Goal: Task Accomplishment & Management: Manage account settings

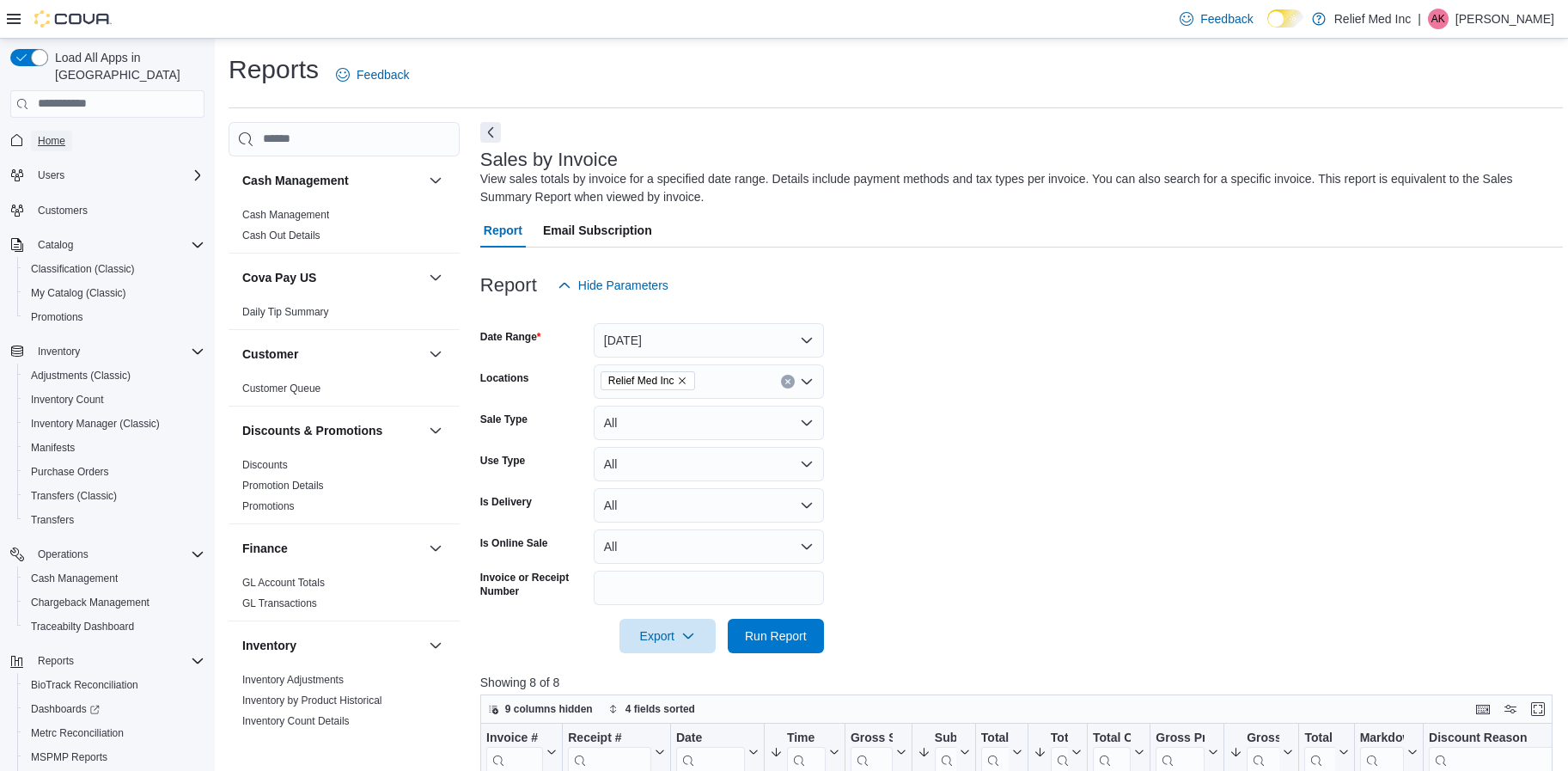
click at [53, 134] on span "Home" at bounding box center [51, 140] width 27 height 14
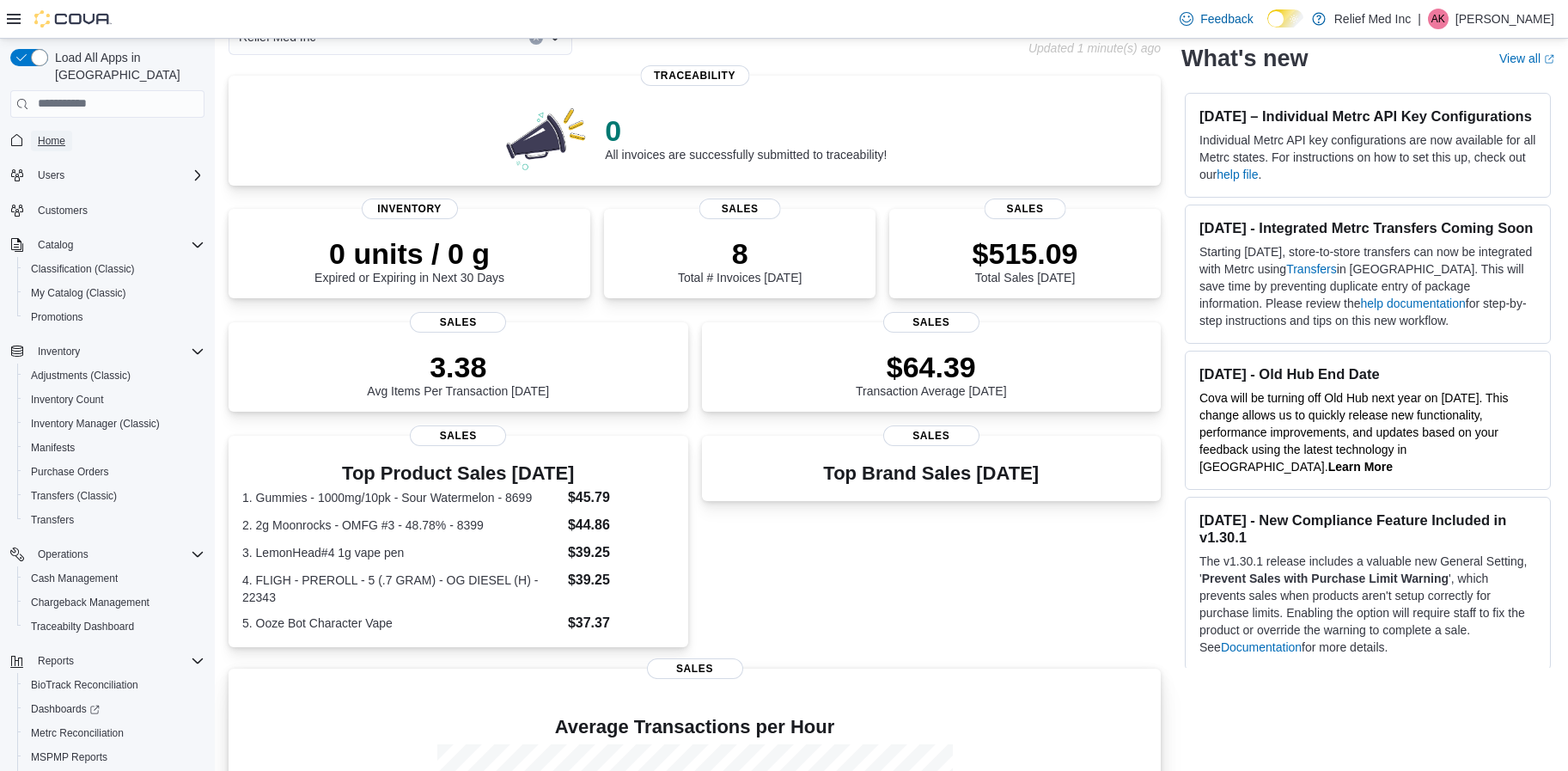
scroll to position [365, 0]
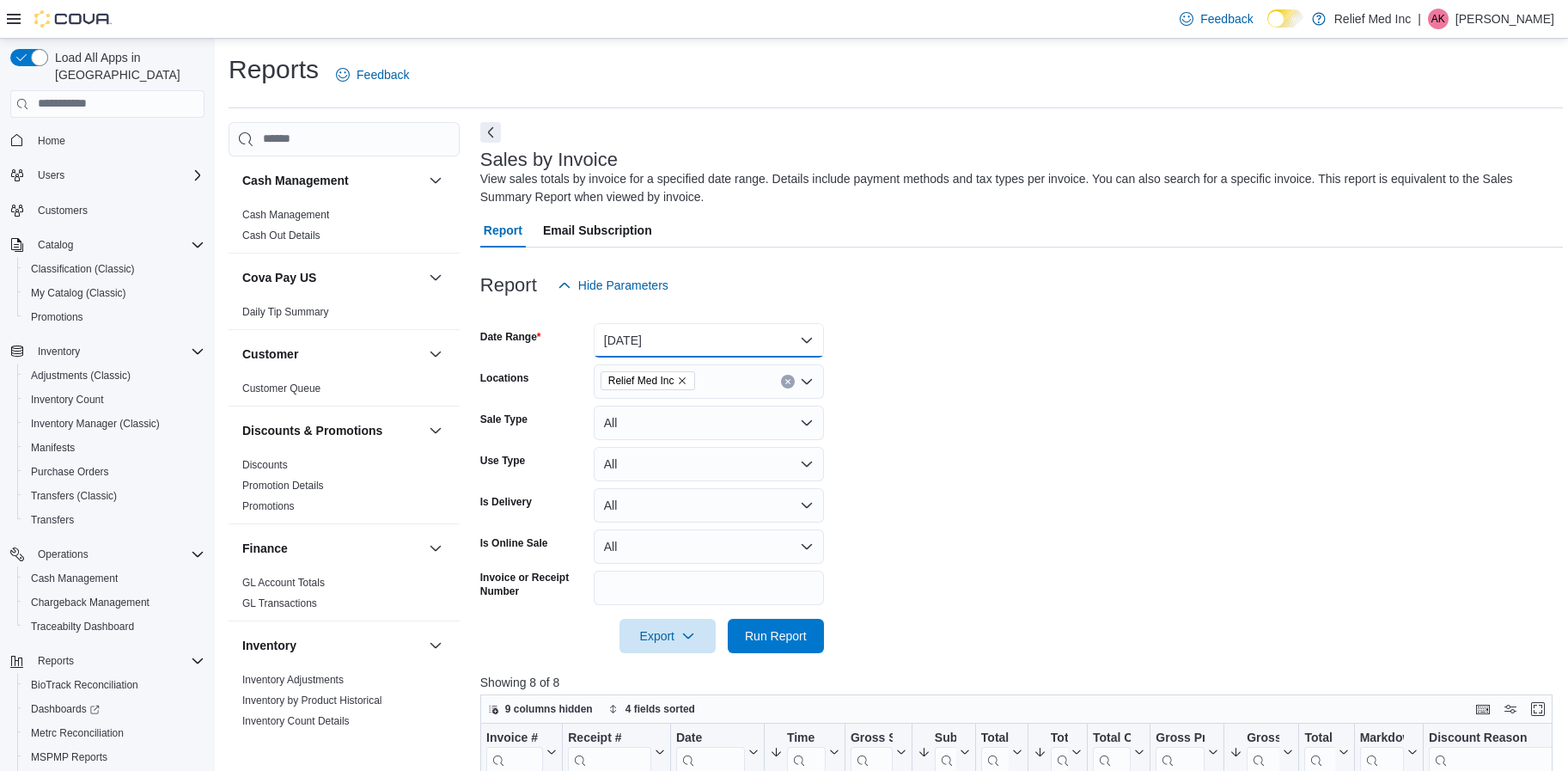
click at [770, 324] on button "[DATE]" at bounding box center [708, 341] width 230 height 35
click at [772, 336] on button "Today" at bounding box center [708, 341] width 230 height 35
click at [744, 344] on button "Today" at bounding box center [708, 341] width 230 height 35
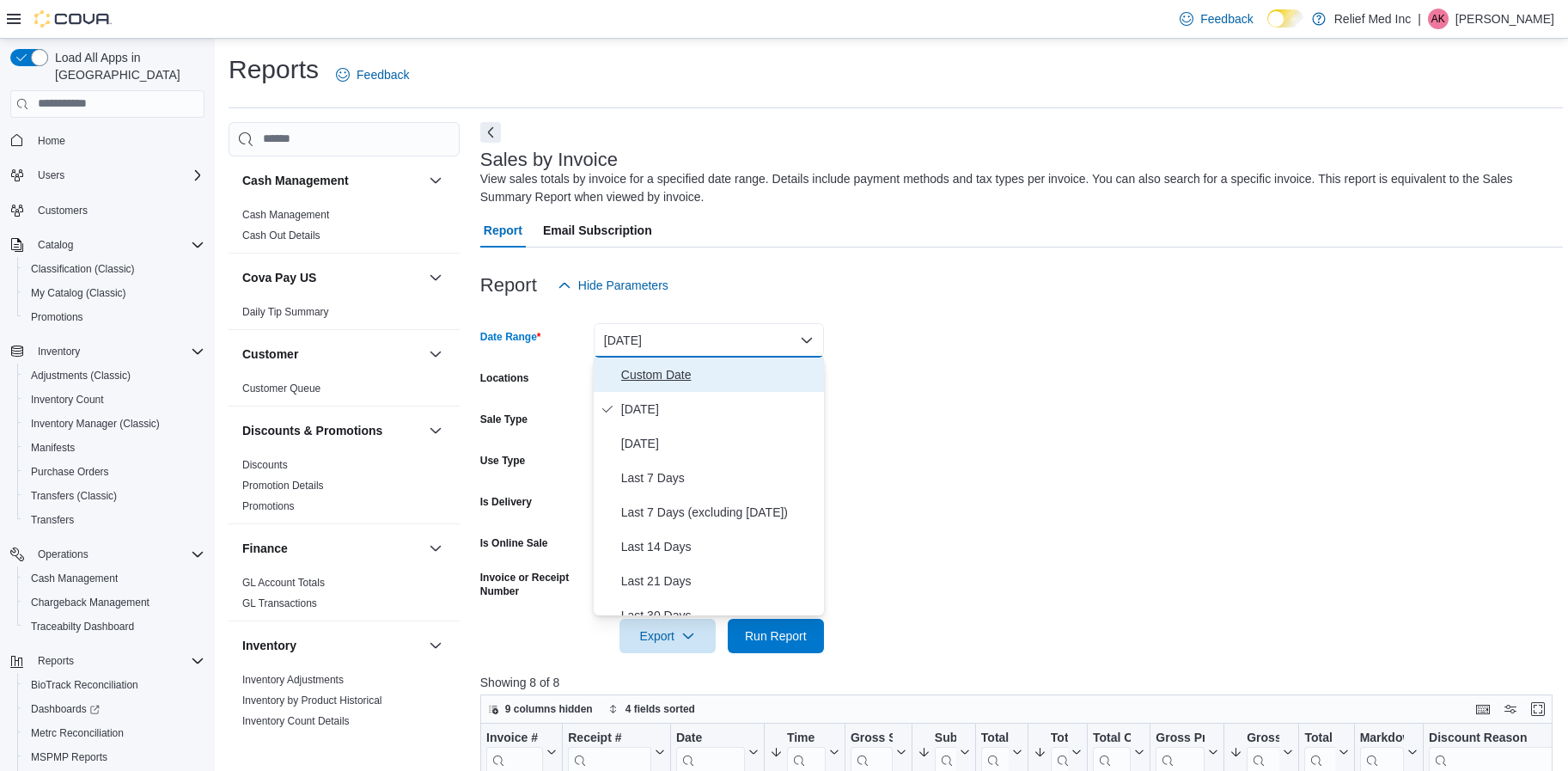
click at [674, 363] on button "Custom Date" at bounding box center [708, 375] width 230 height 35
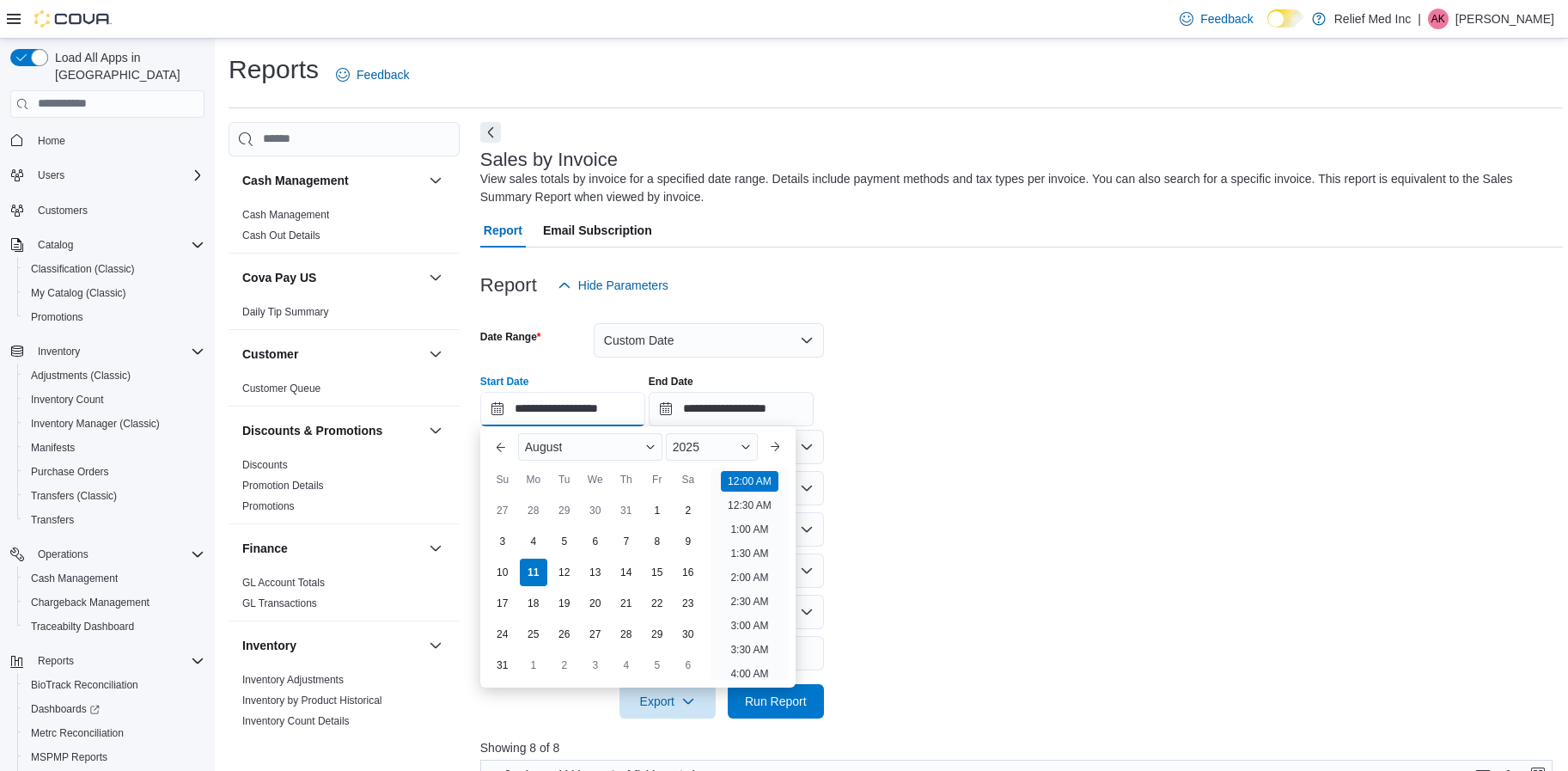
click at [499, 407] on input "**********" at bounding box center [563, 410] width 165 height 35
click at [527, 538] on div "4" at bounding box center [532, 541] width 30 height 30
type input "**********"
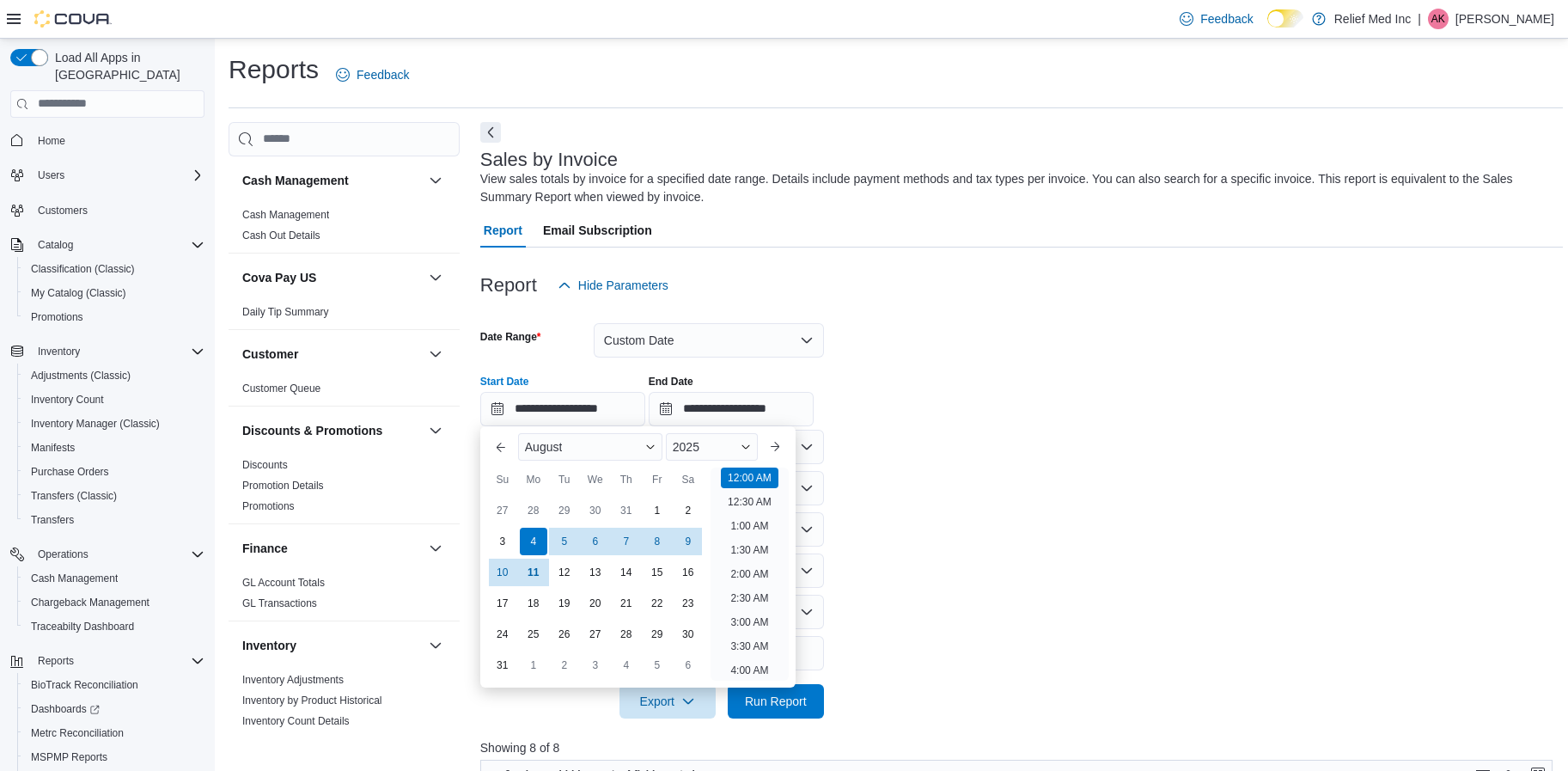
click at [1023, 600] on form "**********" at bounding box center [1021, 511] width 1082 height 416
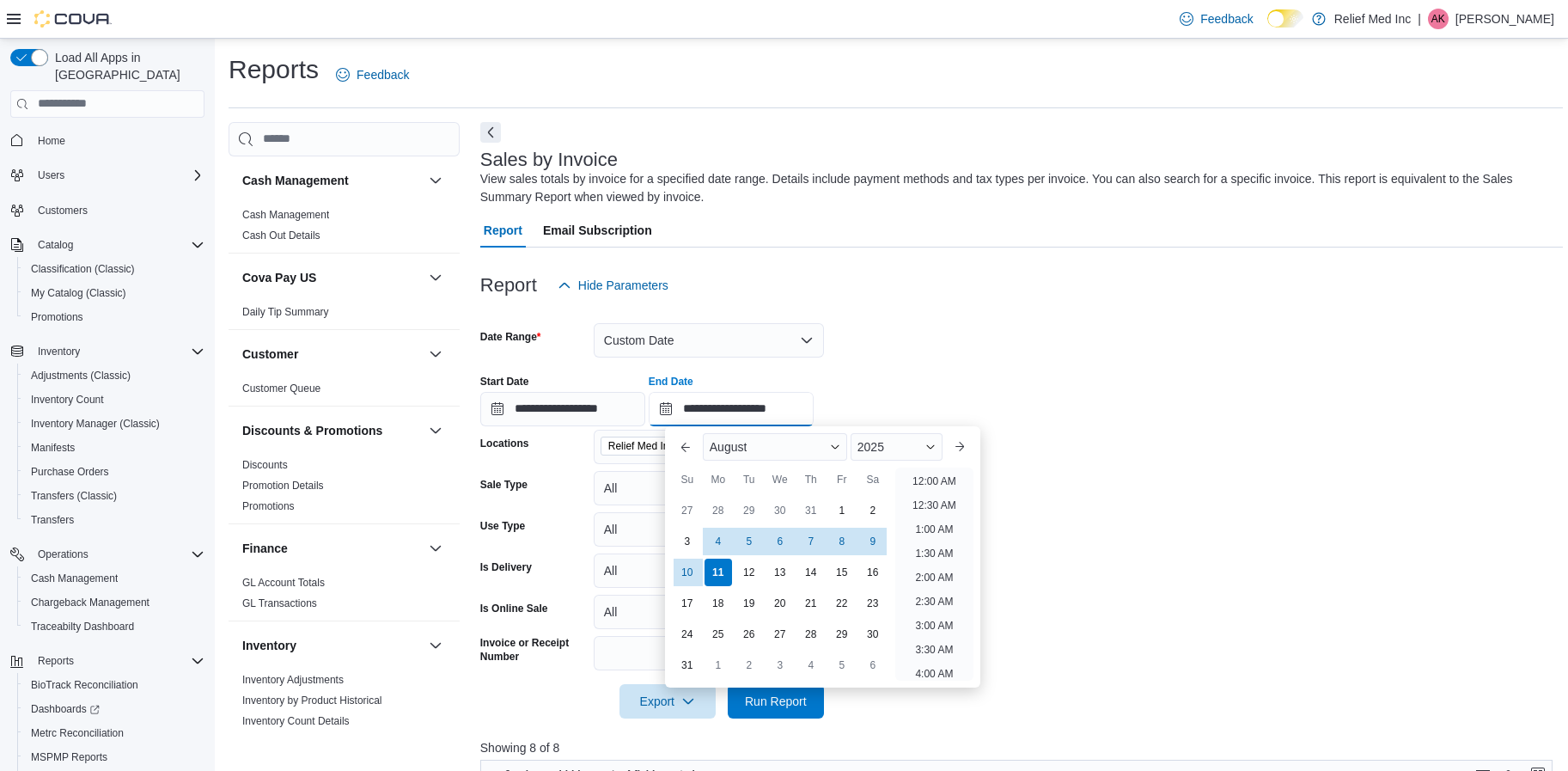
click at [684, 403] on input "**********" at bounding box center [731, 410] width 165 height 35
click at [718, 535] on div "4" at bounding box center [718, 541] width 30 height 30
type input "**********"
click at [783, 710] on span "Run Report" at bounding box center [775, 700] width 76 height 35
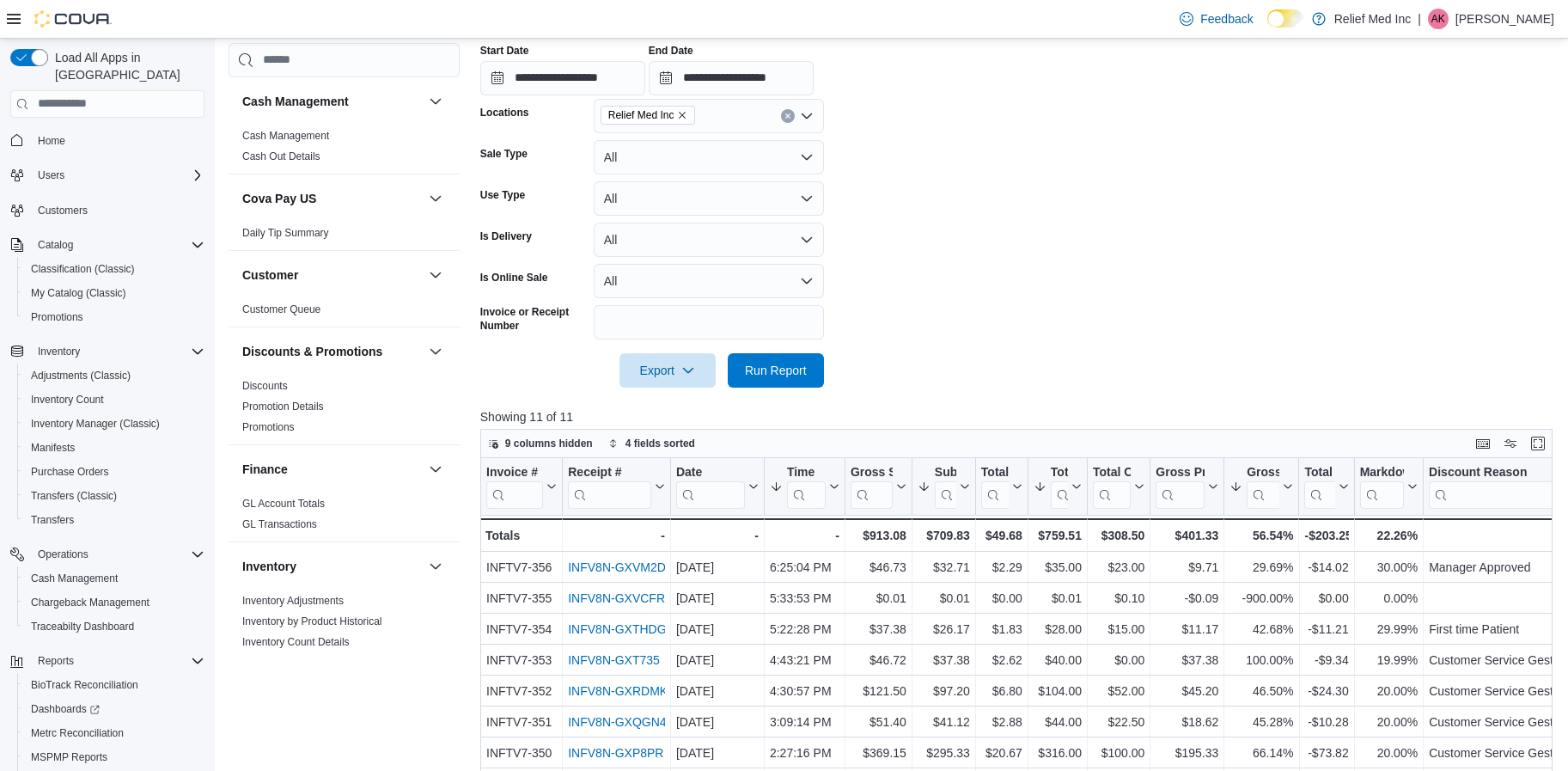
scroll to position [619, 0]
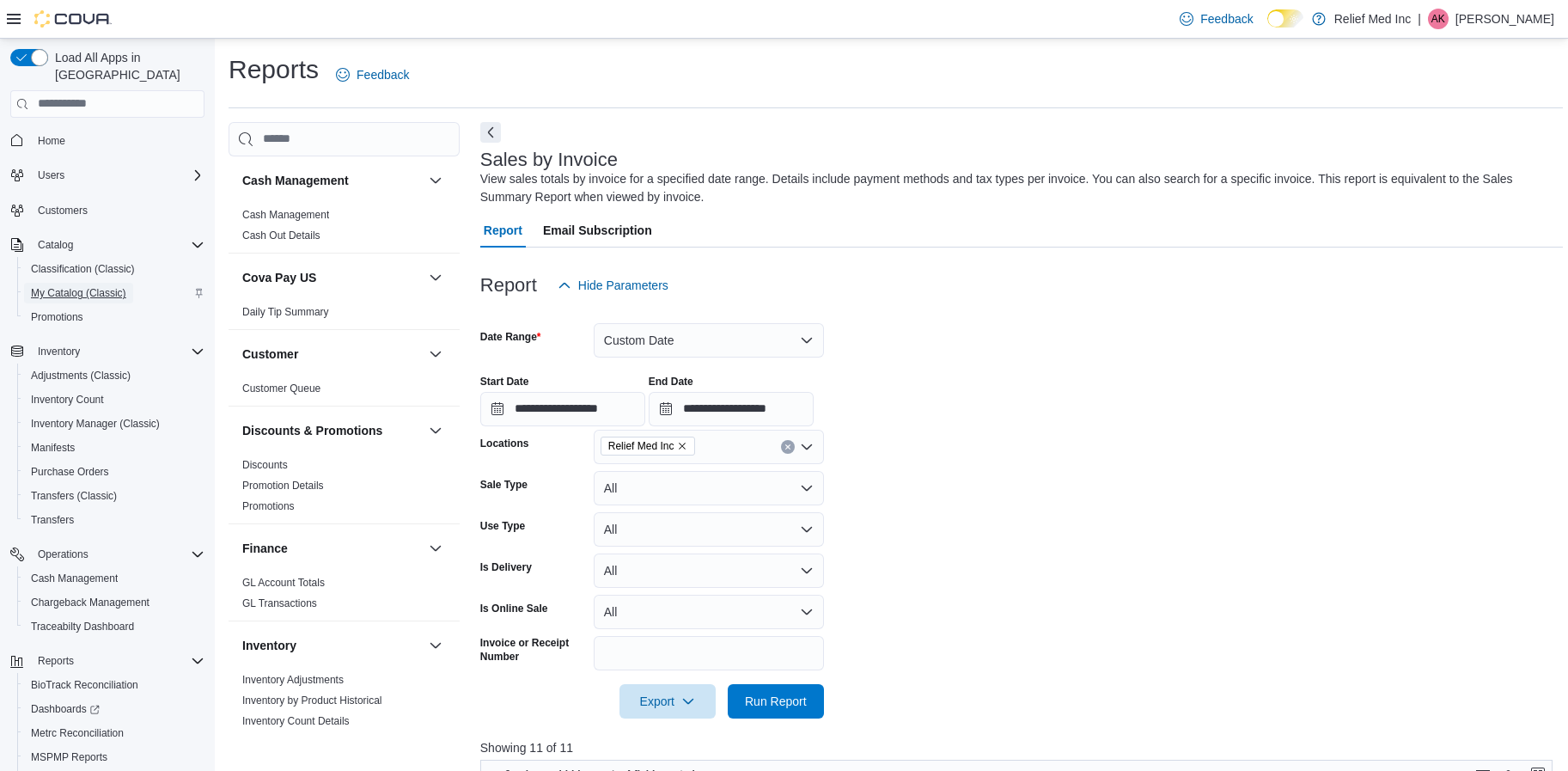
click at [78, 282] on span "My Catalog (Classic)" at bounding box center [79, 292] width 95 height 21
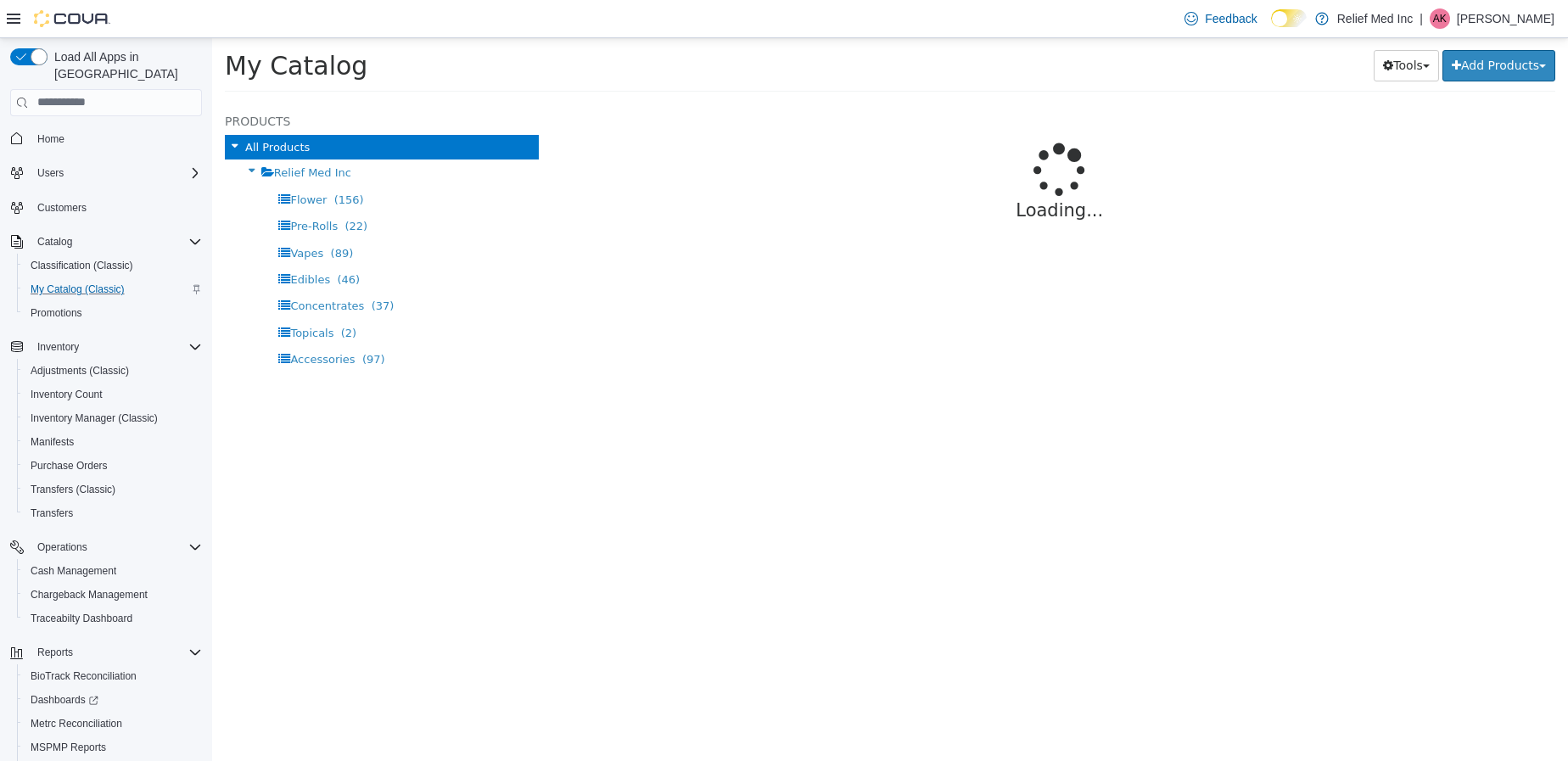
select select "**********"
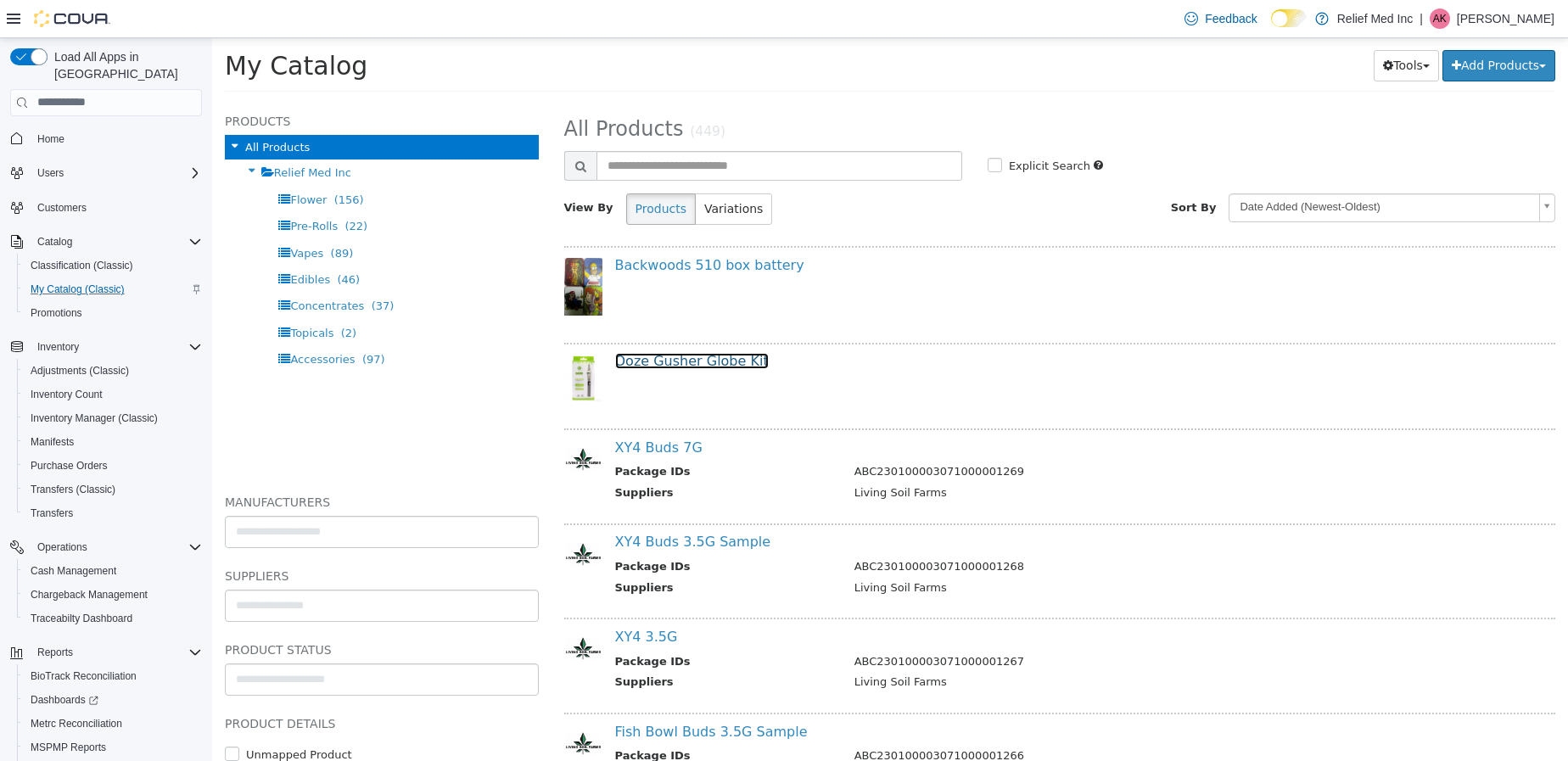
click at [679, 358] on link "Ooze Gusher Globe Kit" at bounding box center [692, 360] width 154 height 16
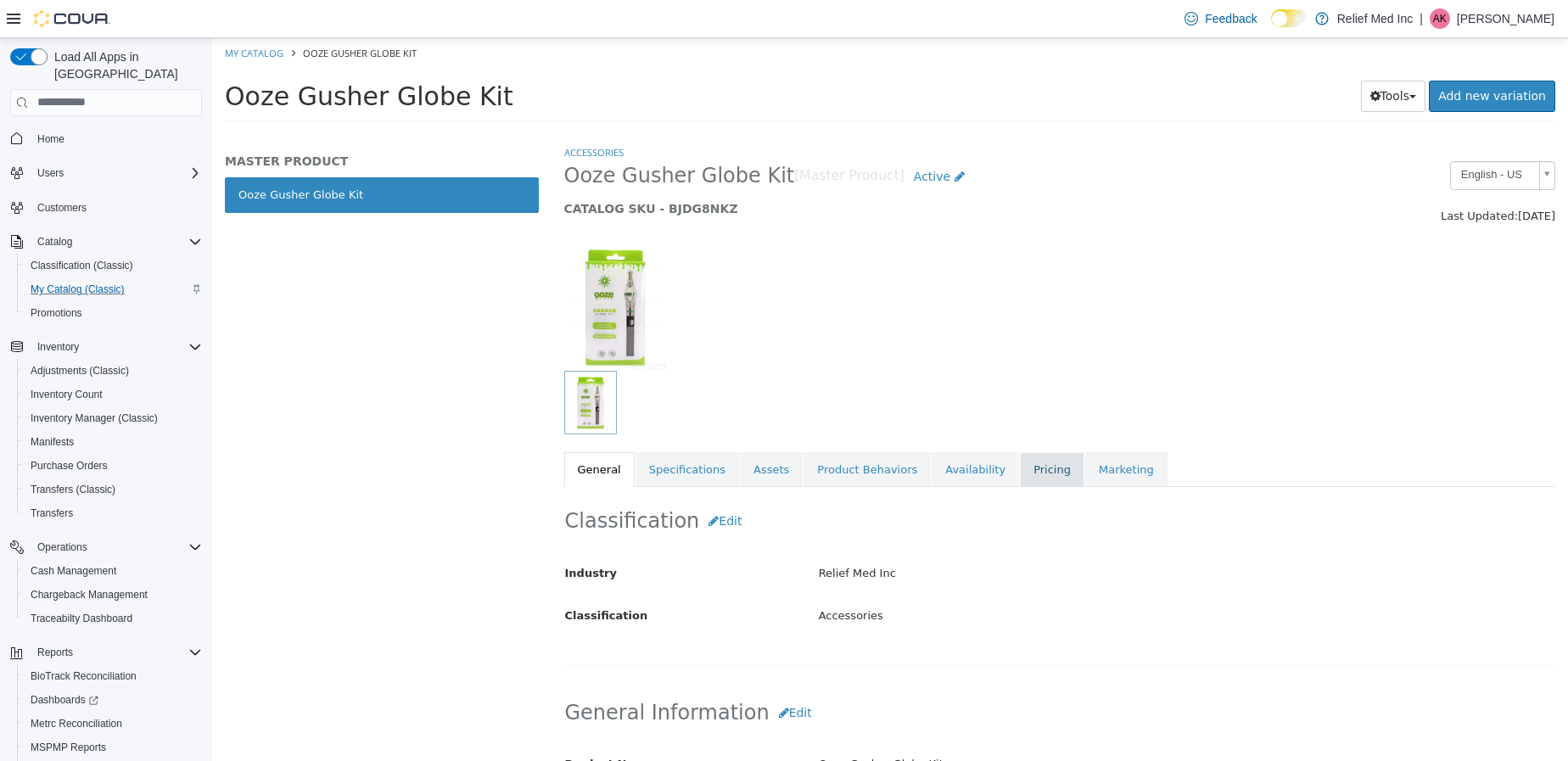
click at [1020, 482] on link "Pricing" at bounding box center [1051, 469] width 64 height 35
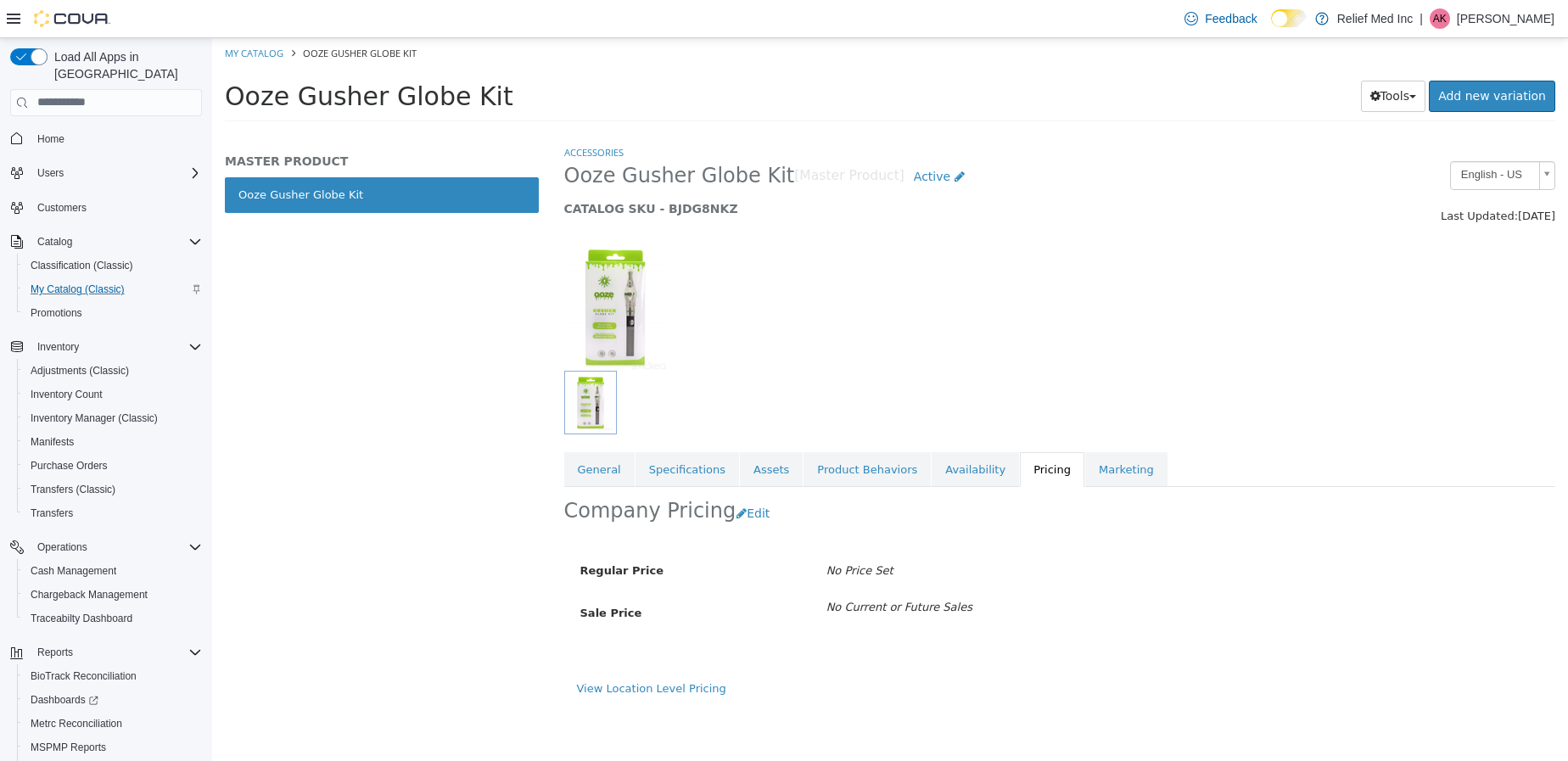
select select "**********"
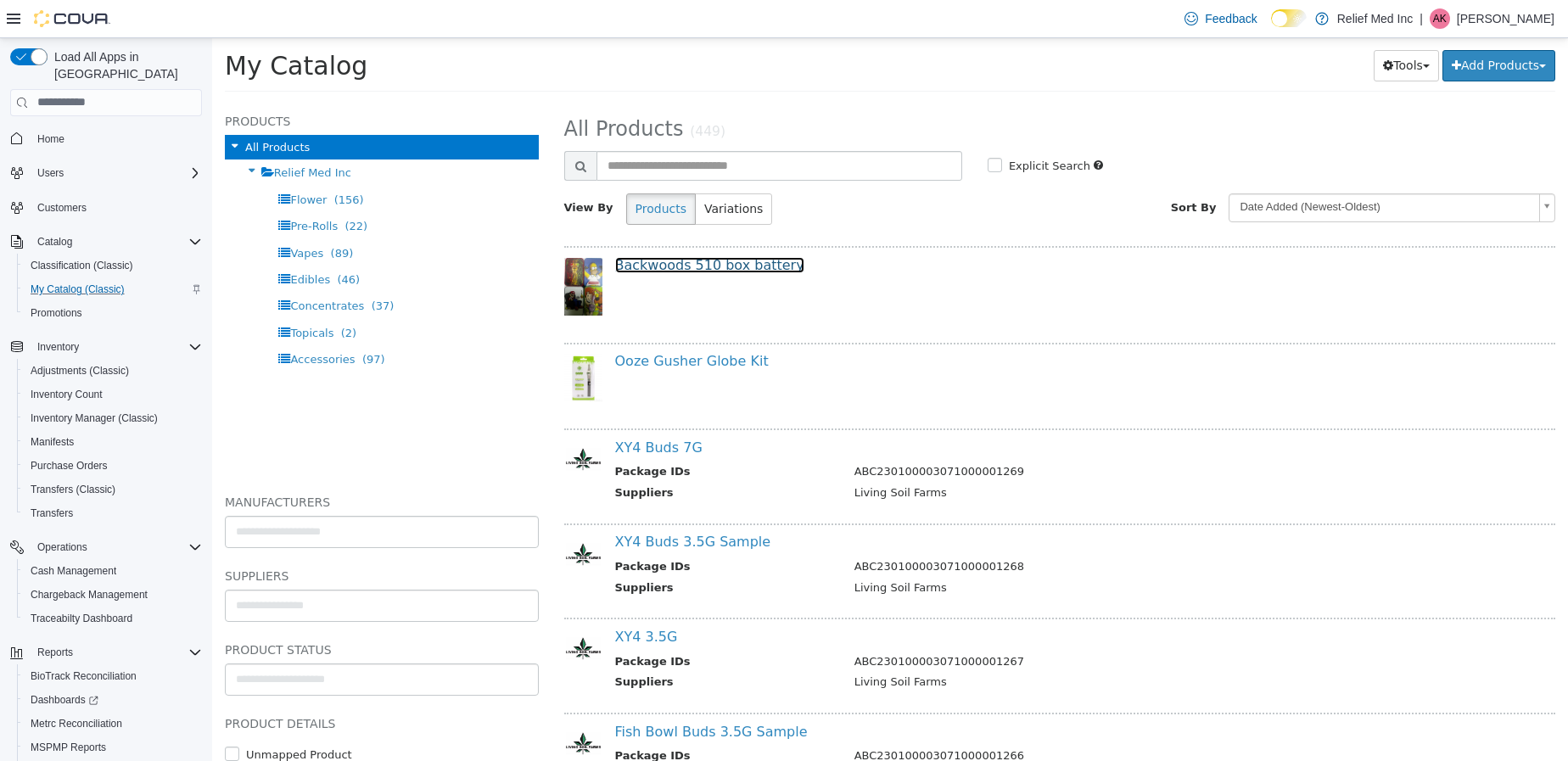
click at [698, 262] on link "Backwoods 510 box battery" at bounding box center [709, 264] width 189 height 16
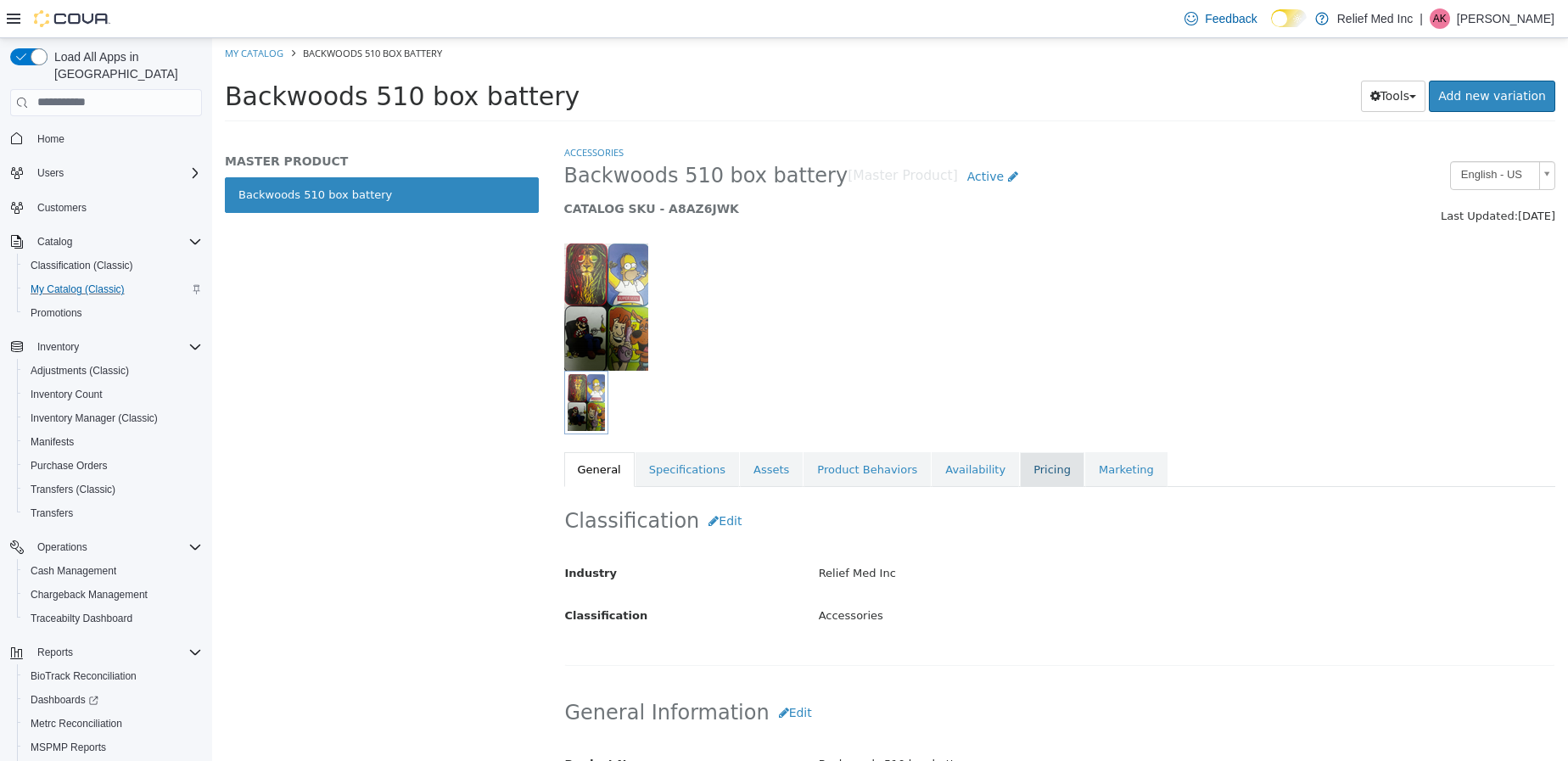
click at [1020, 470] on link "Pricing" at bounding box center [1051, 469] width 64 height 35
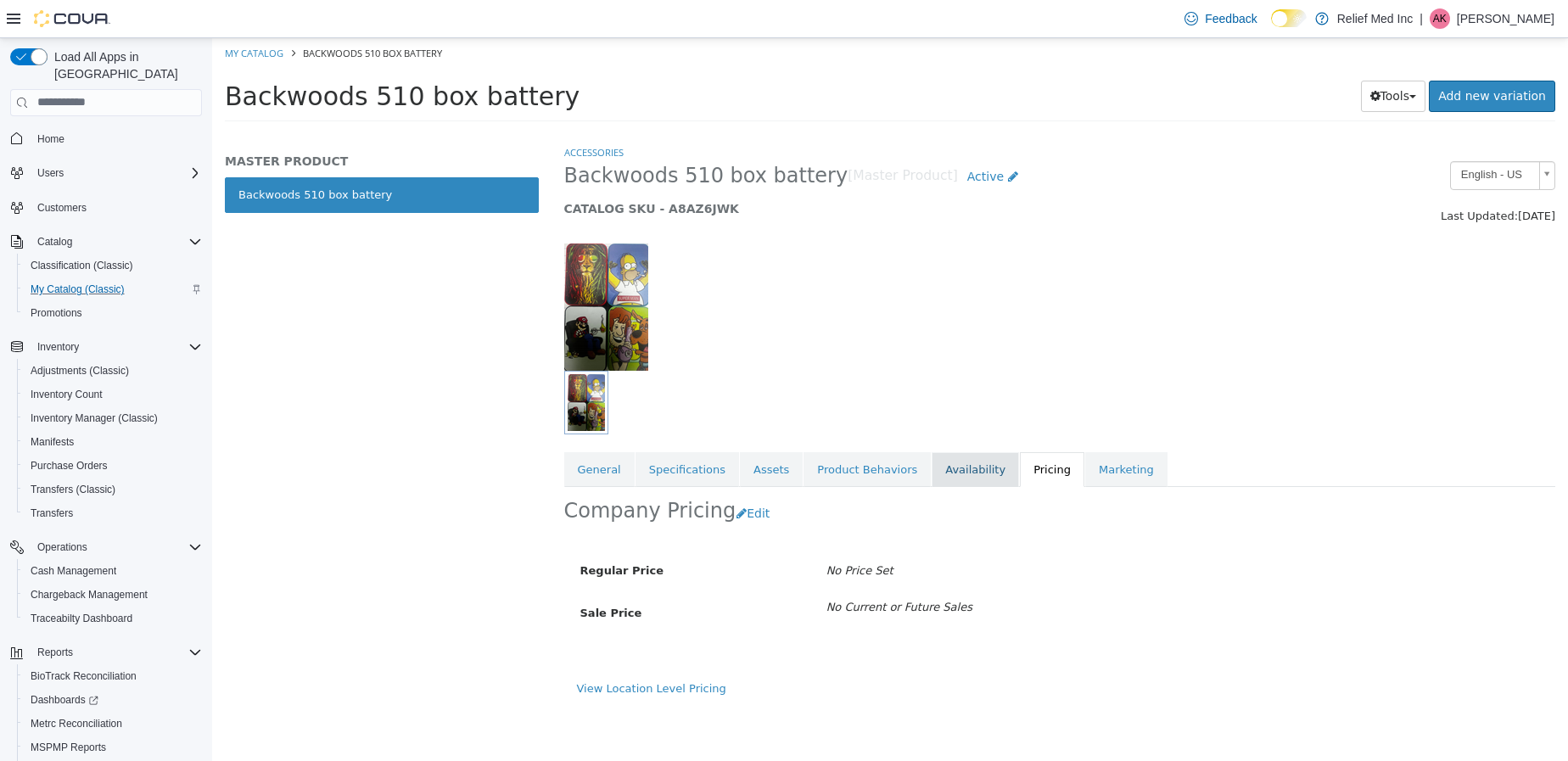
click at [932, 471] on link "Availability" at bounding box center [975, 469] width 88 height 35
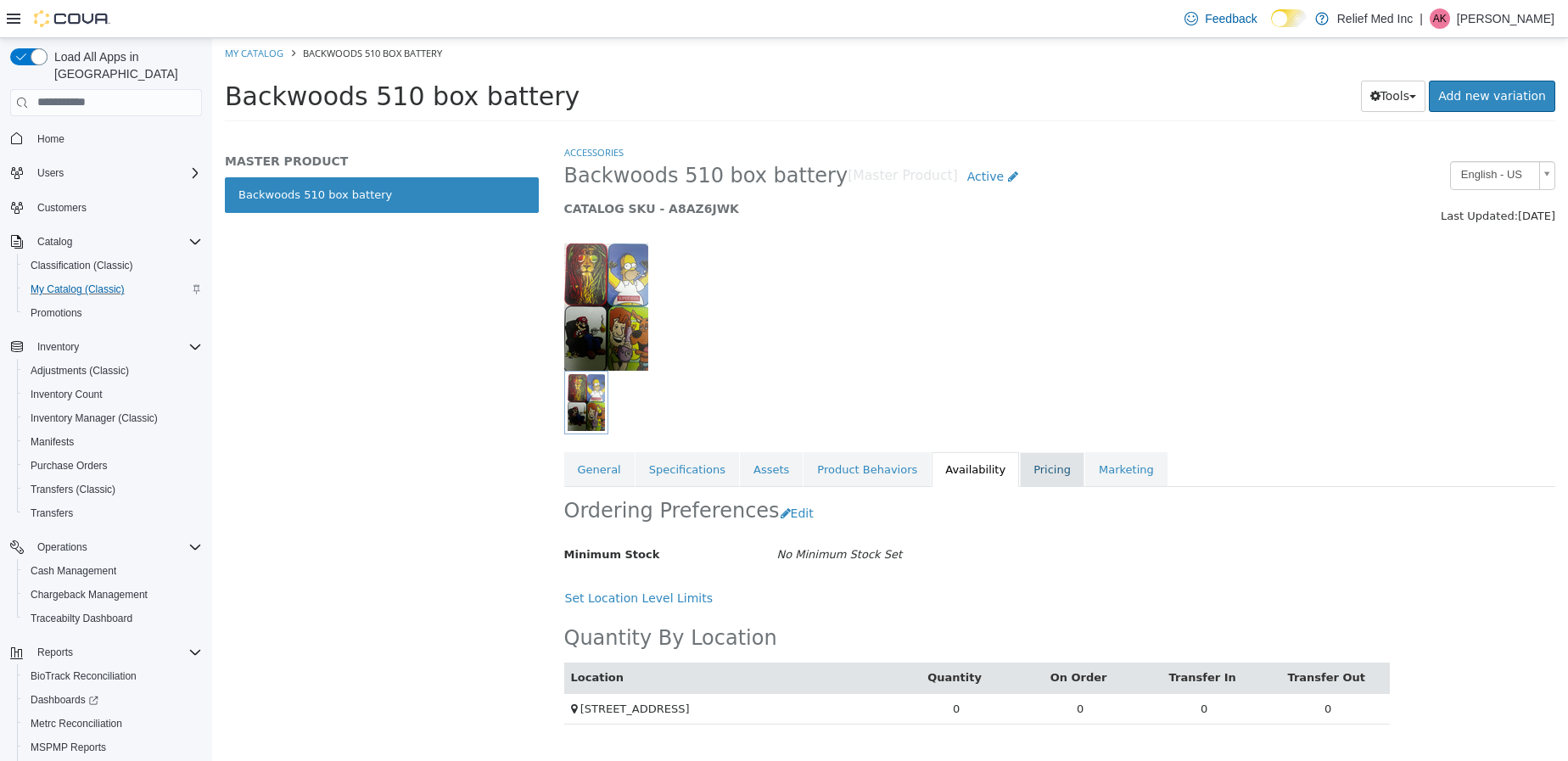
click at [1020, 457] on link "Pricing" at bounding box center [1051, 469] width 64 height 35
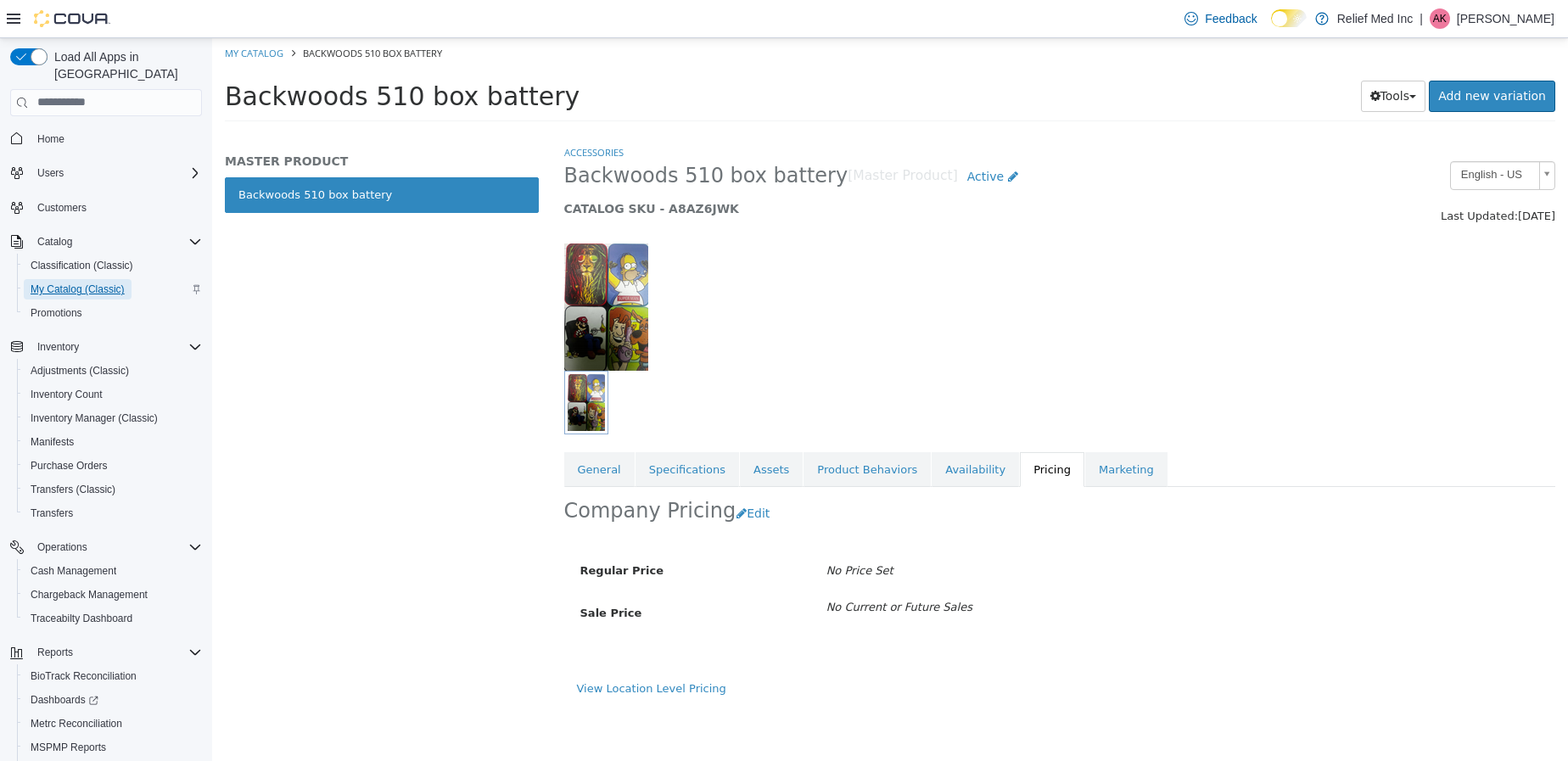
click at [54, 282] on span "My Catalog (Classic)" at bounding box center [78, 289] width 94 height 14
click at [94, 282] on span "My Catalog (Classic)" at bounding box center [78, 289] width 94 height 14
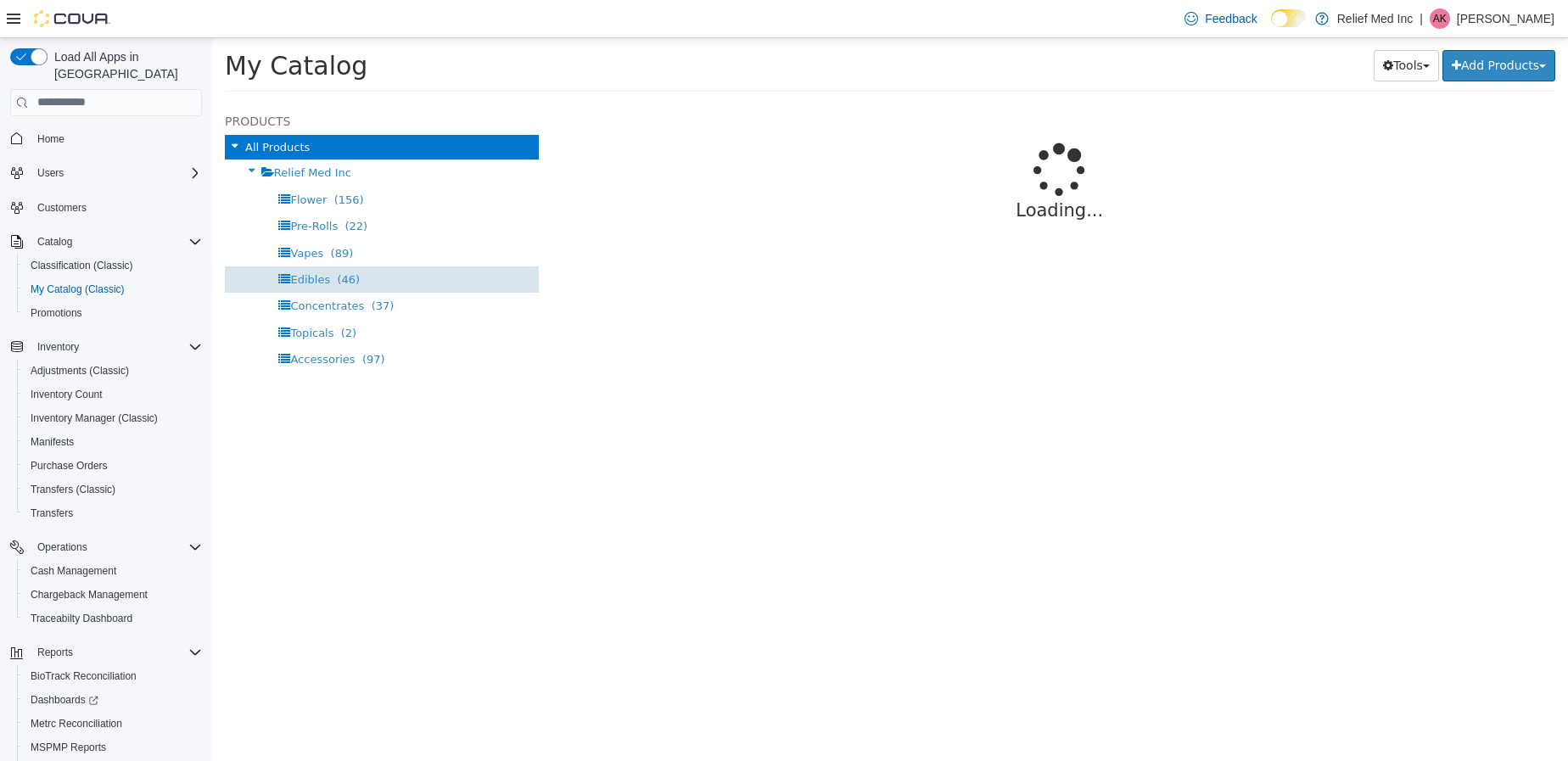
select select "**********"
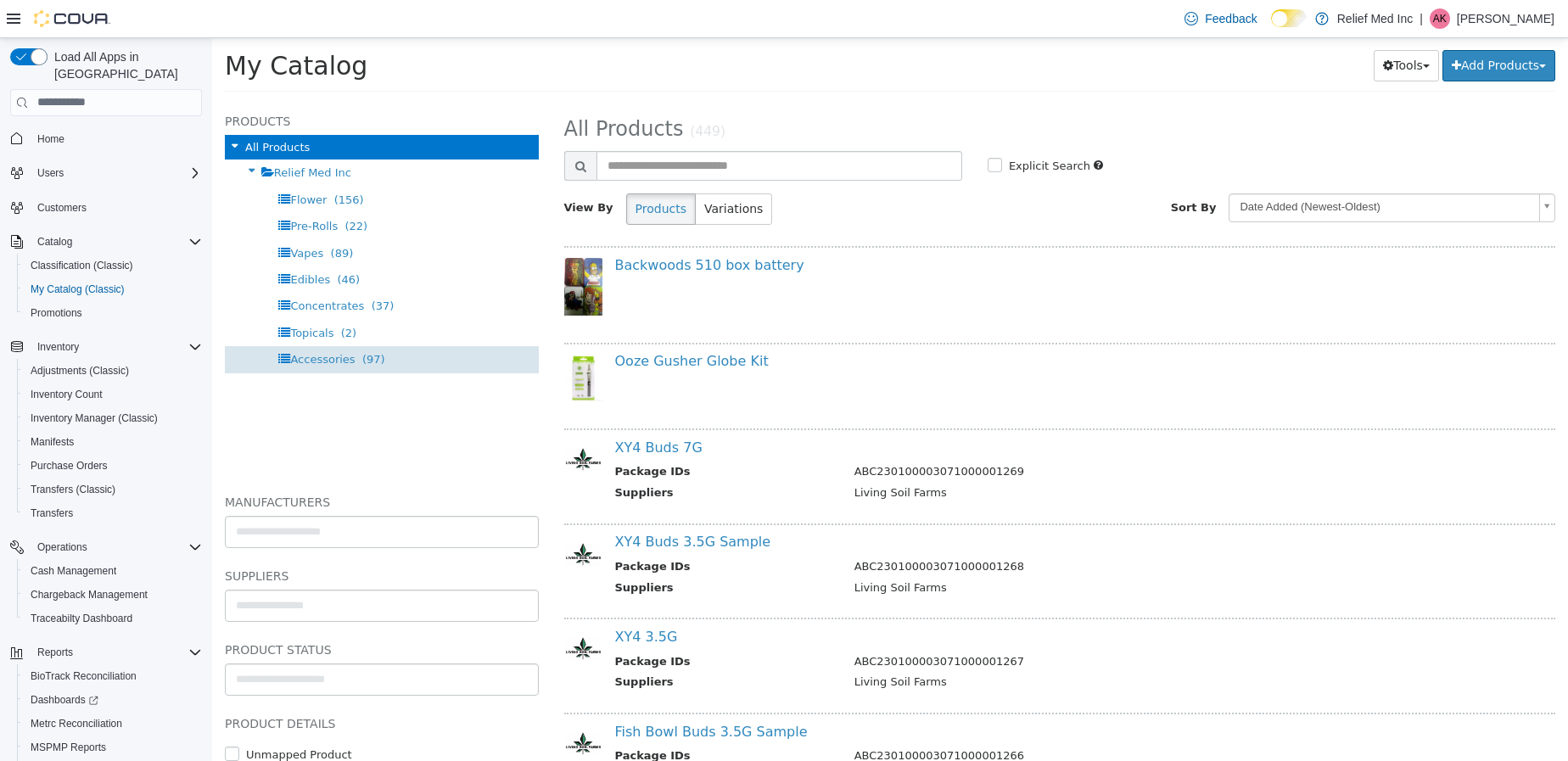
click at [311, 356] on span "Accessories" at bounding box center [322, 358] width 64 height 13
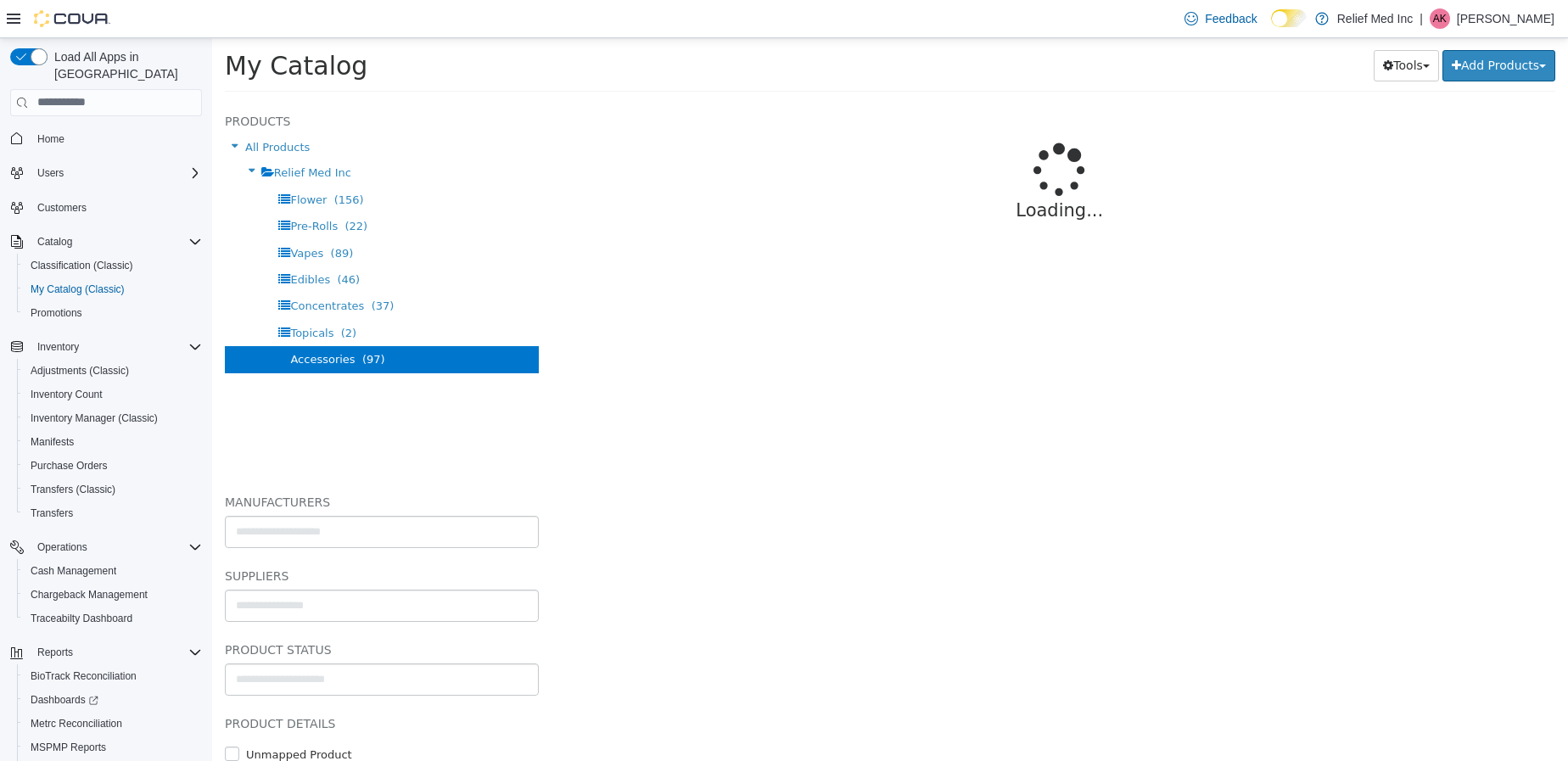
select select "**********"
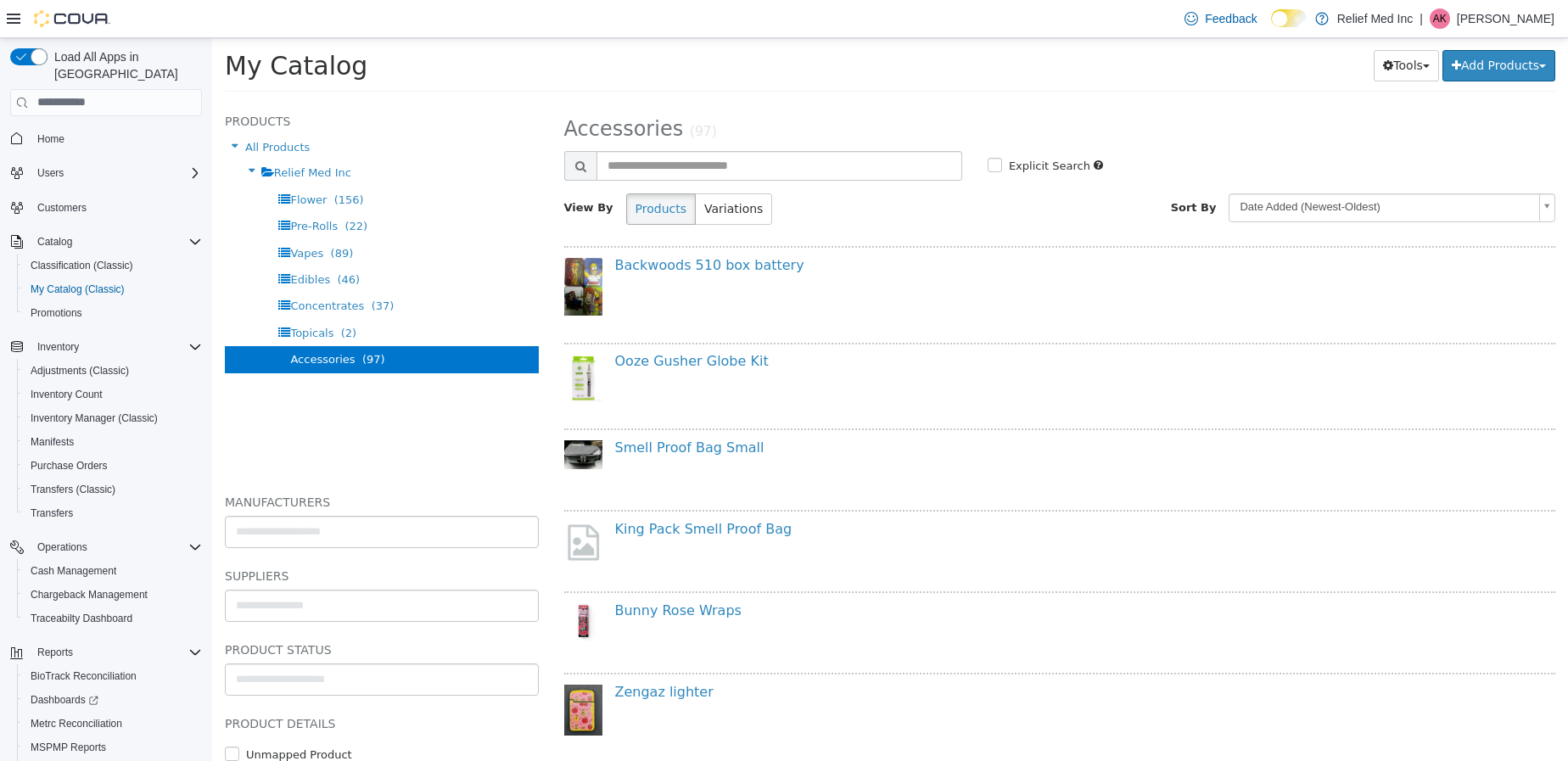
scroll to position [128, 0]
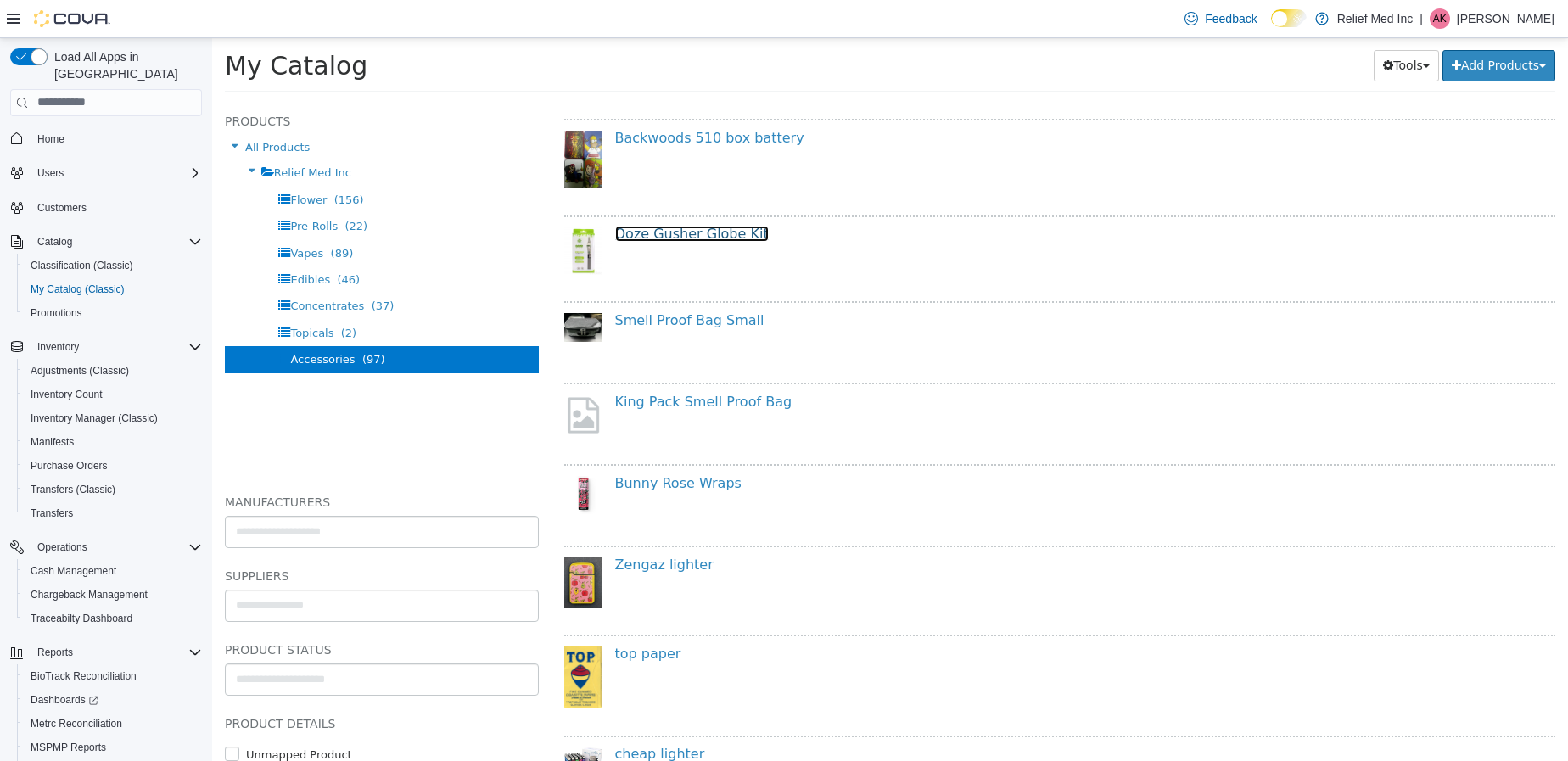
click at [660, 229] on link "Ooze Gusher Globe Kit" at bounding box center [692, 233] width 154 height 16
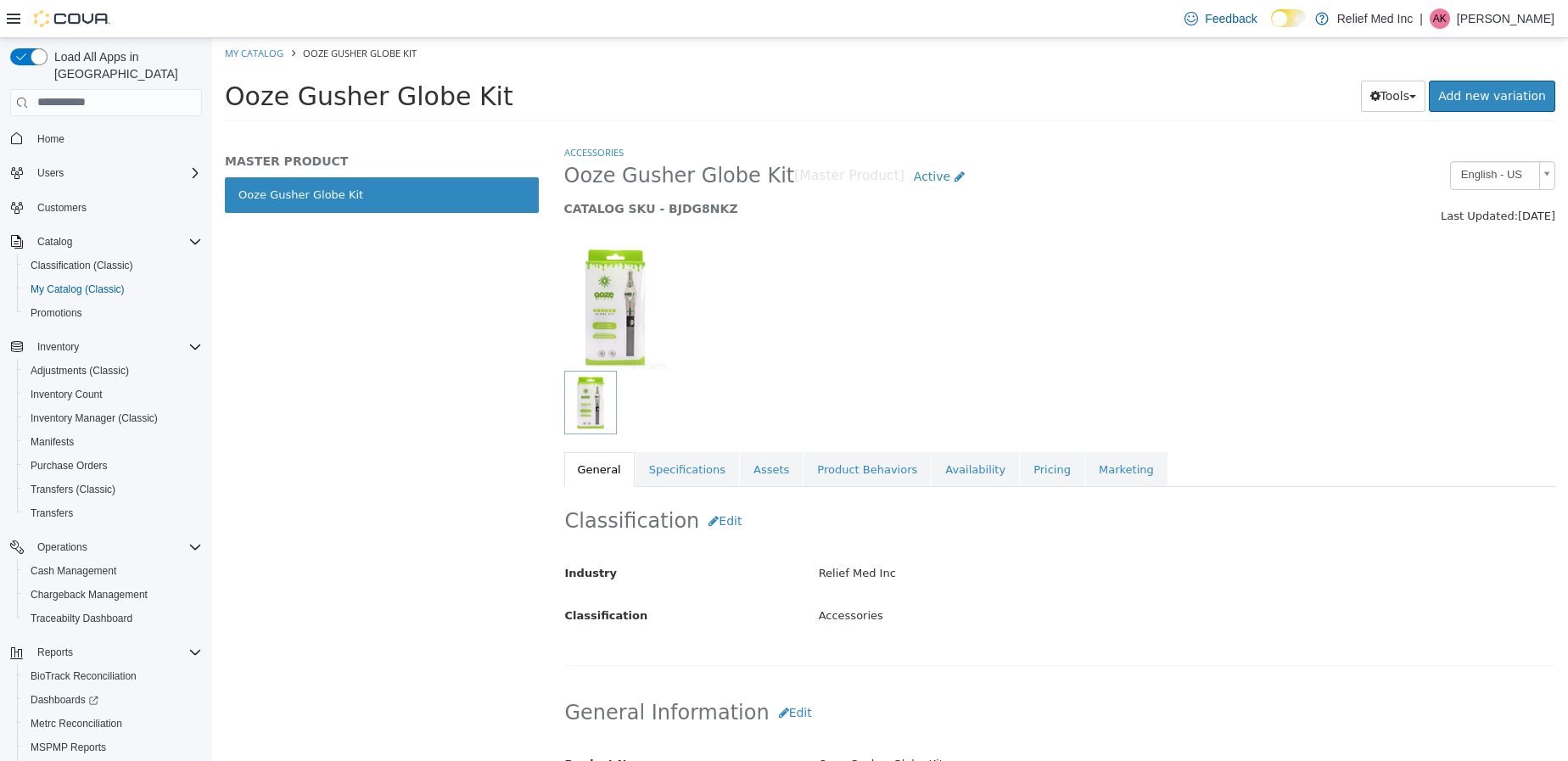
select select "**********"
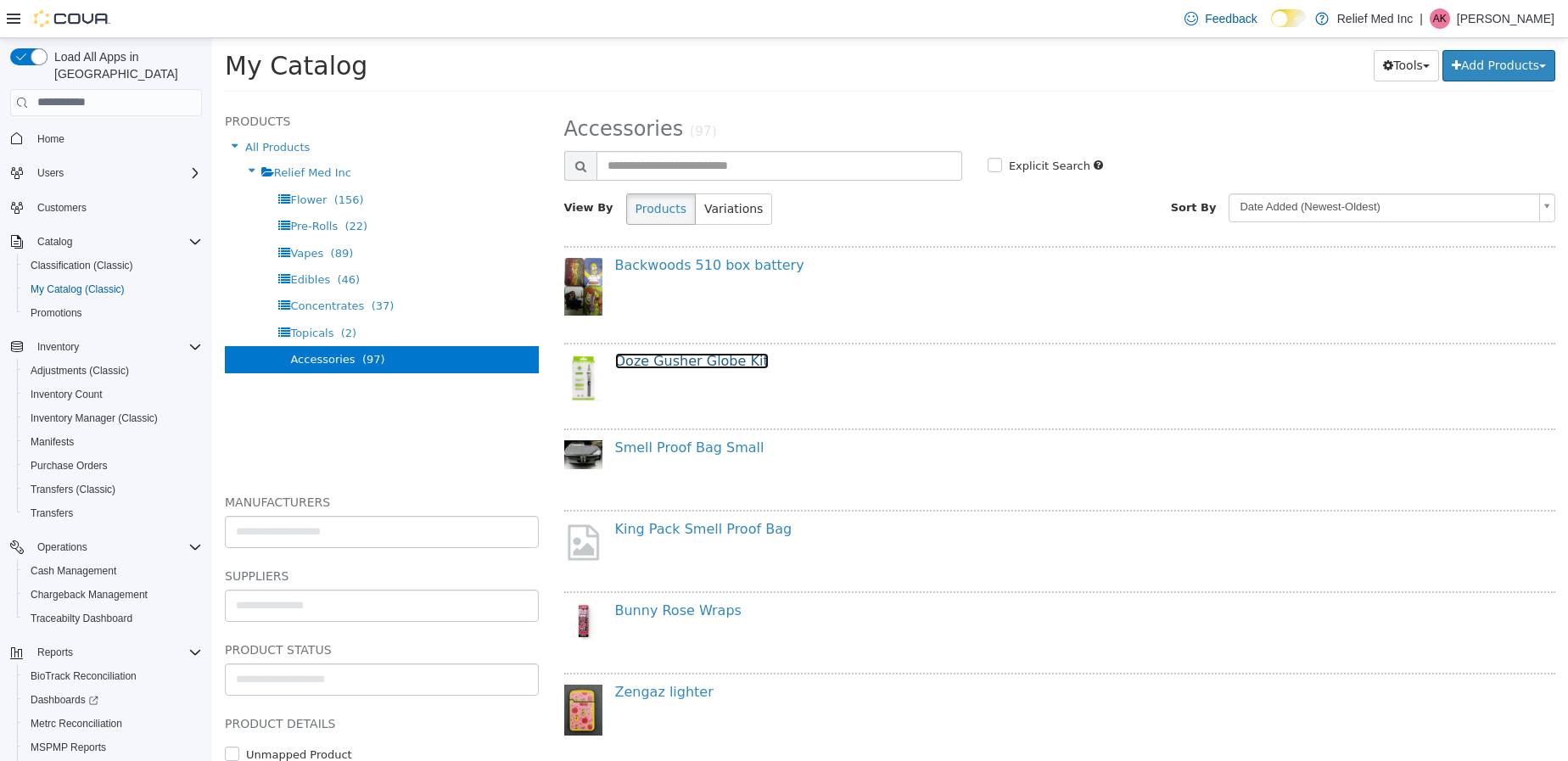
click at [726, 360] on link "Ooze Gusher Globe Kit" at bounding box center [692, 360] width 154 height 16
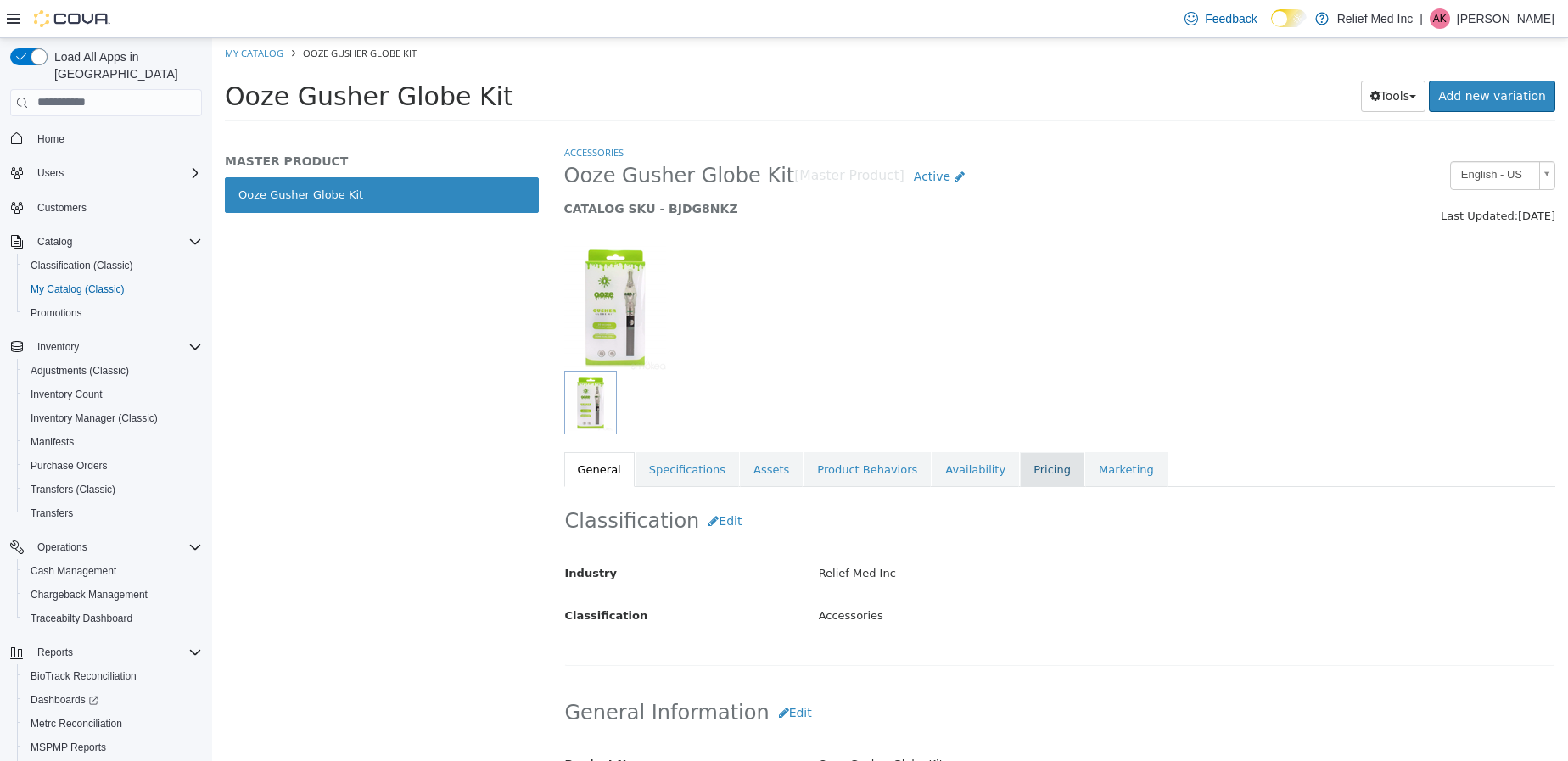
click at [1020, 479] on link "Pricing" at bounding box center [1051, 469] width 64 height 35
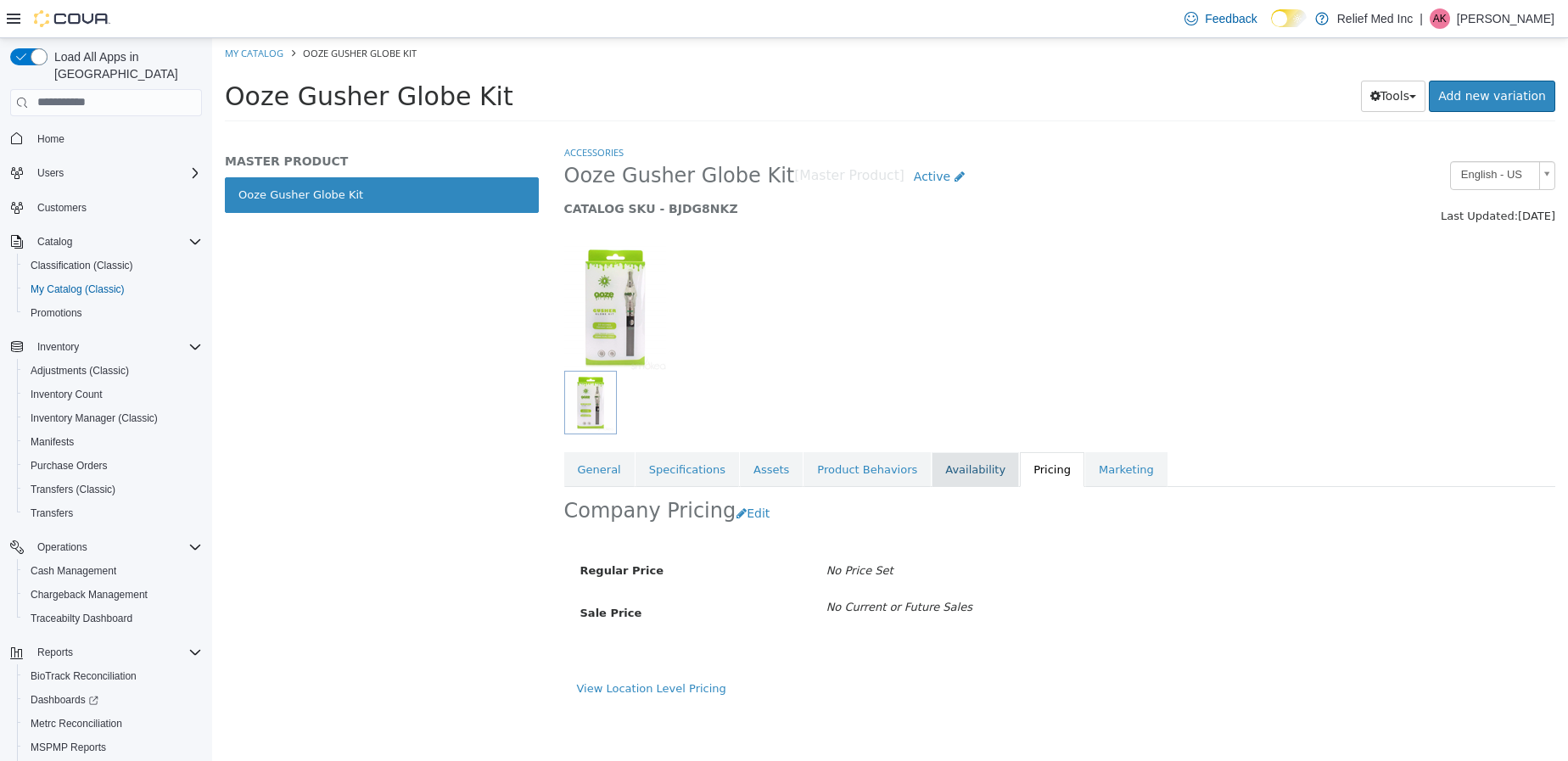
click at [945, 473] on link "Availability" at bounding box center [975, 469] width 88 height 35
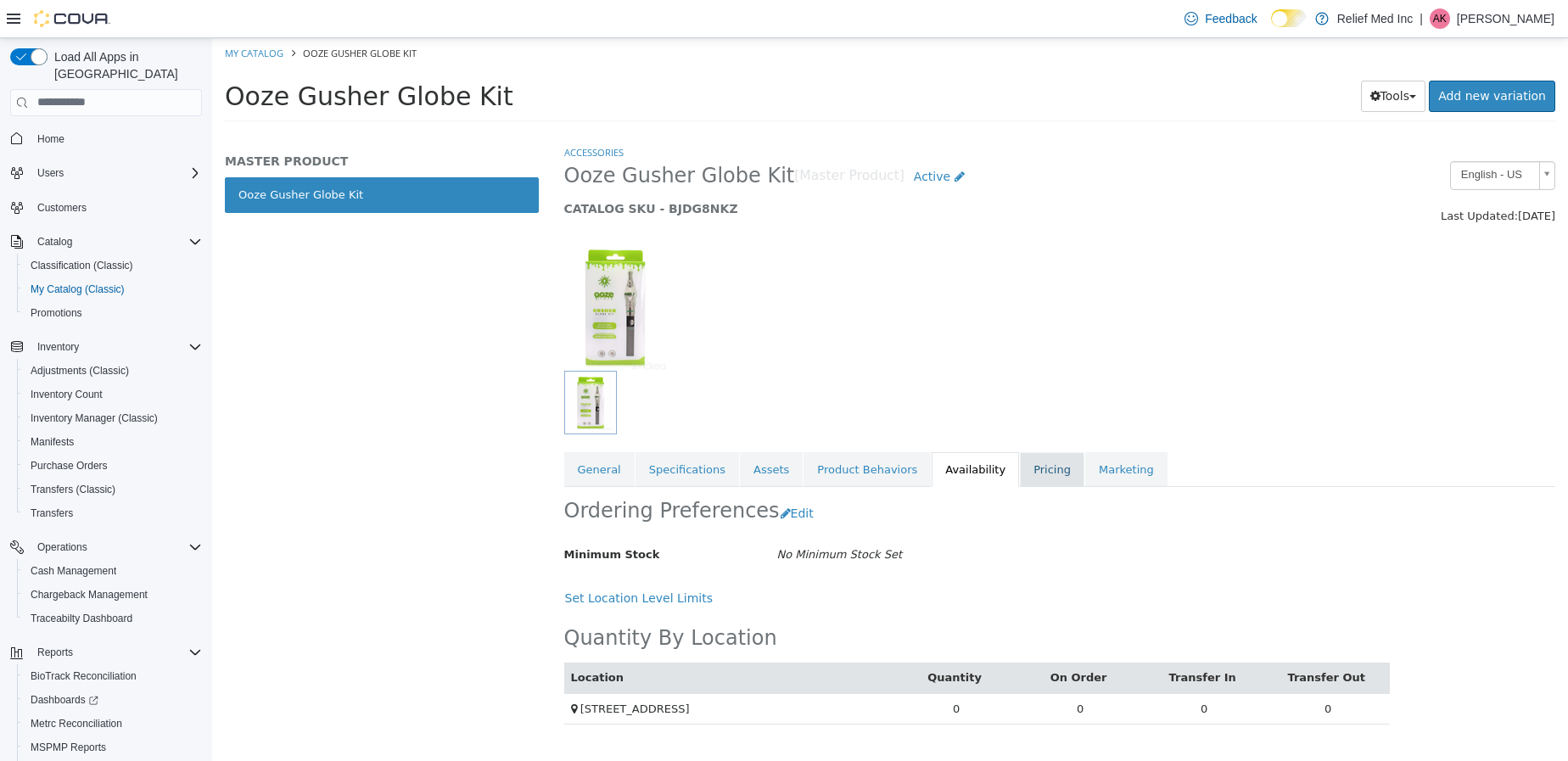
click at [1020, 470] on link "Pricing" at bounding box center [1051, 469] width 64 height 35
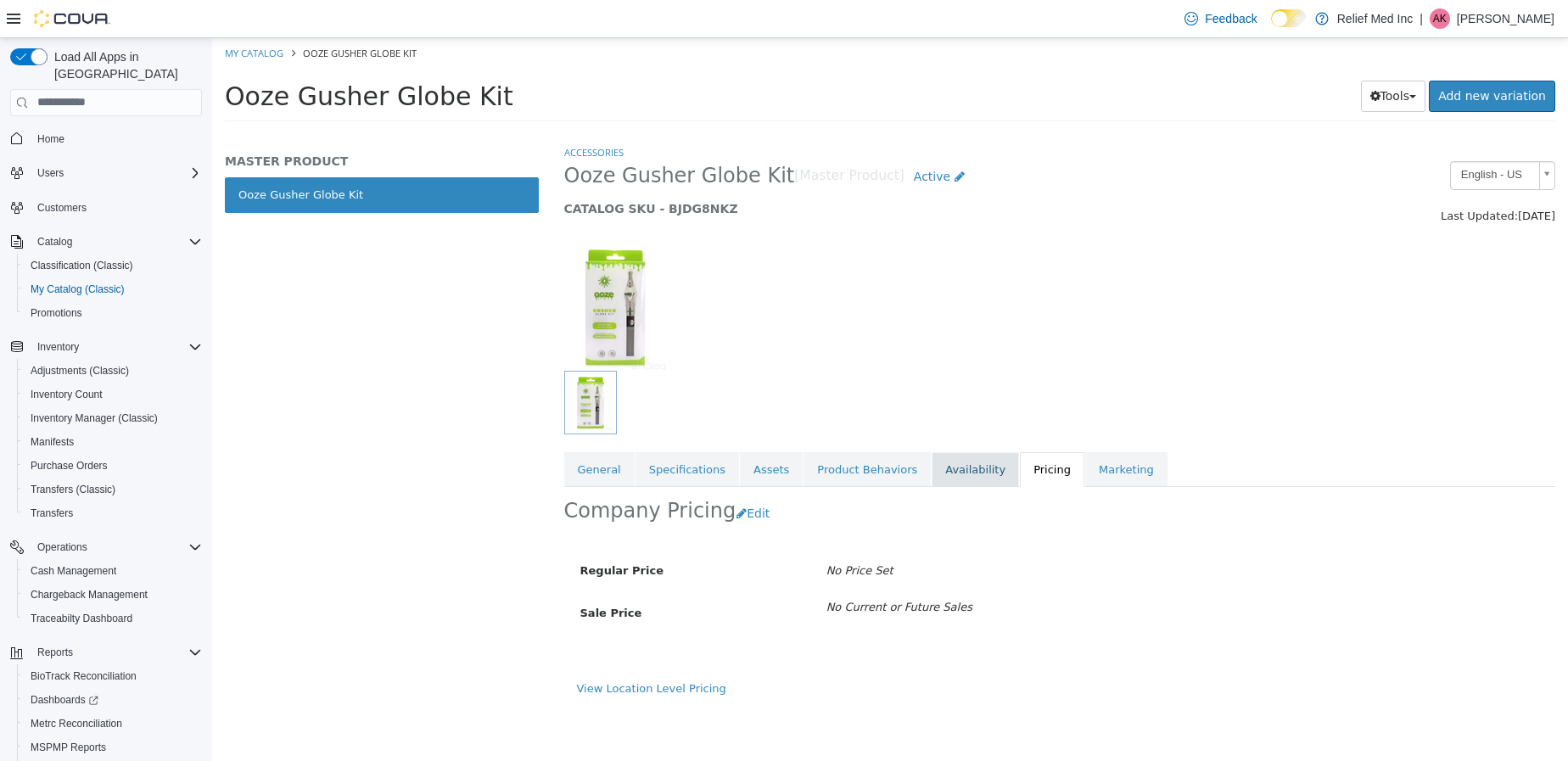
click at [938, 453] on link "Availability" at bounding box center [975, 469] width 88 height 35
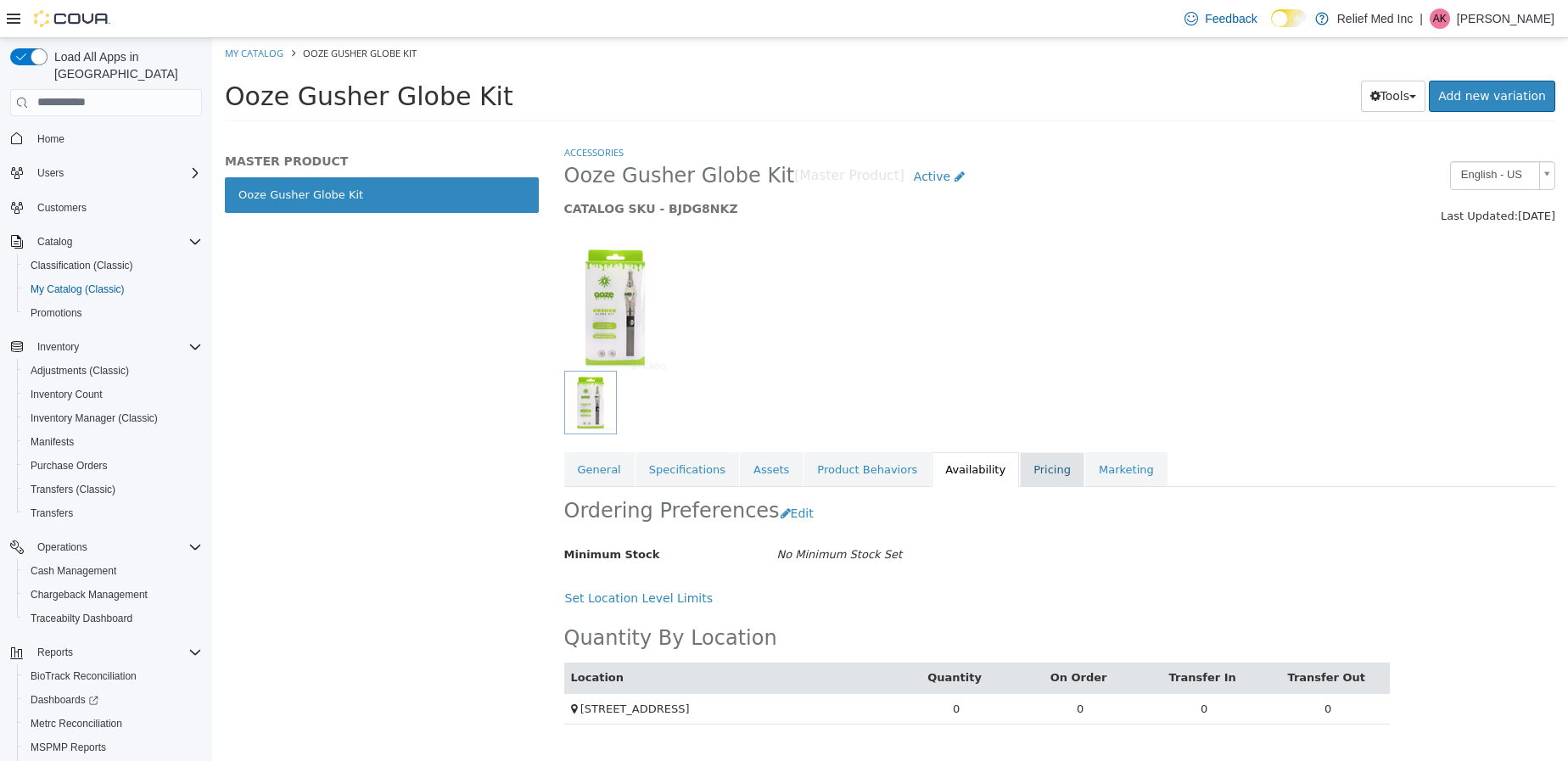
click at [1020, 463] on link "Pricing" at bounding box center [1051, 469] width 64 height 35
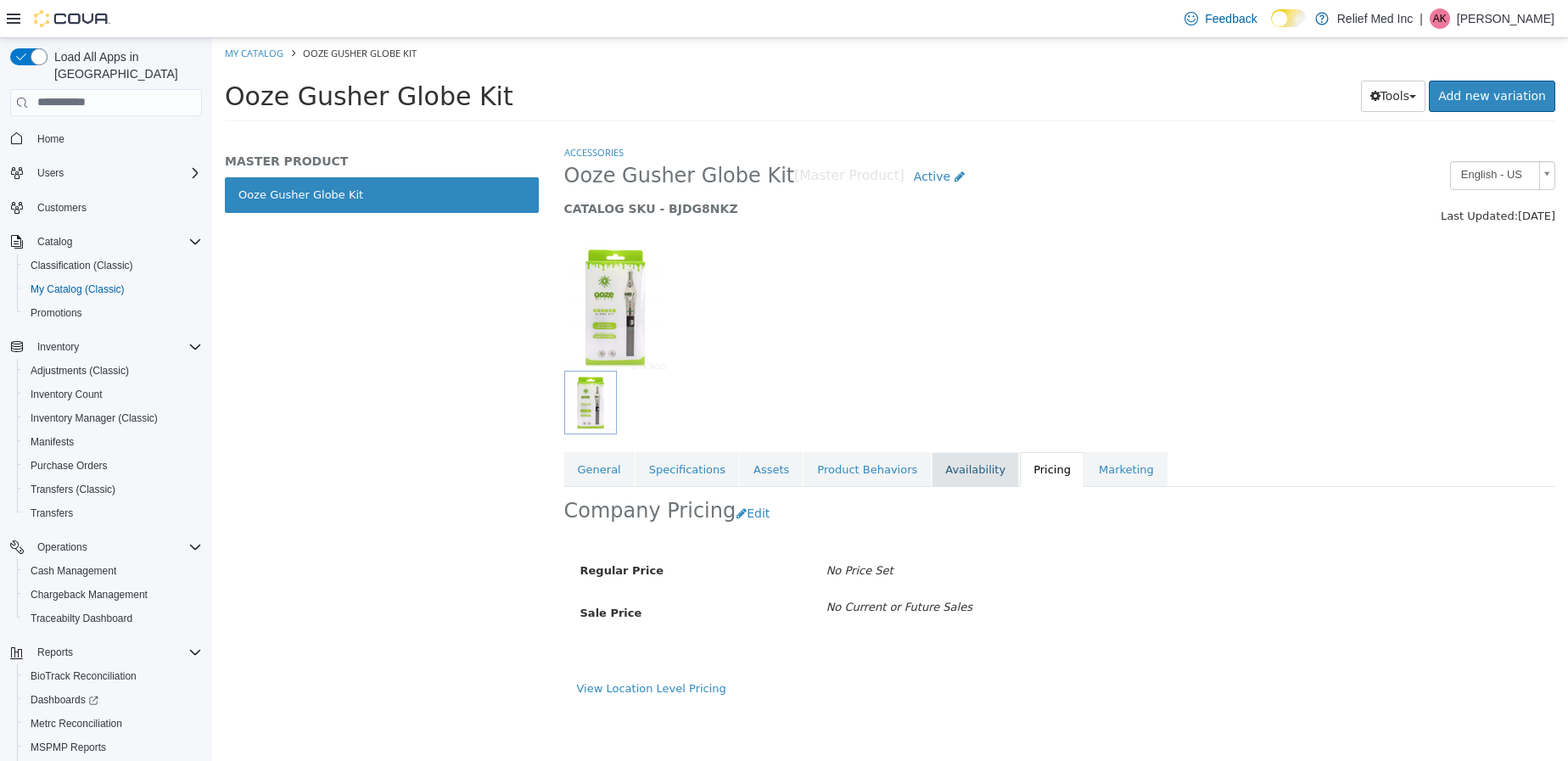
click at [960, 467] on link "Availability" at bounding box center [975, 469] width 88 height 35
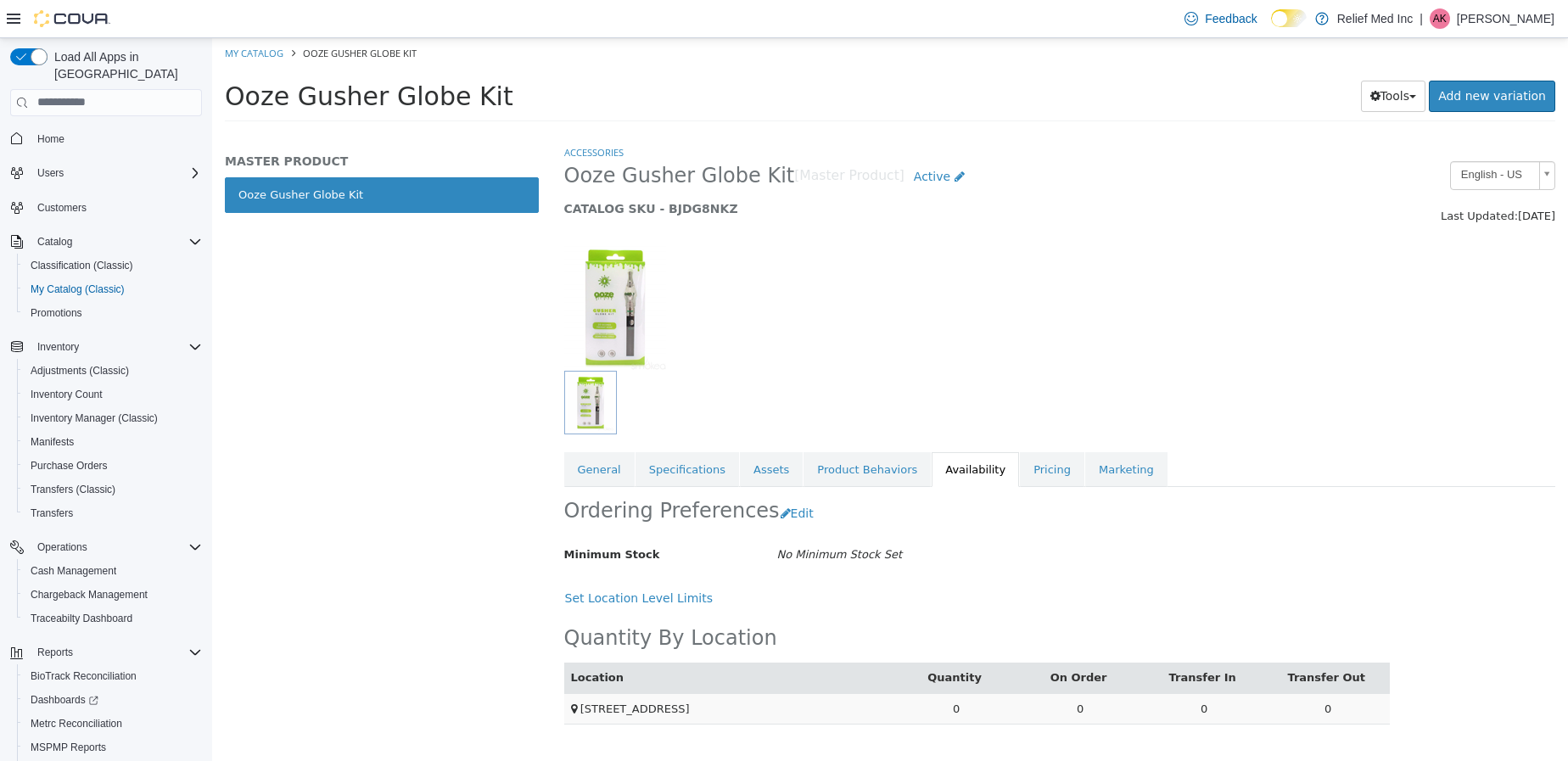
click at [955, 706] on td "0" at bounding box center [955, 708] width 124 height 32
click at [1020, 462] on link "Pricing" at bounding box center [1051, 469] width 64 height 35
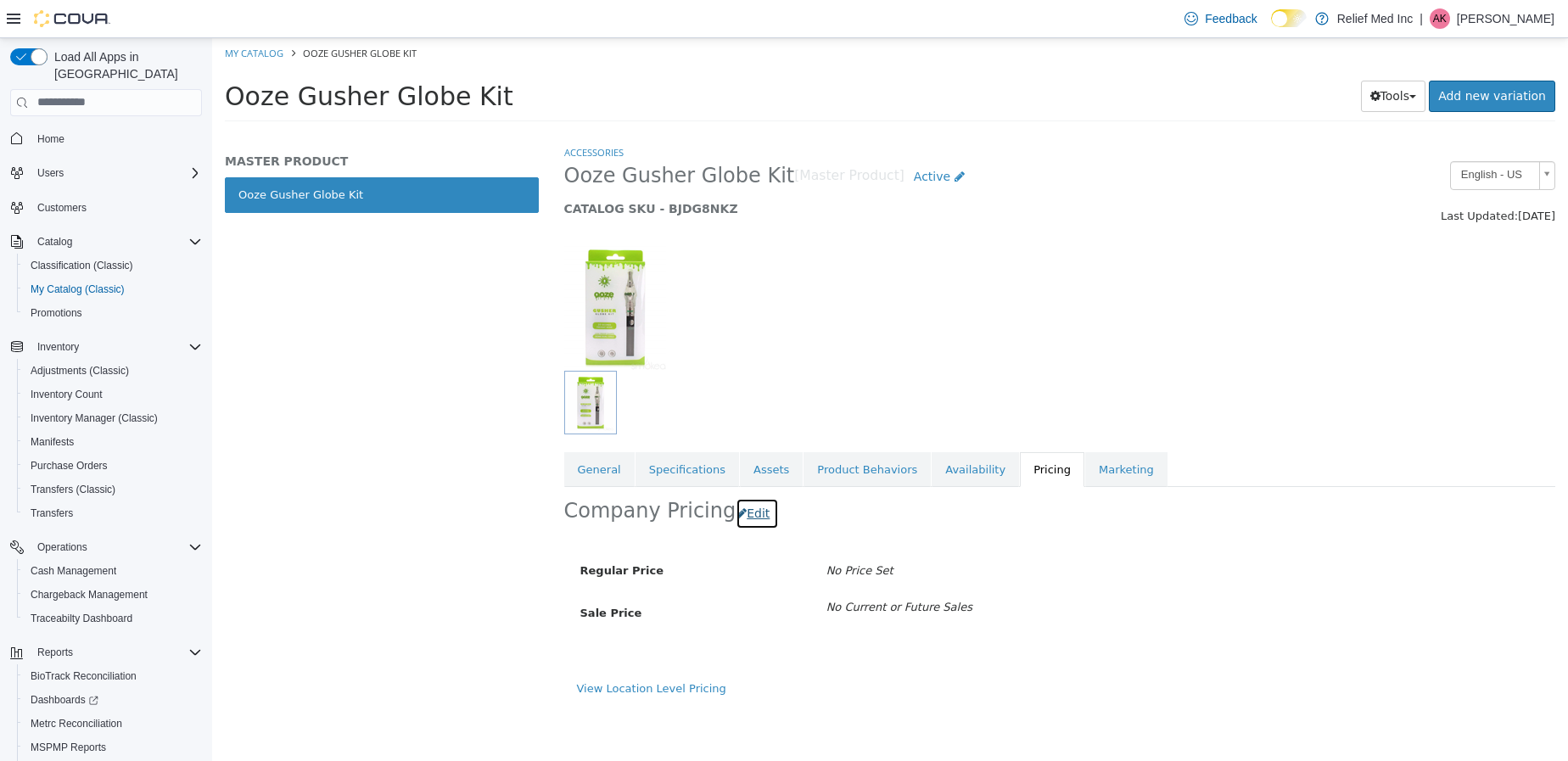
click at [742, 514] on button "Edit" at bounding box center [757, 512] width 43 height 32
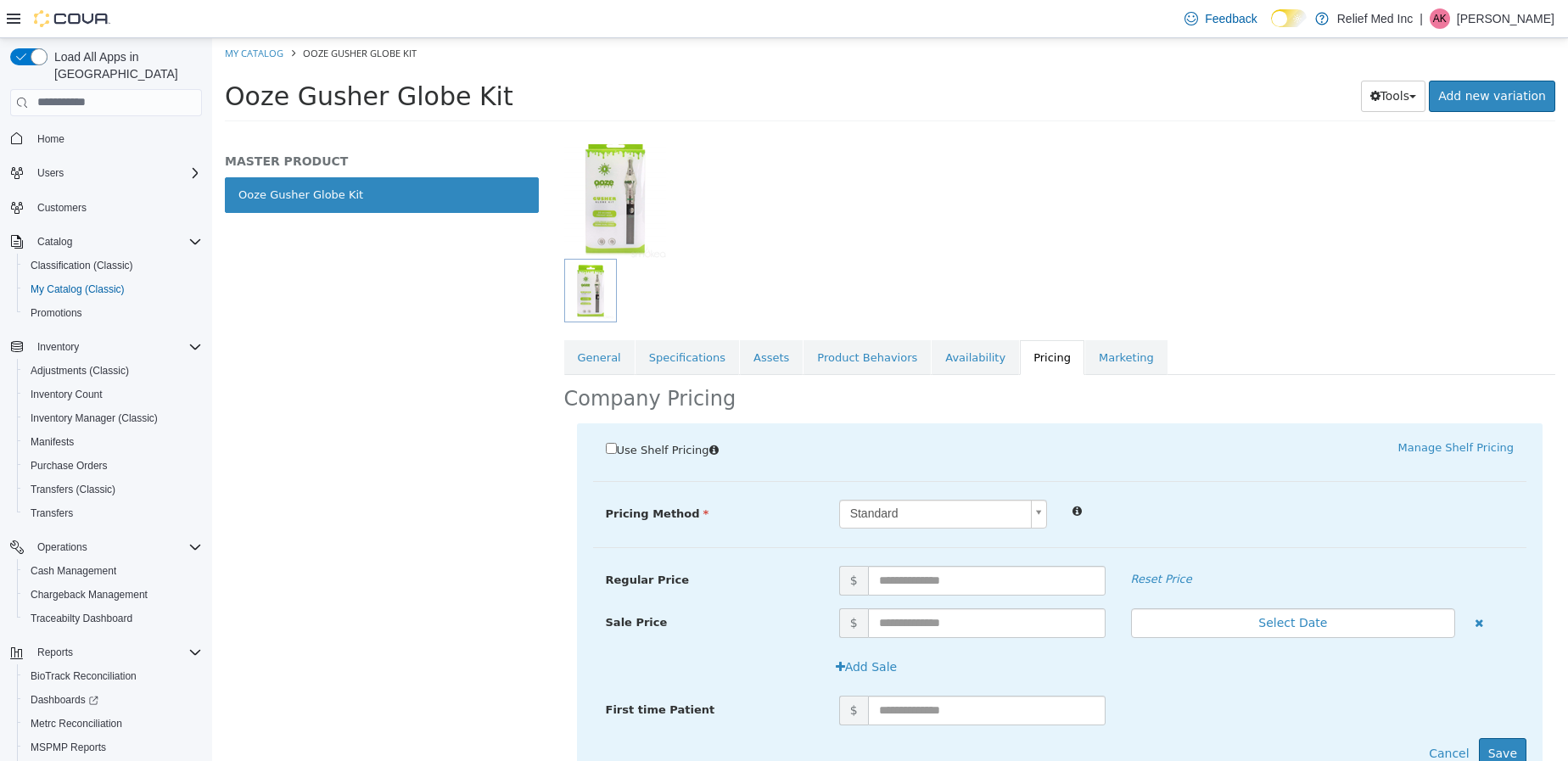
scroll to position [183, 0]
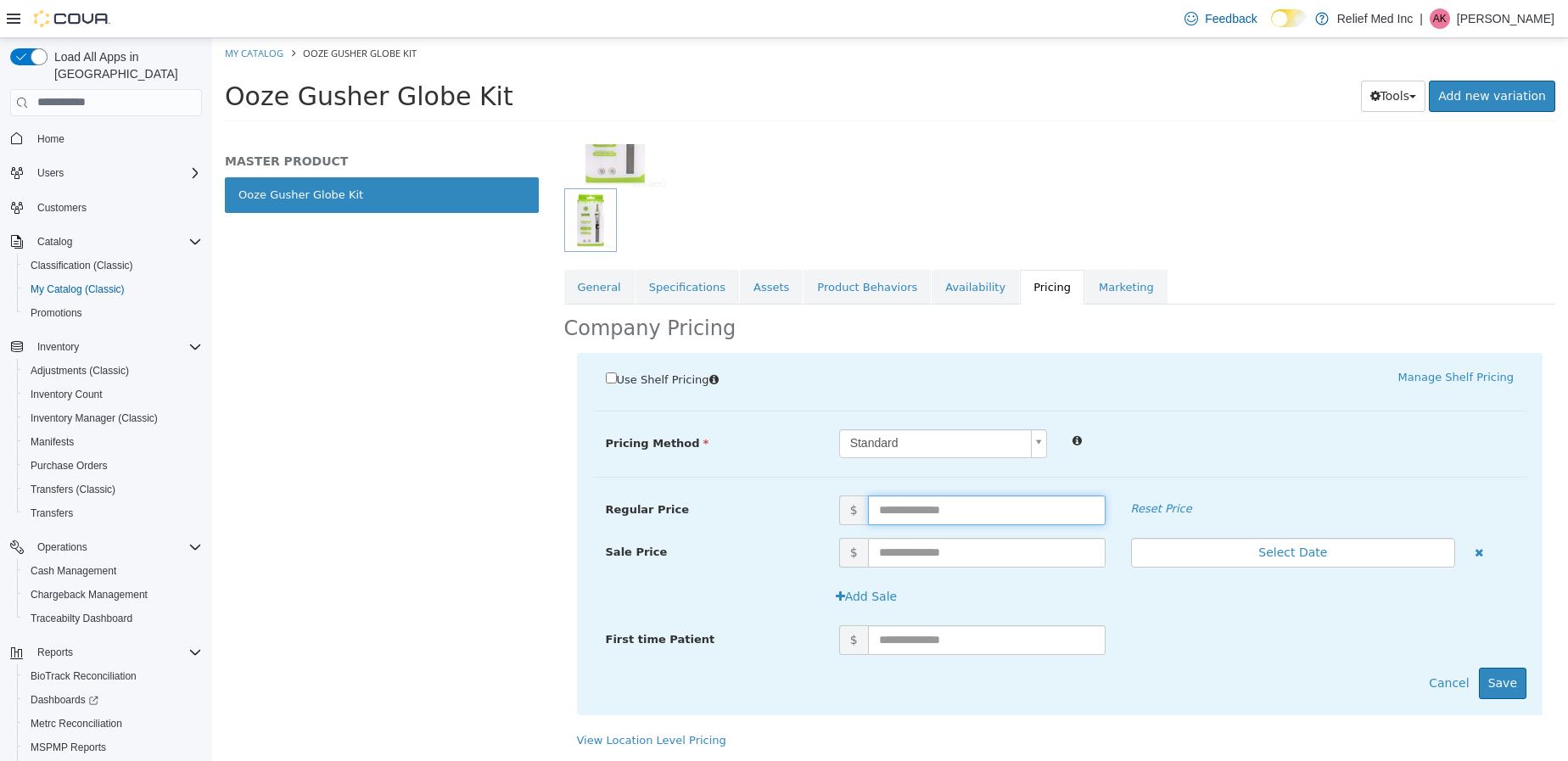
click at [966, 516] on input "text" at bounding box center [986, 509] width 238 height 30
type input "**"
click at [1492, 688] on button "Save" at bounding box center [1502, 682] width 48 height 32
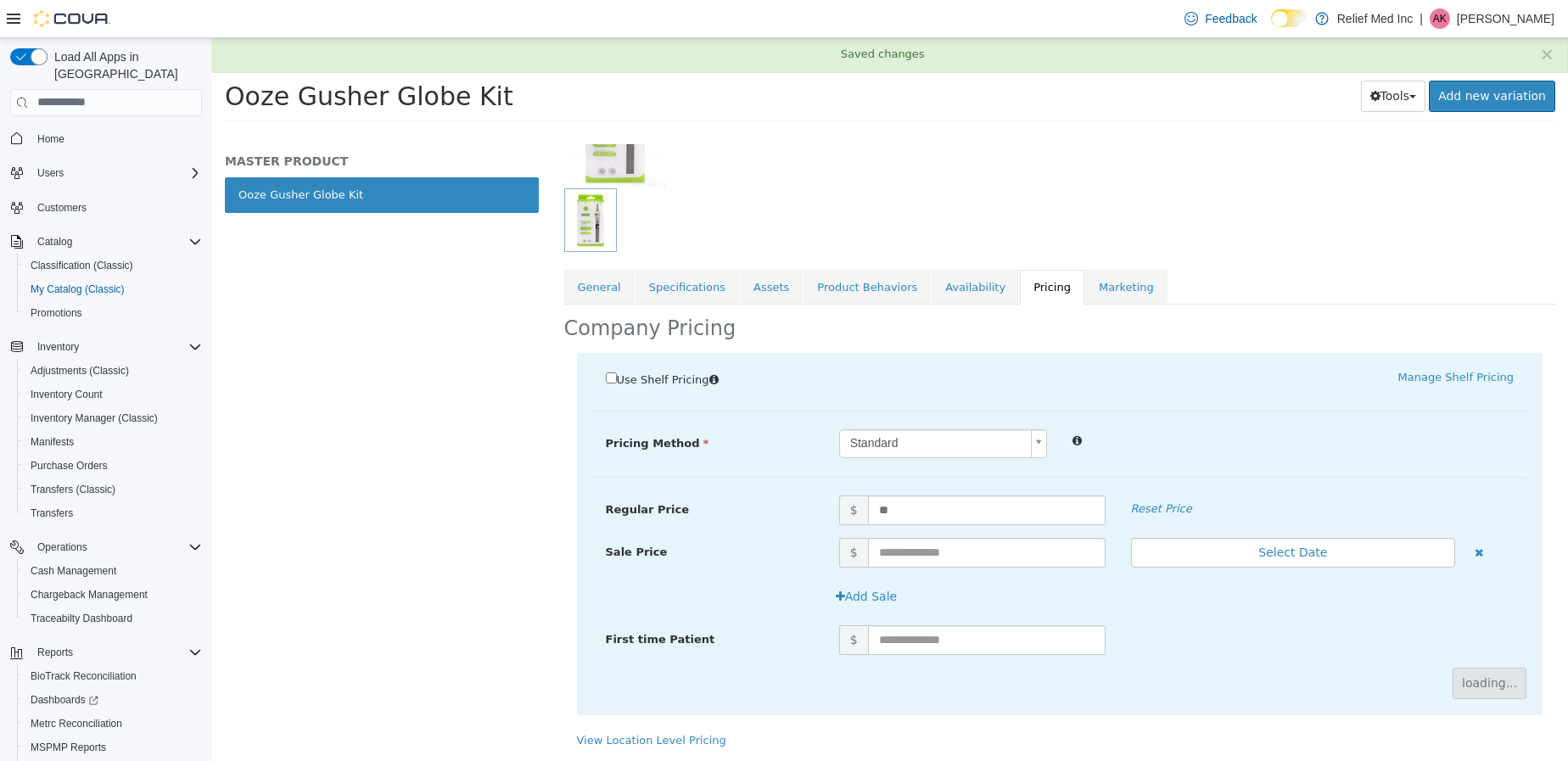
scroll to position [0, 0]
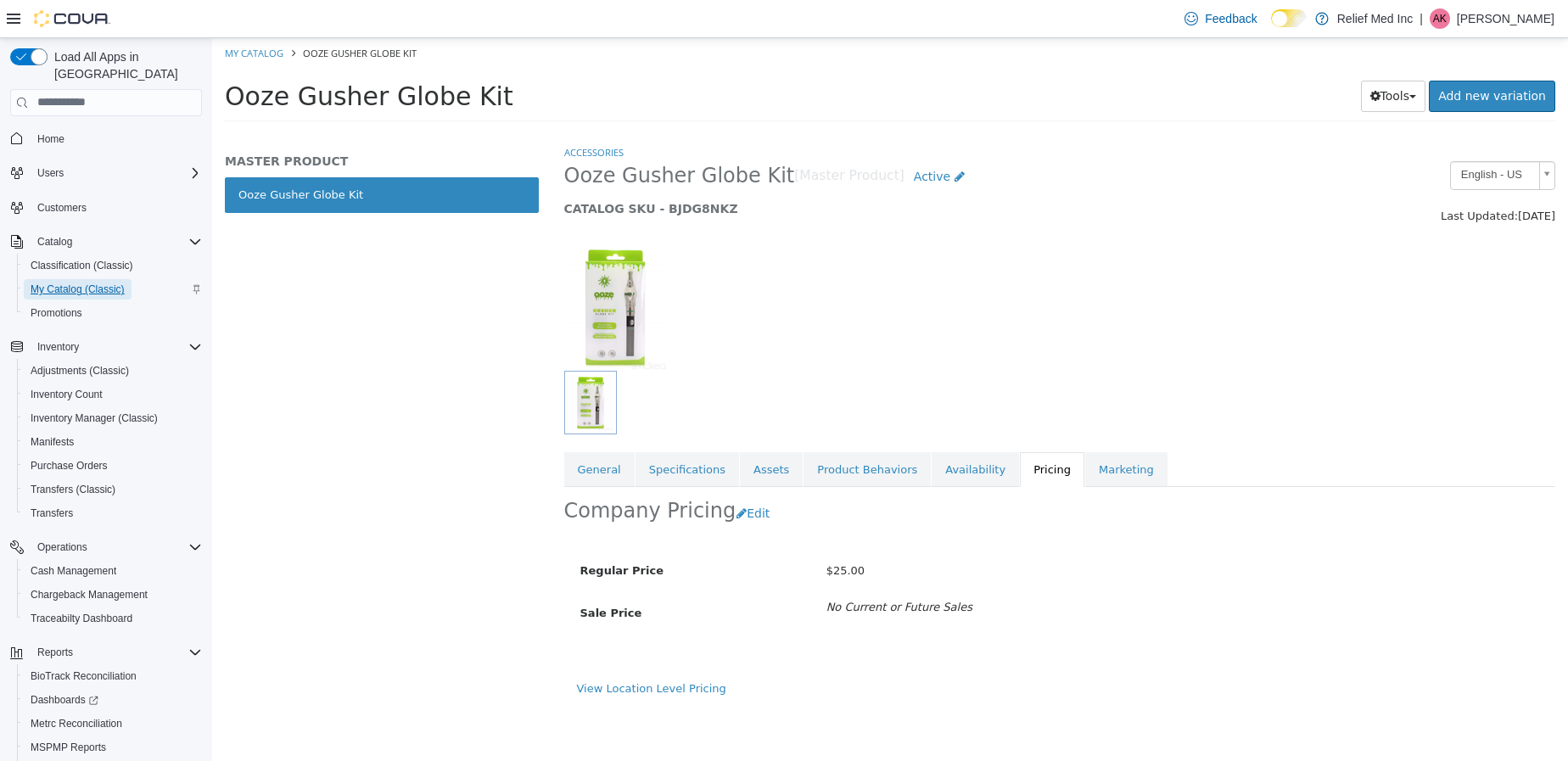
click at [54, 282] on span "My Catalog (Classic)" at bounding box center [78, 289] width 94 height 14
click at [87, 282] on span "My Catalog (Classic)" at bounding box center [78, 289] width 94 height 14
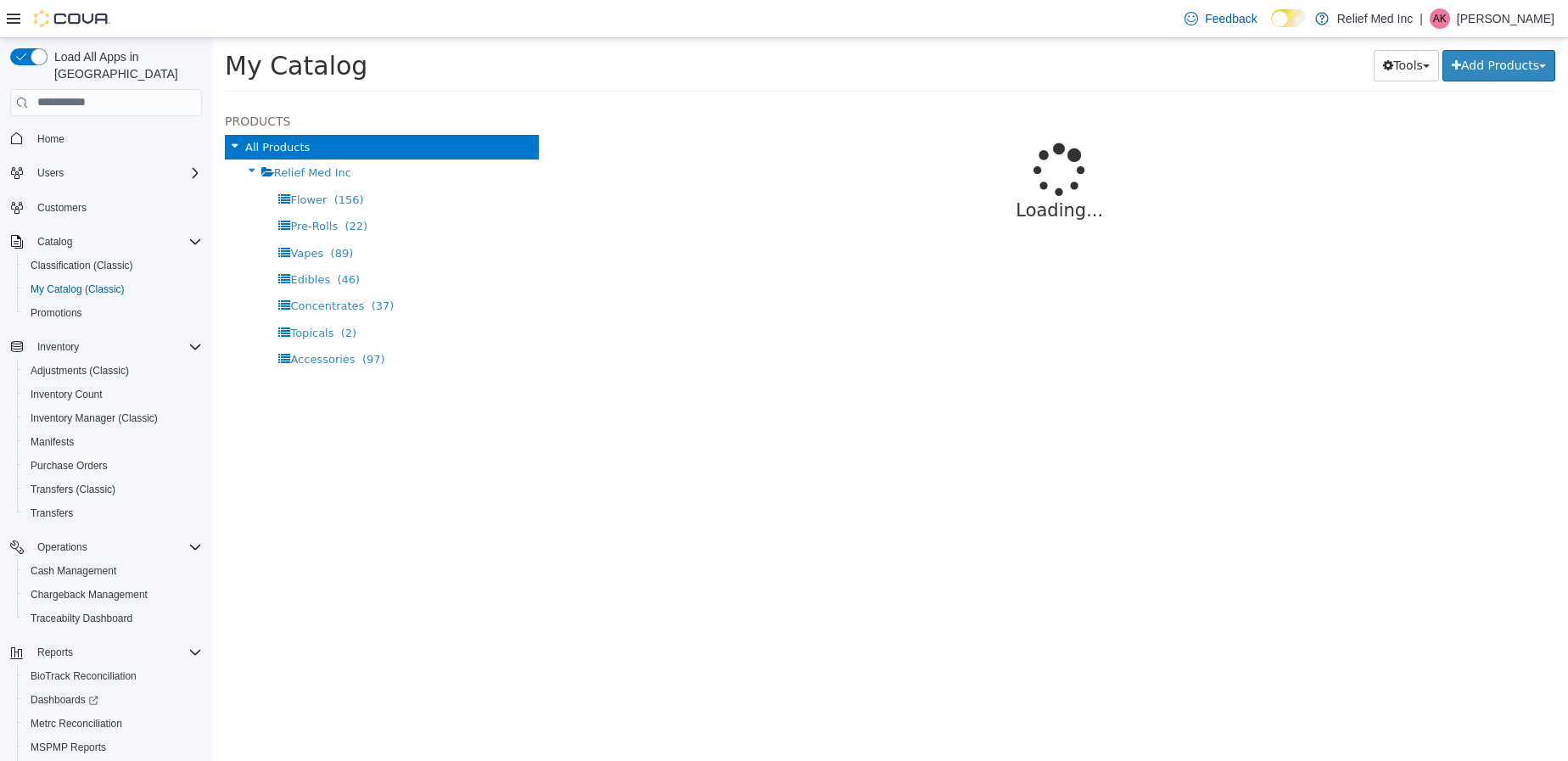
select select "**********"
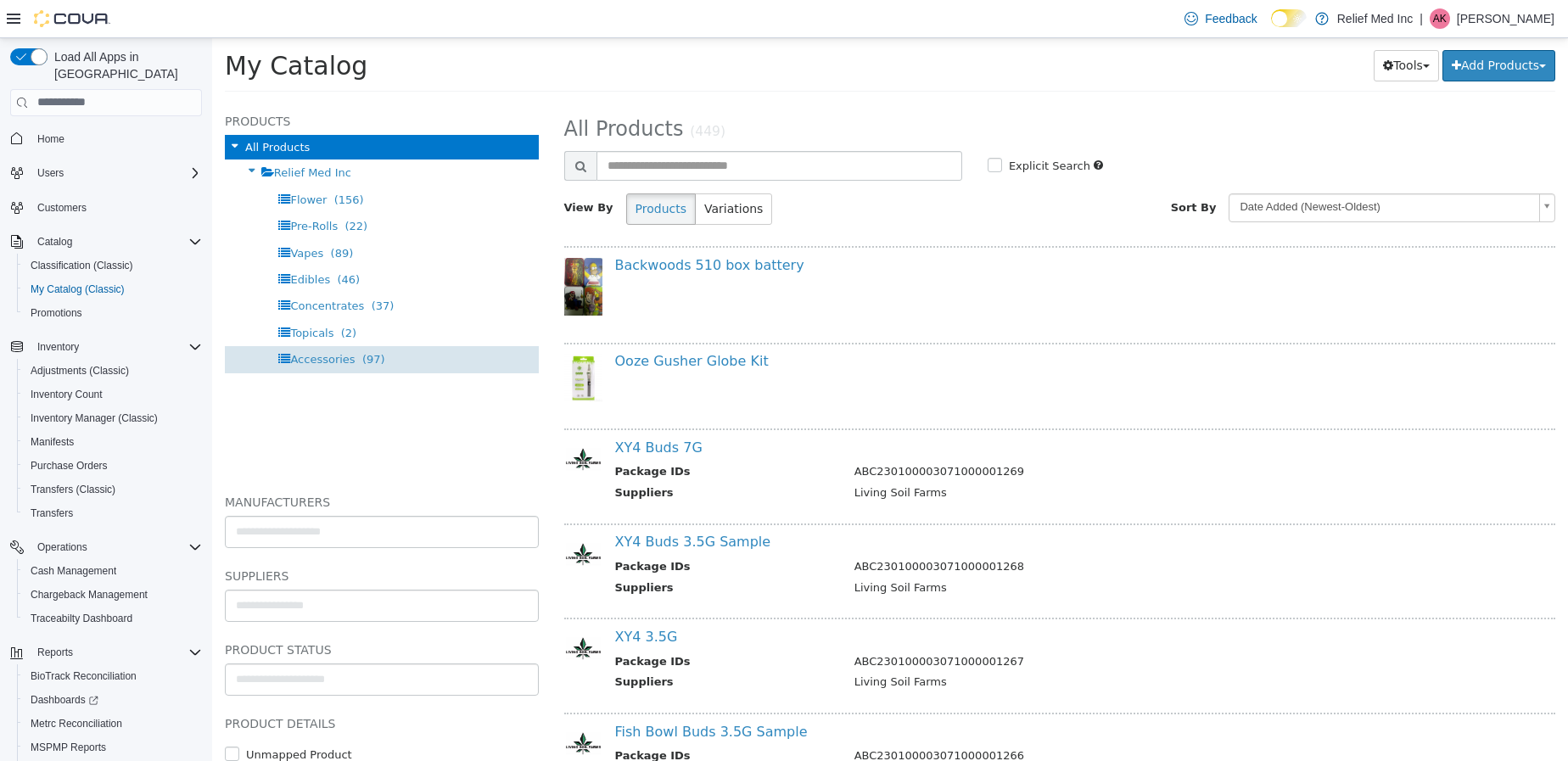
click at [313, 361] on span "Accessories" at bounding box center [322, 358] width 64 height 13
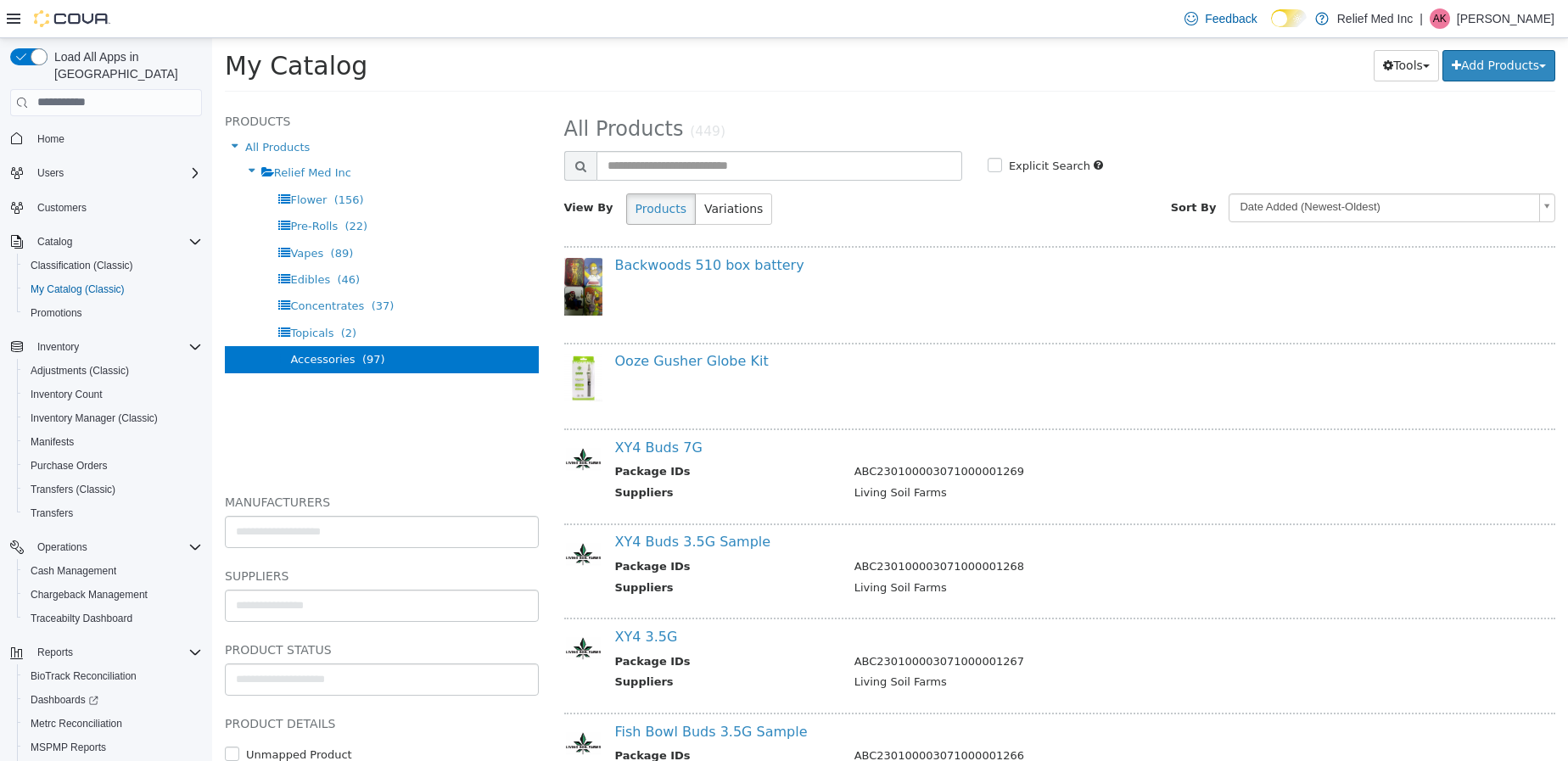
select select "**********"
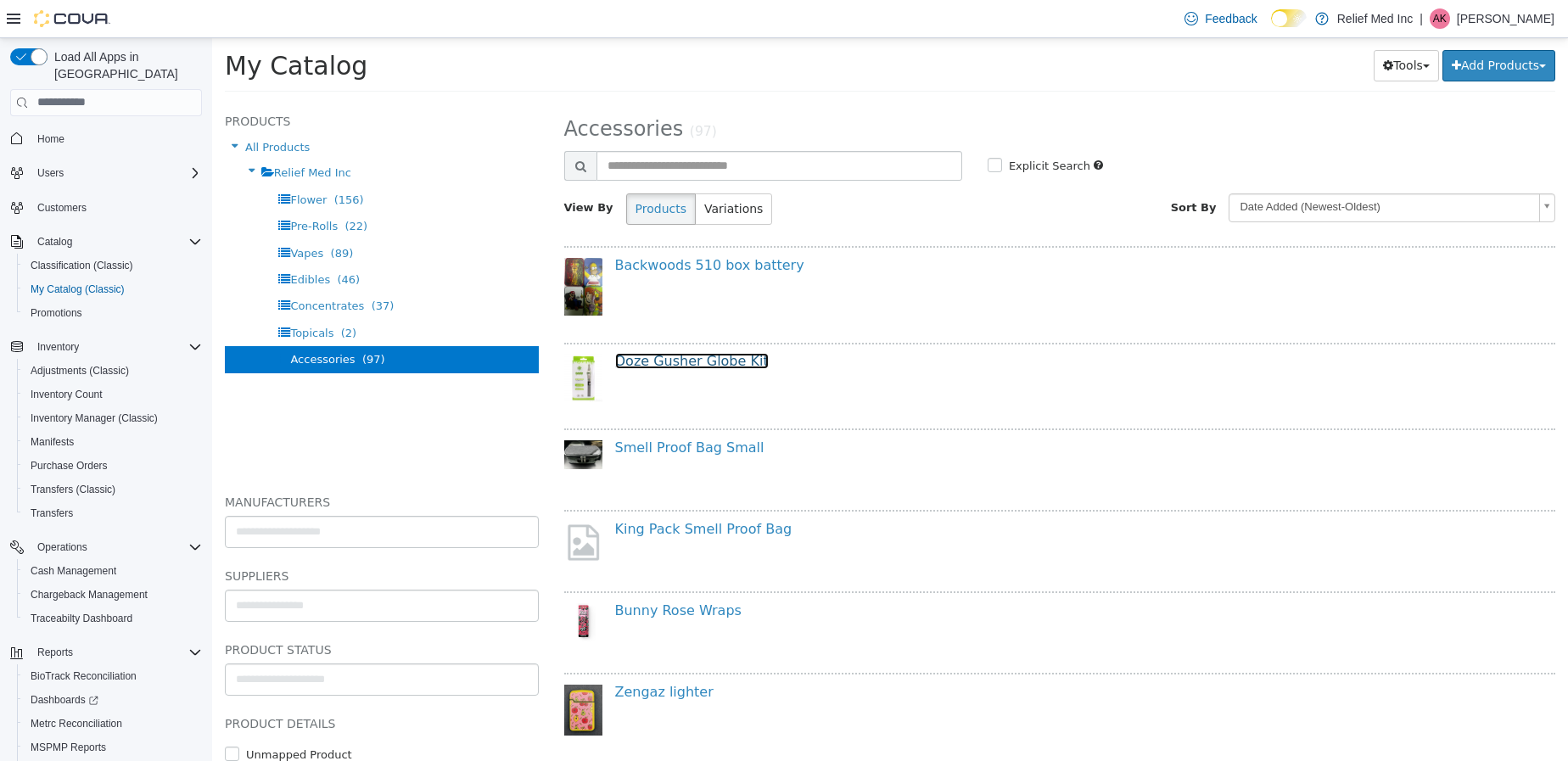
click at [673, 362] on link "Ooze Gusher Globe Kit" at bounding box center [692, 360] width 154 height 16
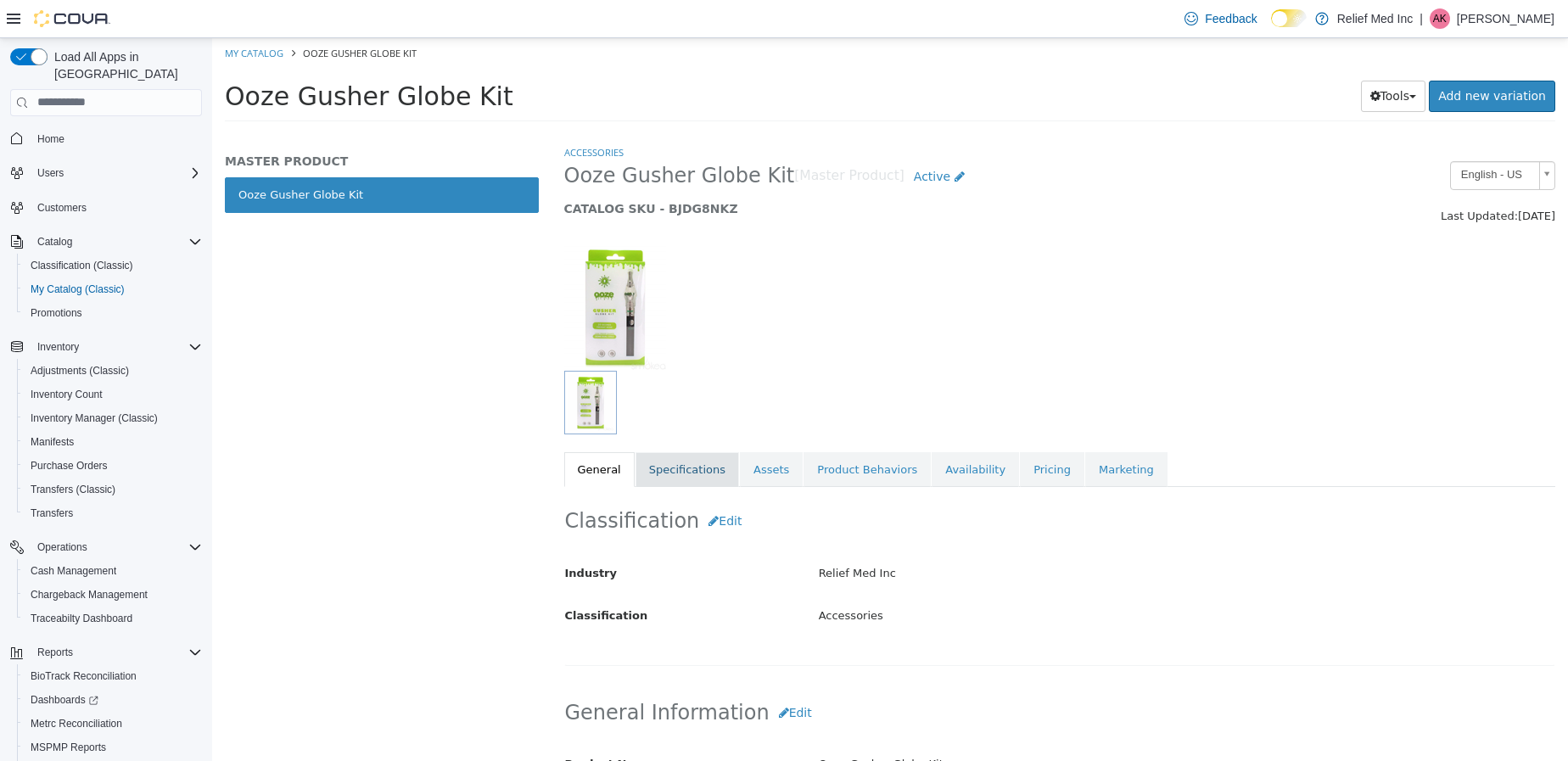
click at [664, 461] on link "Specifications" at bounding box center [687, 469] width 103 height 35
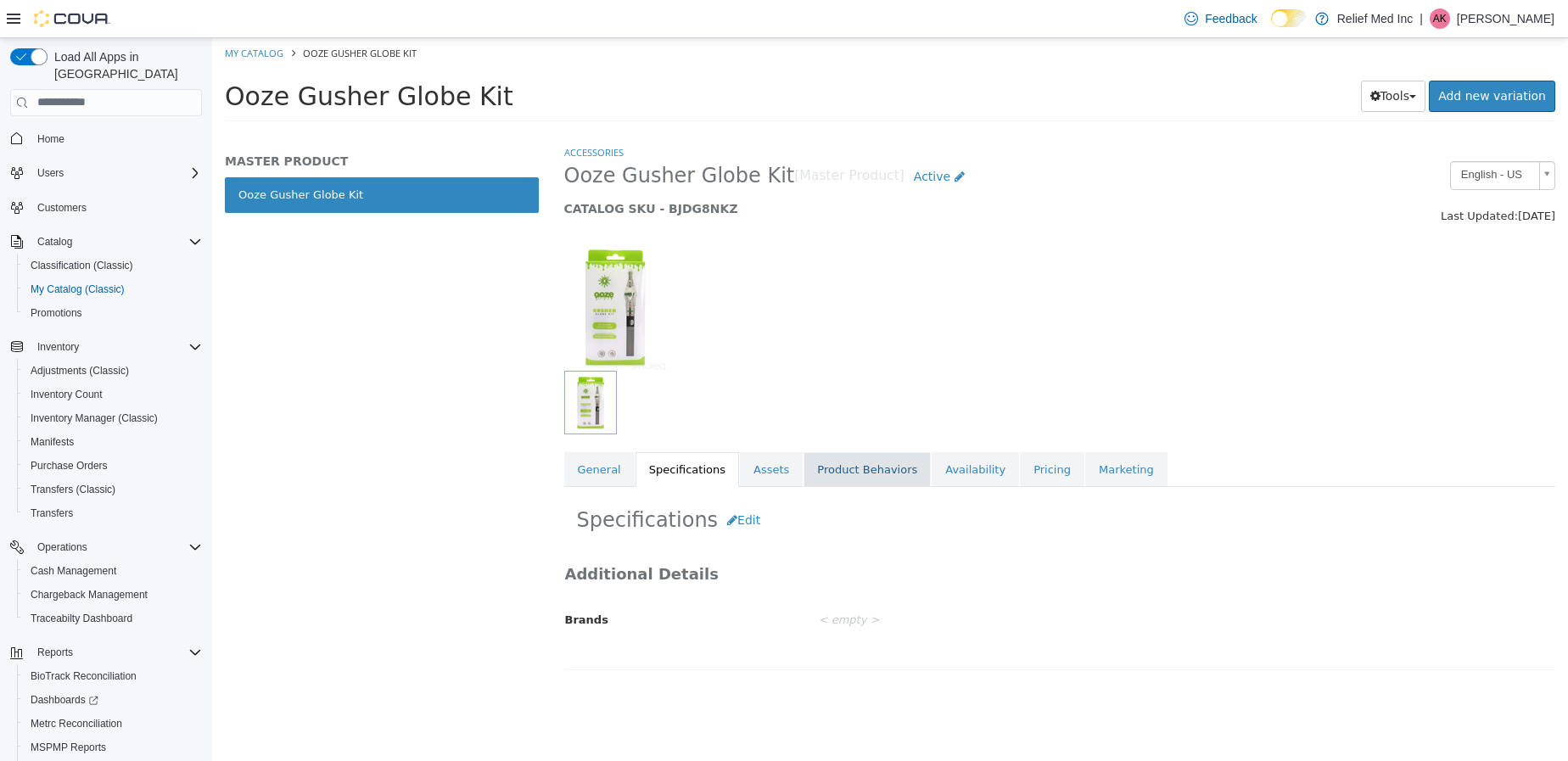
click at [841, 478] on link "Product Behaviors" at bounding box center [867, 469] width 128 height 35
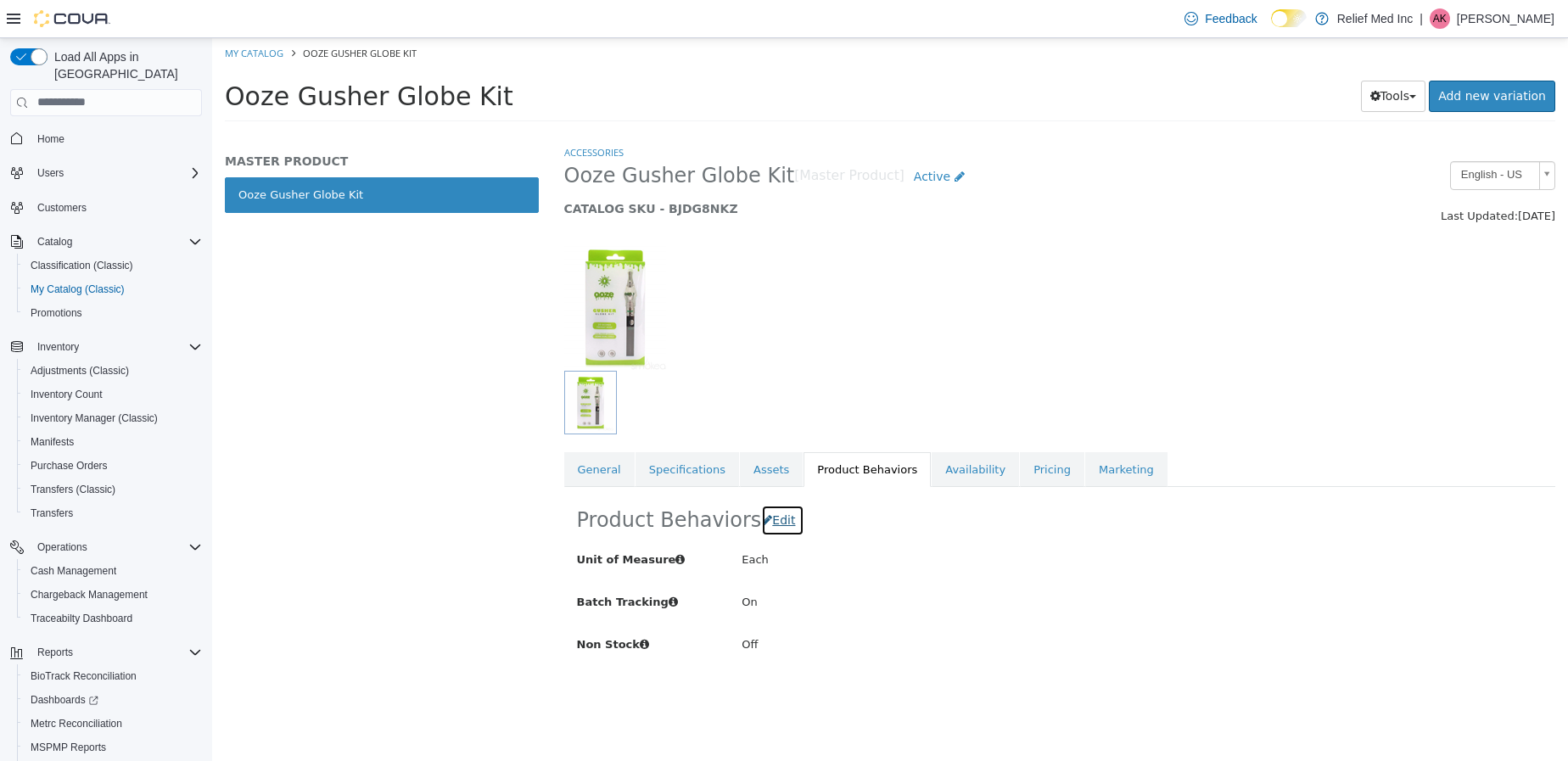
click at [772, 523] on span "Edit" at bounding box center [783, 518] width 23 height 14
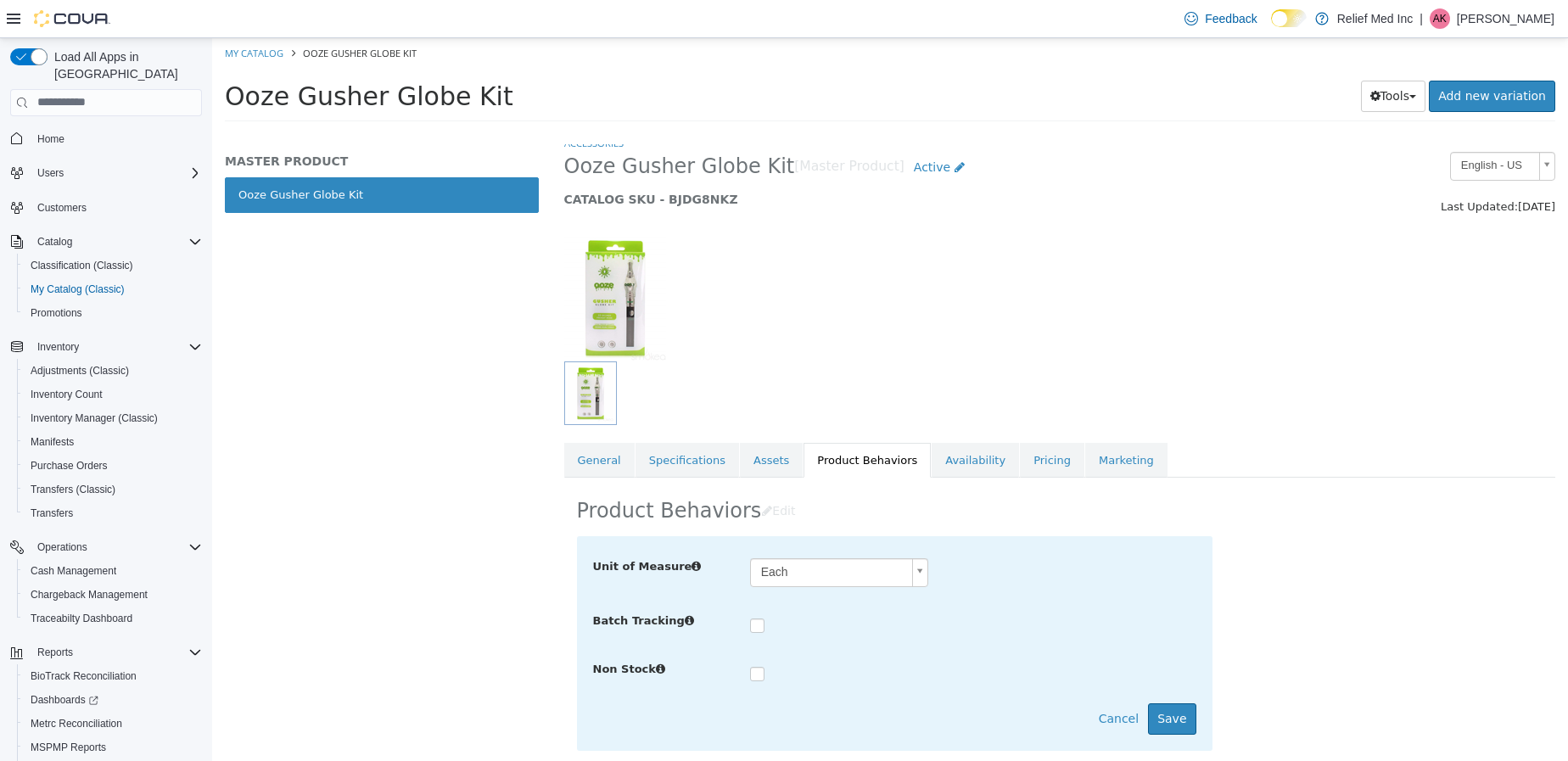
scroll to position [18, 0]
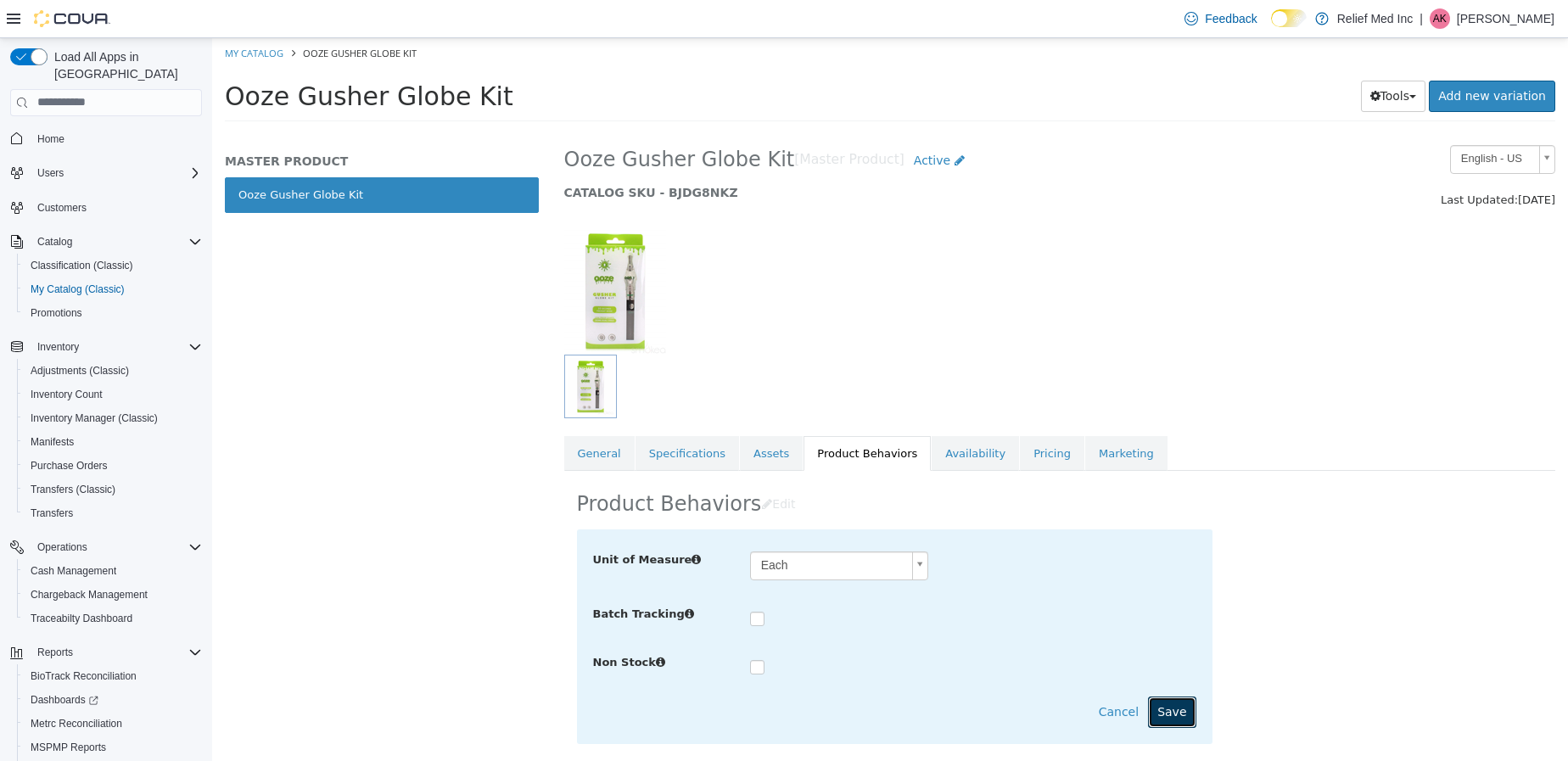
click at [1161, 714] on button "Save" at bounding box center [1172, 711] width 48 height 32
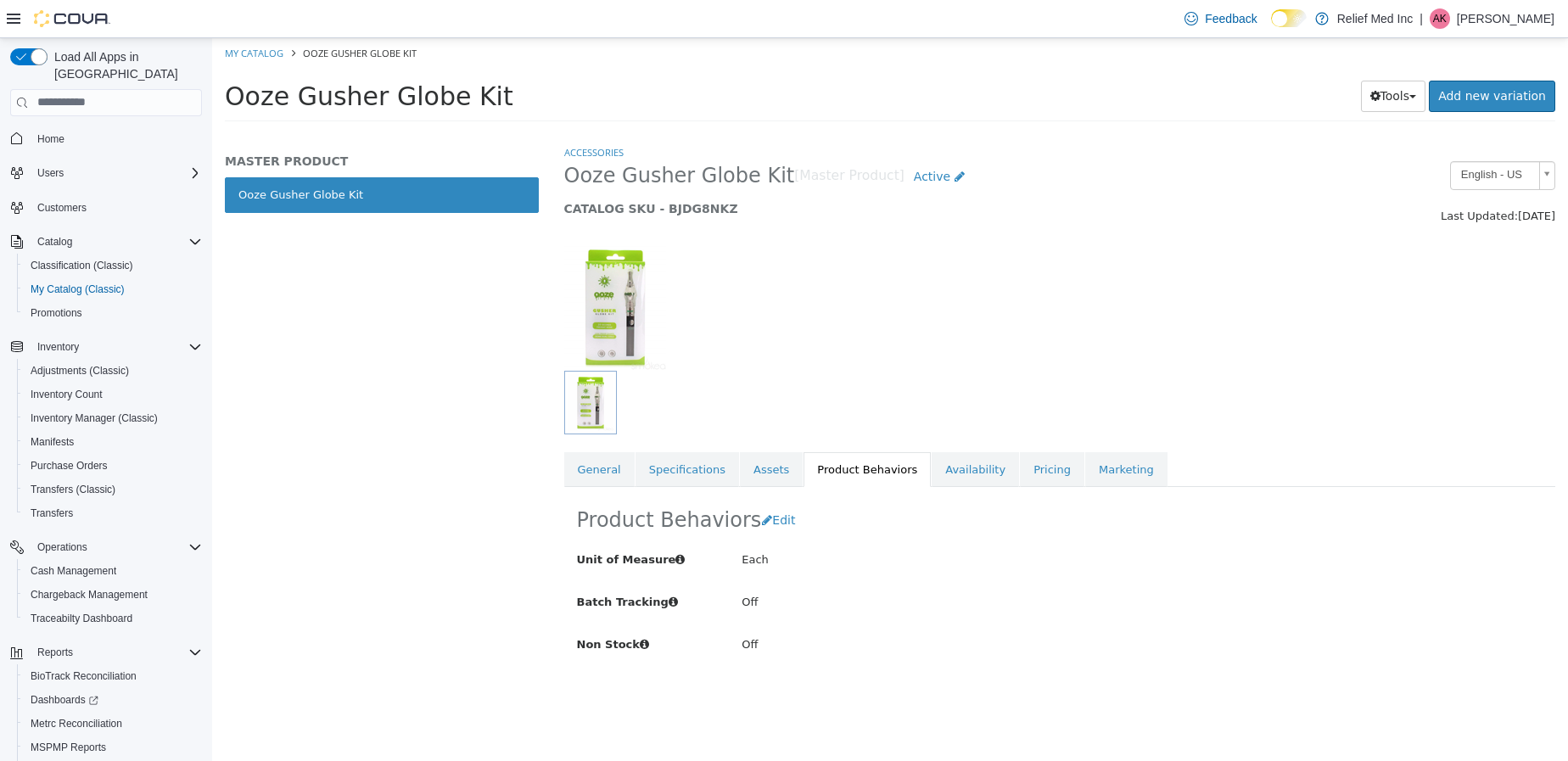
scroll to position [0, 0]
click at [932, 470] on link "Availability" at bounding box center [975, 469] width 88 height 35
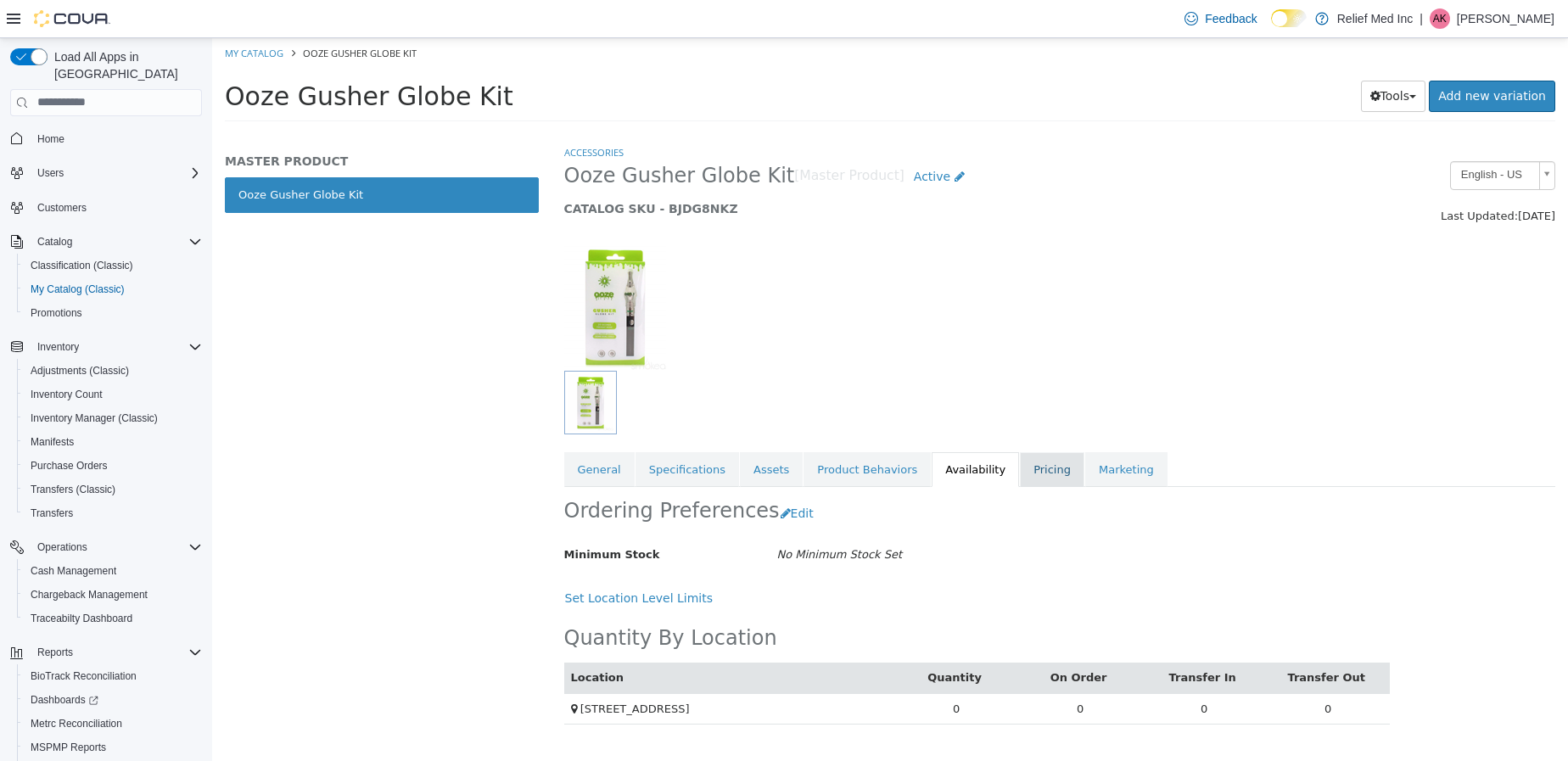
click at [1020, 470] on link "Pricing" at bounding box center [1051, 469] width 64 height 35
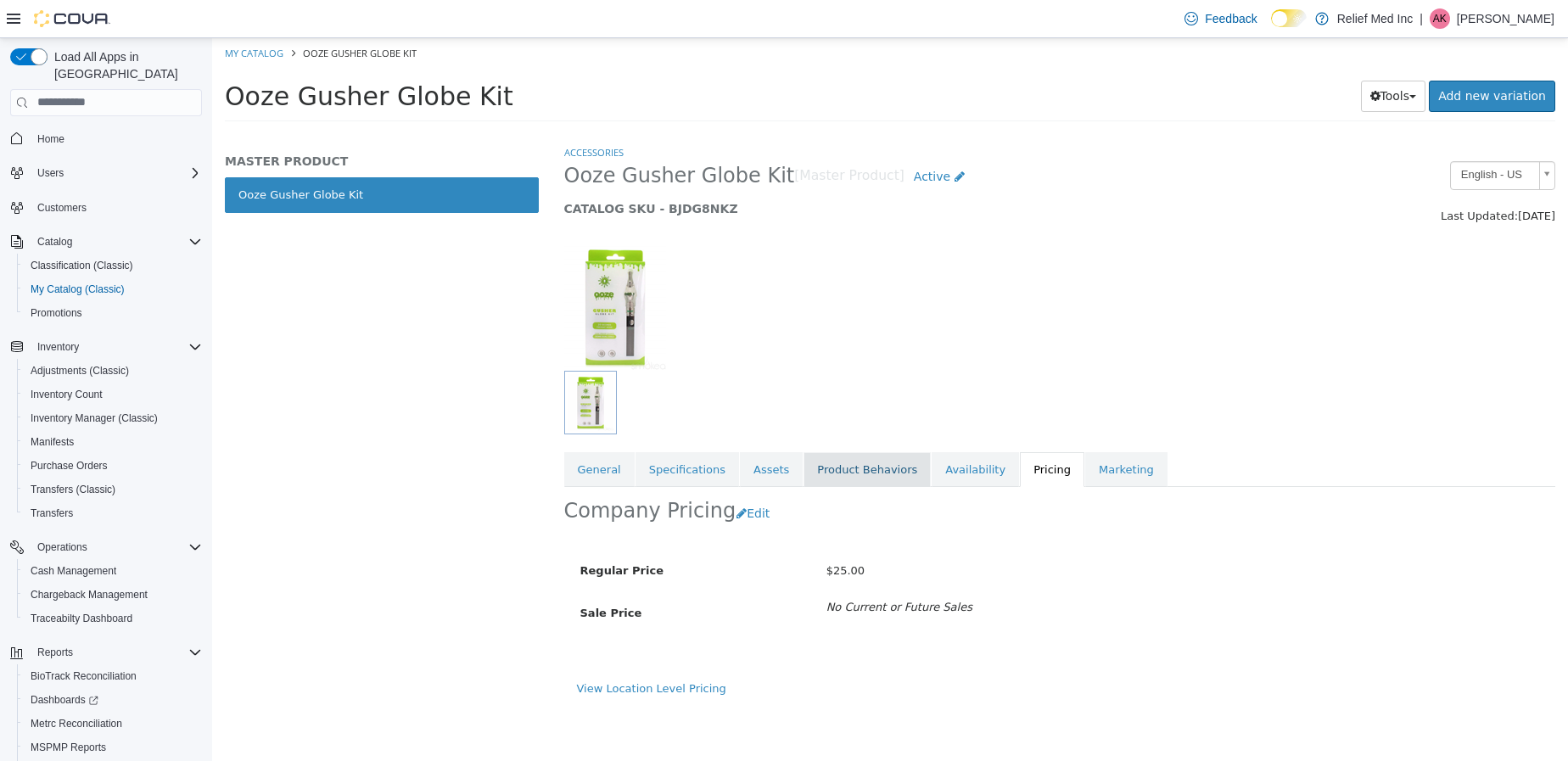
click at [851, 462] on link "Product Behaviors" at bounding box center [867, 469] width 128 height 35
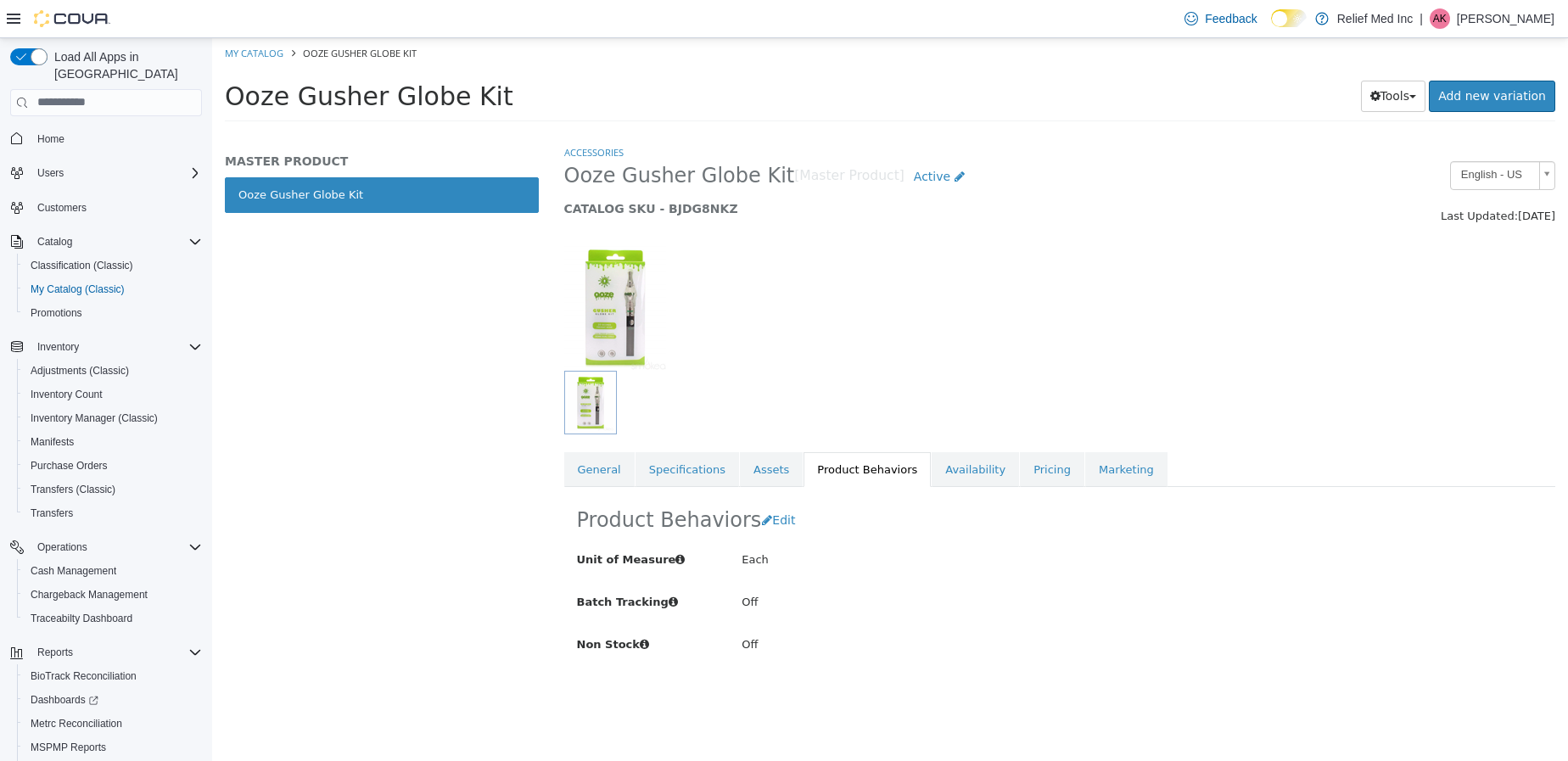
drag, startPoint x: 1212, startPoint y: 328, endPoint x: 1275, endPoint y: 237, distance: 110.7
click at [1275, 237] on div at bounding box center [1060, 297] width 1017 height 145
click at [63, 459] on span "Purchase Orders" at bounding box center [69, 465] width 77 height 14
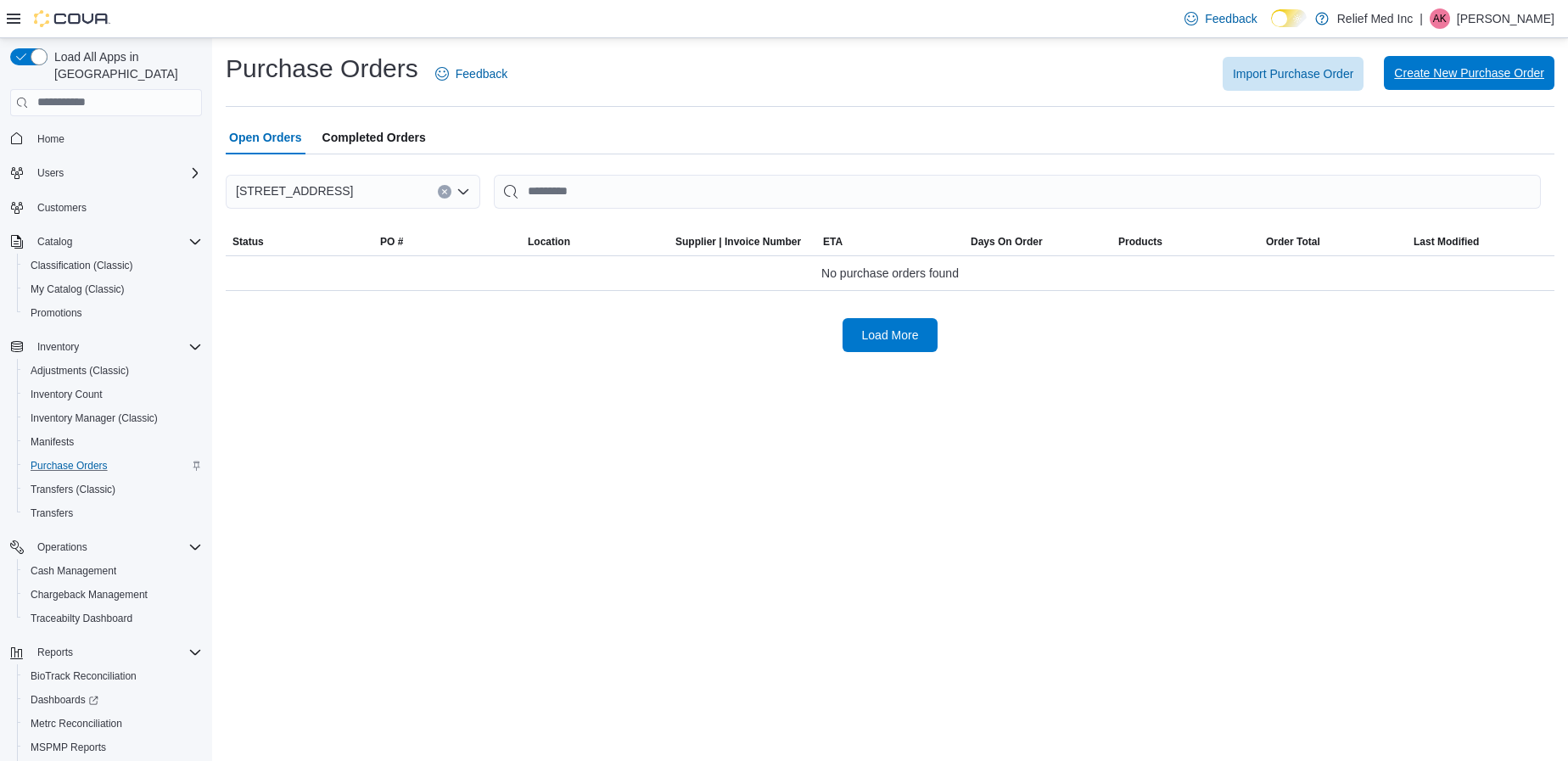
click at [1432, 86] on span "Create New Purchase Order" at bounding box center [1469, 73] width 150 height 34
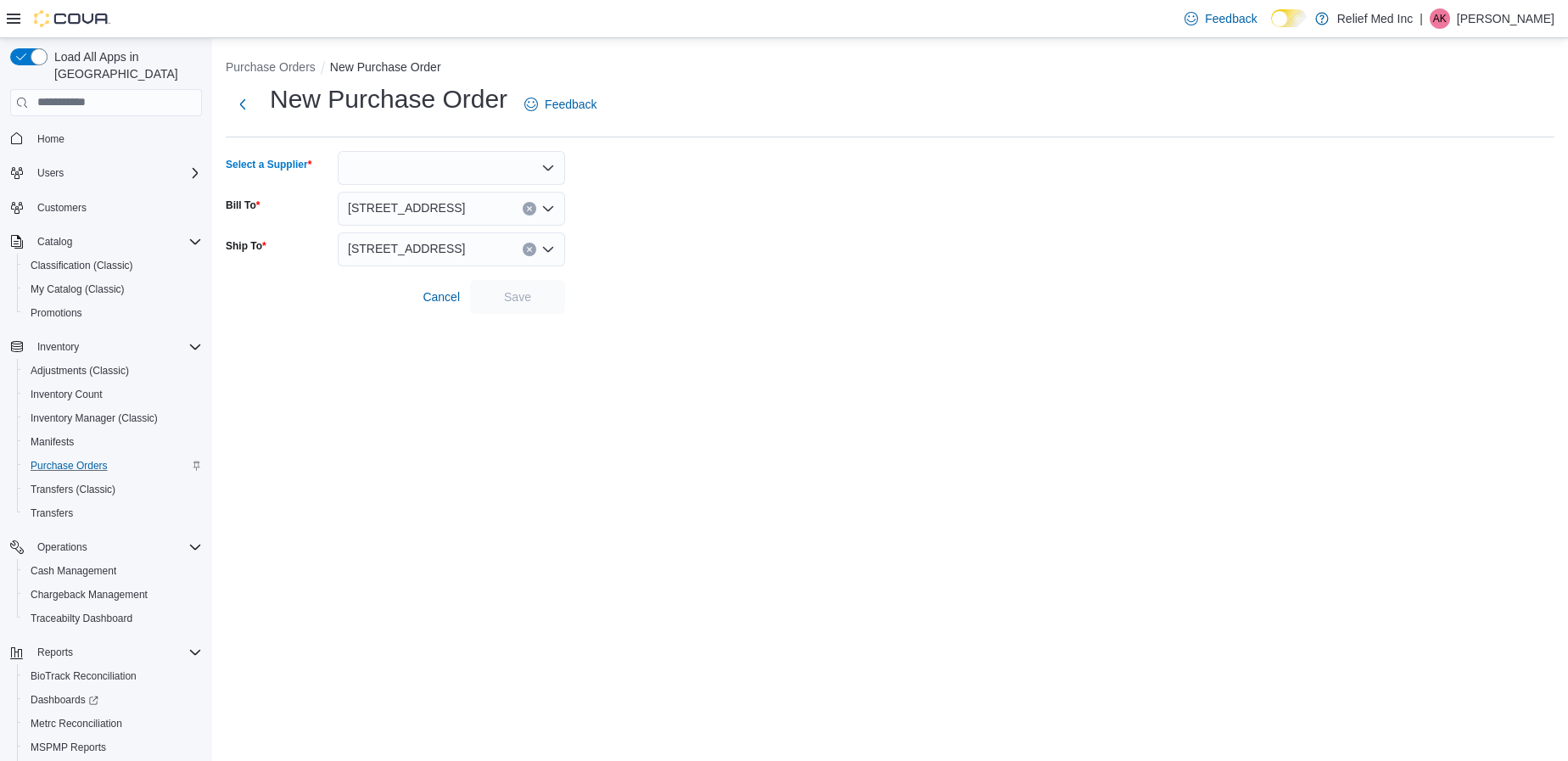
click at [485, 162] on div at bounding box center [451, 168] width 227 height 34
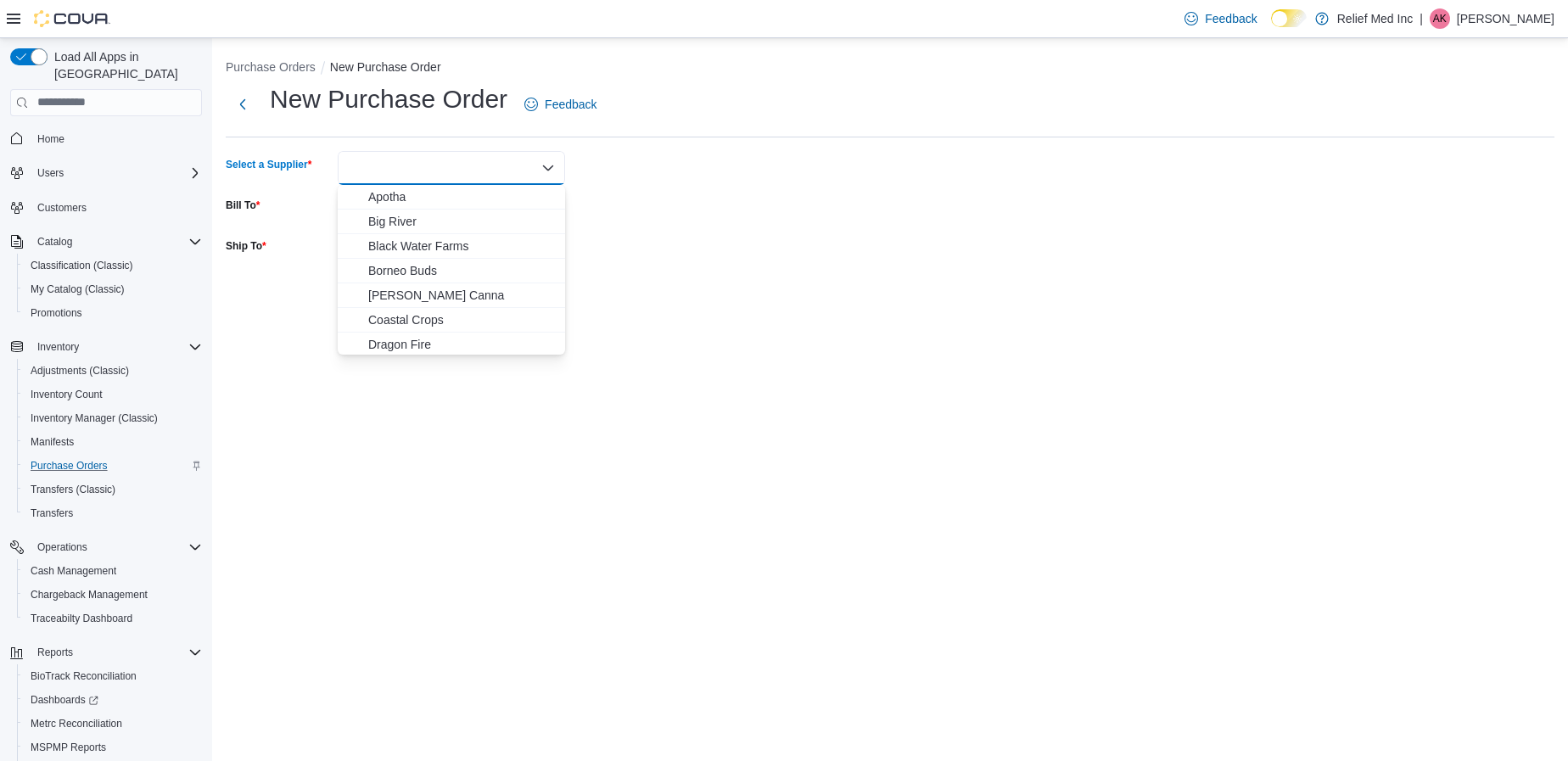
click at [764, 184] on form "Select a Supplier Combo box. Selected. Combo box input. Type some text or, to d…" at bounding box center [889, 233] width 1328 height 163
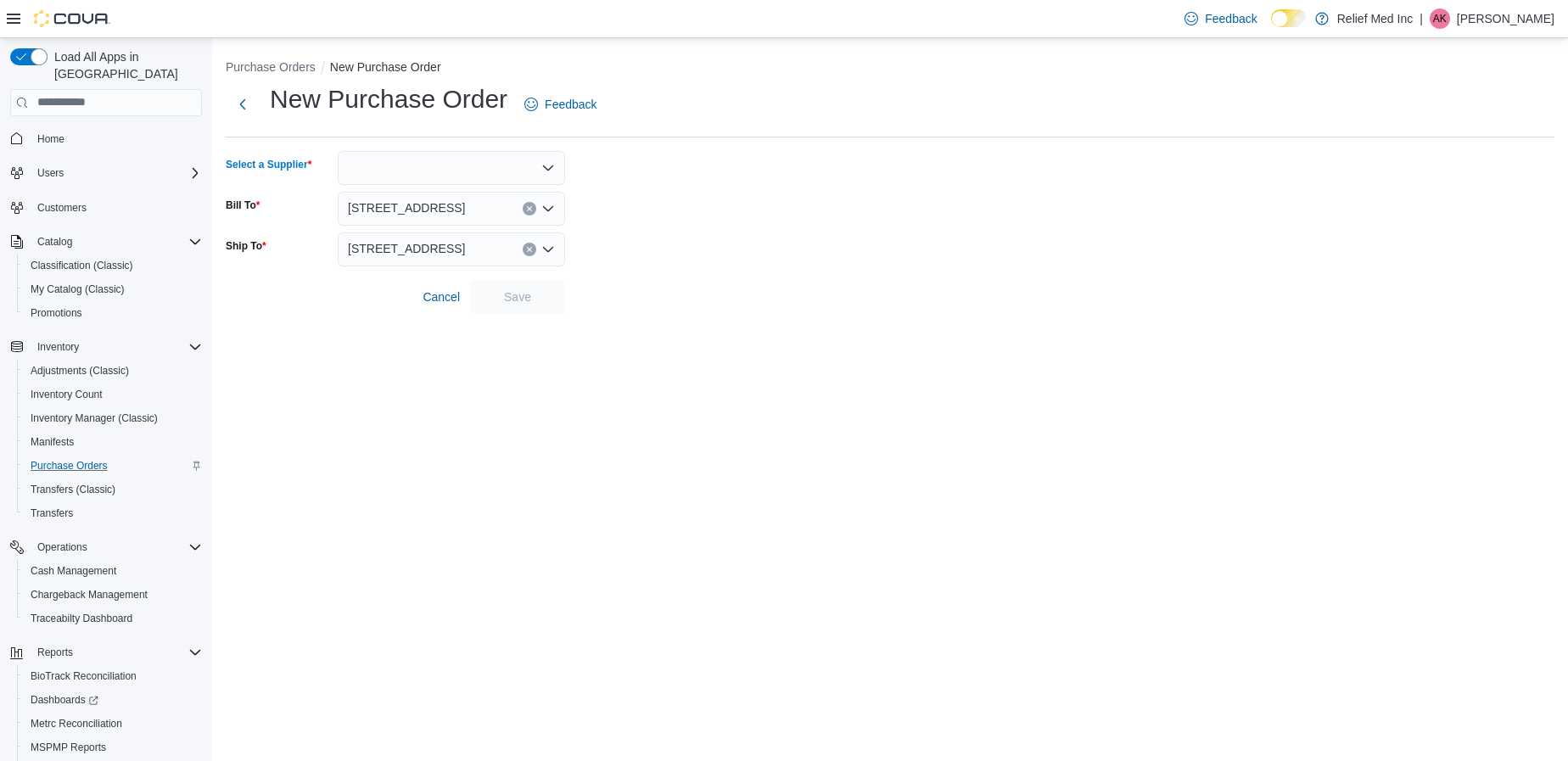
click at [512, 166] on div at bounding box center [451, 168] width 227 height 34
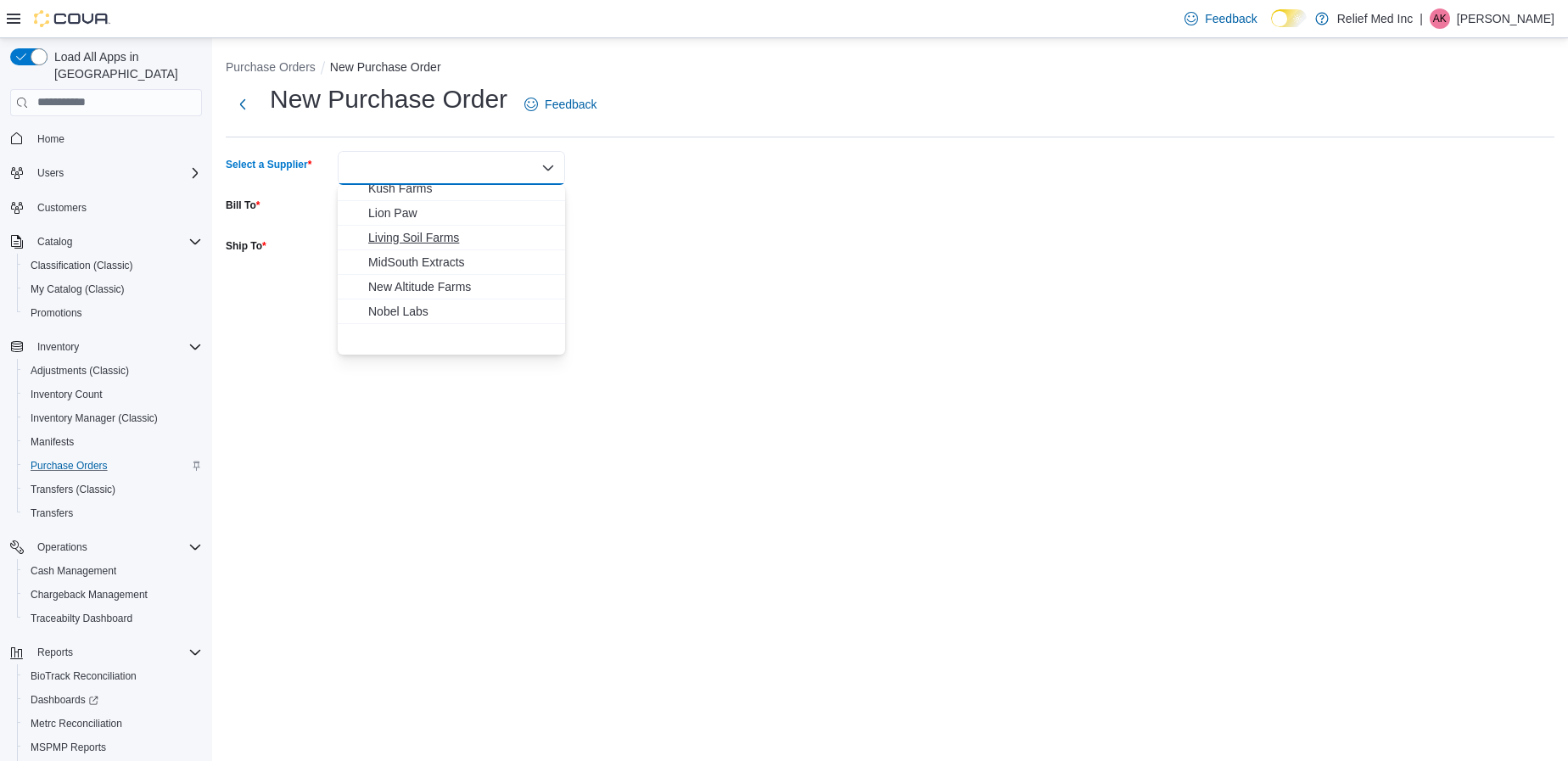
scroll to position [128, 0]
click at [392, 240] on span "Go Green" at bounding box center [461, 242] width 186 height 17
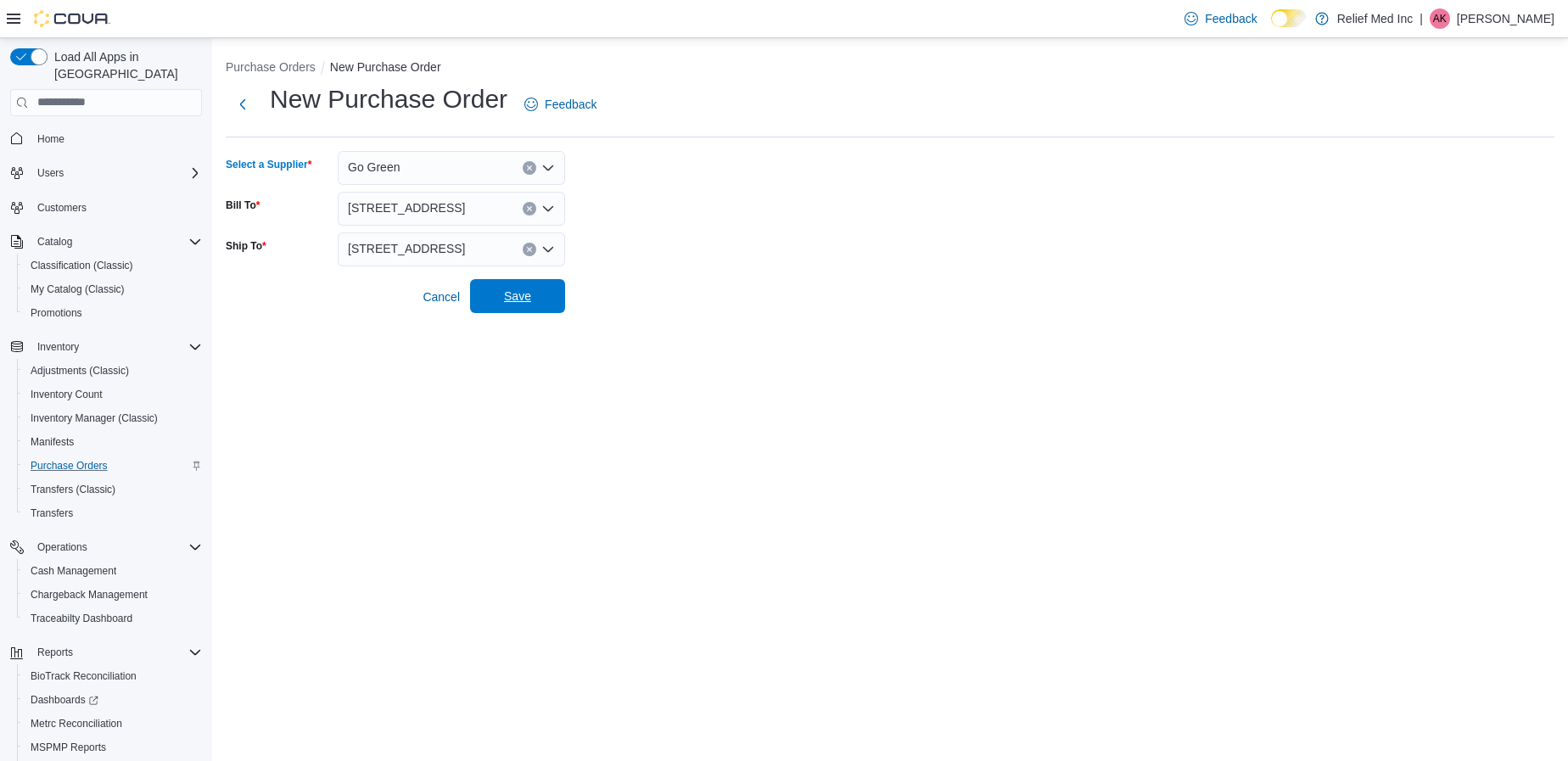
click at [512, 298] on span "Save" at bounding box center [518, 296] width 27 height 17
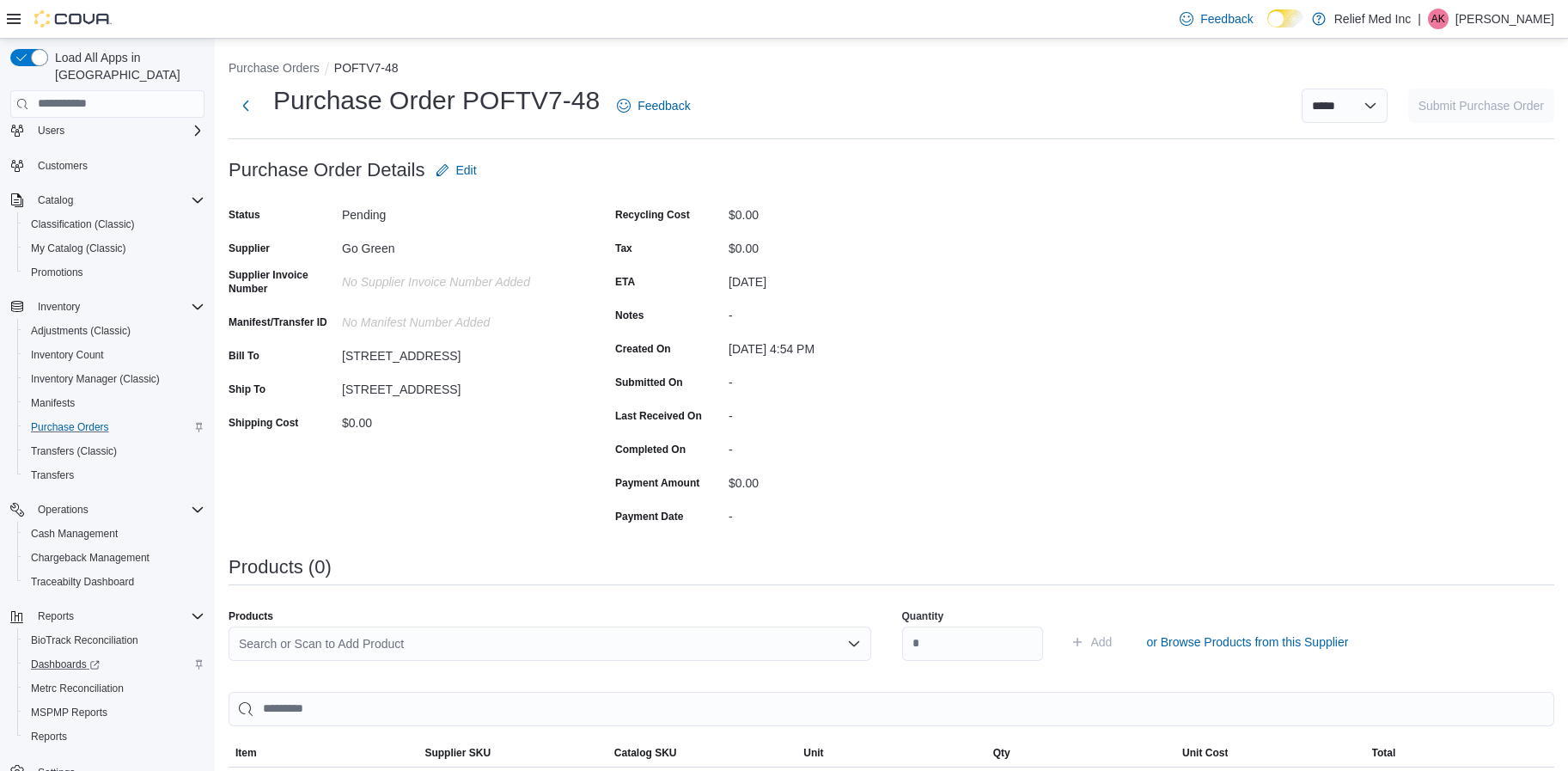
scroll to position [67, 0]
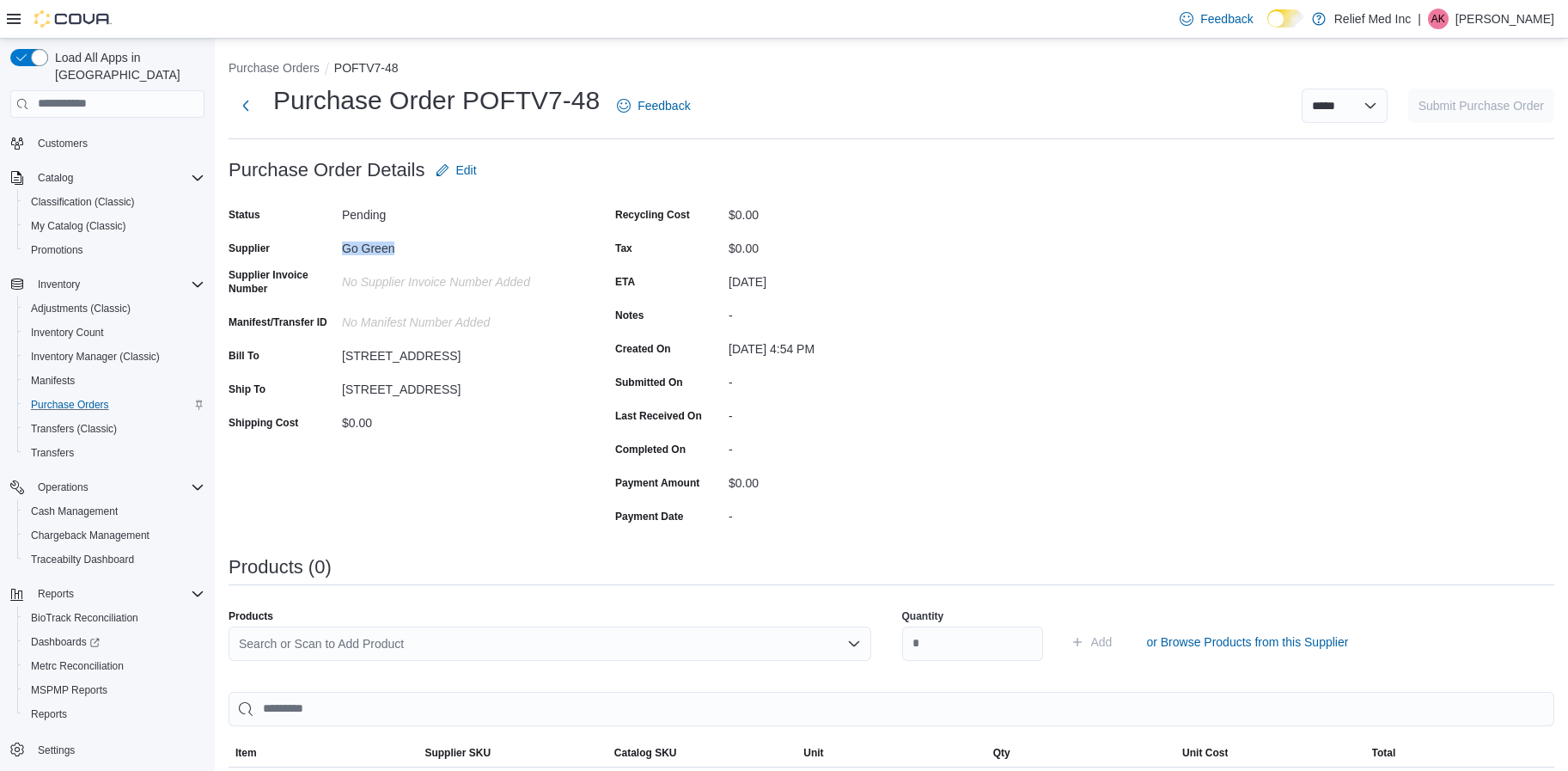
drag, startPoint x: 345, startPoint y: 248, endPoint x: 394, endPoint y: 249, distance: 49.0
click at [394, 249] on div "Go Green" at bounding box center [456, 245] width 230 height 21
drag, startPoint x: 394, startPoint y: 249, endPoint x: 497, endPoint y: 410, distance: 191.1
click at [497, 410] on div "$0.00" at bounding box center [456, 419] width 230 height 21
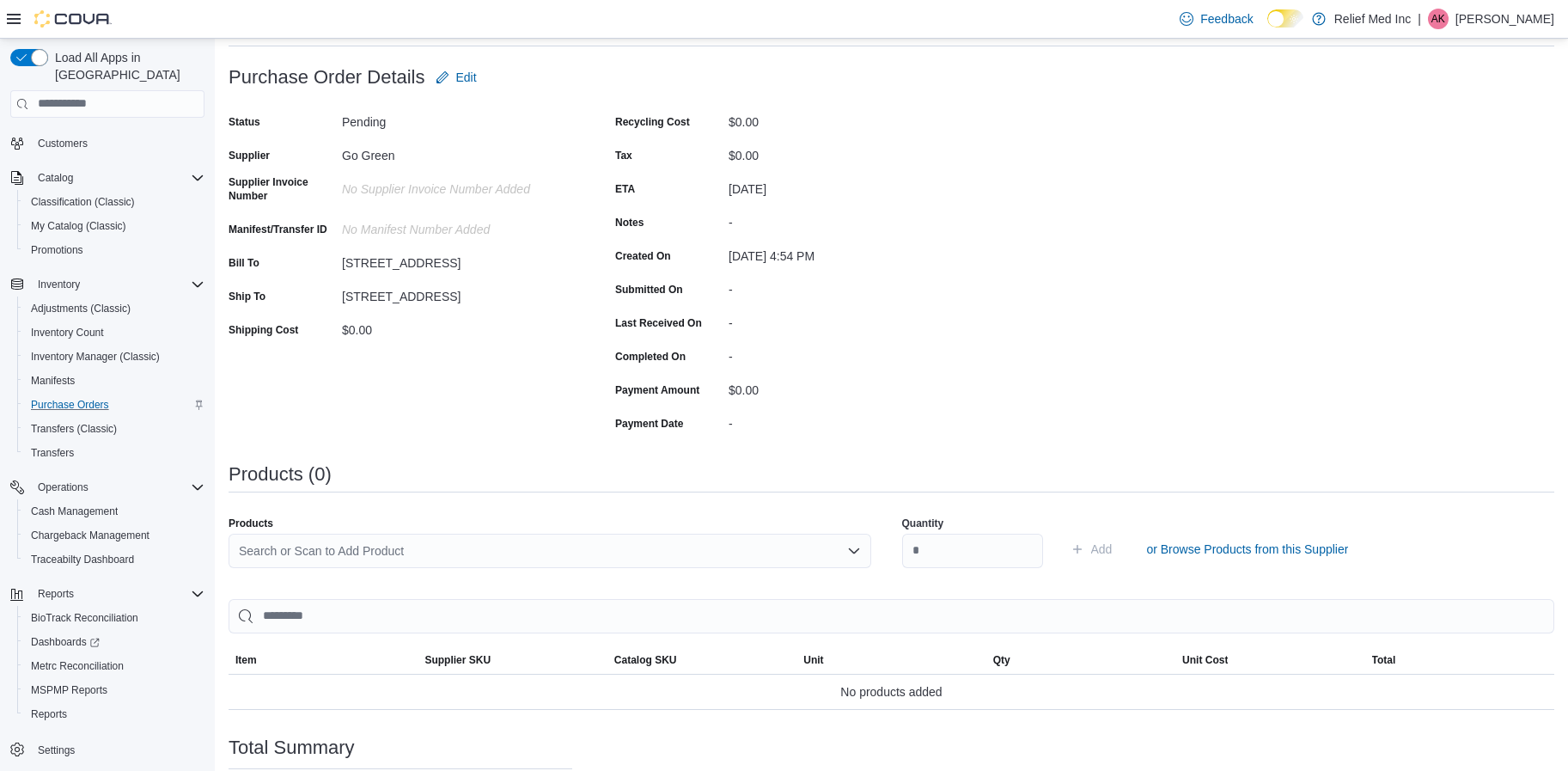
scroll to position [278, 0]
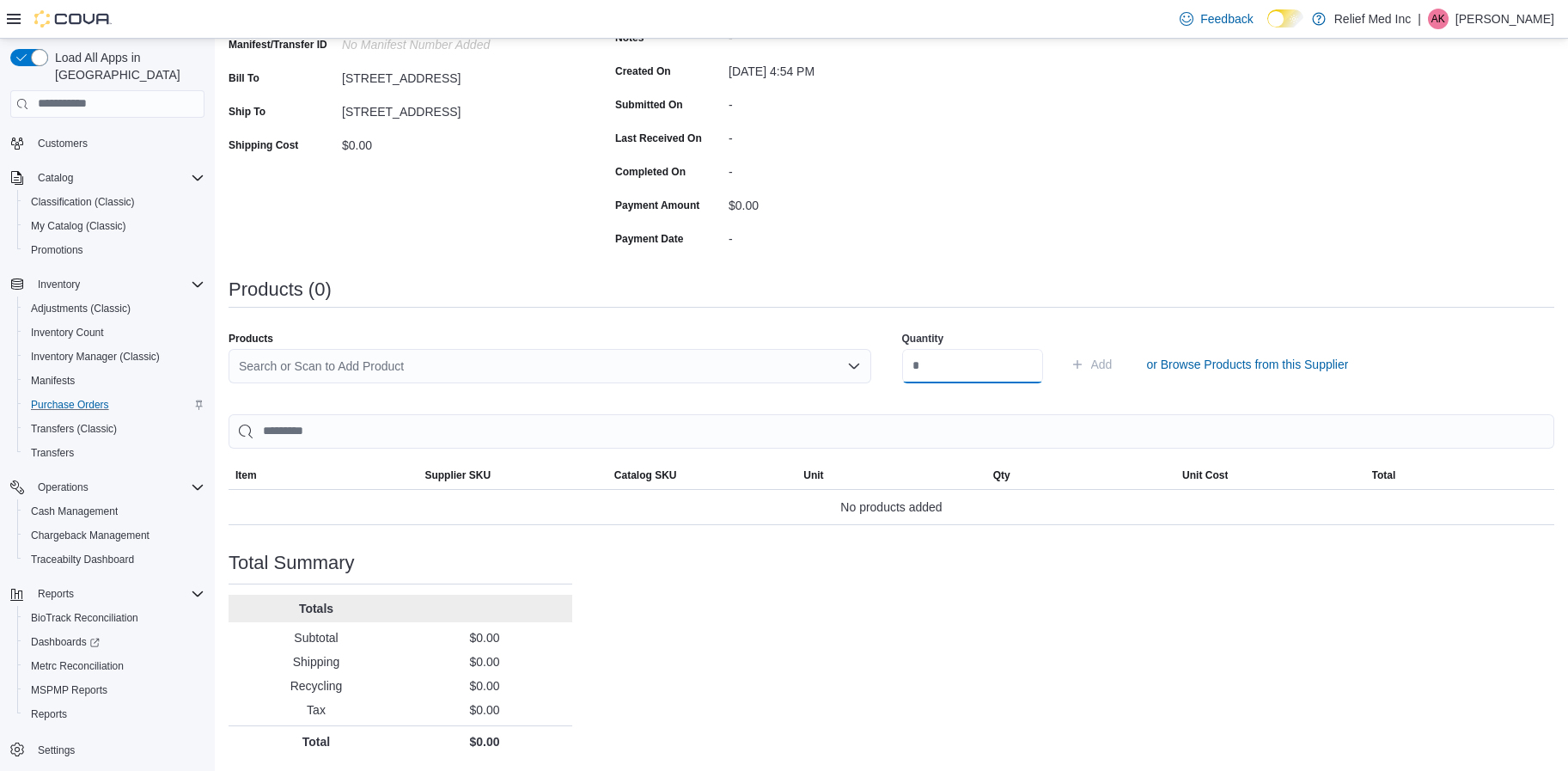
click at [981, 363] on input "number" at bounding box center [973, 367] width 141 height 35
type input "*"
click at [506, 371] on div "Search or Scan to Add Product" at bounding box center [549, 367] width 642 height 35
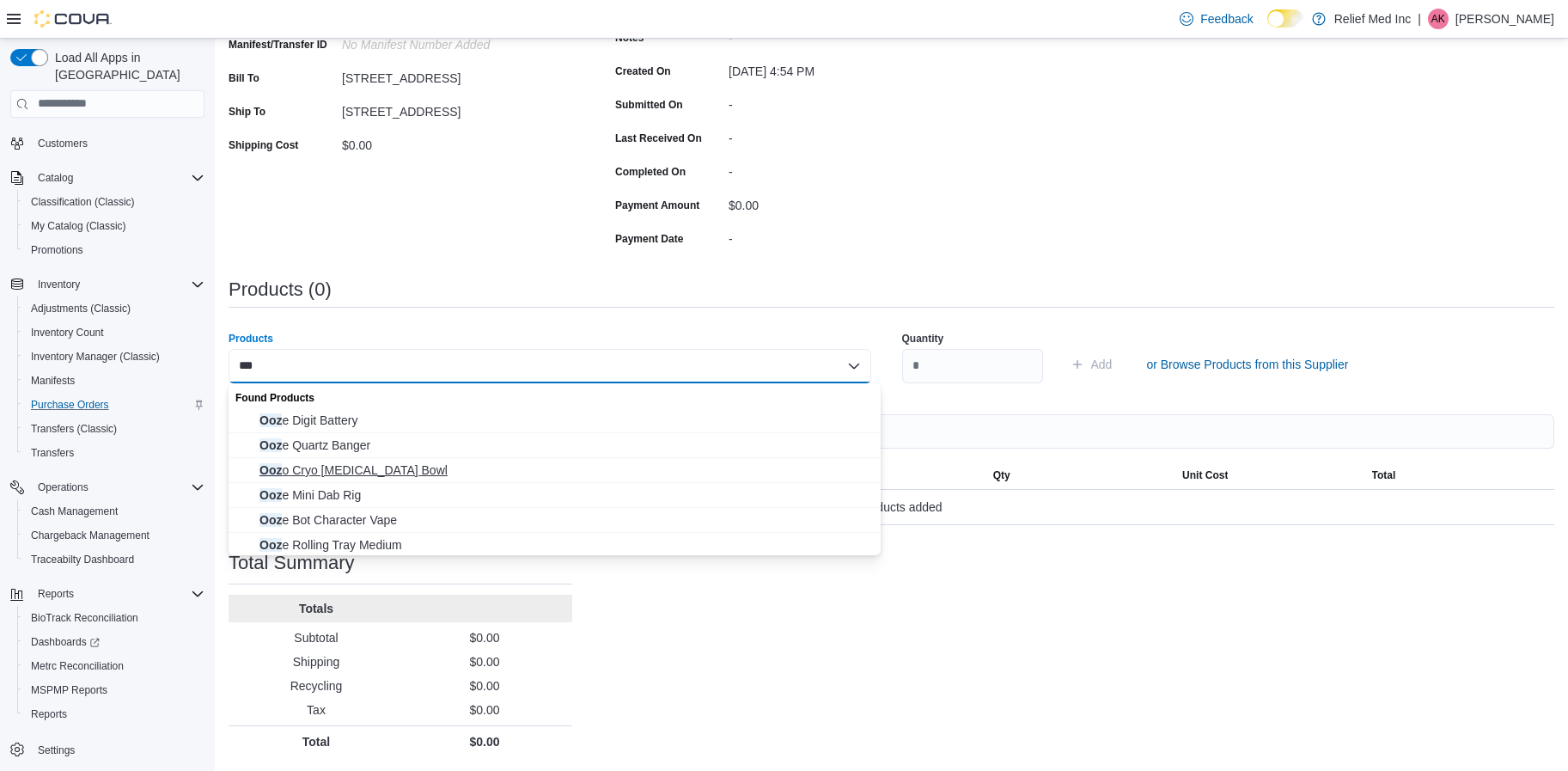
scroll to position [3, 0]
click at [433, 242] on div "Status Pending Supplier Go Green Supplier Invoice Number No Supplier Invoice Nu…" at bounding box center [400, 88] width 344 height 328
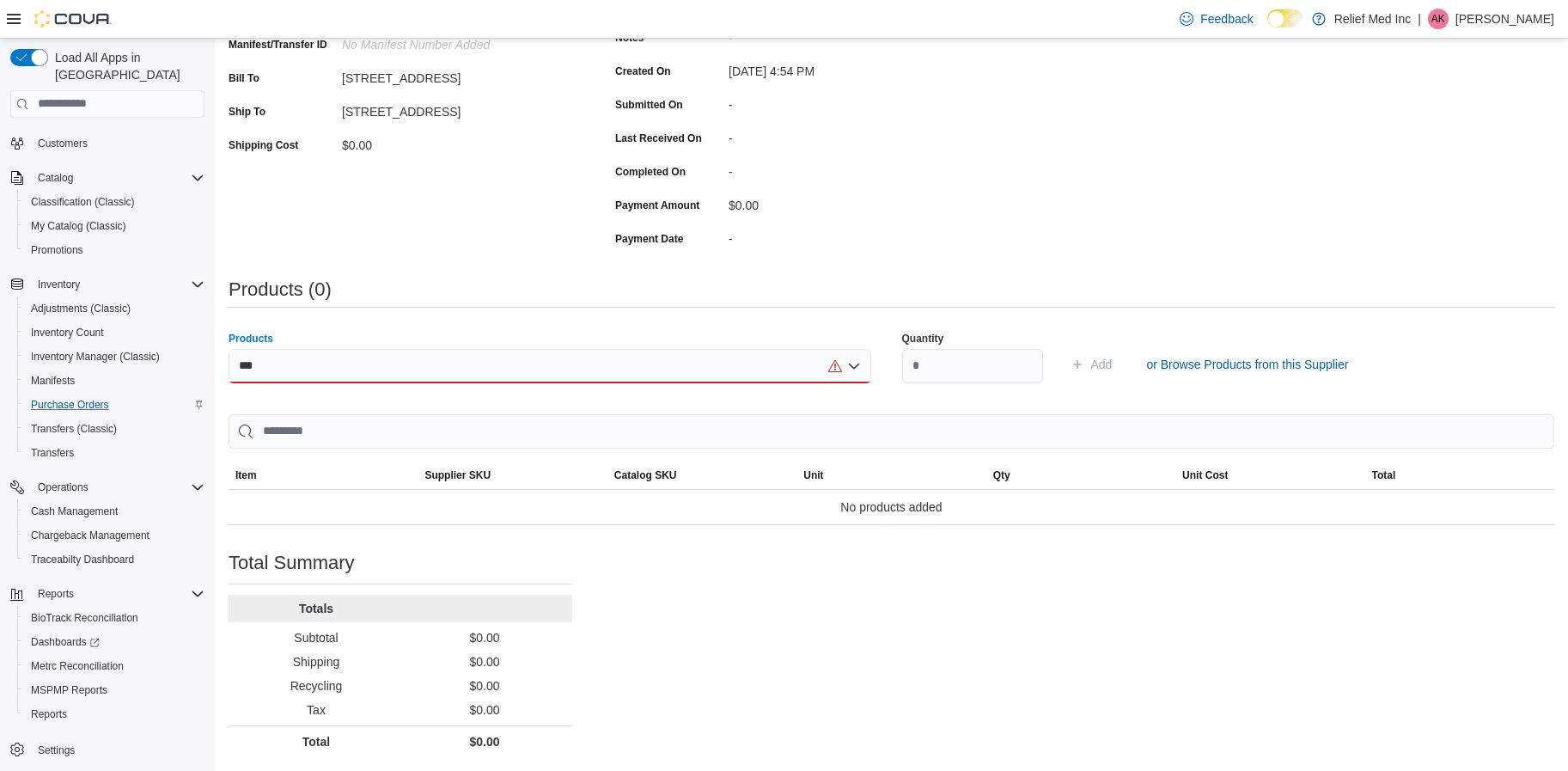
click at [603, 362] on div "***" at bounding box center [549, 367] width 642 height 35
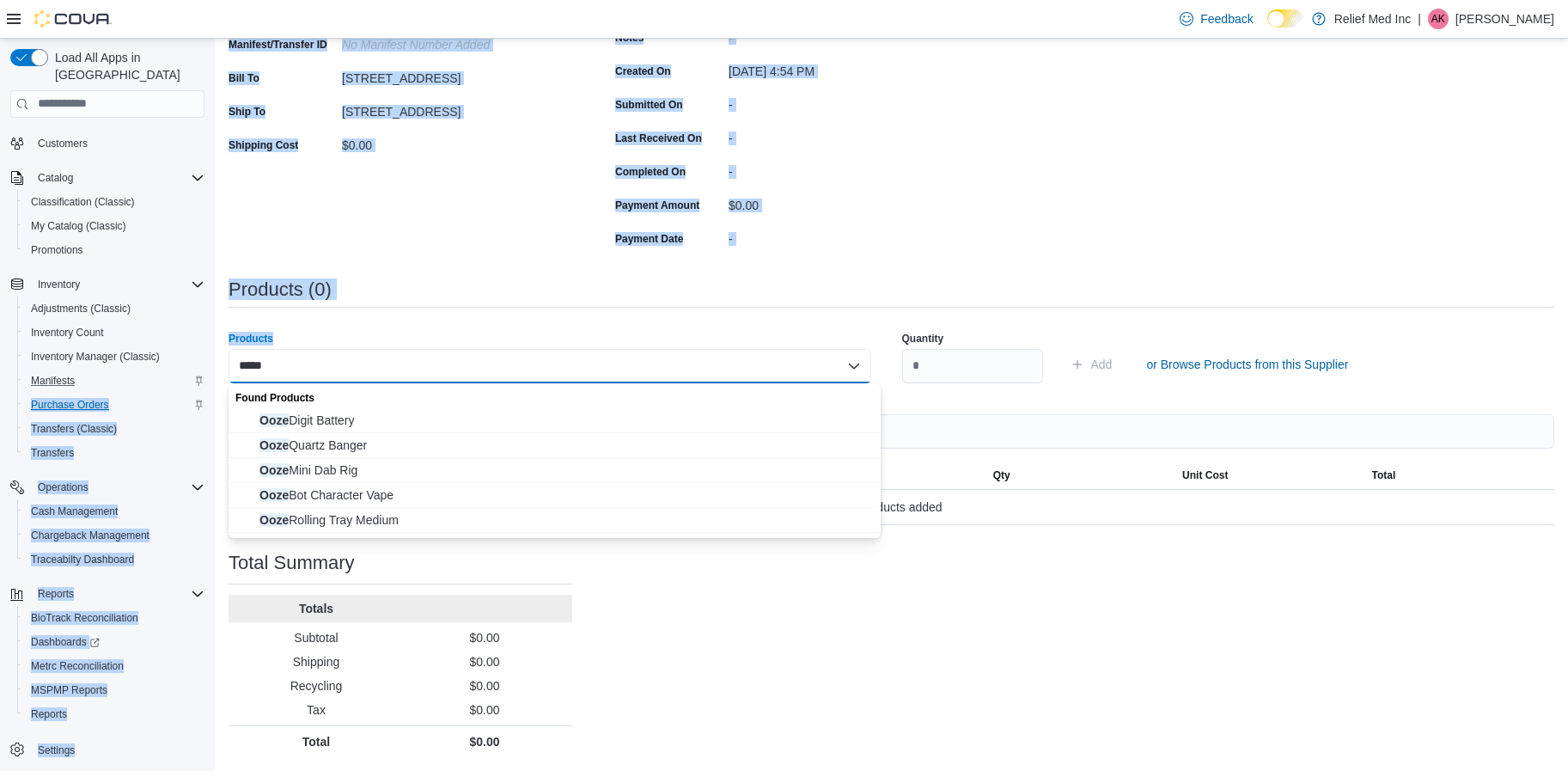
drag, startPoint x: 307, startPoint y: 361, endPoint x: 159, endPoint y: 356, distance: 148.1
click at [159, 356] on div "**********" at bounding box center [784, 266] width 1568 height 1010
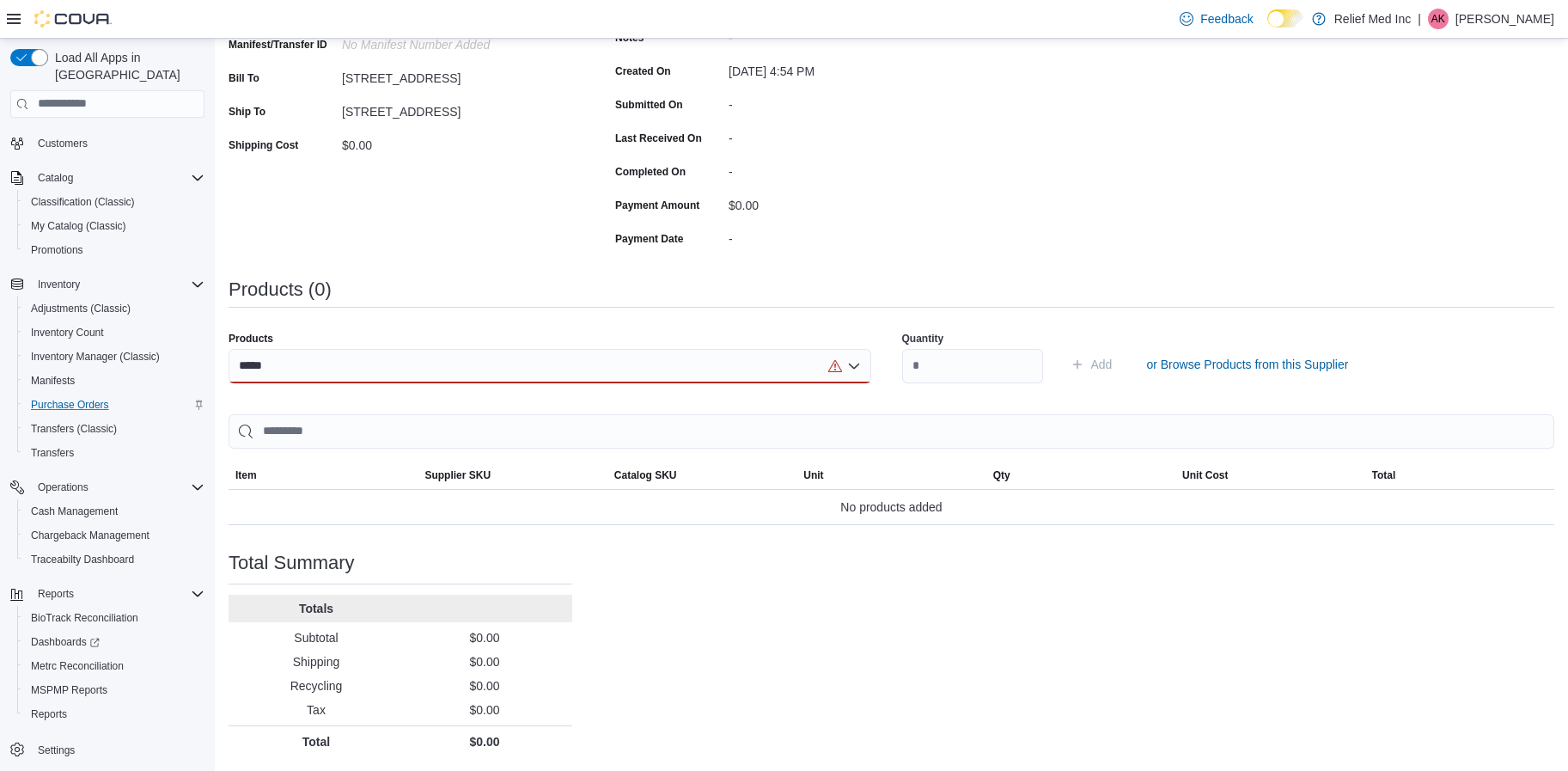
click at [710, 652] on div "Purchase Order: POFTV7-48 Feedback Purchase Order Details Edit Status Pending S…" at bounding box center [891, 316] width 1326 height 882
click at [444, 362] on div "****" at bounding box center [549, 367] width 642 height 35
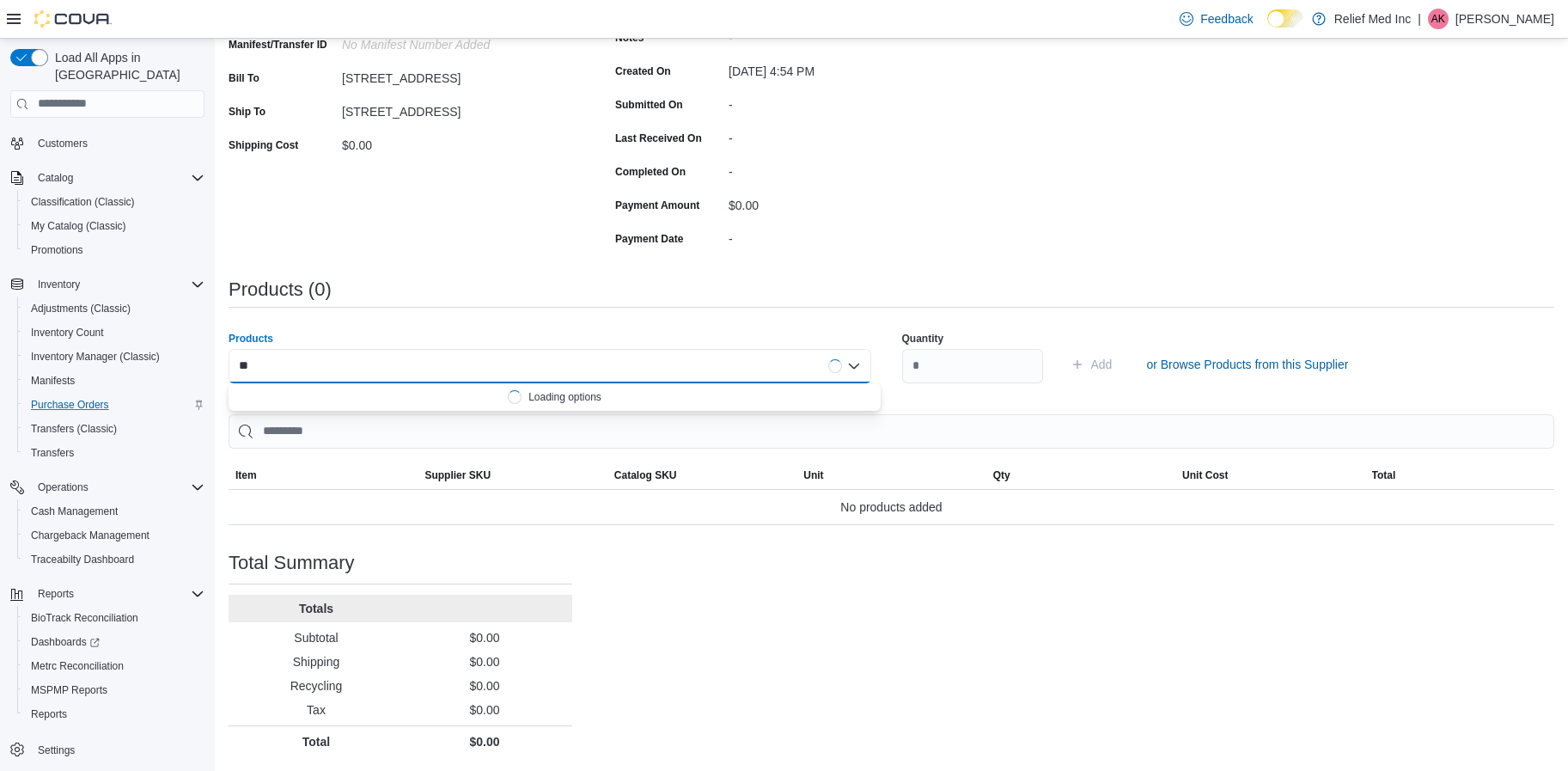
type input "*"
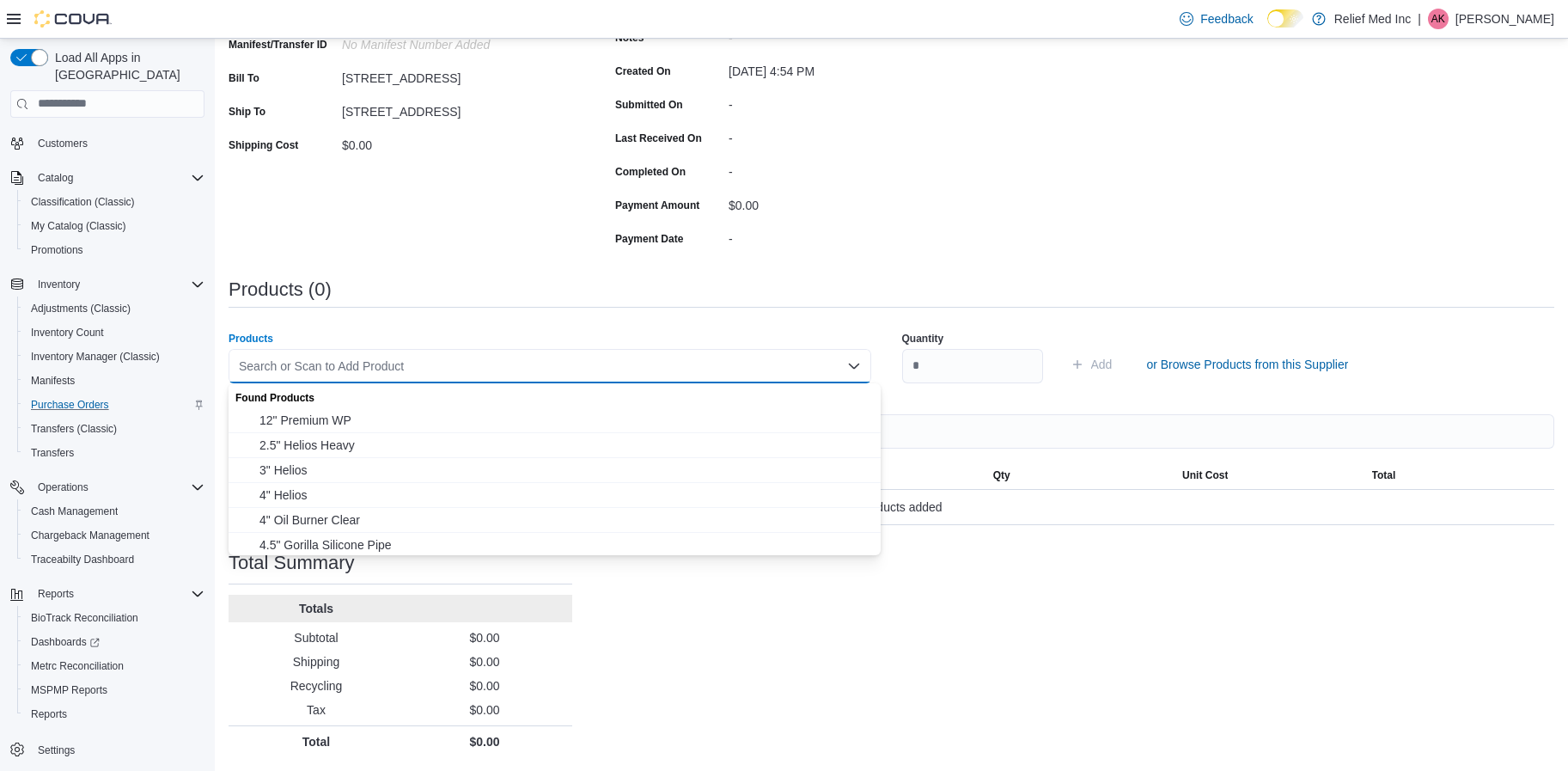
click at [944, 141] on div "-" at bounding box center [843, 135] width 230 height 21
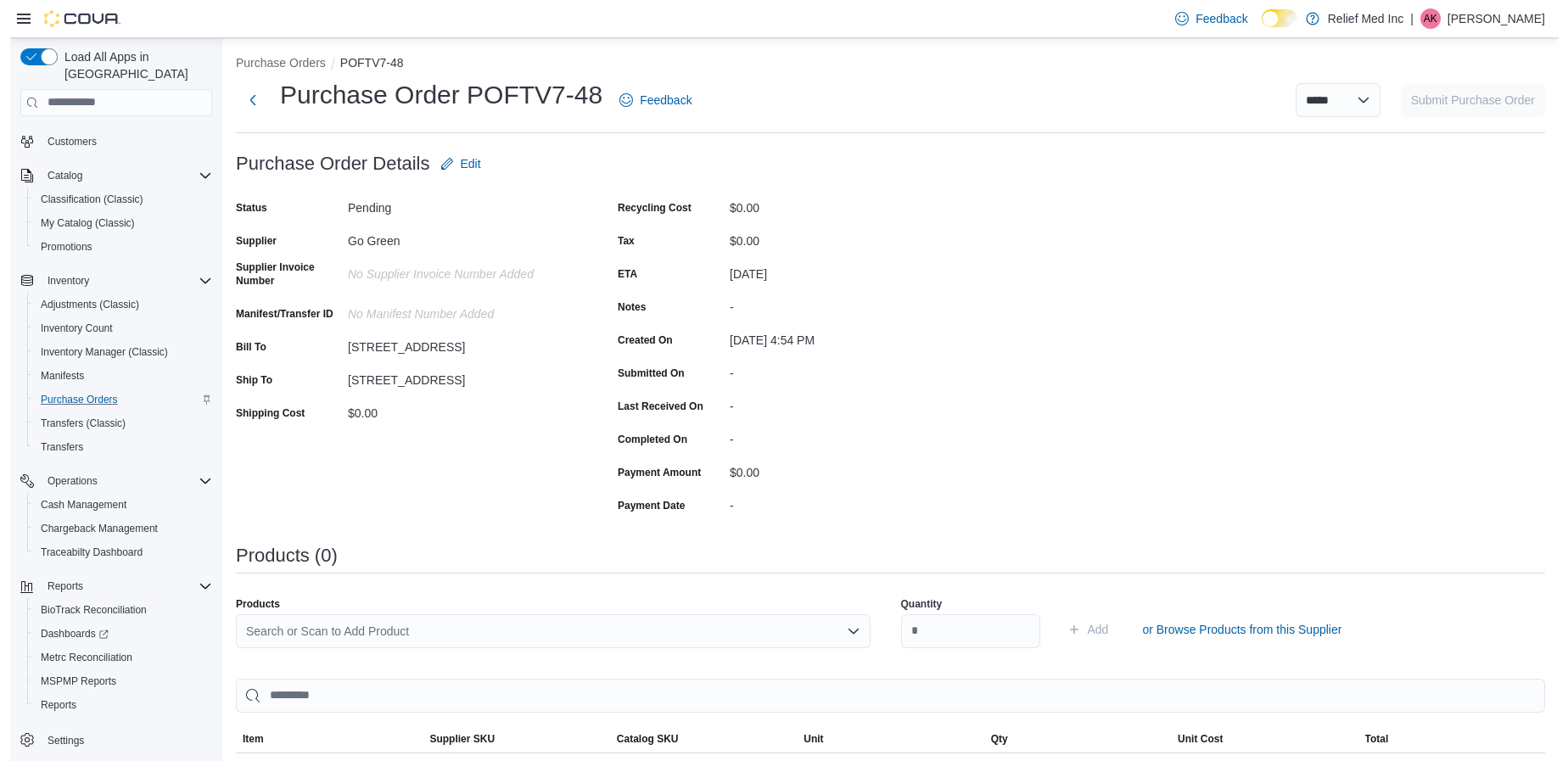
scroll to position [0, 0]
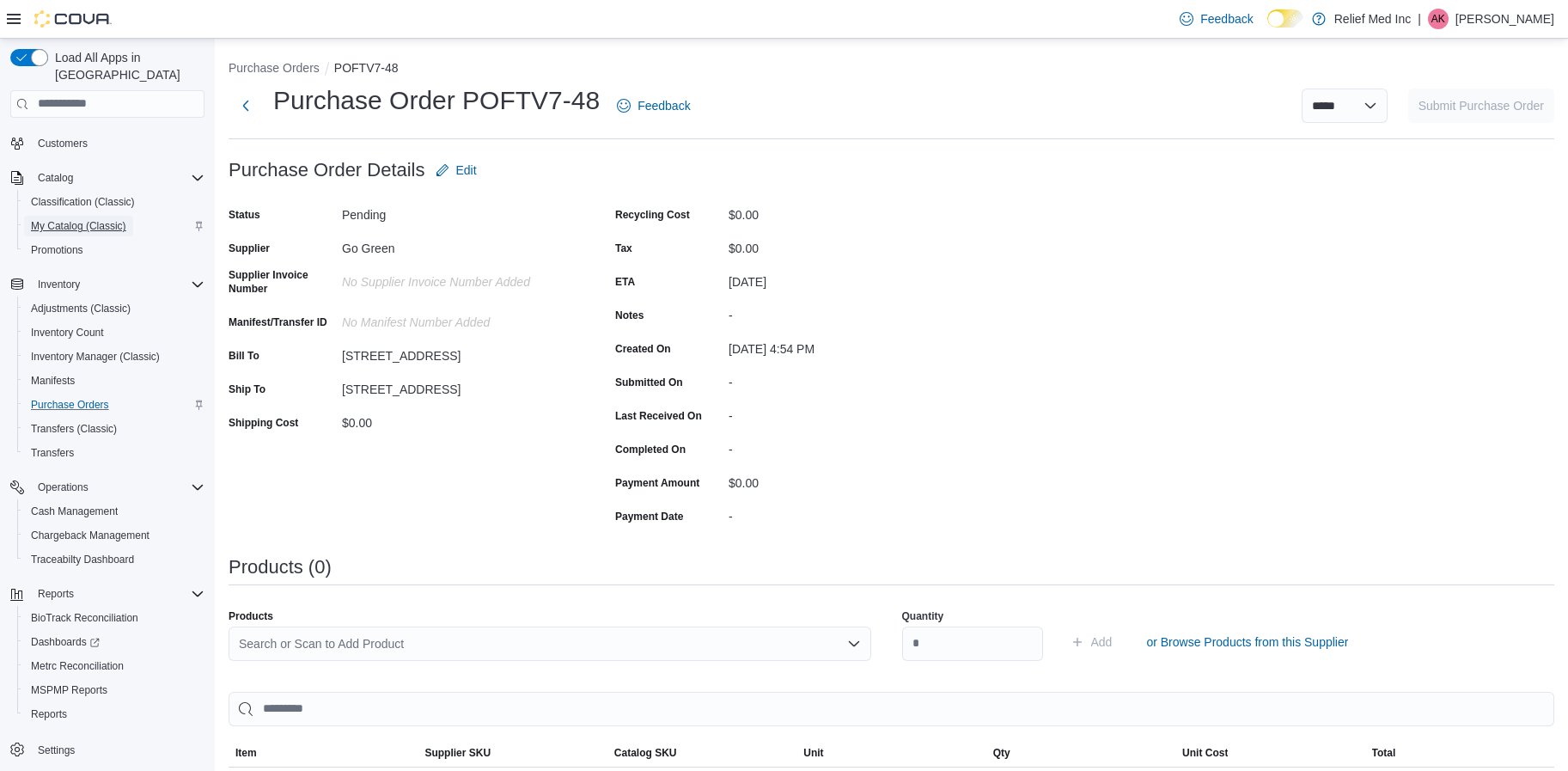
drag, startPoint x: 77, startPoint y: 206, endPoint x: 53, endPoint y: 213, distance: 25.0
click at [53, 219] on span "My Catalog (Classic)" at bounding box center [79, 226] width 95 height 14
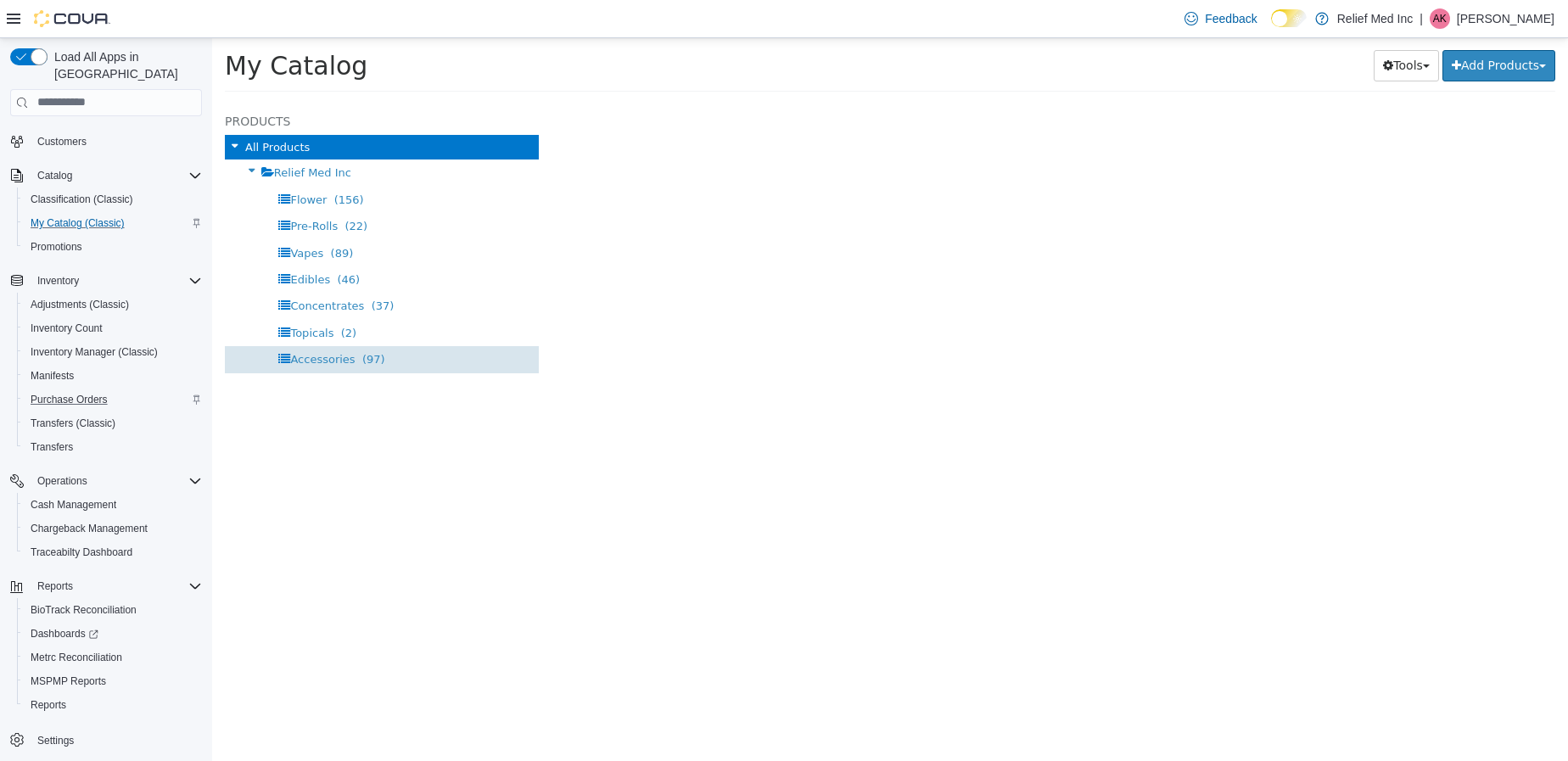
select select "**********"
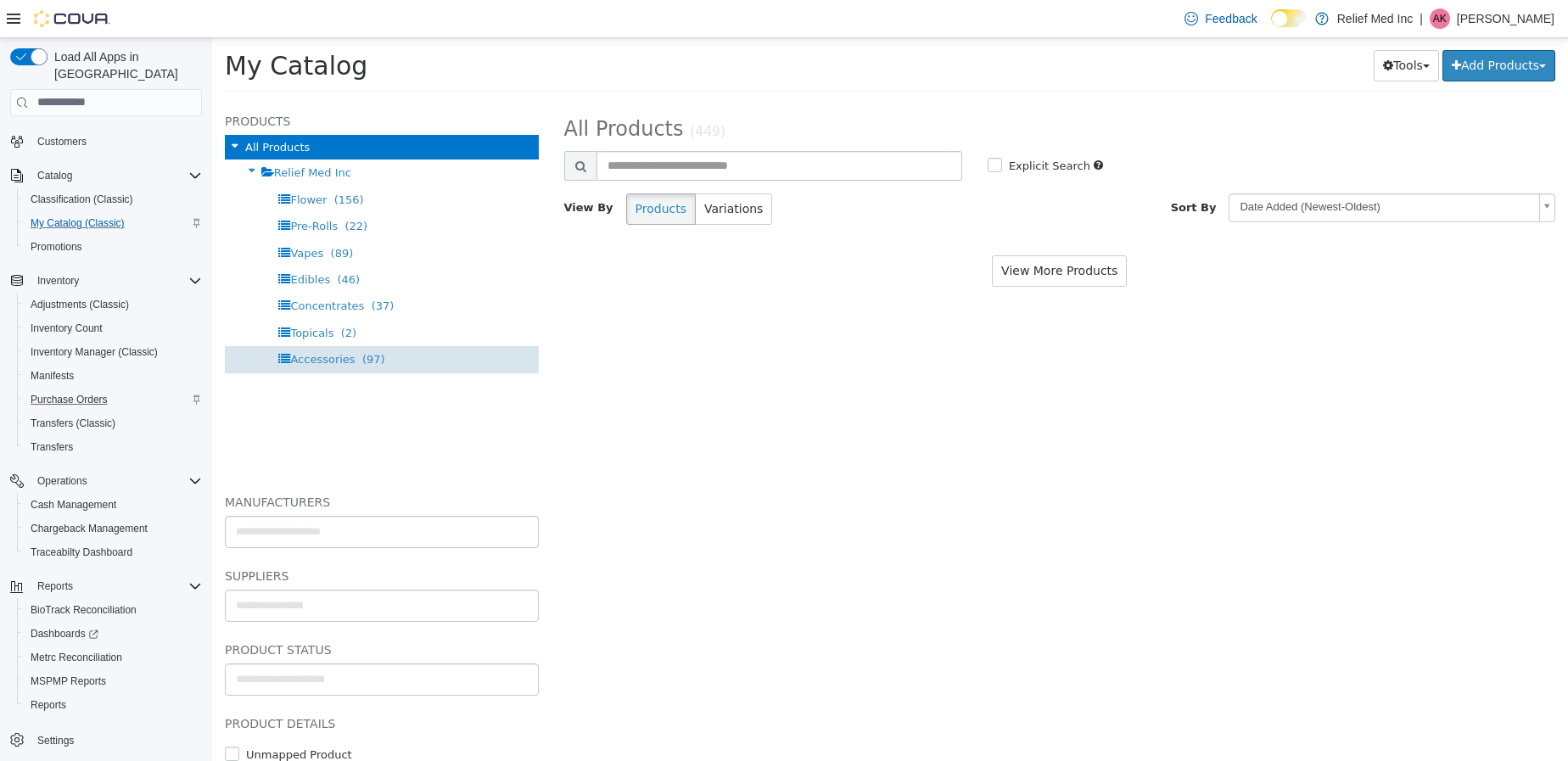
click at [362, 354] on span "(97)" at bounding box center [373, 358] width 23 height 13
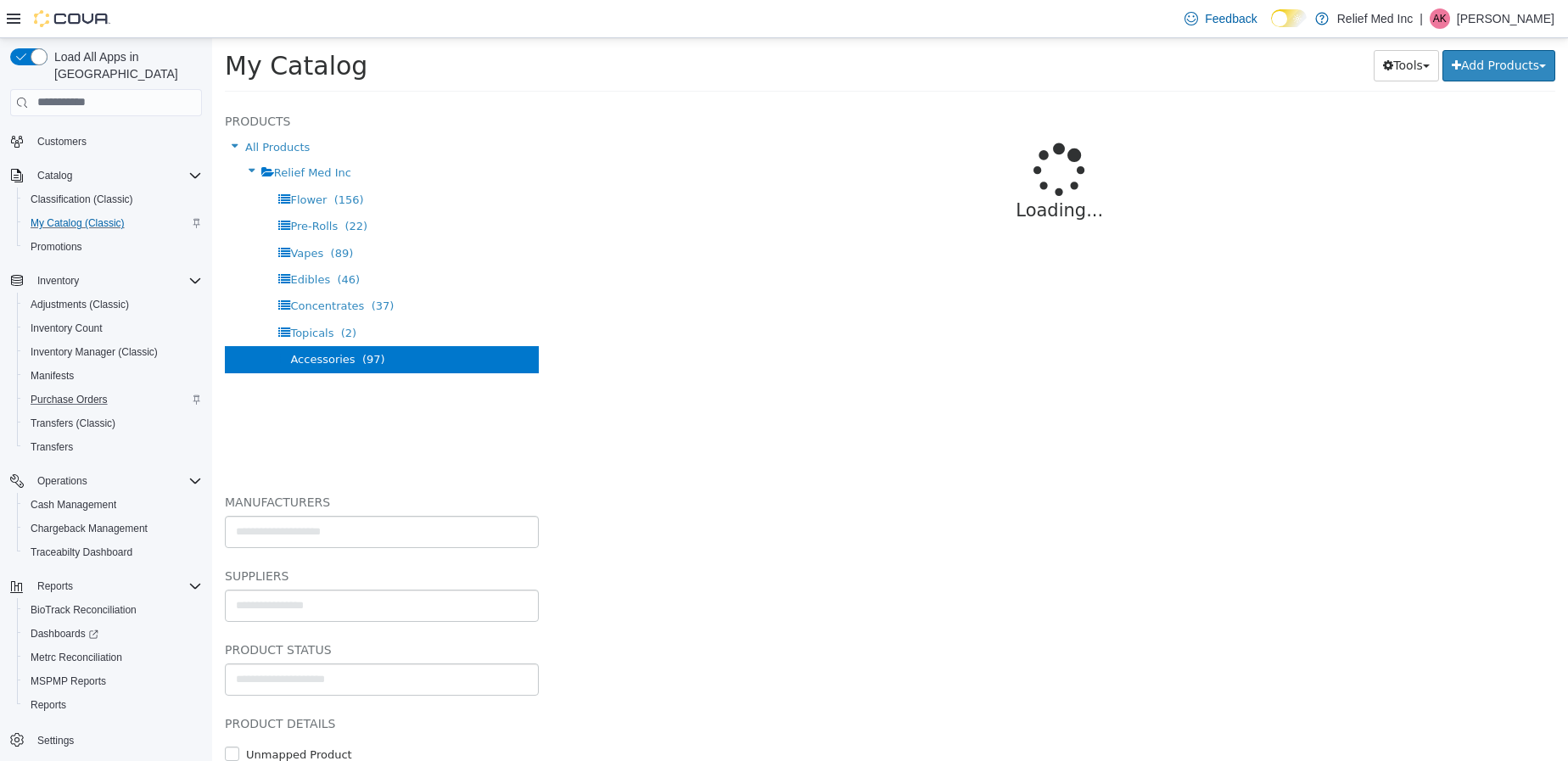
select select "**********"
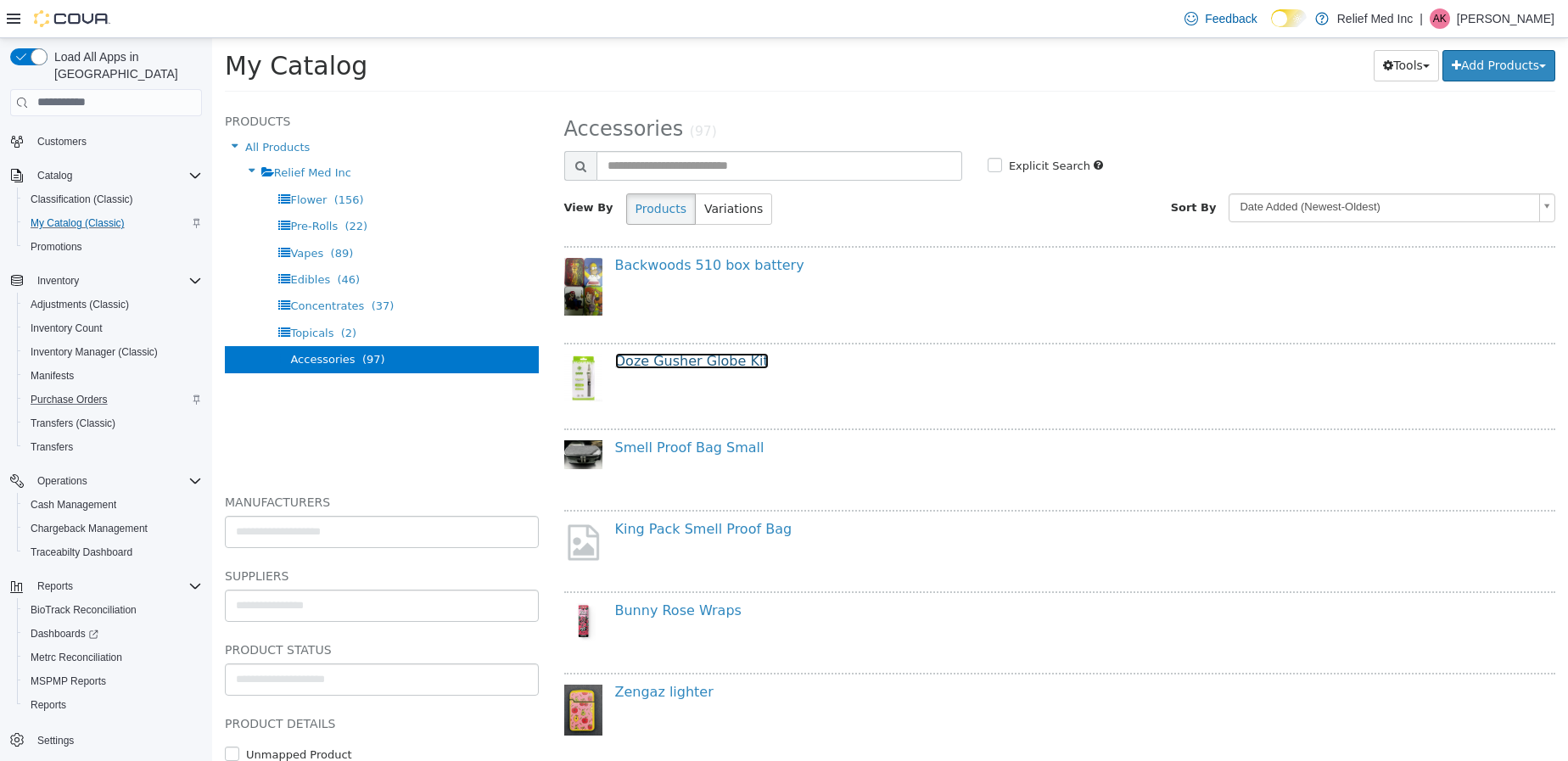
click at [700, 357] on link "Ooze Gusher Globe Kit" at bounding box center [692, 360] width 154 height 16
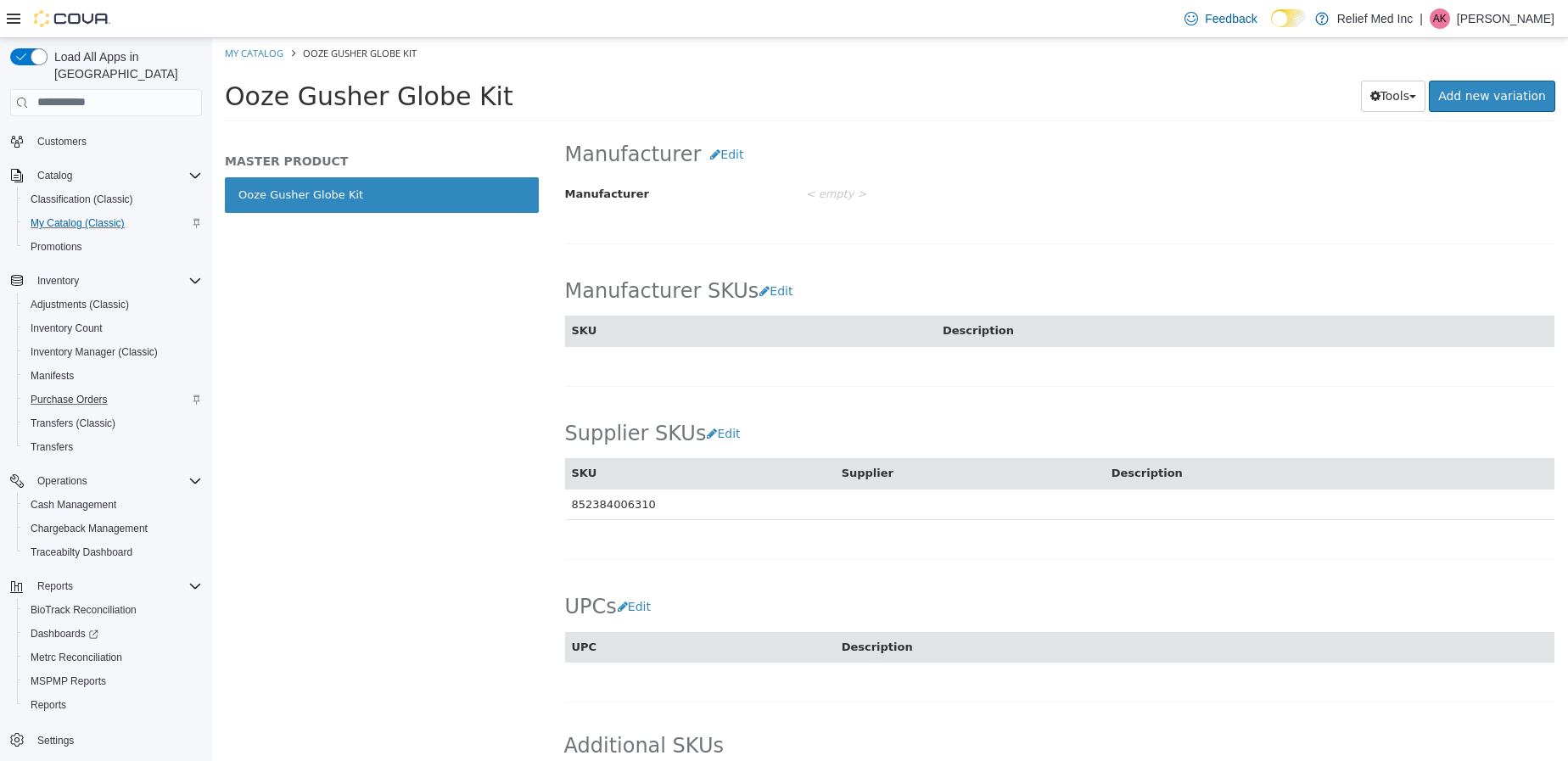
scroll to position [891, 0]
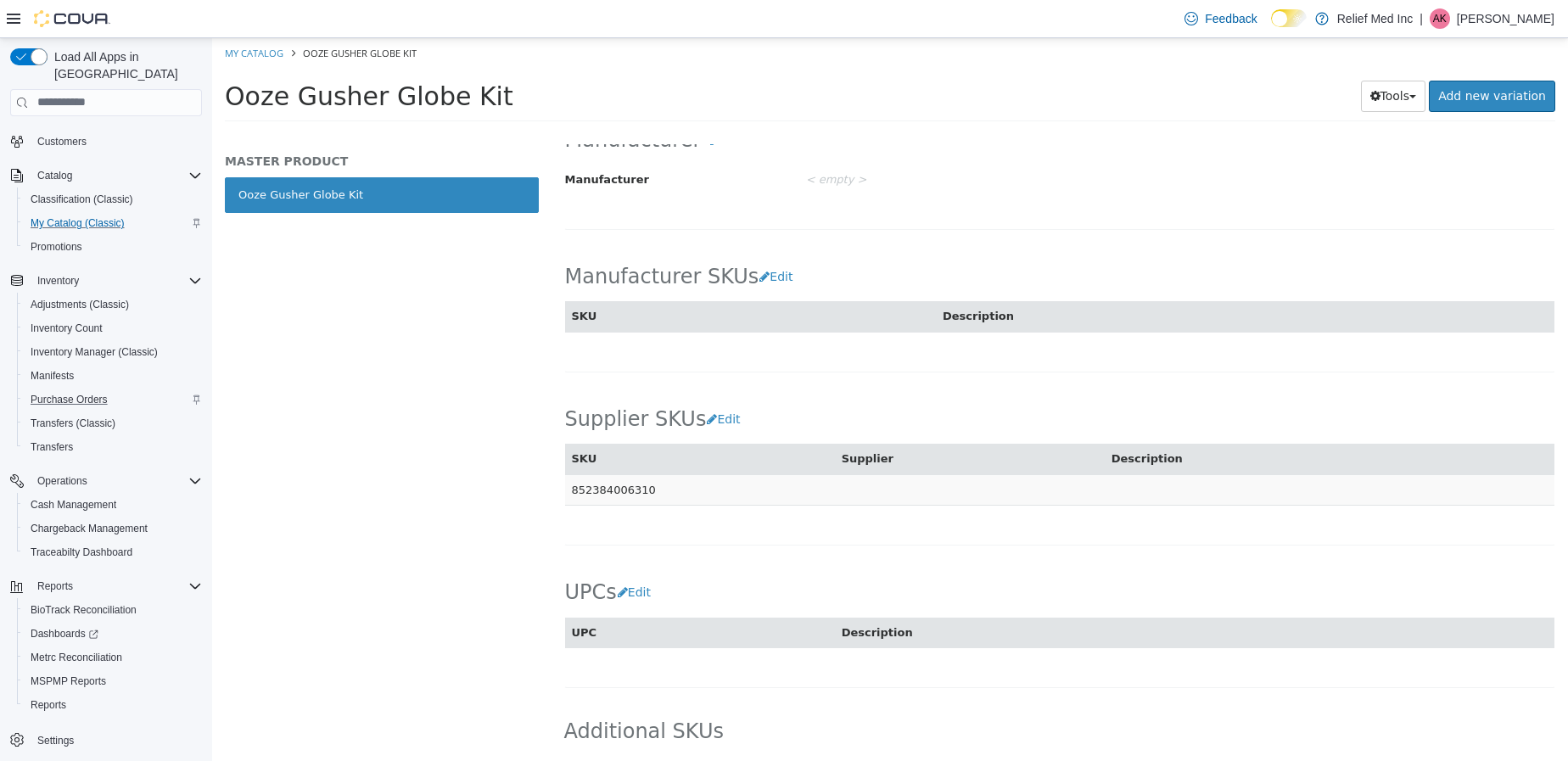
click at [670, 490] on td "852384006310" at bounding box center [699, 489] width 270 height 32
click at [774, 534] on div "Supplier SKUs Edit SKU Supplier Description 852384006310 Cancel Save" at bounding box center [1060, 465] width 992 height 161
click at [717, 424] on button "Edit" at bounding box center [727, 418] width 43 height 32
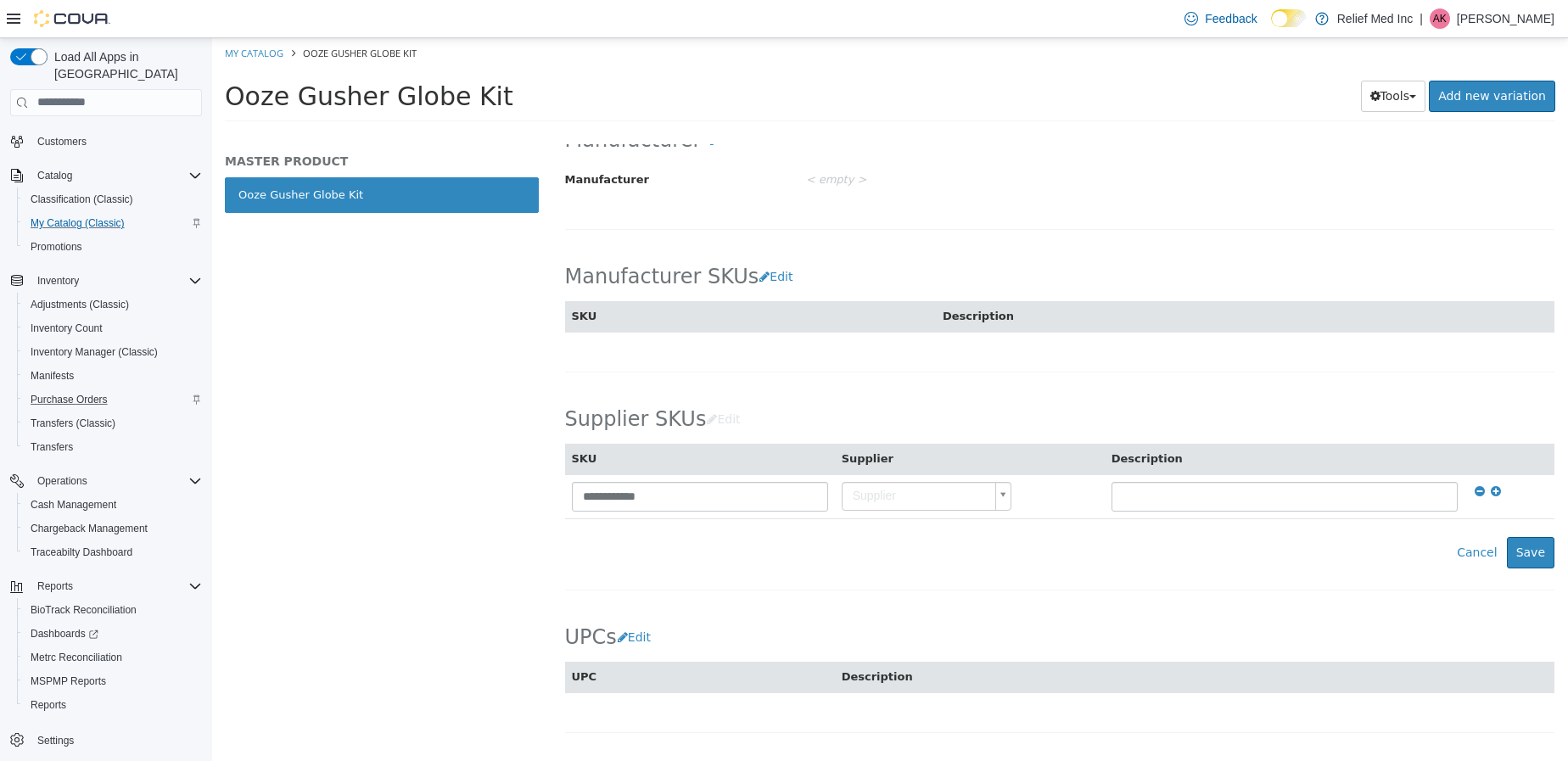
click at [740, 563] on div "Cancel Save" at bounding box center [1060, 552] width 990 height 32
click at [872, 131] on body "**********" at bounding box center [889, 84] width 1355 height 94
type input "**"
type input "********"
click at [1506, 547] on button "Save" at bounding box center [1530, 552] width 48 height 32
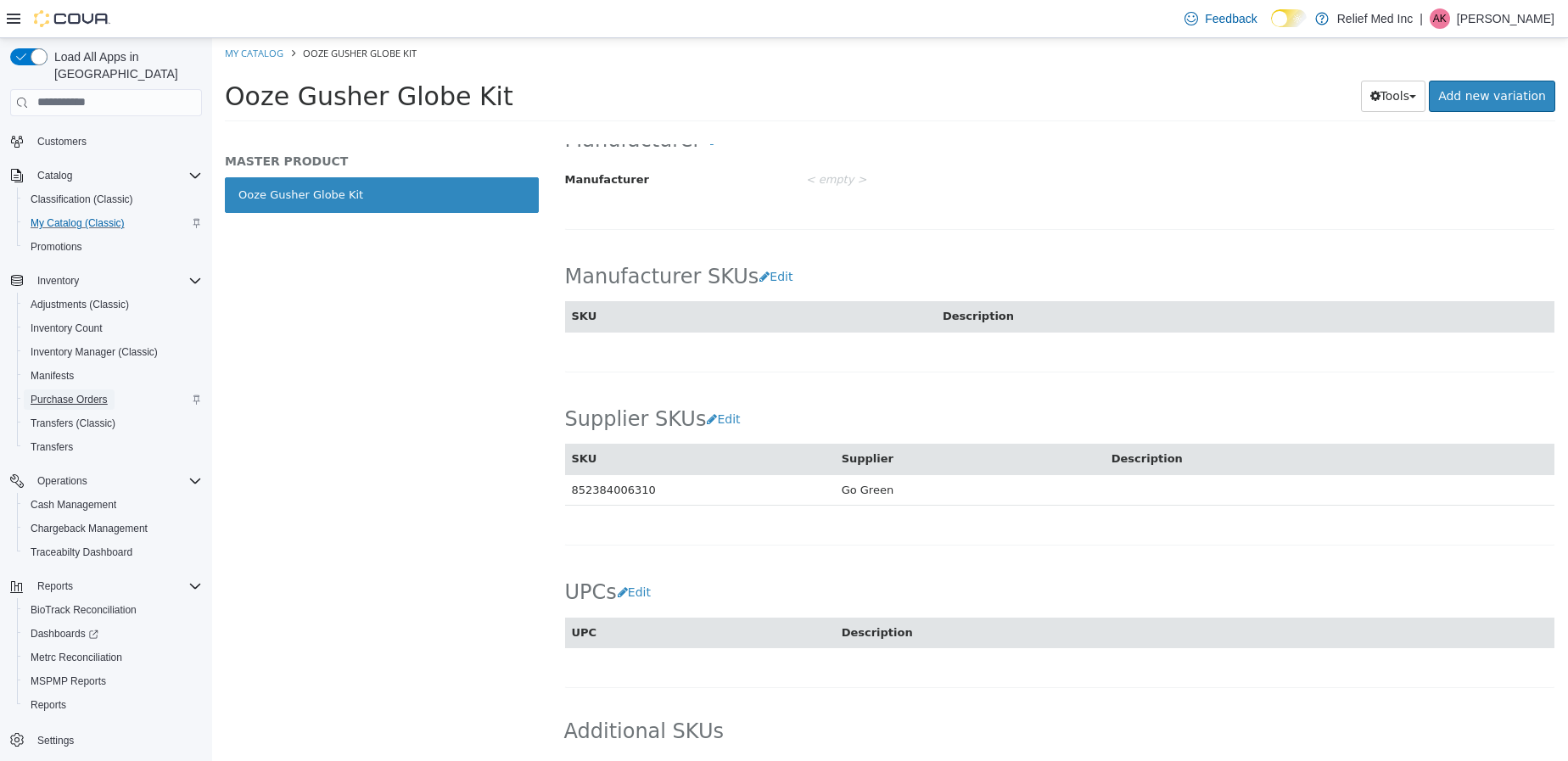
click at [69, 393] on span "Purchase Orders" at bounding box center [69, 399] width 77 height 14
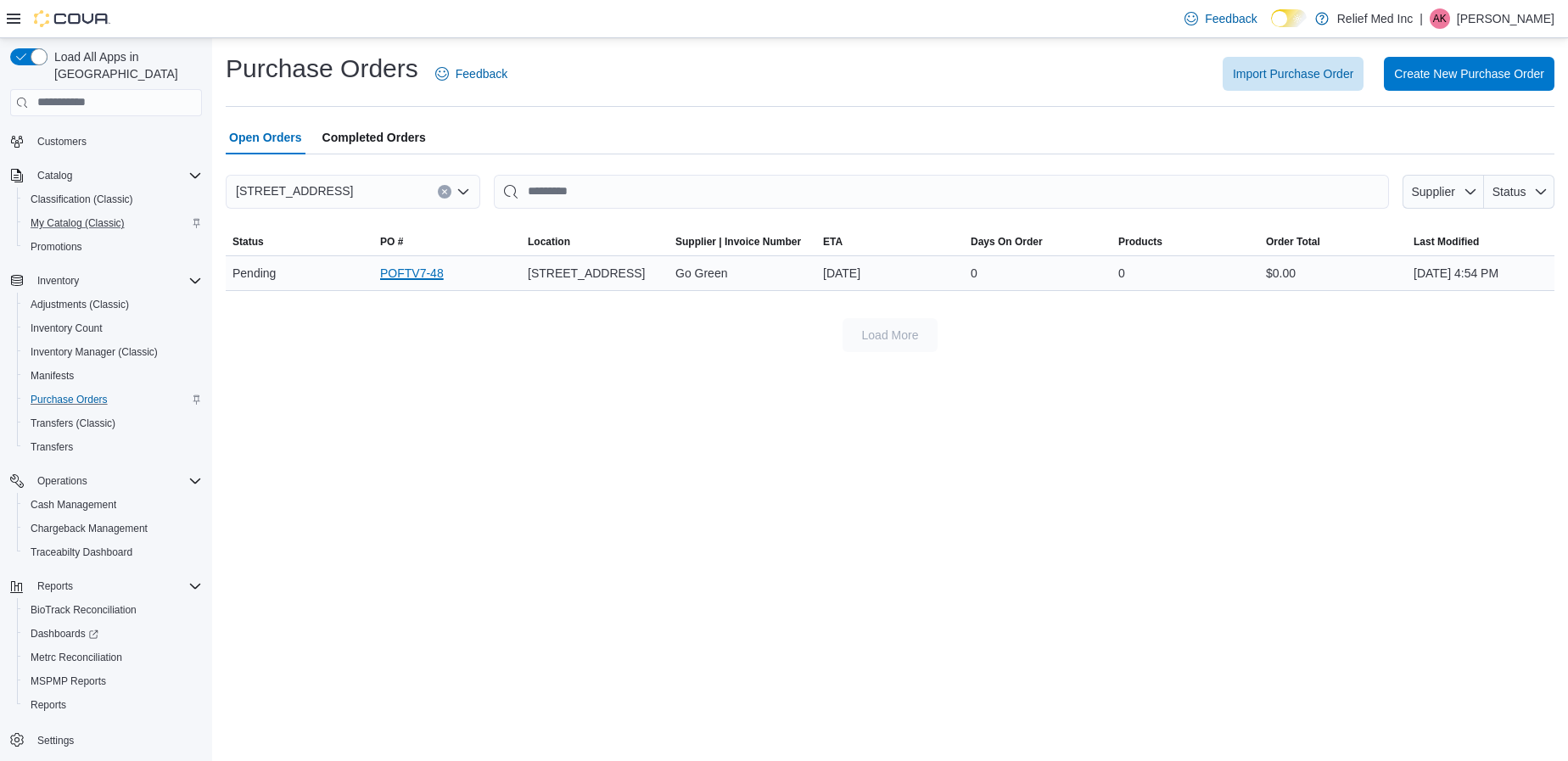
click at [397, 271] on link "POFTV7-48" at bounding box center [412, 273] width 63 height 21
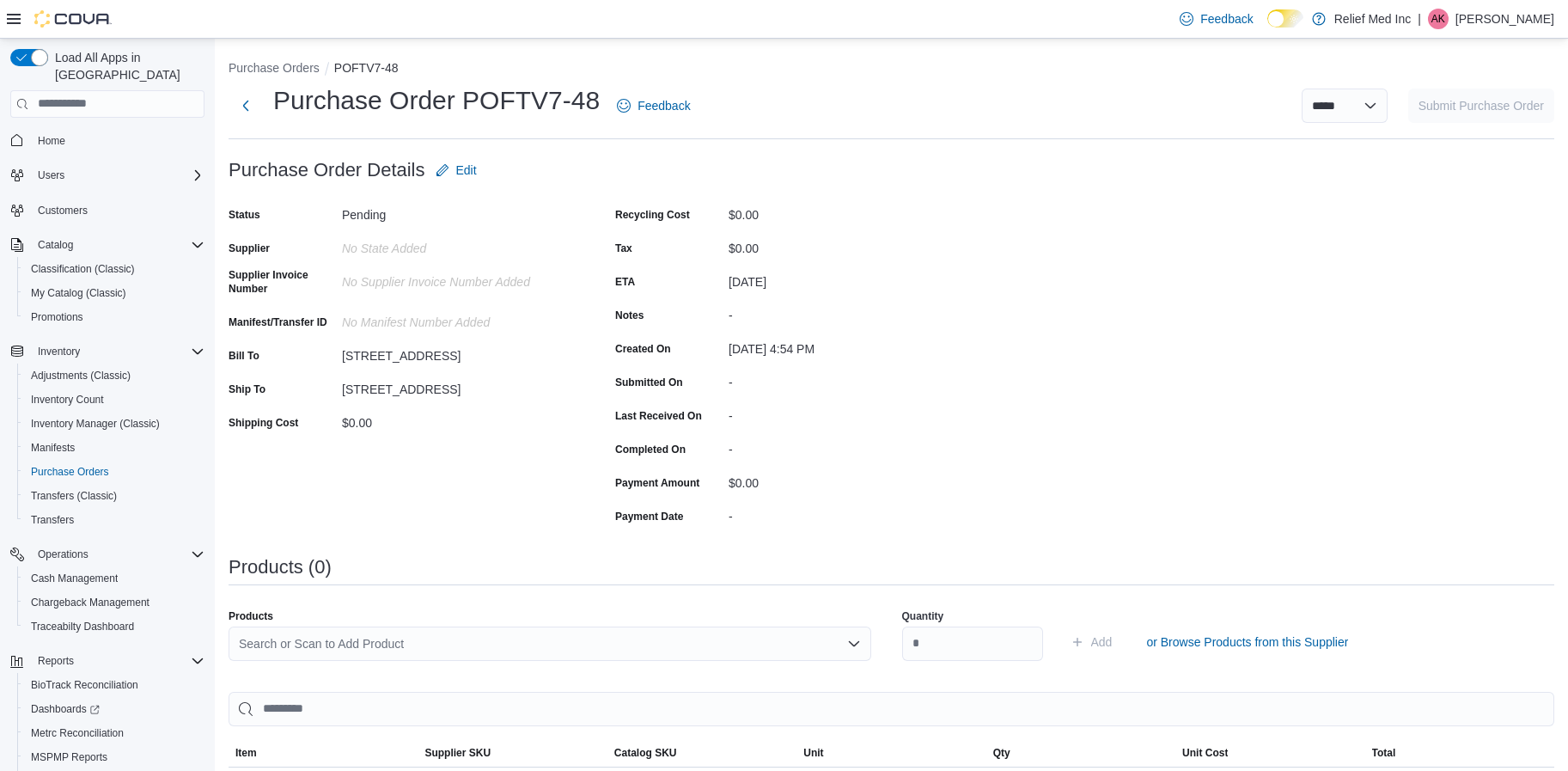
click at [844, 649] on div "Search or Scan to Add Product" at bounding box center [549, 644] width 642 height 35
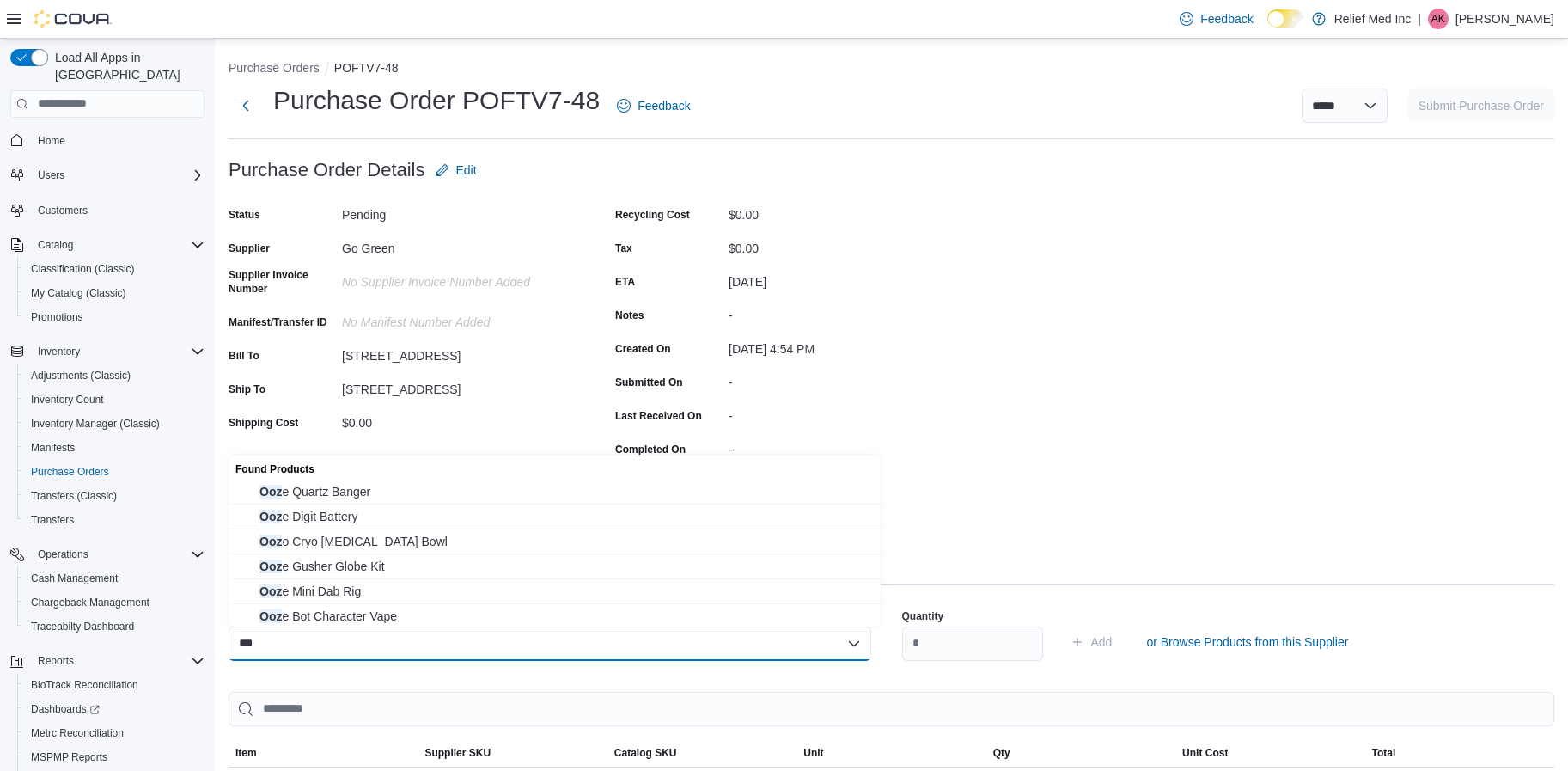
type input "***"
click at [365, 563] on span "Ooz e Gusher Globe Kit" at bounding box center [565, 567] width 611 height 17
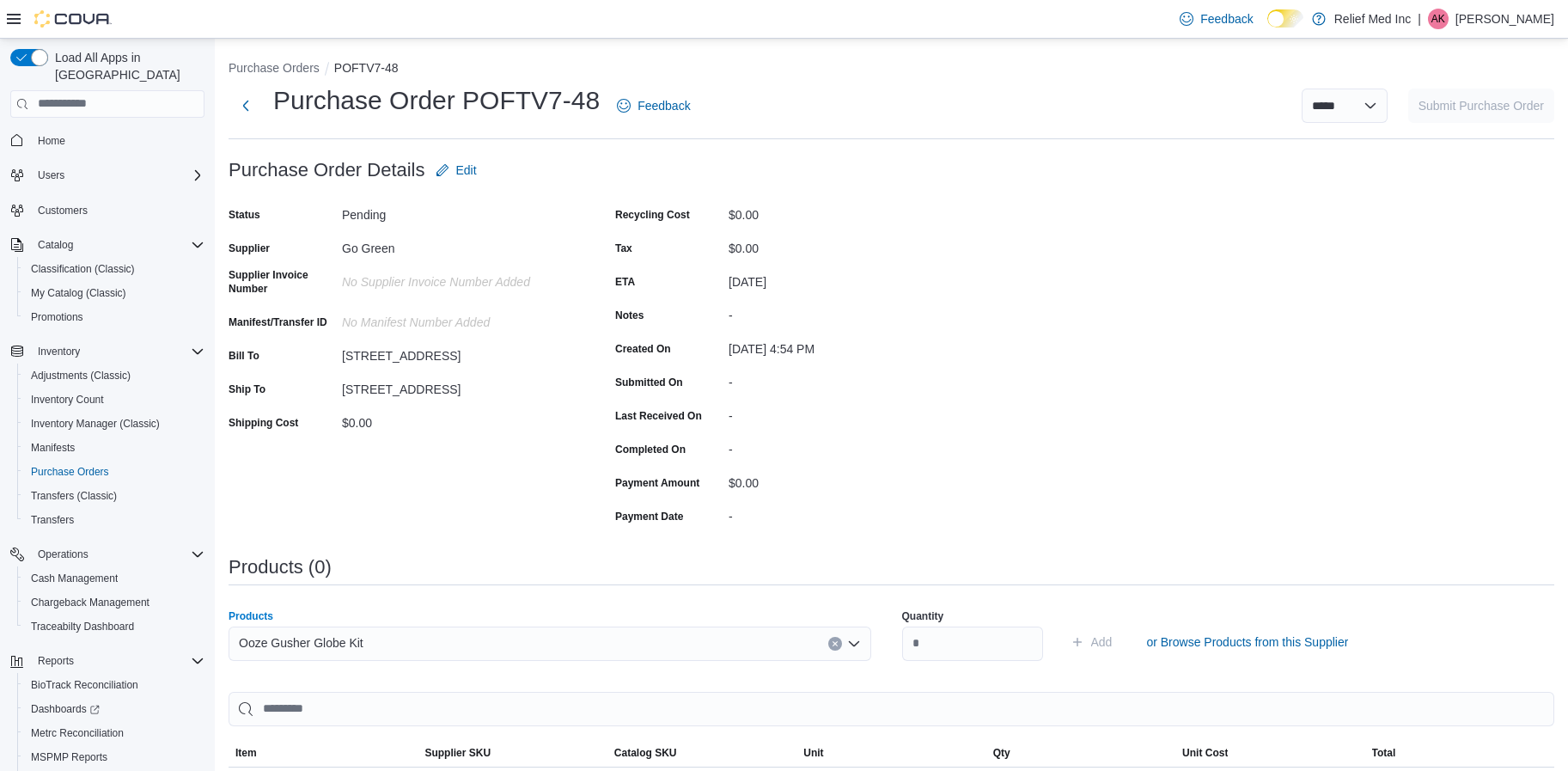
scroll to position [129, 0]
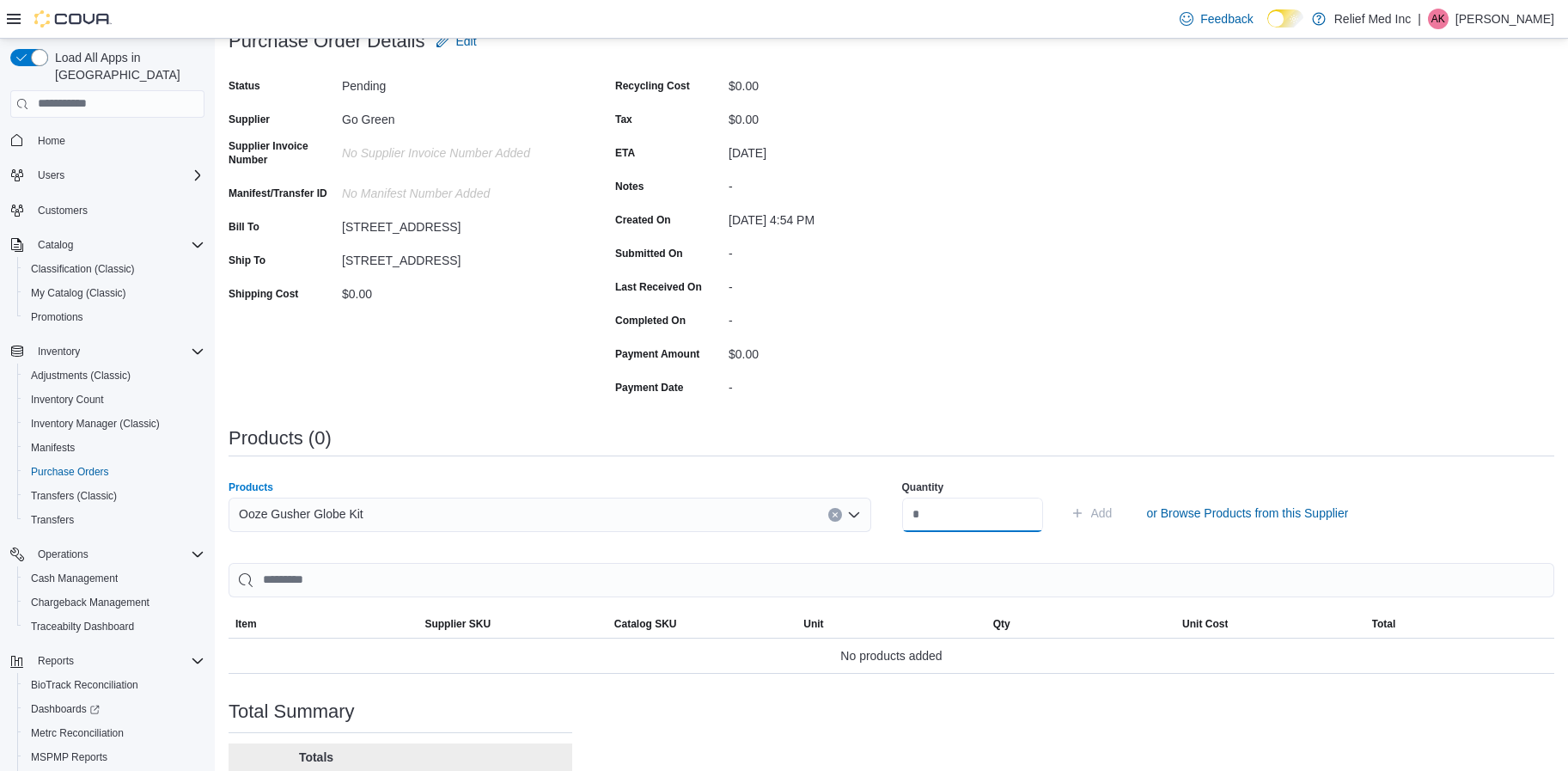
click at [991, 512] on input "number" at bounding box center [973, 515] width 141 height 35
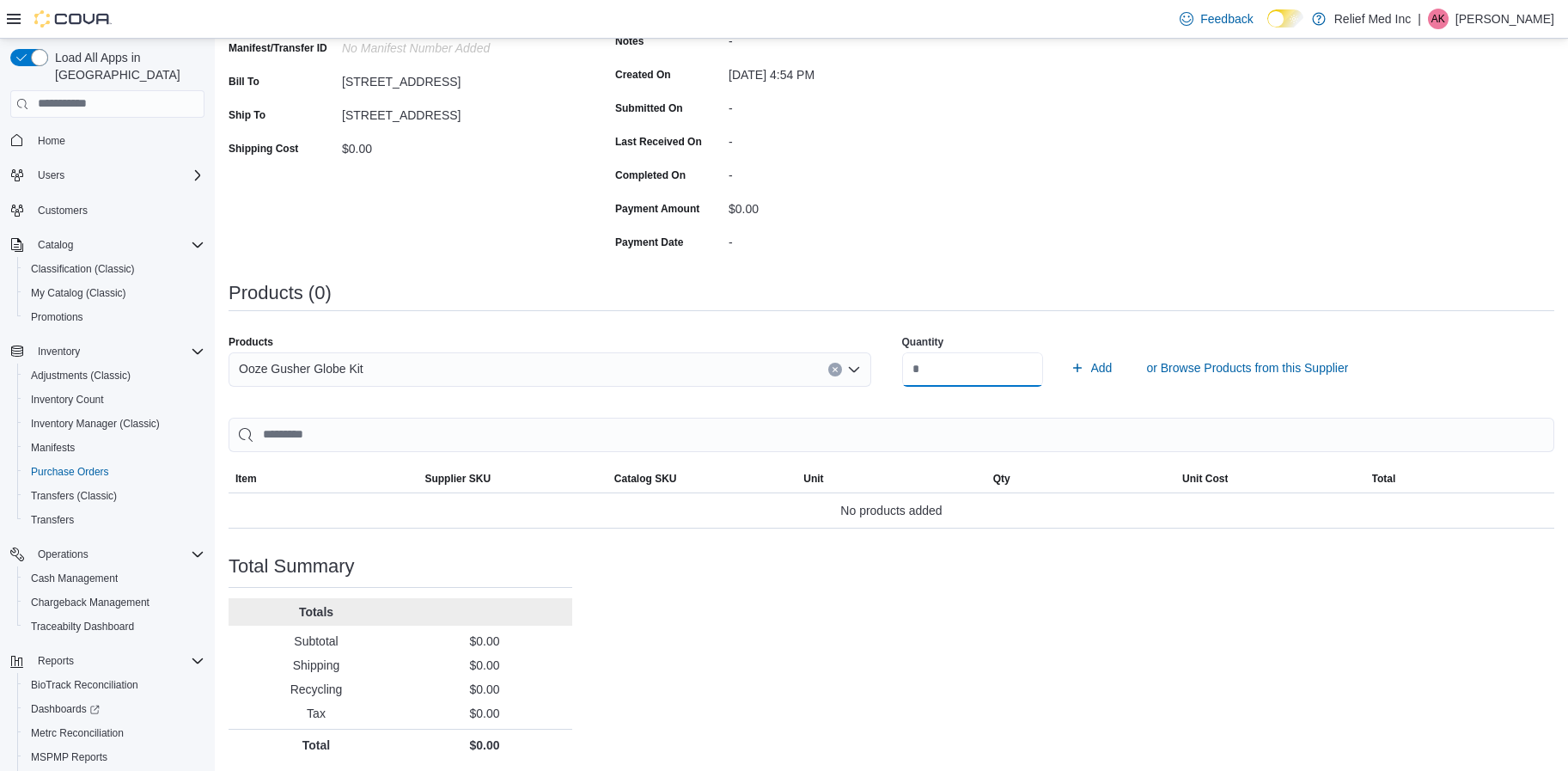
scroll to position [278, 0]
type input "*"
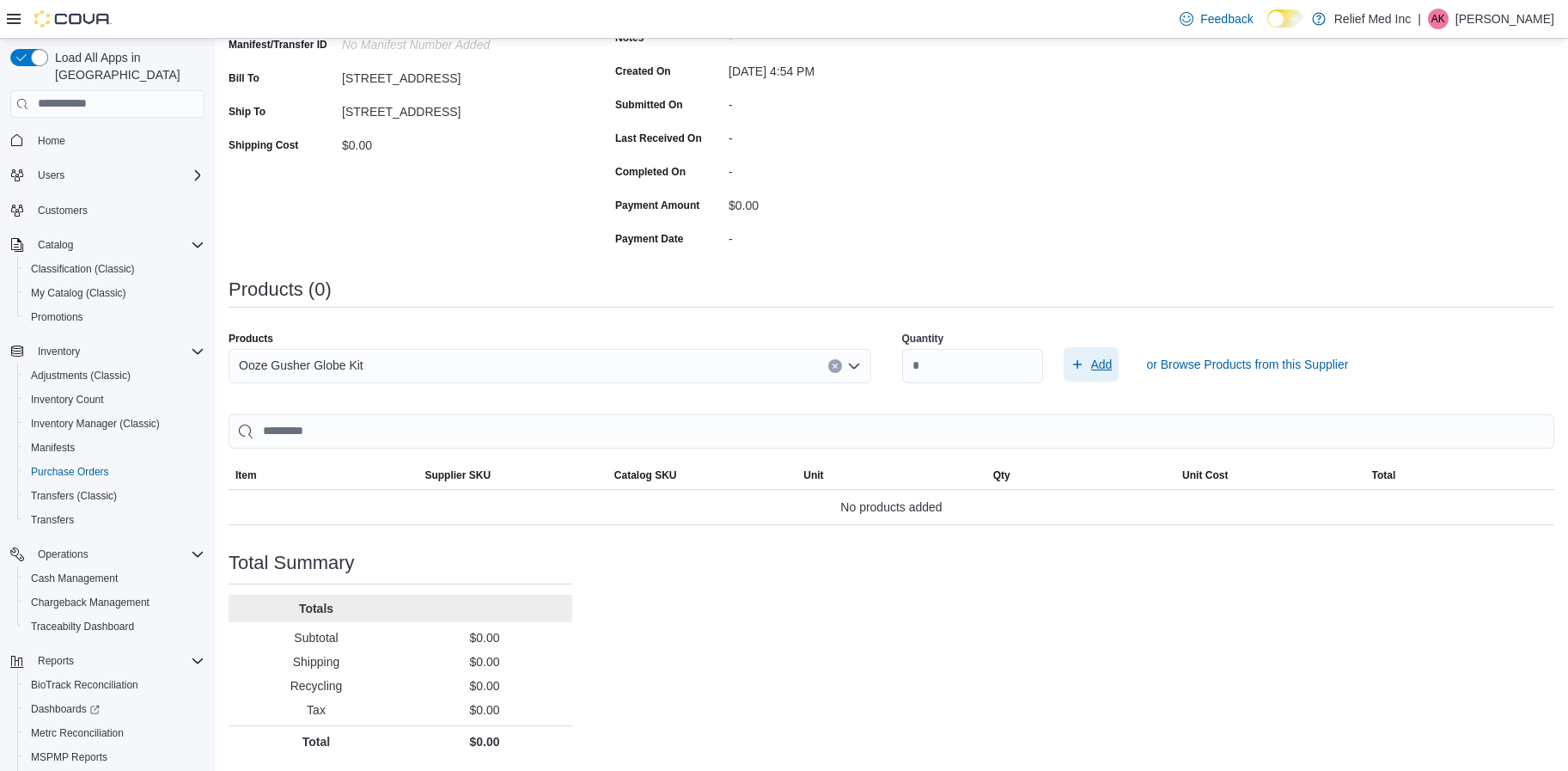
click at [1113, 363] on span "Add" at bounding box center [1102, 364] width 21 height 17
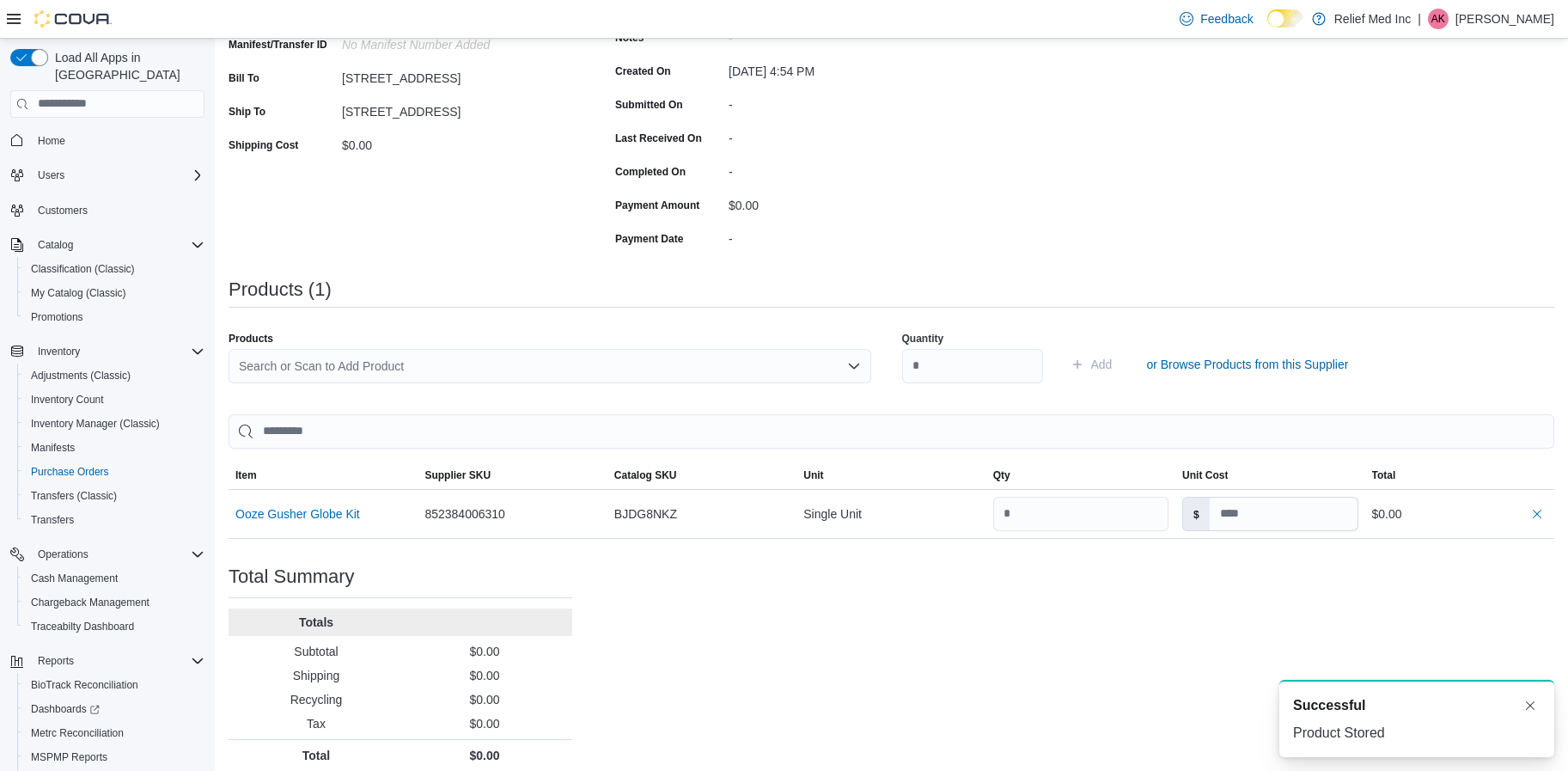
scroll to position [0, 0]
drag, startPoint x: 1302, startPoint y: 516, endPoint x: 1198, endPoint y: 599, distance: 133.1
click at [1179, 523] on tr "Ooze Gusher Globe Kit Supplier SKU 852384006310 Catalog SKU BJDG8NKZ Unit Singl…" at bounding box center [891, 513] width 1326 height 49
type input "**"
click at [1246, 587] on div "Purchase Order: POFTV7-48 Feedback Purchase Order Details Edit Status Pending S…" at bounding box center [891, 323] width 1326 height 896
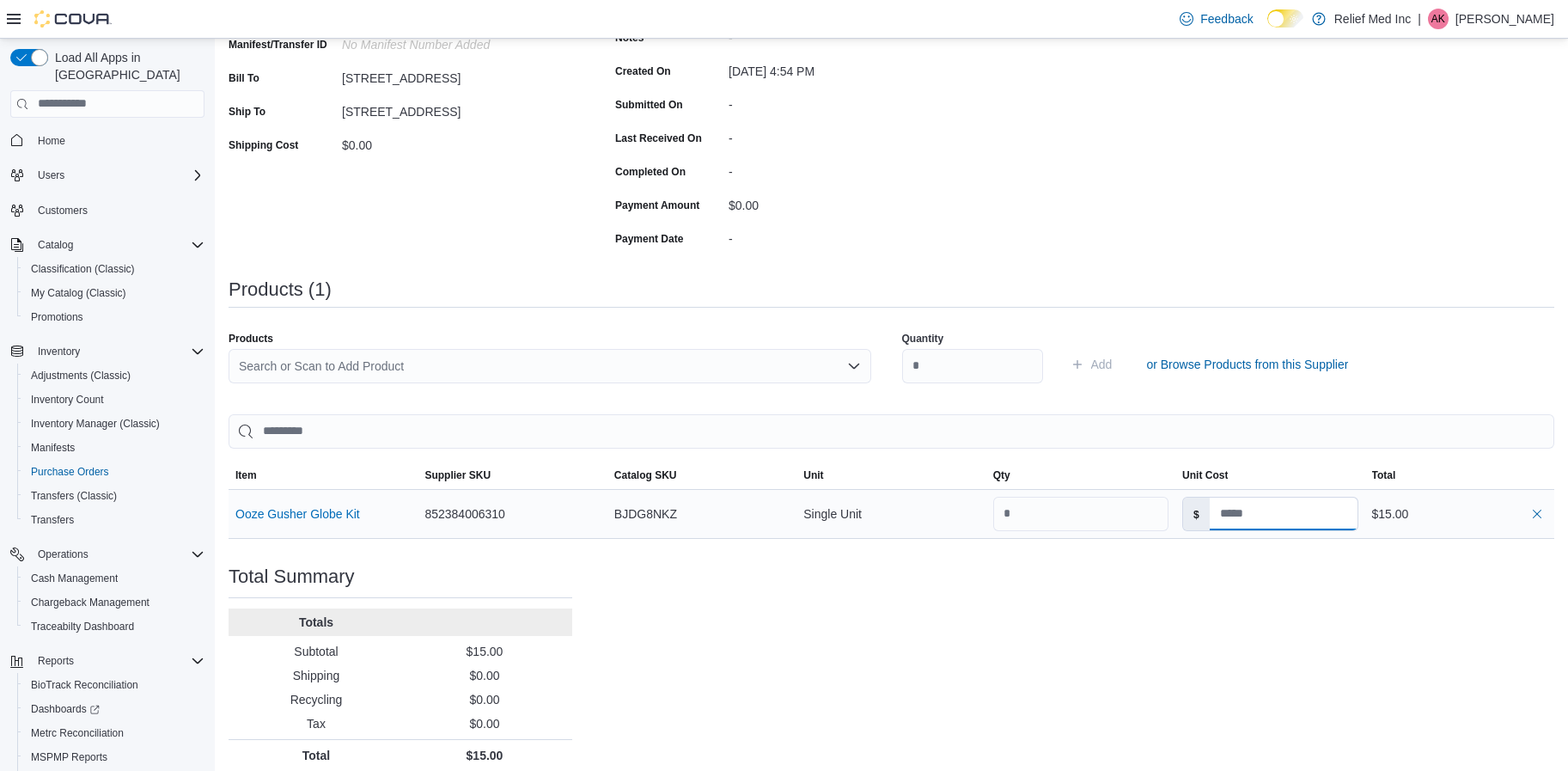
drag, startPoint x: 1179, startPoint y: 517, endPoint x: 1168, endPoint y: 522, distance: 12.1
click at [1168, 522] on tr "Ooze Gusher Globe Kit Supplier SKU 852384006310 Catalog SKU BJDG8NKZ Unit Singl…" at bounding box center [891, 513] width 1326 height 49
type input "**"
click at [1266, 725] on div "Purchase Order: POFTV7-48 Feedback Purchase Order Details Edit Status Pending S…" at bounding box center [891, 323] width 1326 height 896
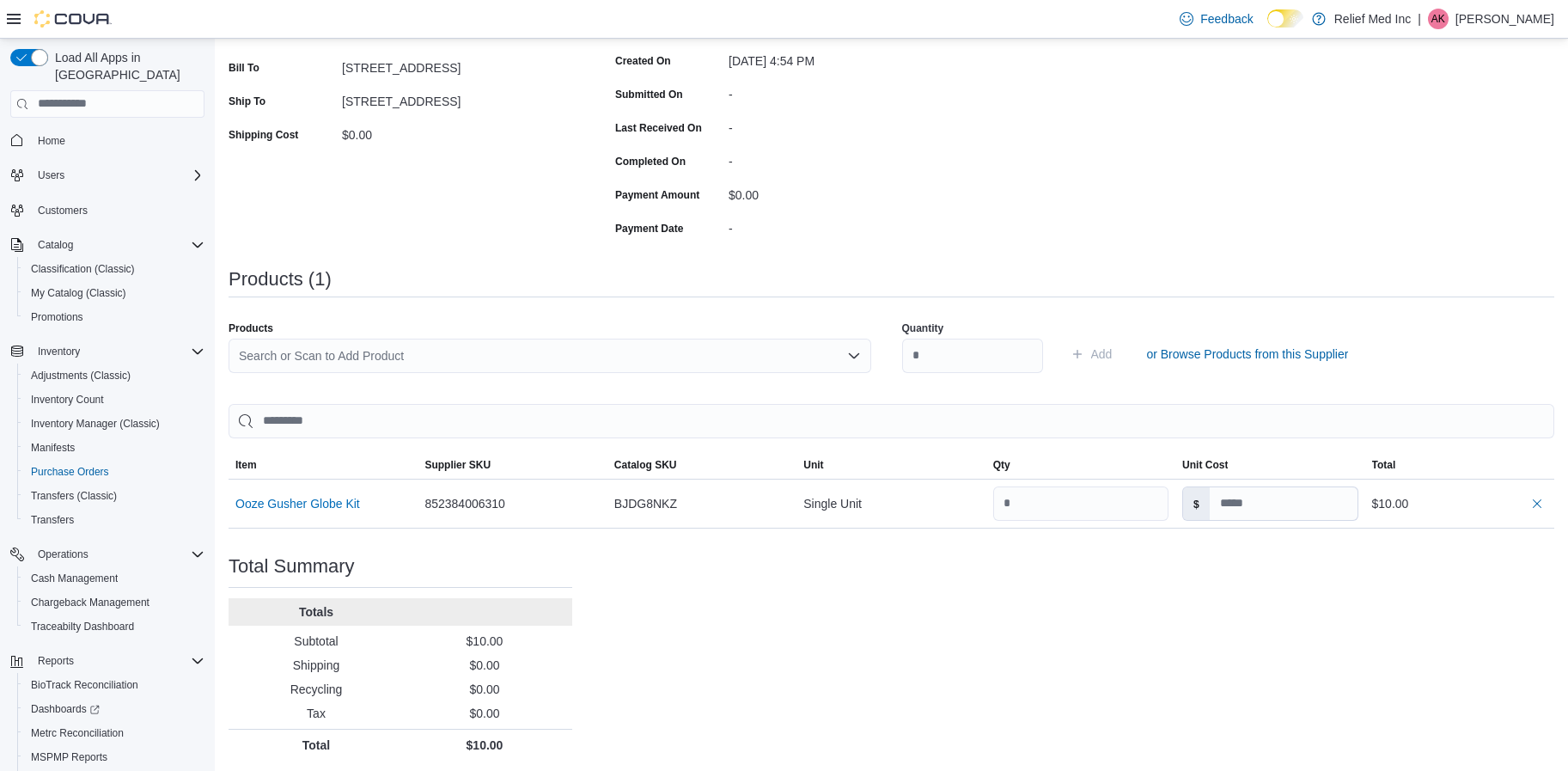
scroll to position [292, 0]
click at [1304, 644] on div "Purchase Order: POFTV7-48 Feedback Purchase Order Details Edit Status Pending S…" at bounding box center [891, 309] width 1326 height 896
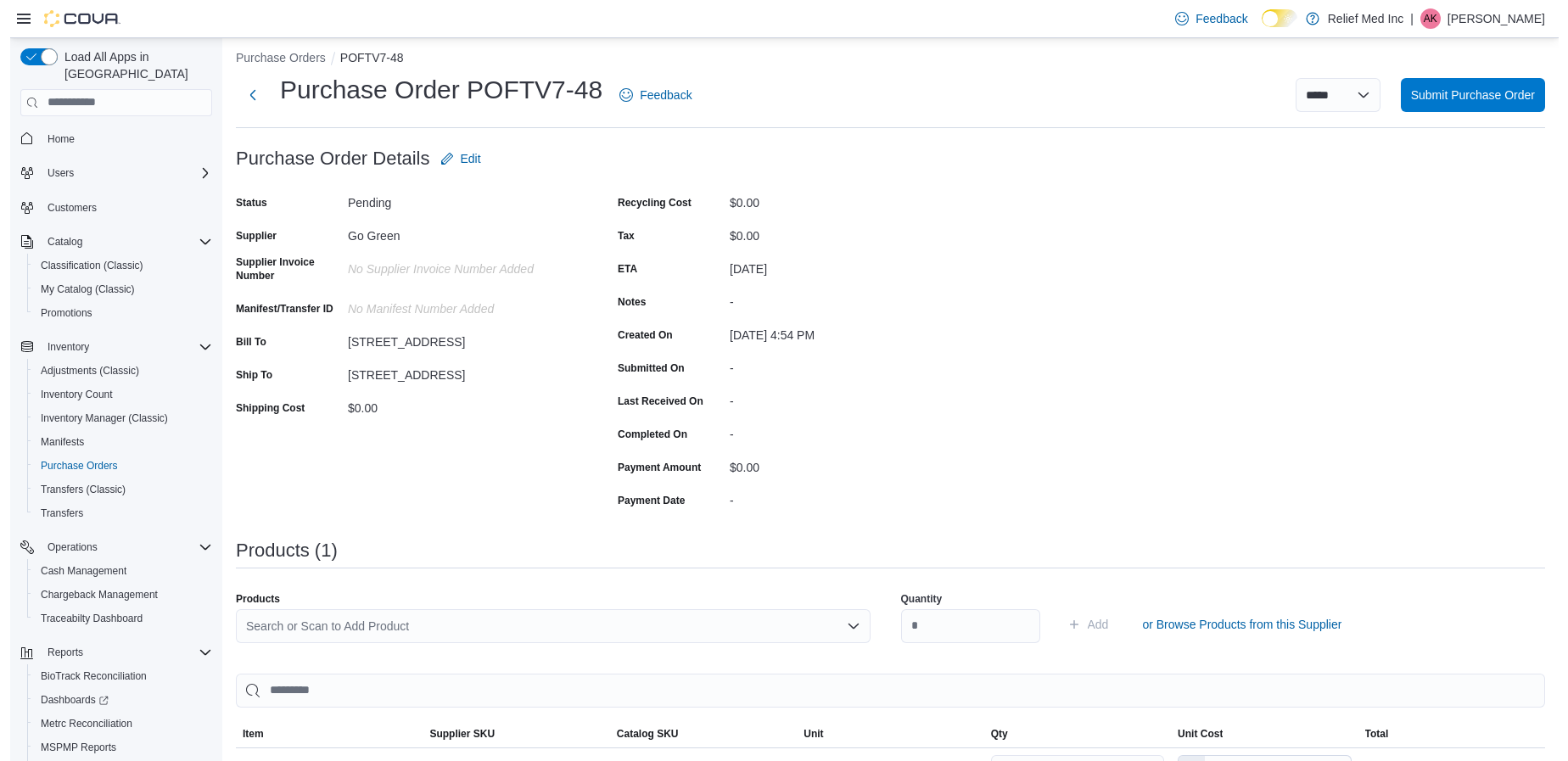
scroll to position [0, 0]
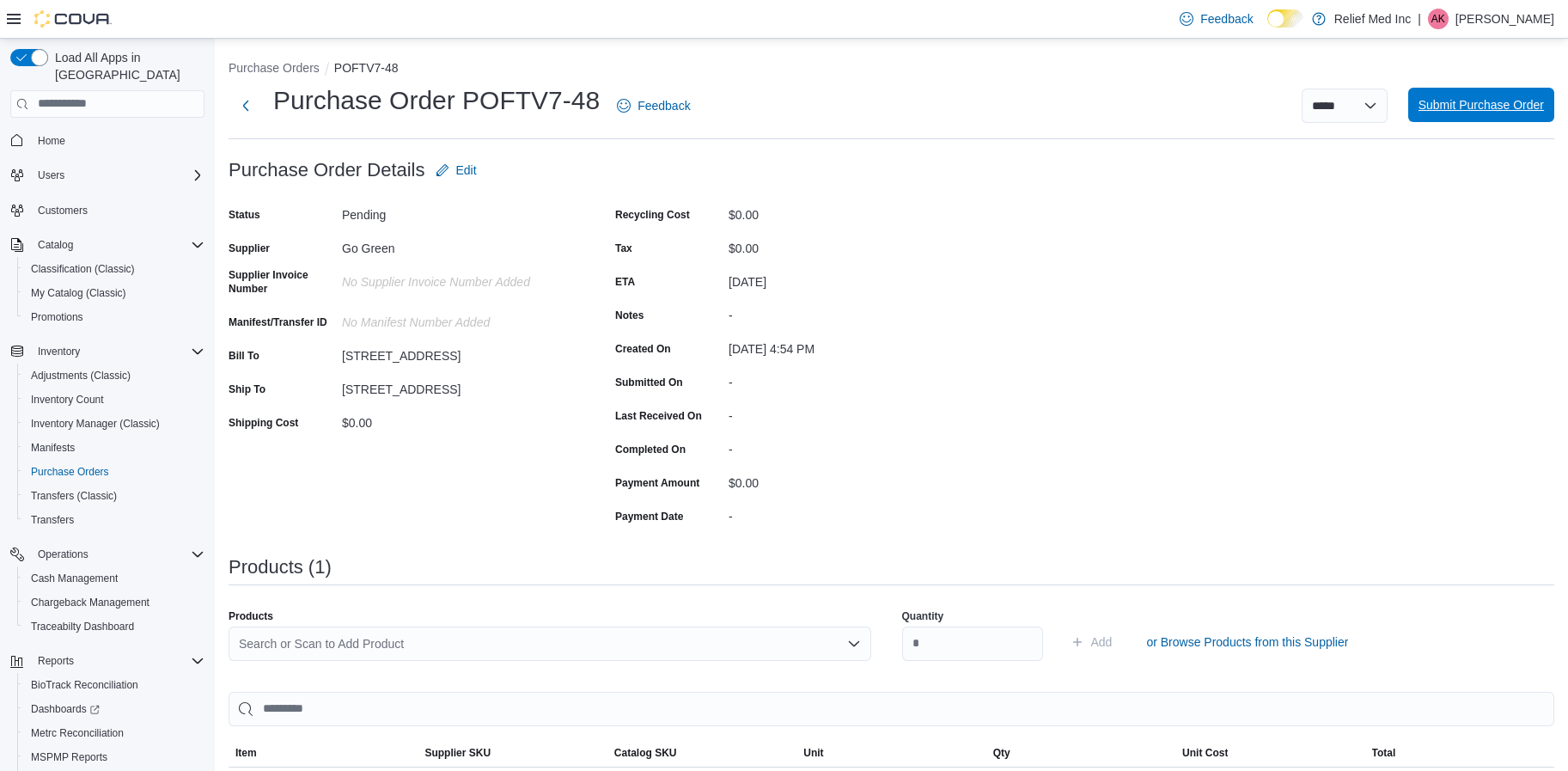
click at [1458, 106] on span "Submit Purchase Order" at bounding box center [1481, 105] width 126 height 17
type input "**"
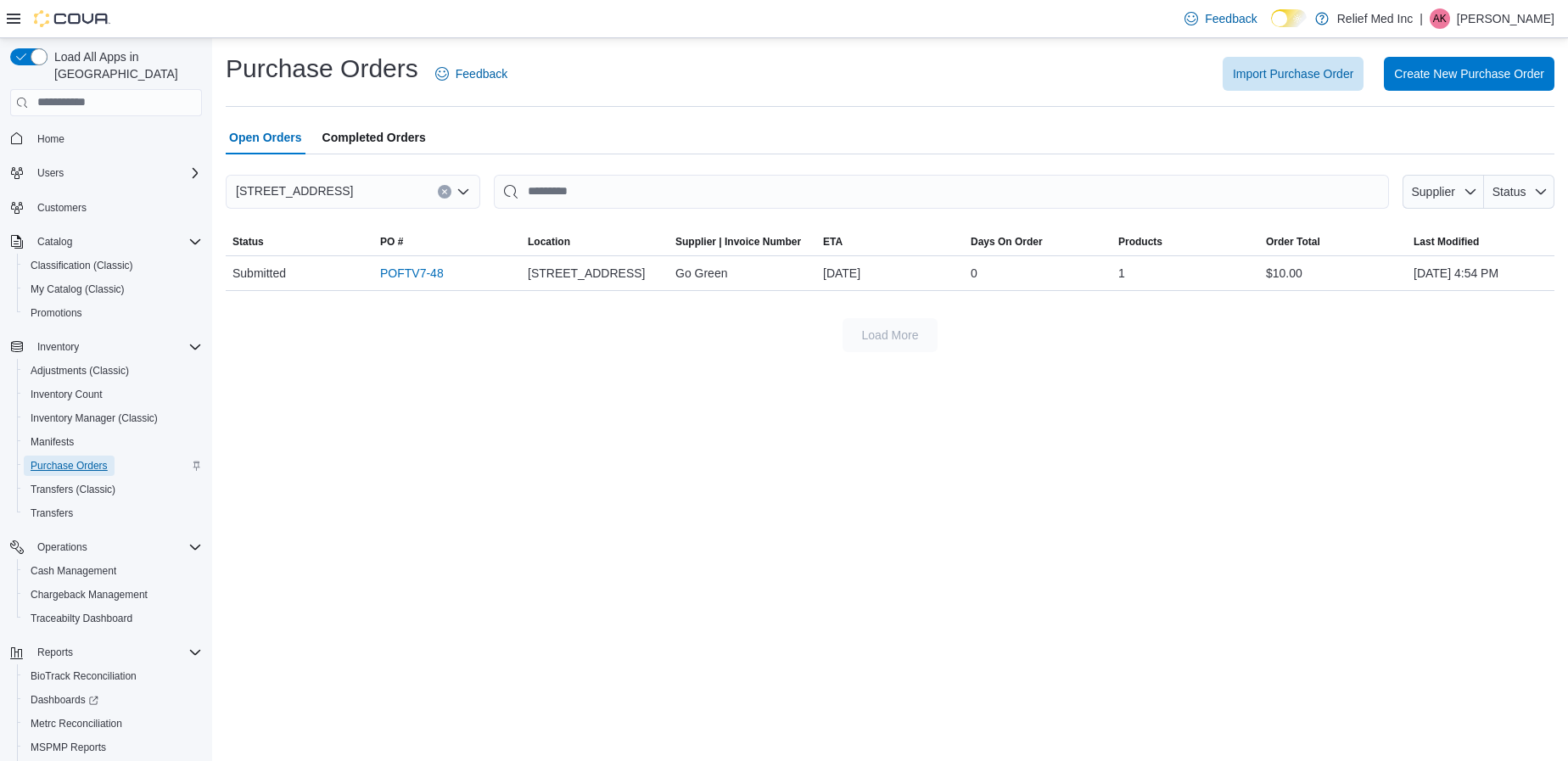
click at [55, 456] on span "Purchase Orders" at bounding box center [69, 466] width 77 height 21
drag, startPoint x: 660, startPoint y: 336, endPoint x: 637, endPoint y: 347, distance: 25.5
click at [659, 337] on div "Load More" at bounding box center [889, 336] width 1328 height 34
click at [89, 459] on span "Purchase Orders" at bounding box center [69, 465] width 77 height 14
click at [62, 459] on span "Purchase Orders" at bounding box center [69, 465] width 77 height 14
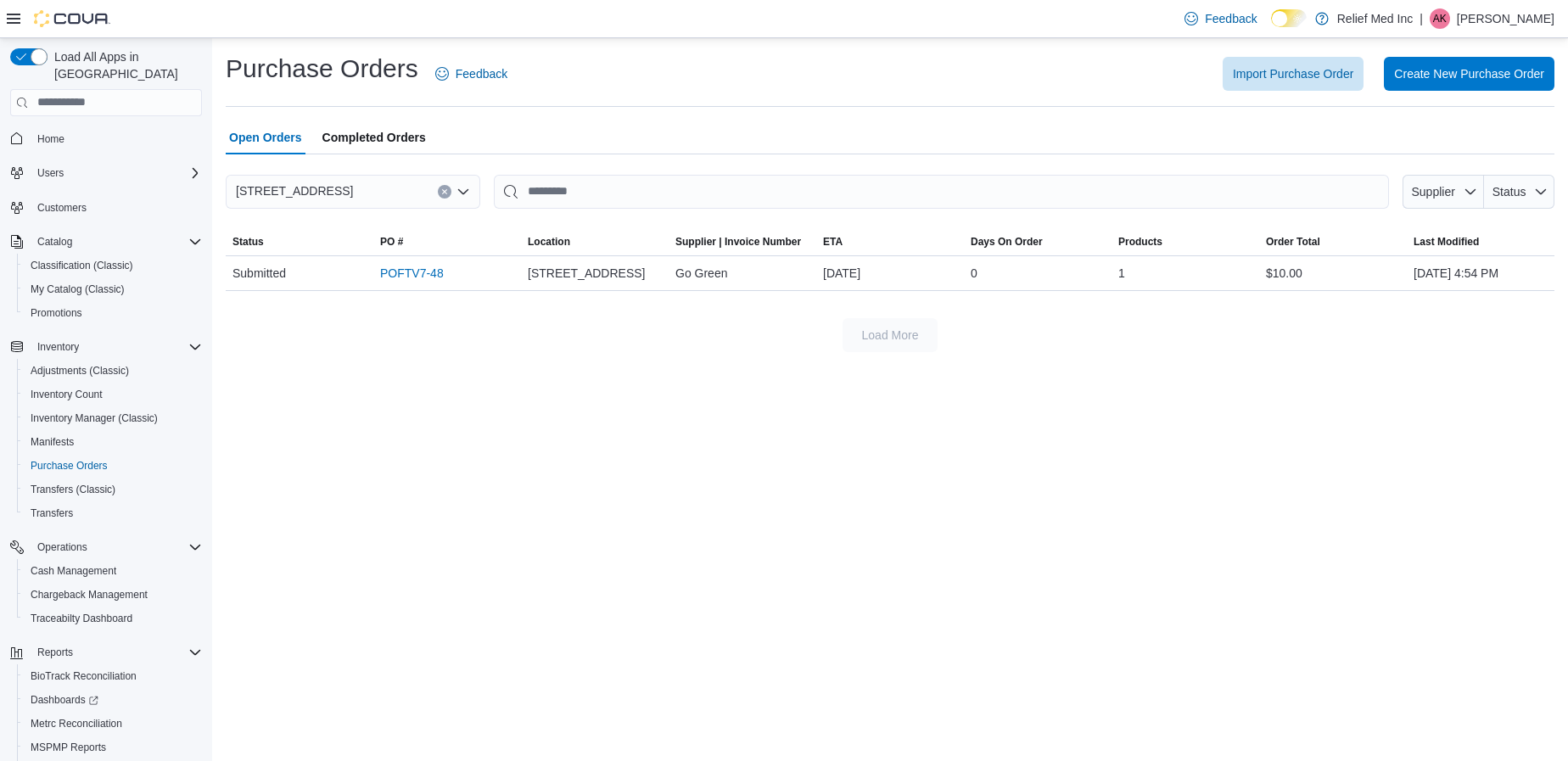
click at [391, 138] on span "Completed Orders" at bounding box center [374, 138] width 103 height 34
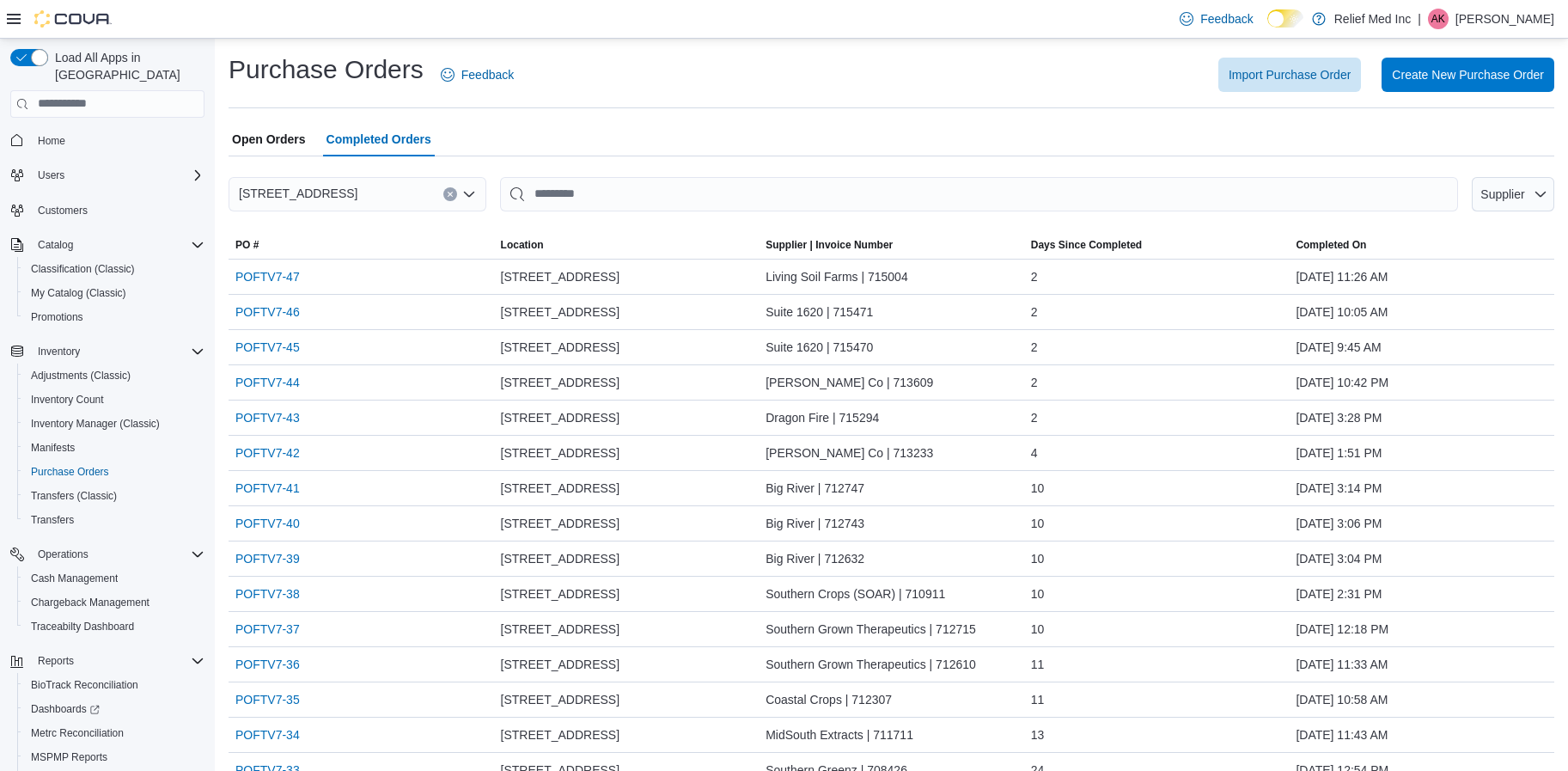
click at [288, 134] on span "Open Orders" at bounding box center [269, 139] width 74 height 35
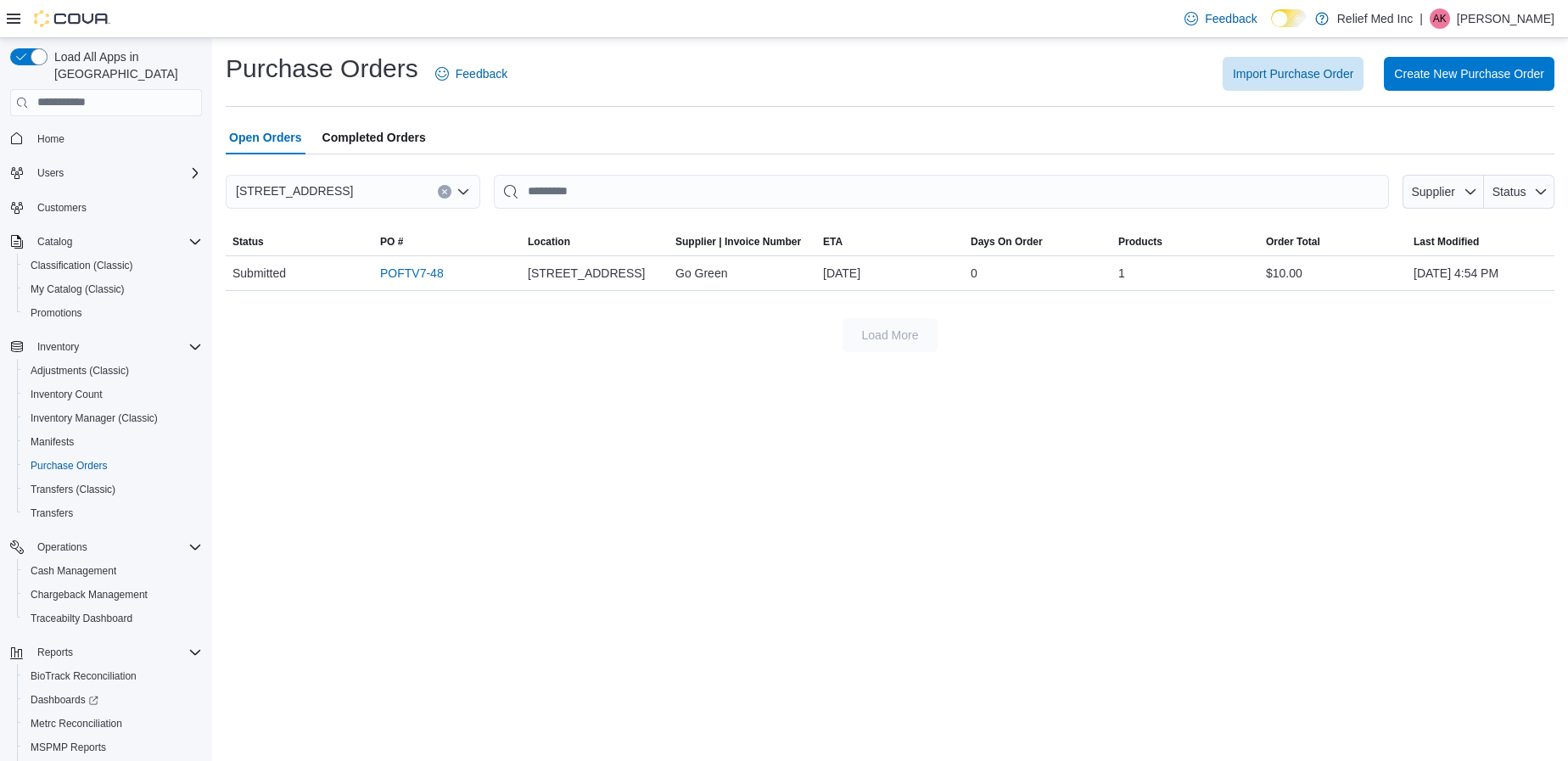
click at [662, 404] on div "Purchase Orders Feedback Import Purchase Order Create New Purchase Order Open O…" at bounding box center [889, 399] width 1355 height 723
click at [418, 270] on link "POFTV7-48" at bounding box center [412, 273] width 63 height 21
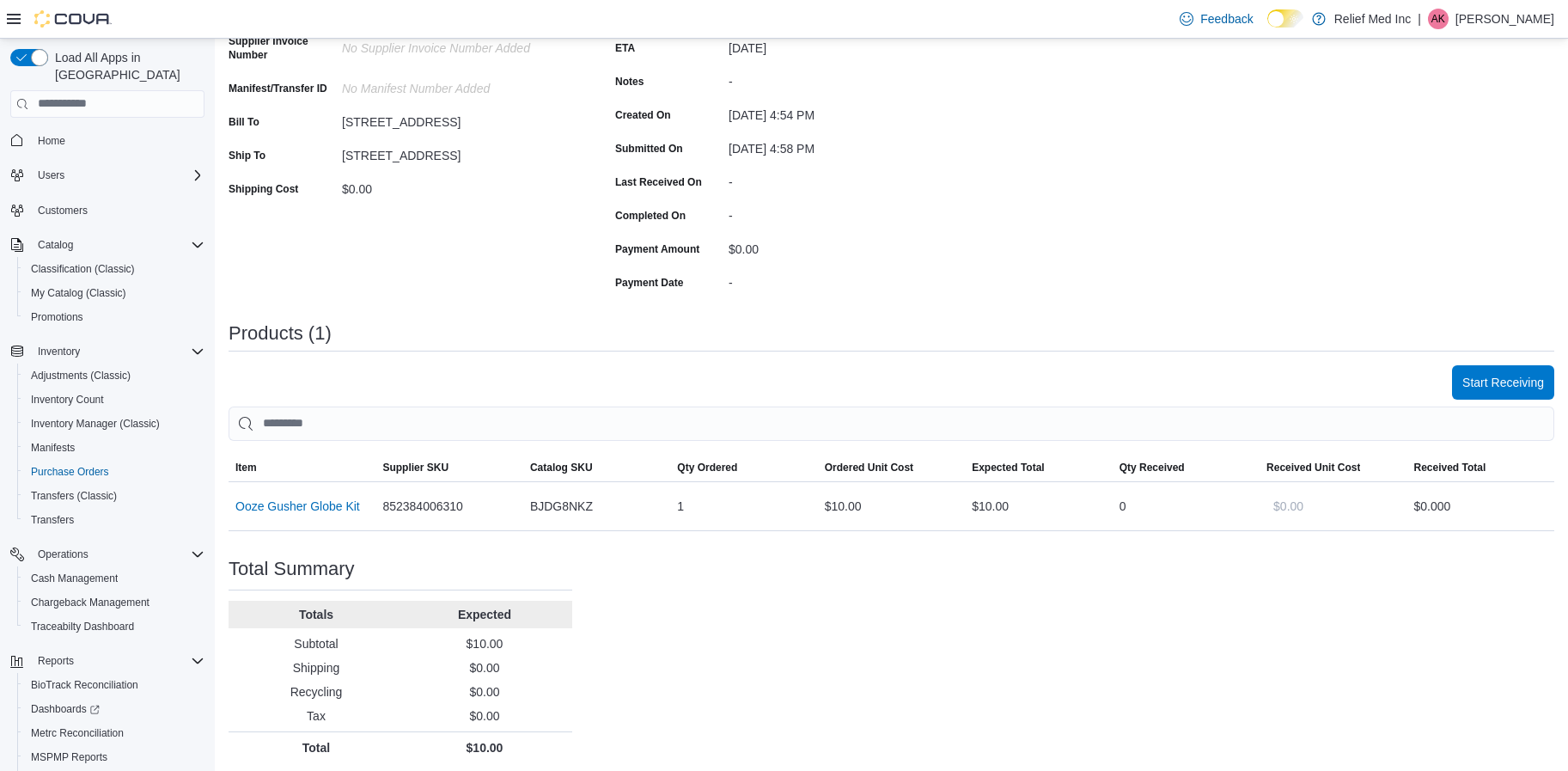
scroll to position [240, 0]
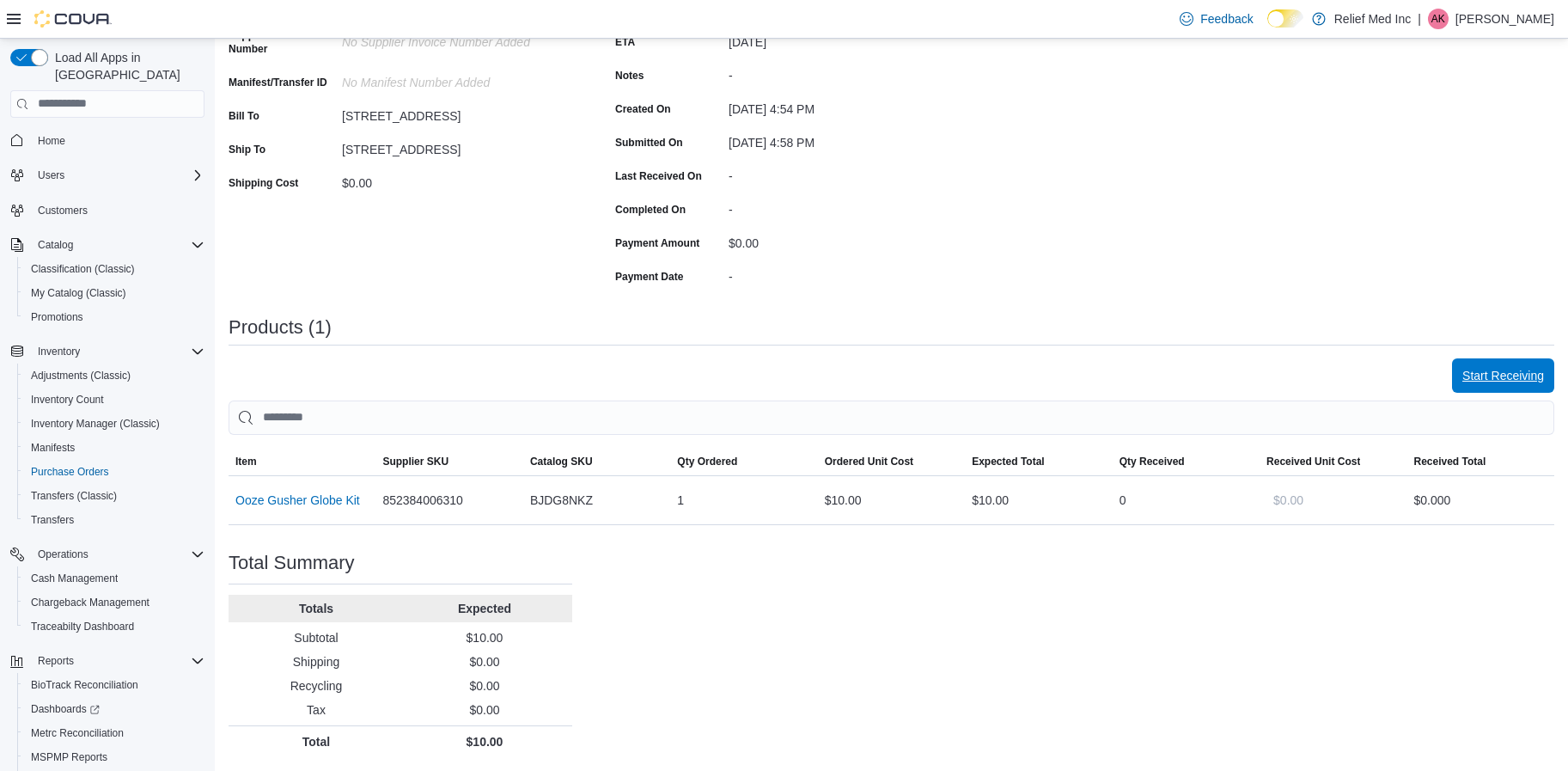
click at [1519, 371] on span "Start Receiving" at bounding box center [1503, 375] width 82 height 17
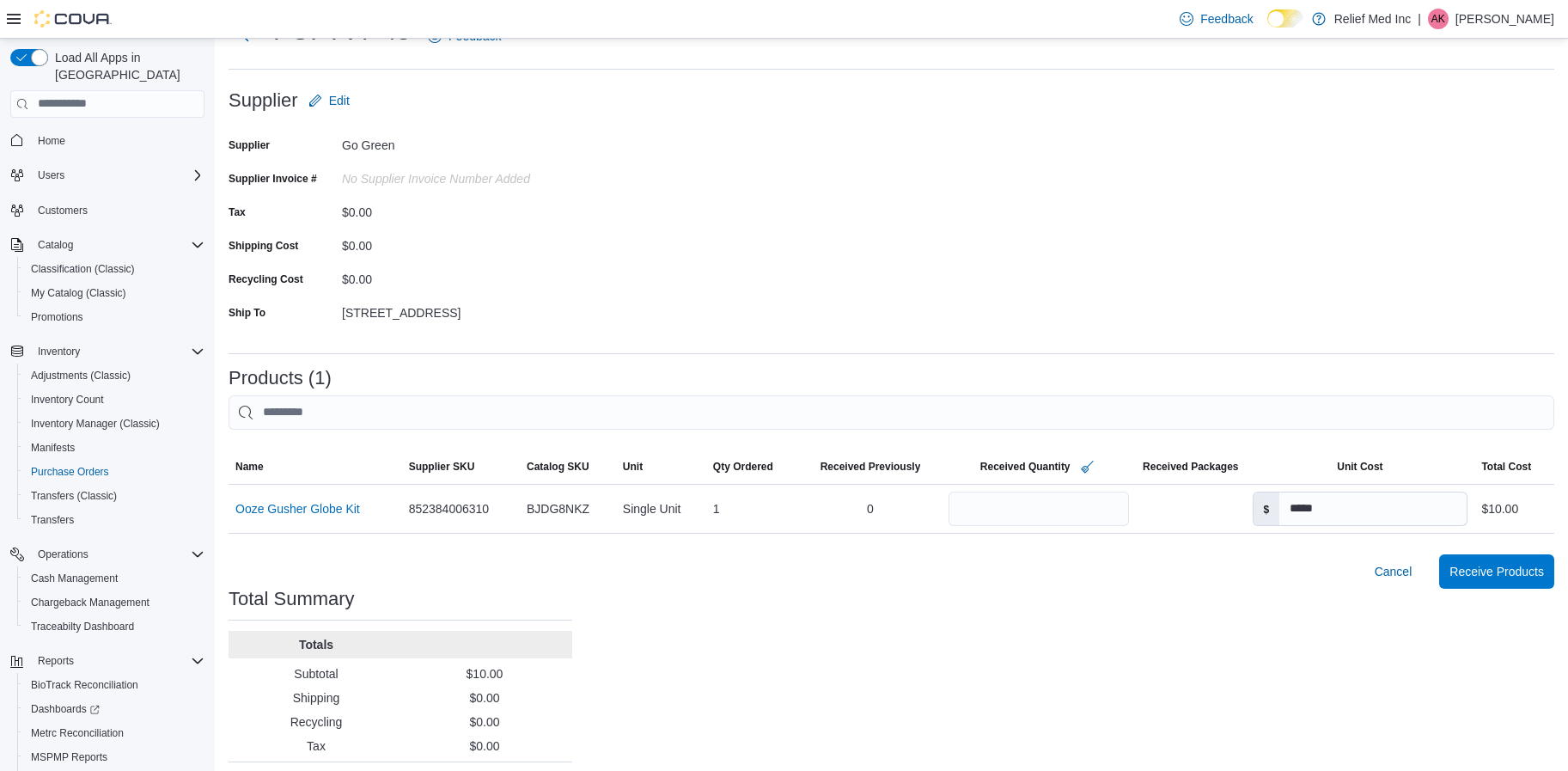
scroll to position [105, 0]
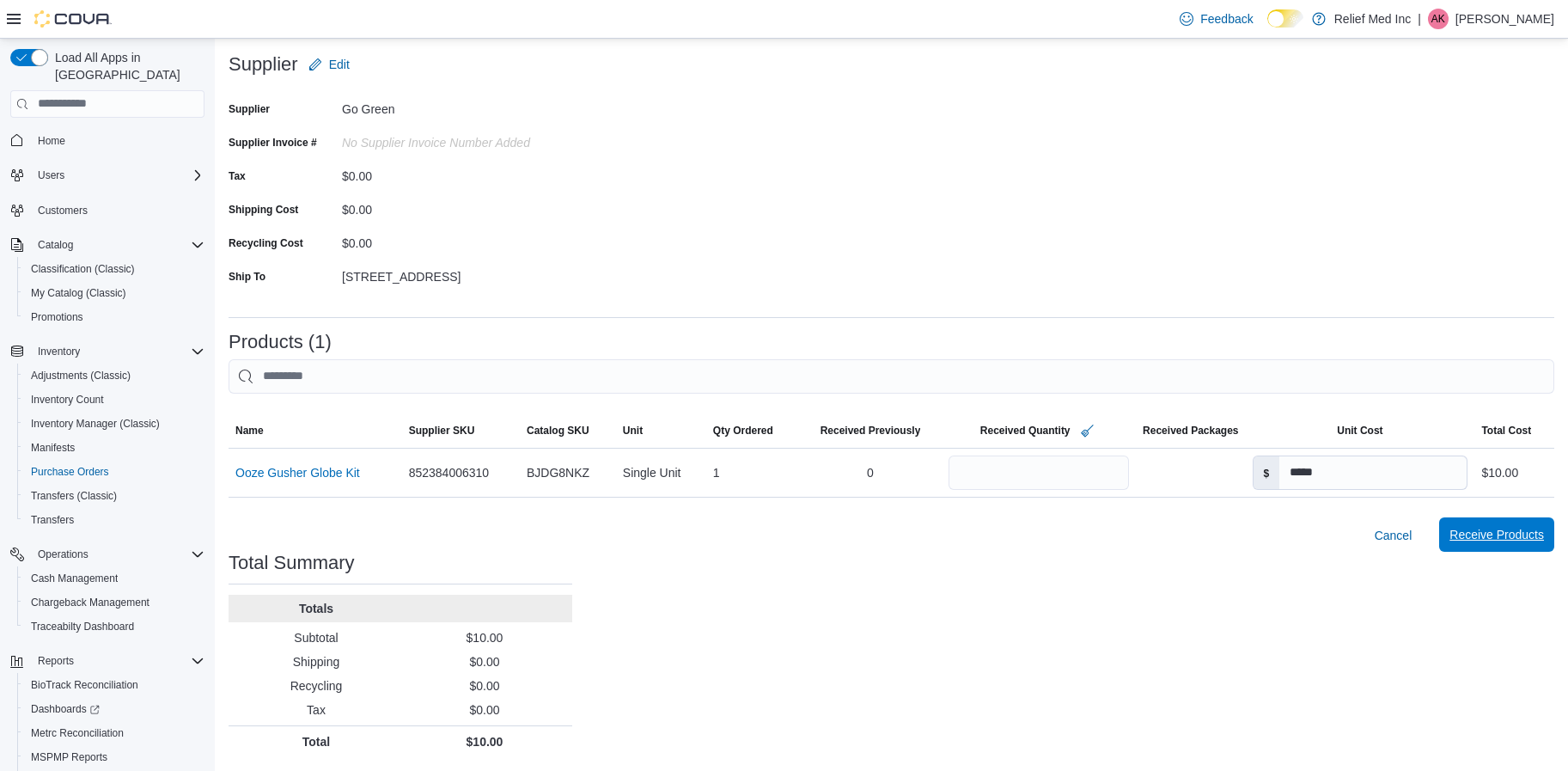
click at [1528, 533] on span "Receive Products" at bounding box center [1497, 534] width 94 height 17
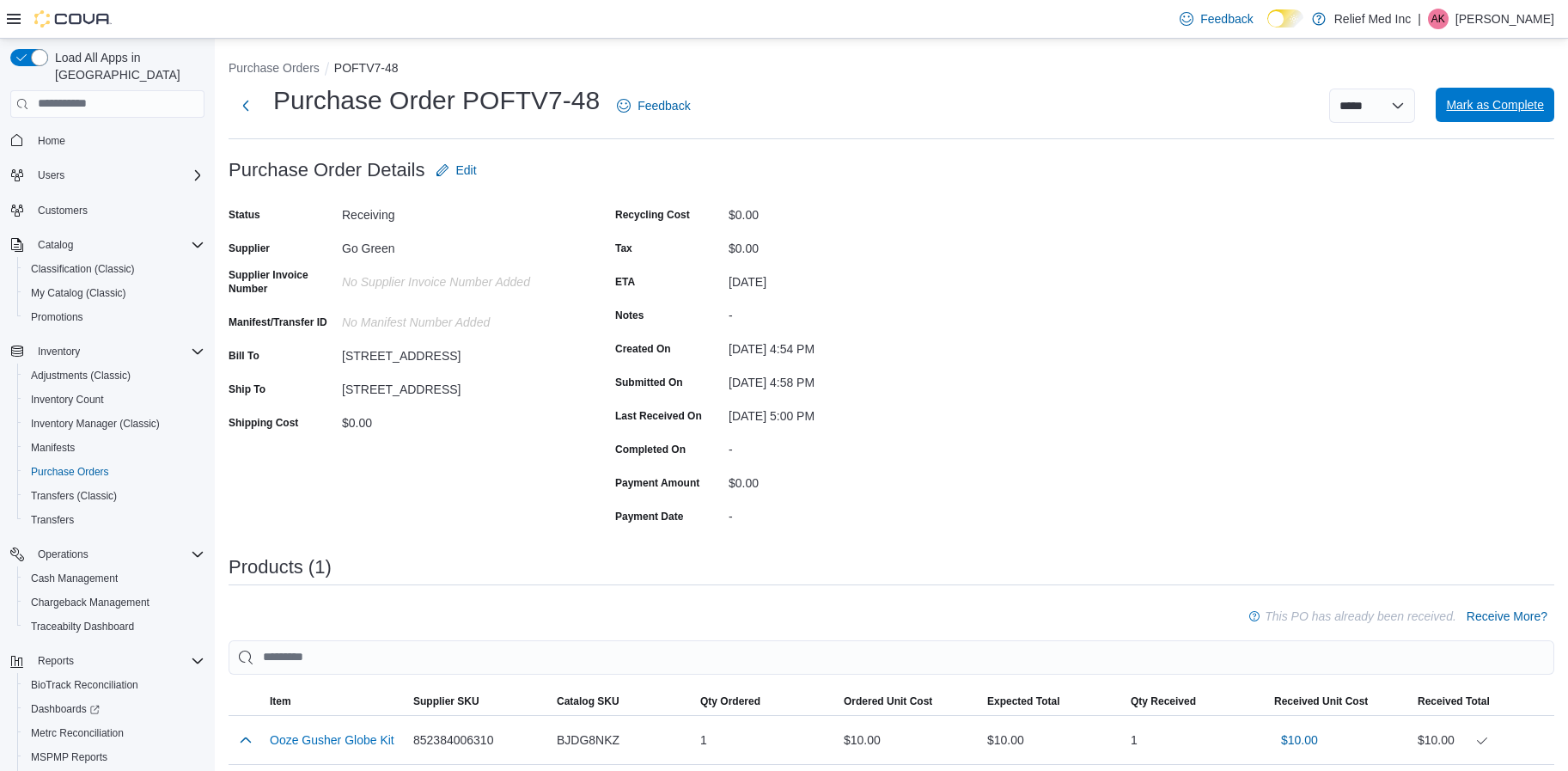
click at [1503, 109] on span "Mark as Complete" at bounding box center [1495, 105] width 98 height 17
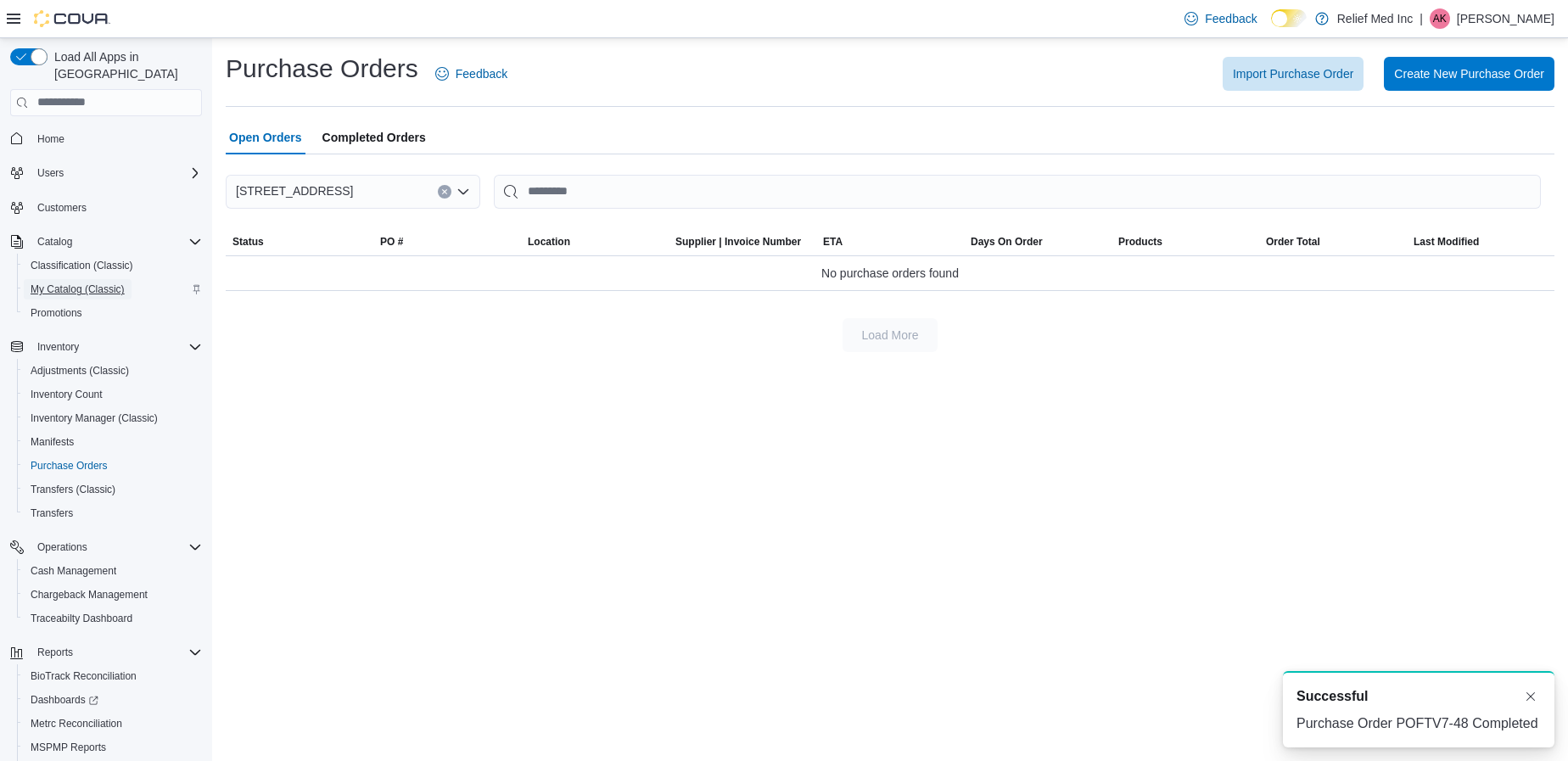
click at [58, 282] on span "My Catalog (Classic)" at bounding box center [78, 289] width 94 height 14
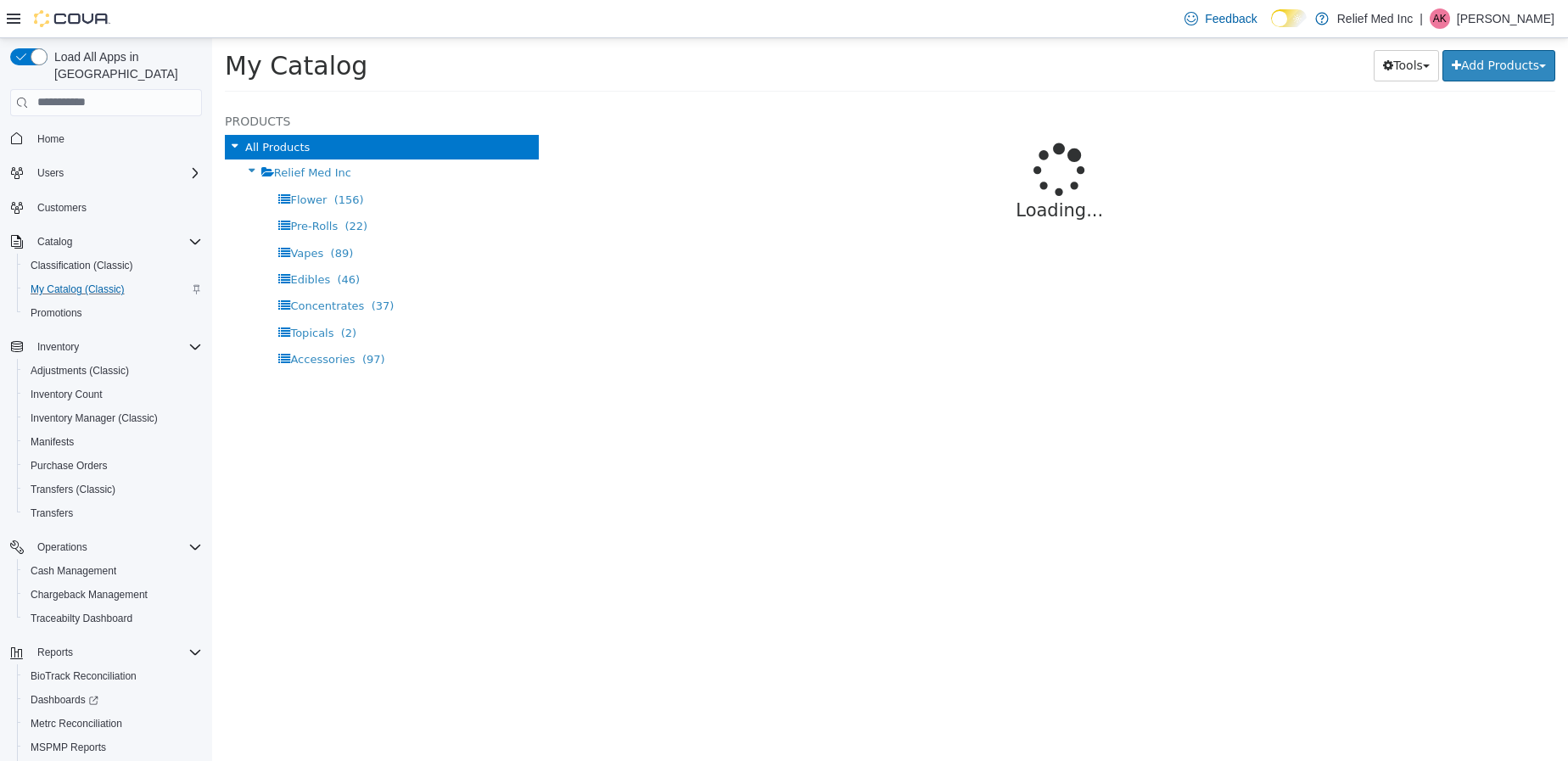
select select "**********"
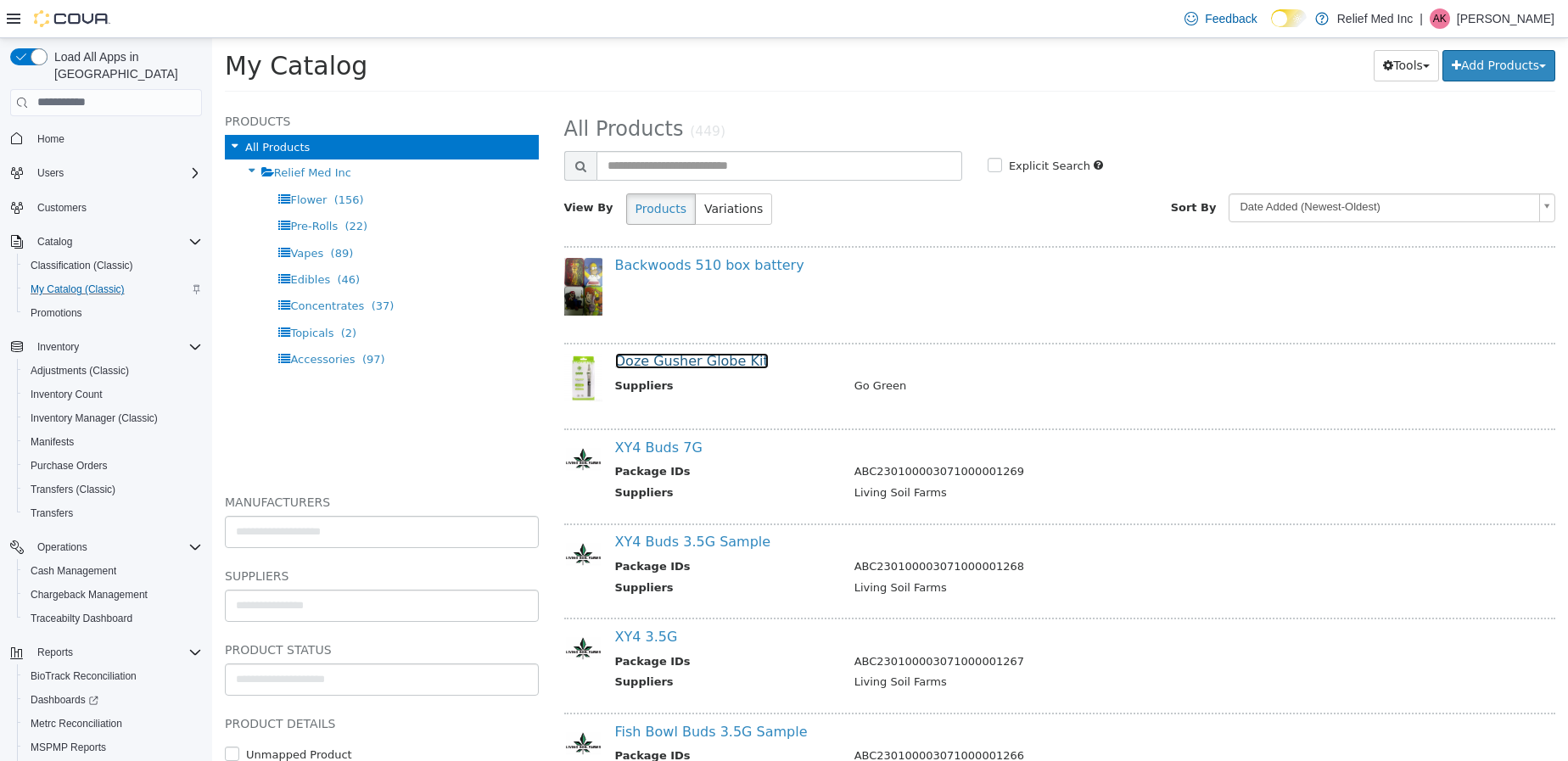
click at [709, 357] on link "Ooze Gusher Globe Kit" at bounding box center [692, 360] width 154 height 16
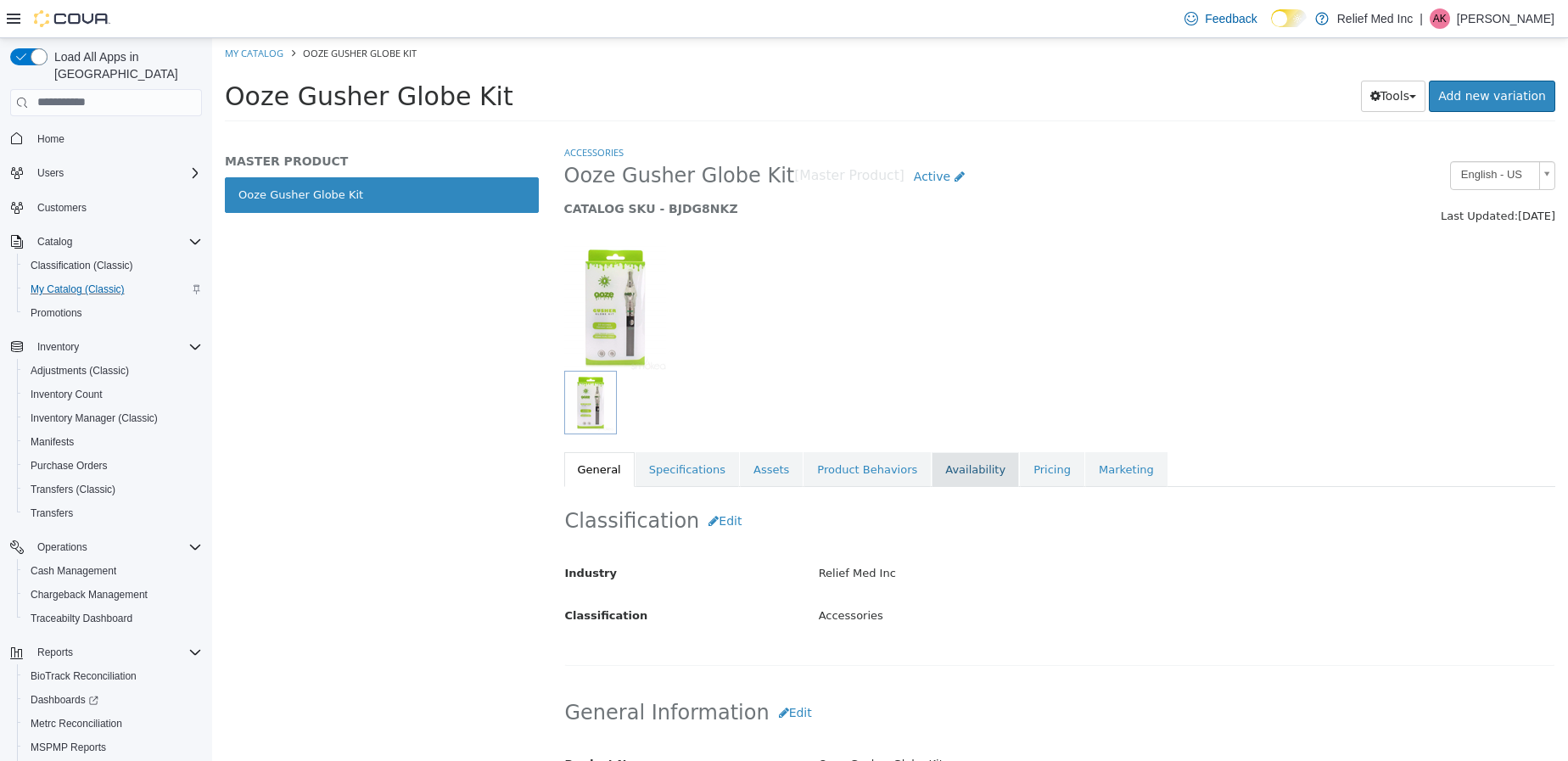
click at [934, 483] on link "Availability" at bounding box center [975, 469] width 88 height 35
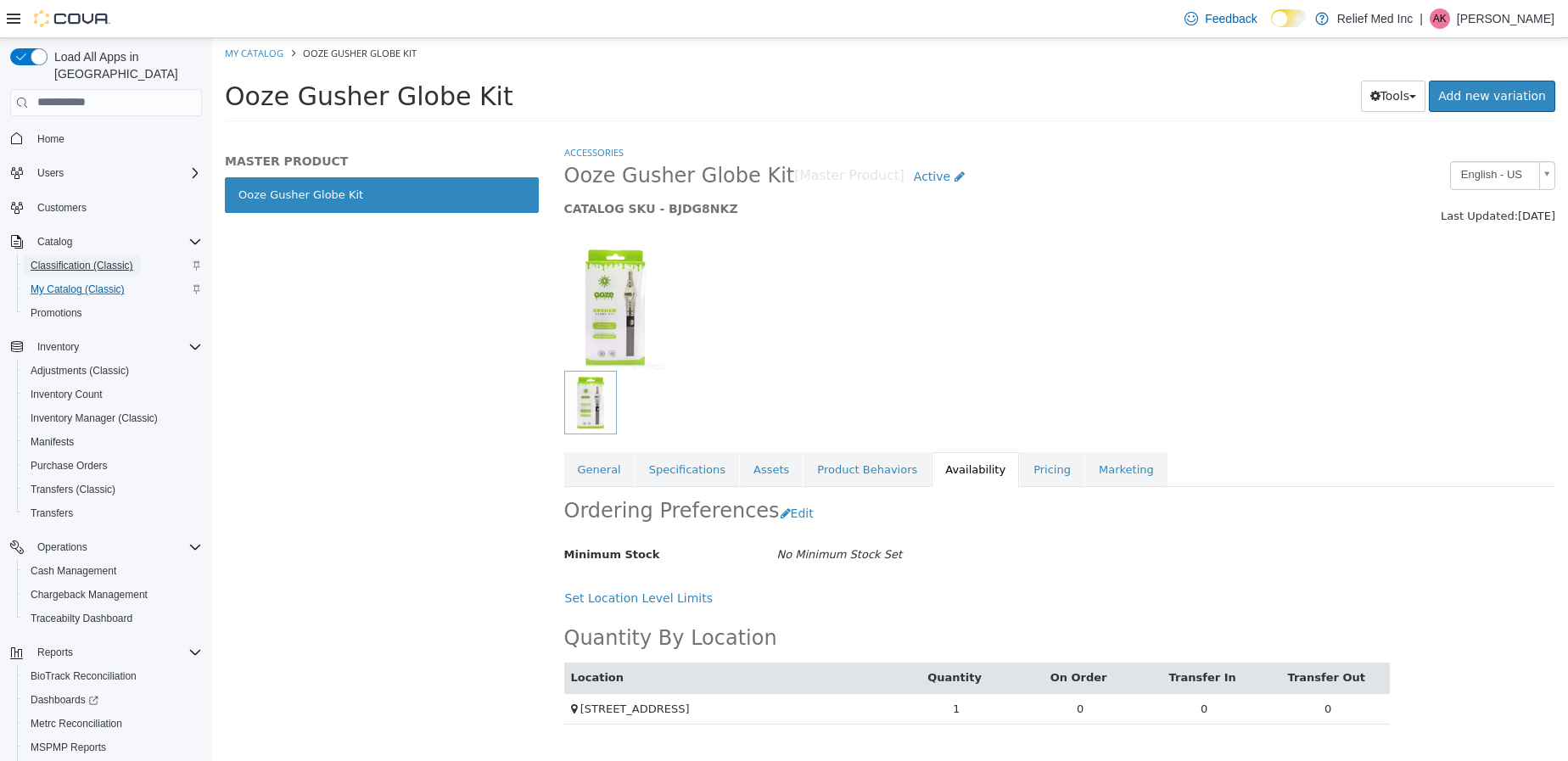
click at [85, 259] on span "Classification (Classic)" at bounding box center [81, 265] width 102 height 14
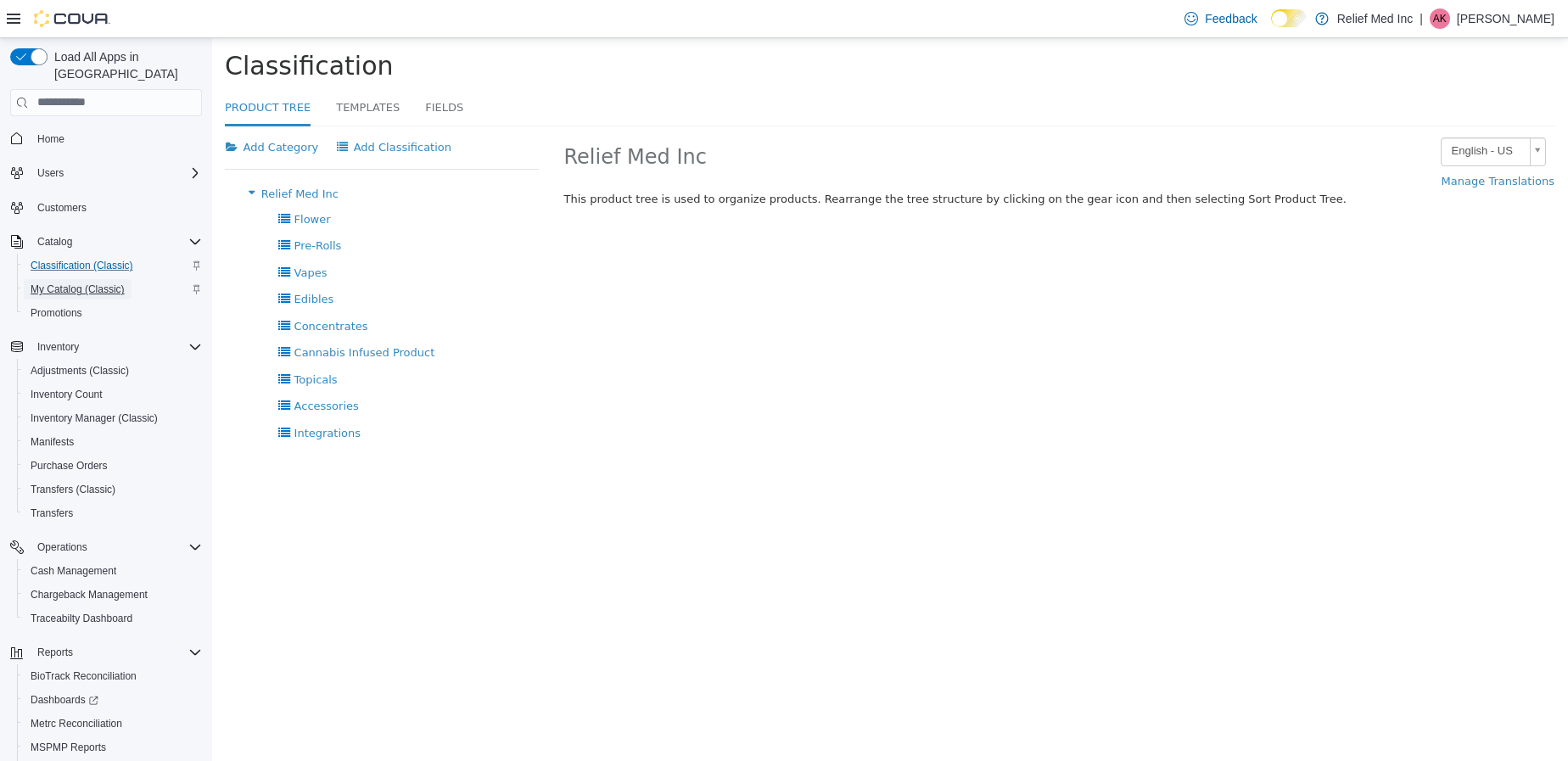
click at [55, 282] on span "My Catalog (Classic)" at bounding box center [78, 289] width 94 height 14
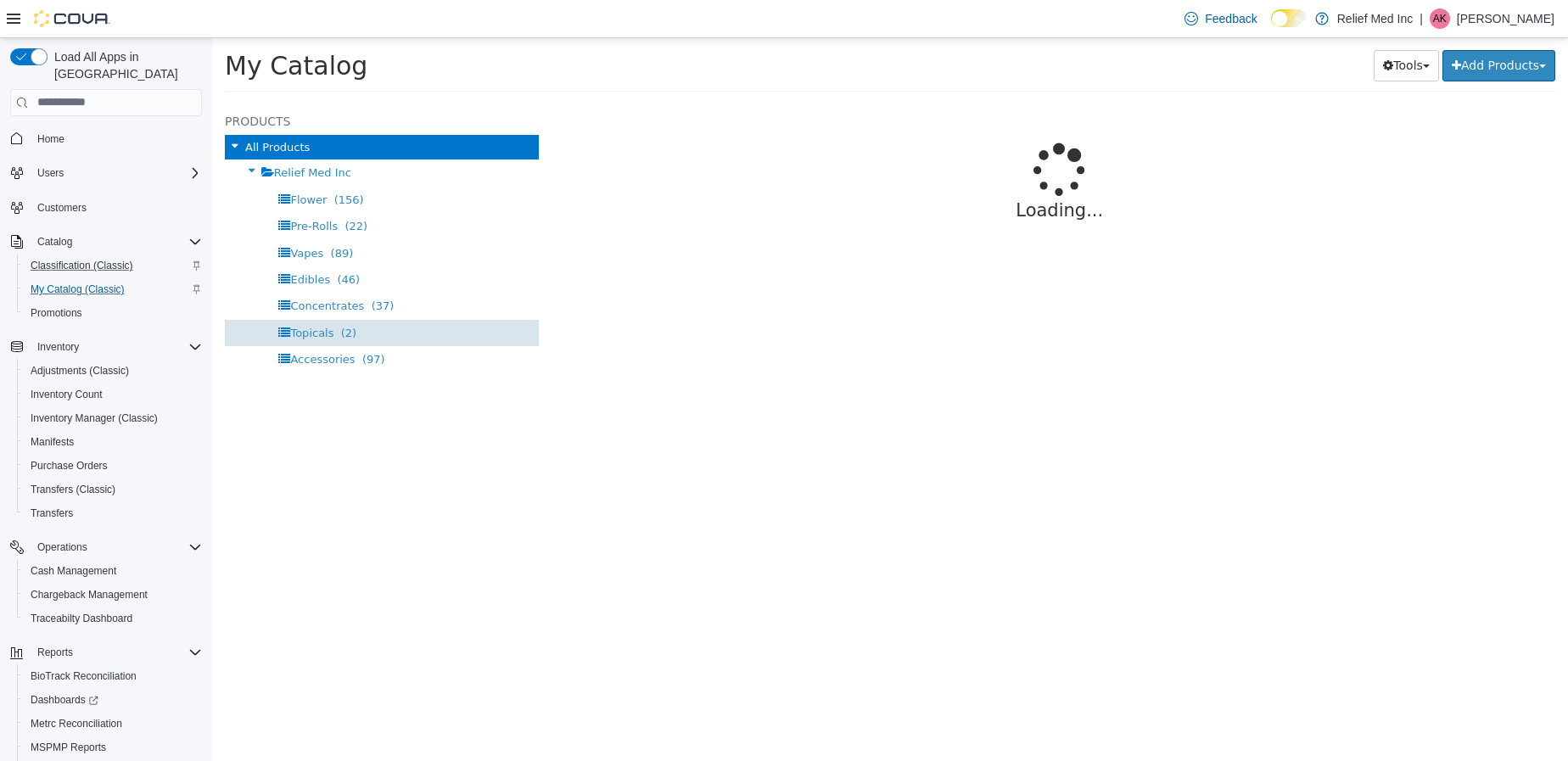
select select "**********"
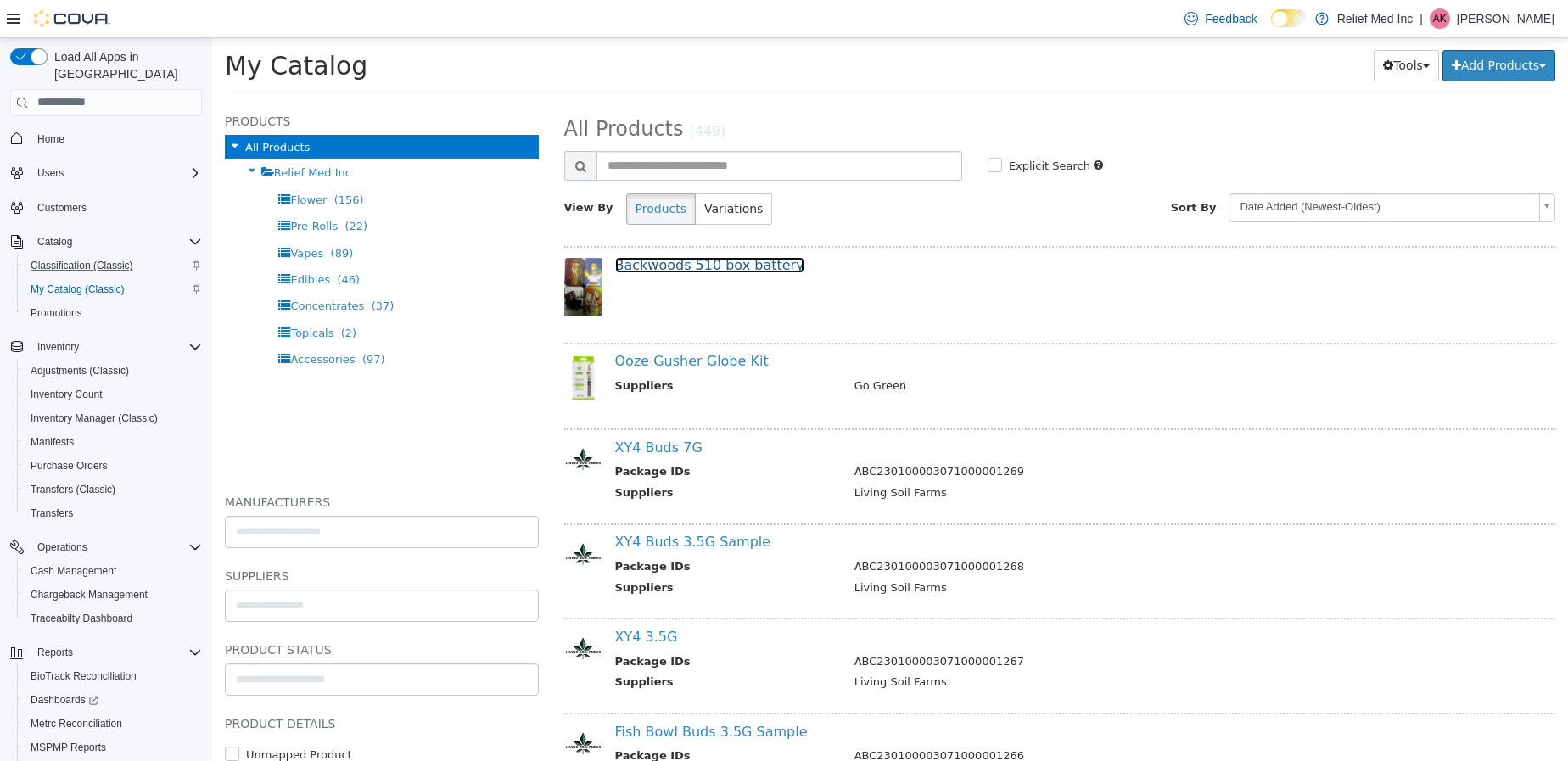
click at [704, 262] on link "Backwoods 510 box battery" at bounding box center [709, 264] width 189 height 16
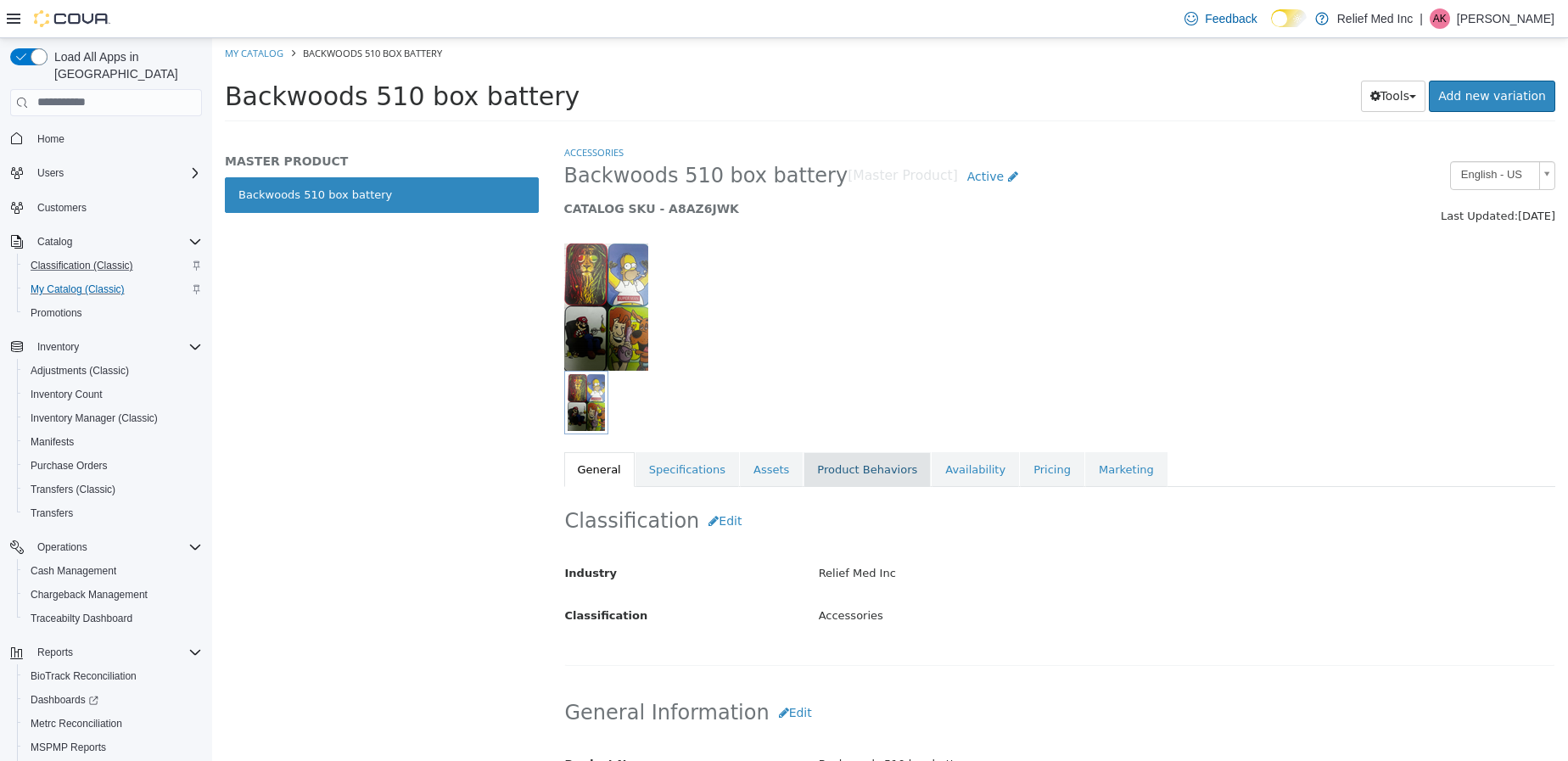
click at [836, 452] on link "Product Behaviors" at bounding box center [867, 469] width 128 height 35
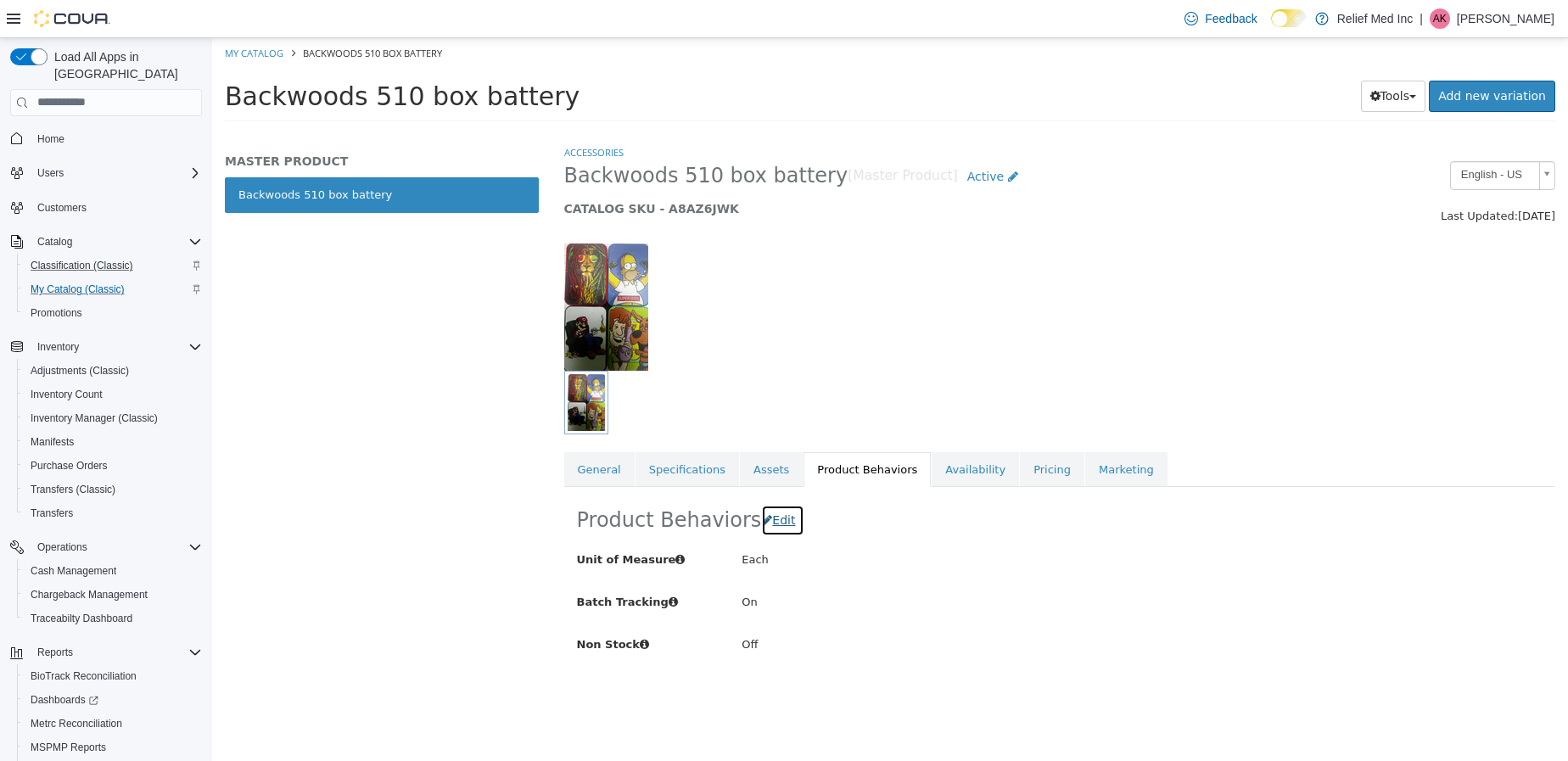
click at [772, 523] on span "Edit" at bounding box center [783, 518] width 23 height 14
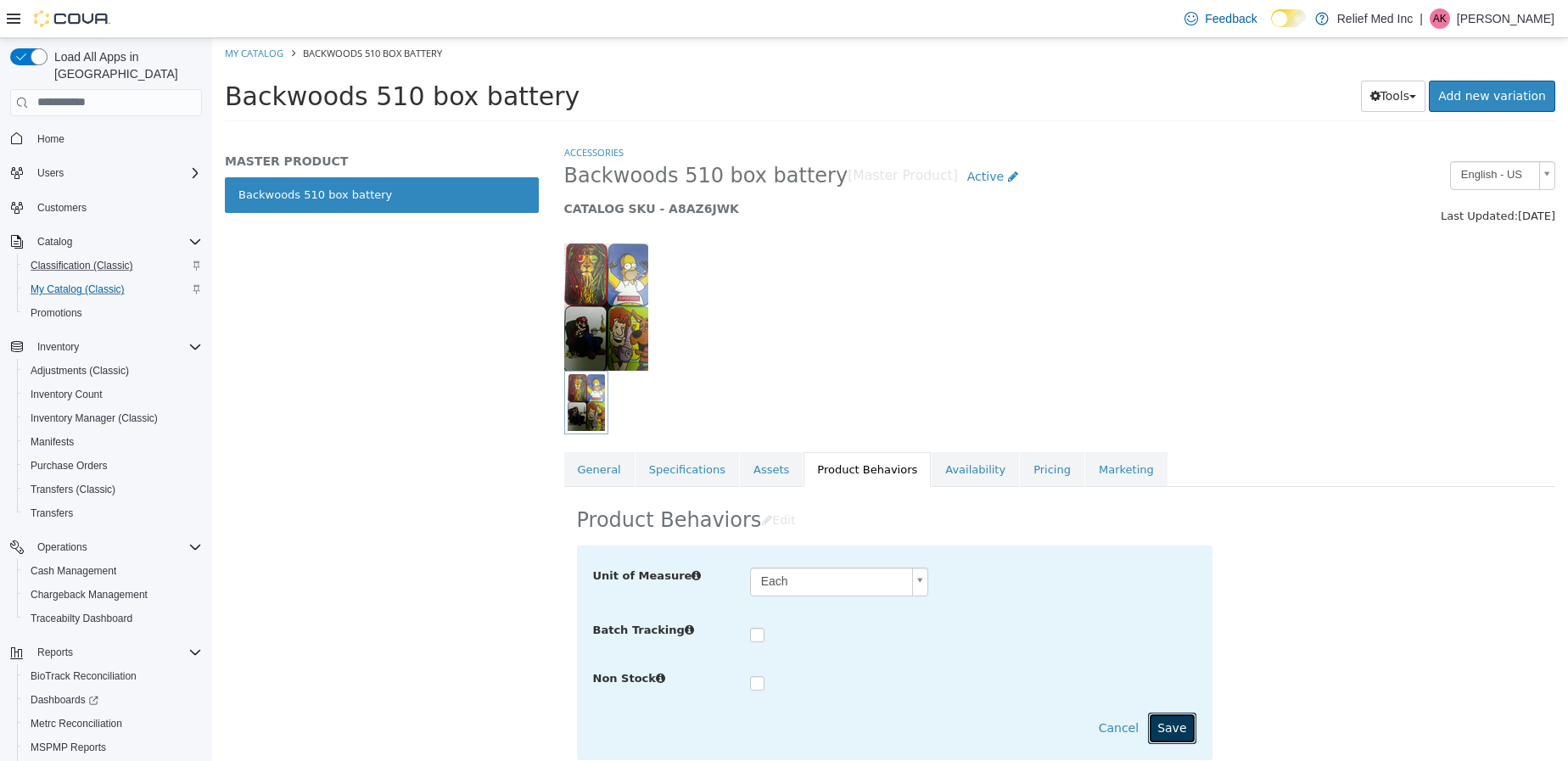
click at [1169, 725] on button "Save" at bounding box center [1172, 728] width 48 height 32
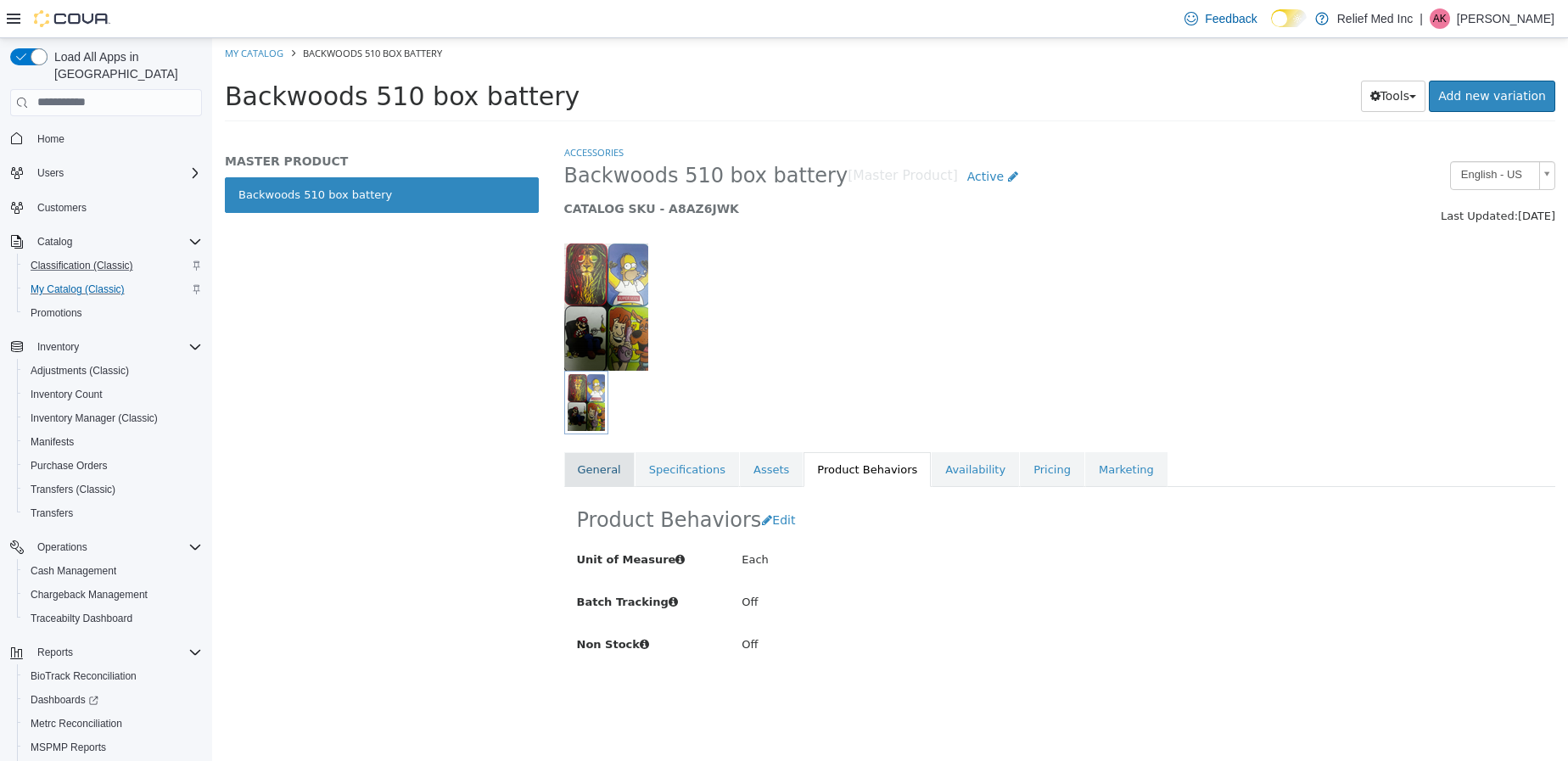
click at [621, 467] on link "General" at bounding box center [600, 469] width 71 height 35
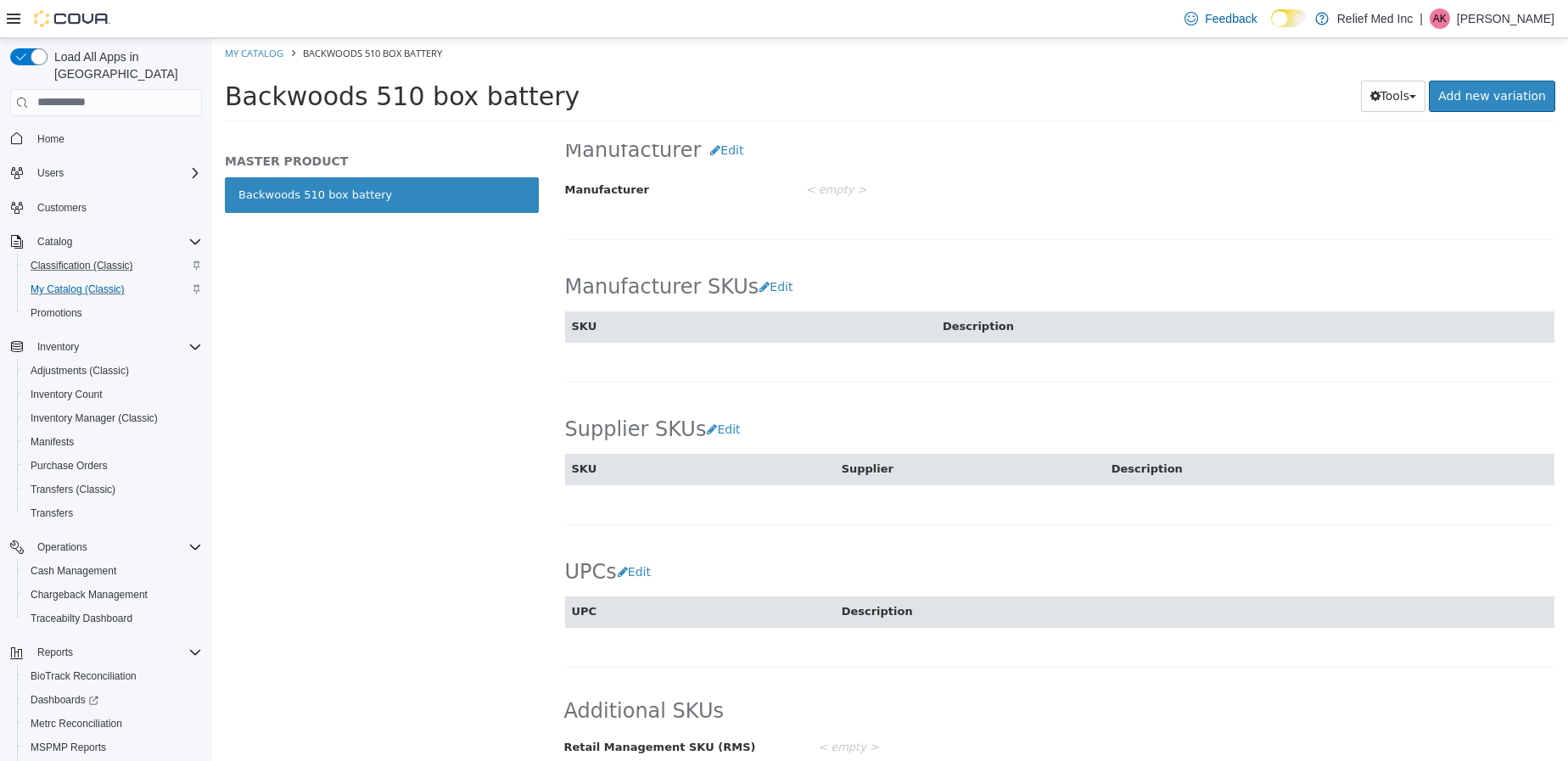
scroll to position [899, 0]
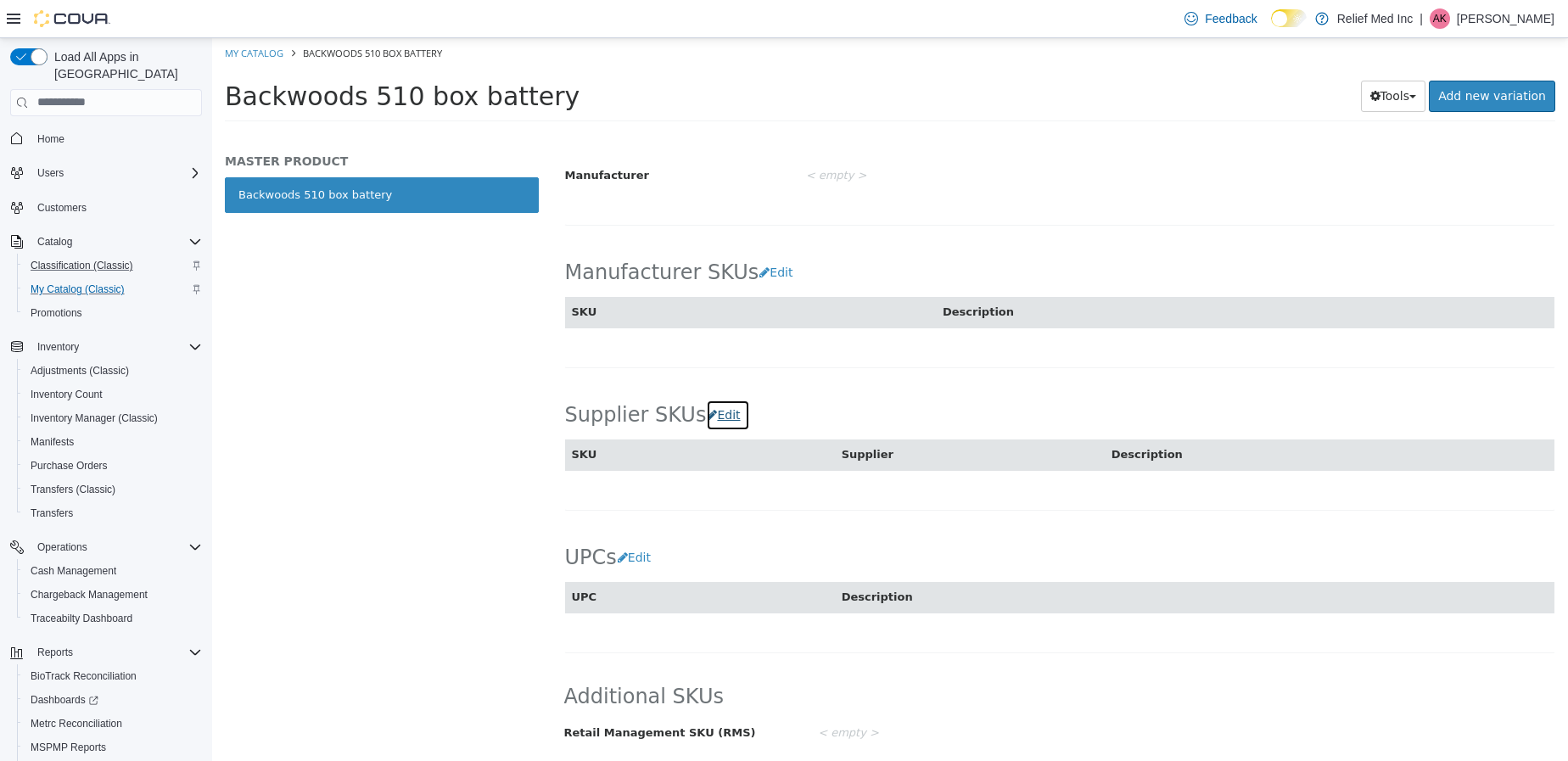
click at [709, 420] on button "Edit" at bounding box center [727, 414] width 43 height 32
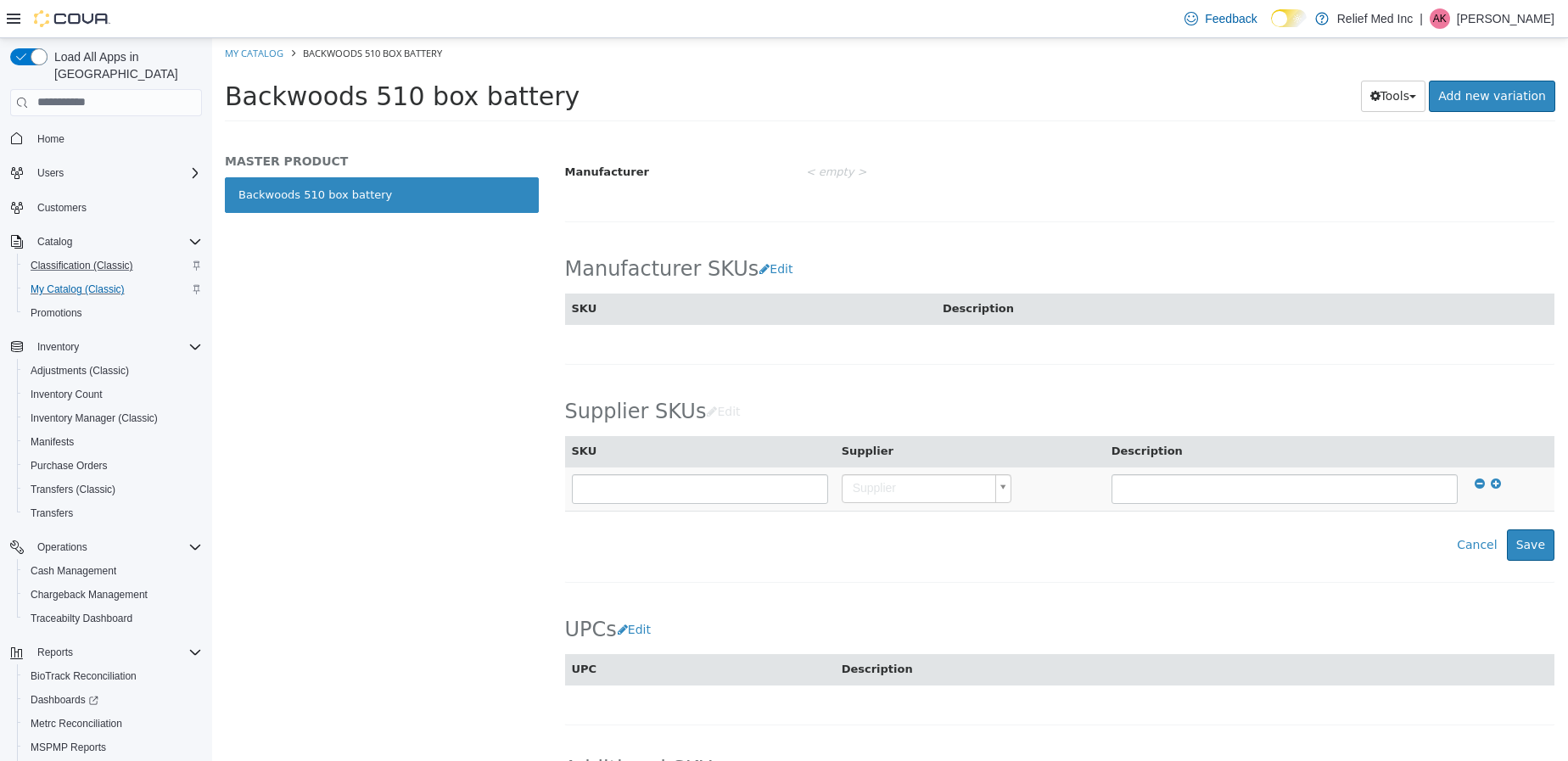
click at [990, 131] on body "Saving Bulk Changes... × My Catalog Backwoods 510 box battery Backwoods 510 box…" at bounding box center [889, 84] width 1355 height 94
type input "****"
type input "********"
click at [1521, 551] on button "Save" at bounding box center [1530, 544] width 48 height 32
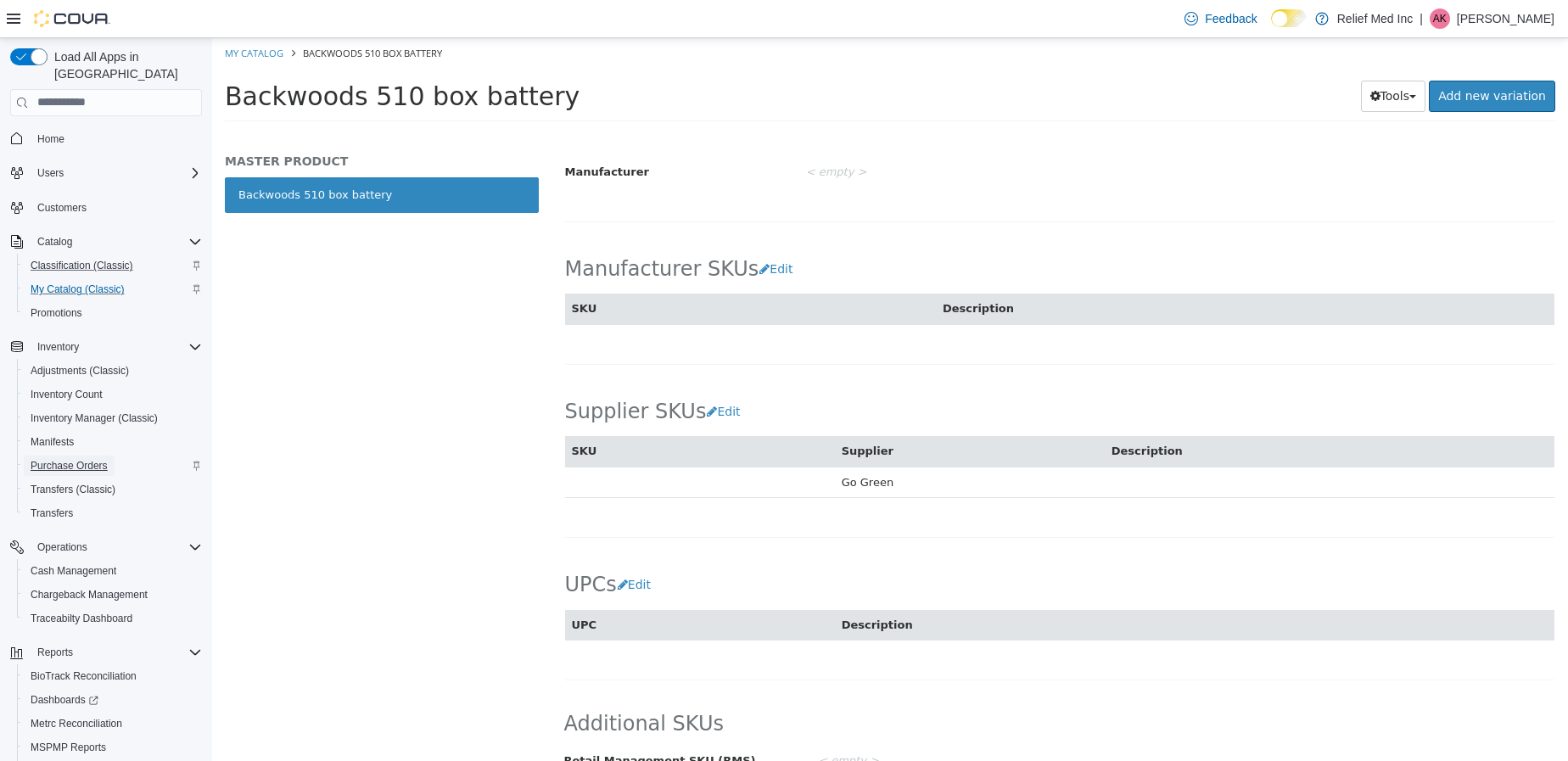
click at [83, 459] on span "Purchase Orders" at bounding box center [69, 465] width 77 height 14
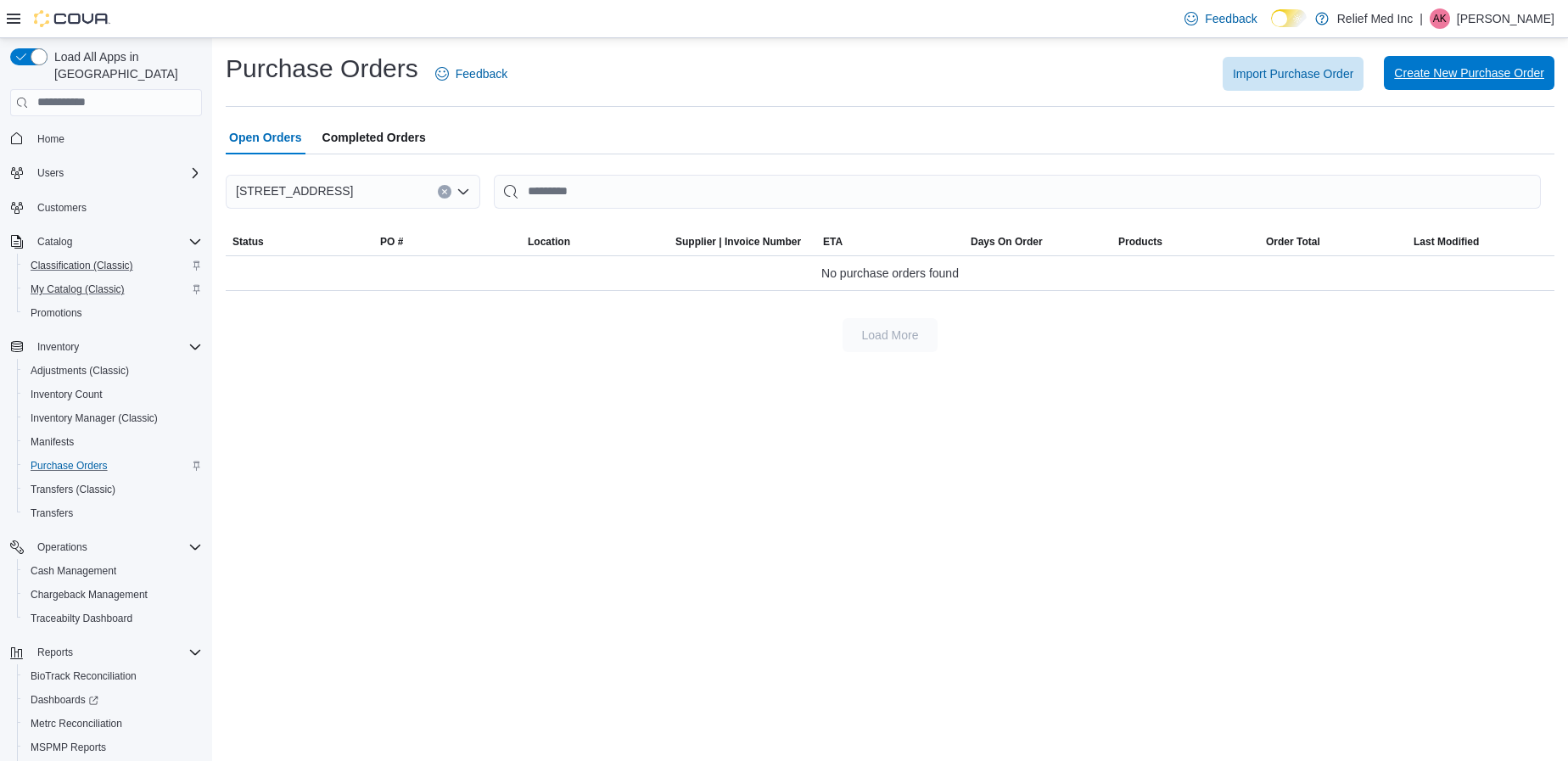
click at [1432, 68] on span "Create New Purchase Order" at bounding box center [1469, 72] width 150 height 17
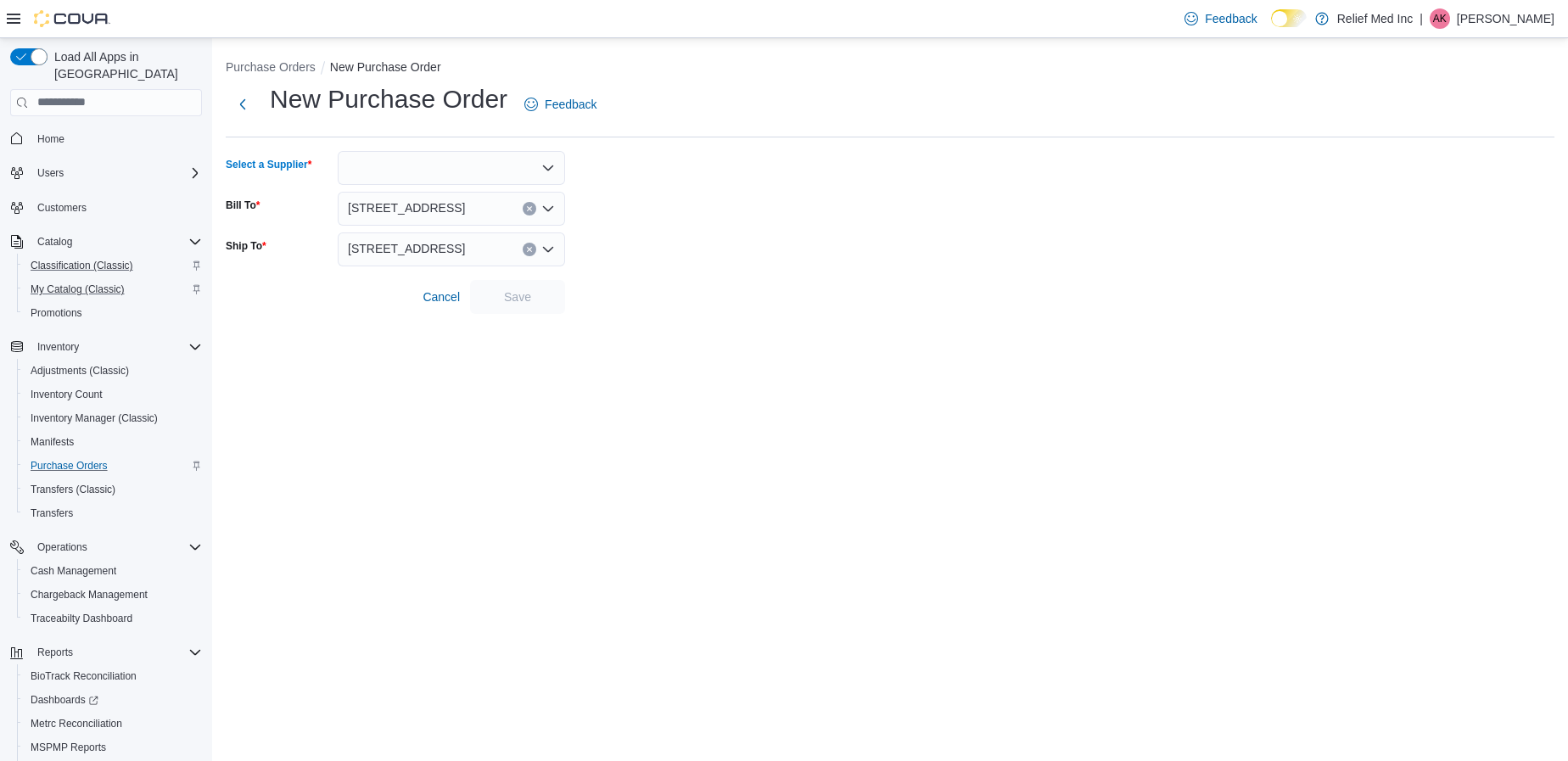
click at [464, 173] on div at bounding box center [451, 168] width 227 height 34
type input "**"
click at [413, 213] on span "Go Green" at bounding box center [461, 221] width 186 height 17
click at [510, 306] on span "Save" at bounding box center [518, 296] width 75 height 34
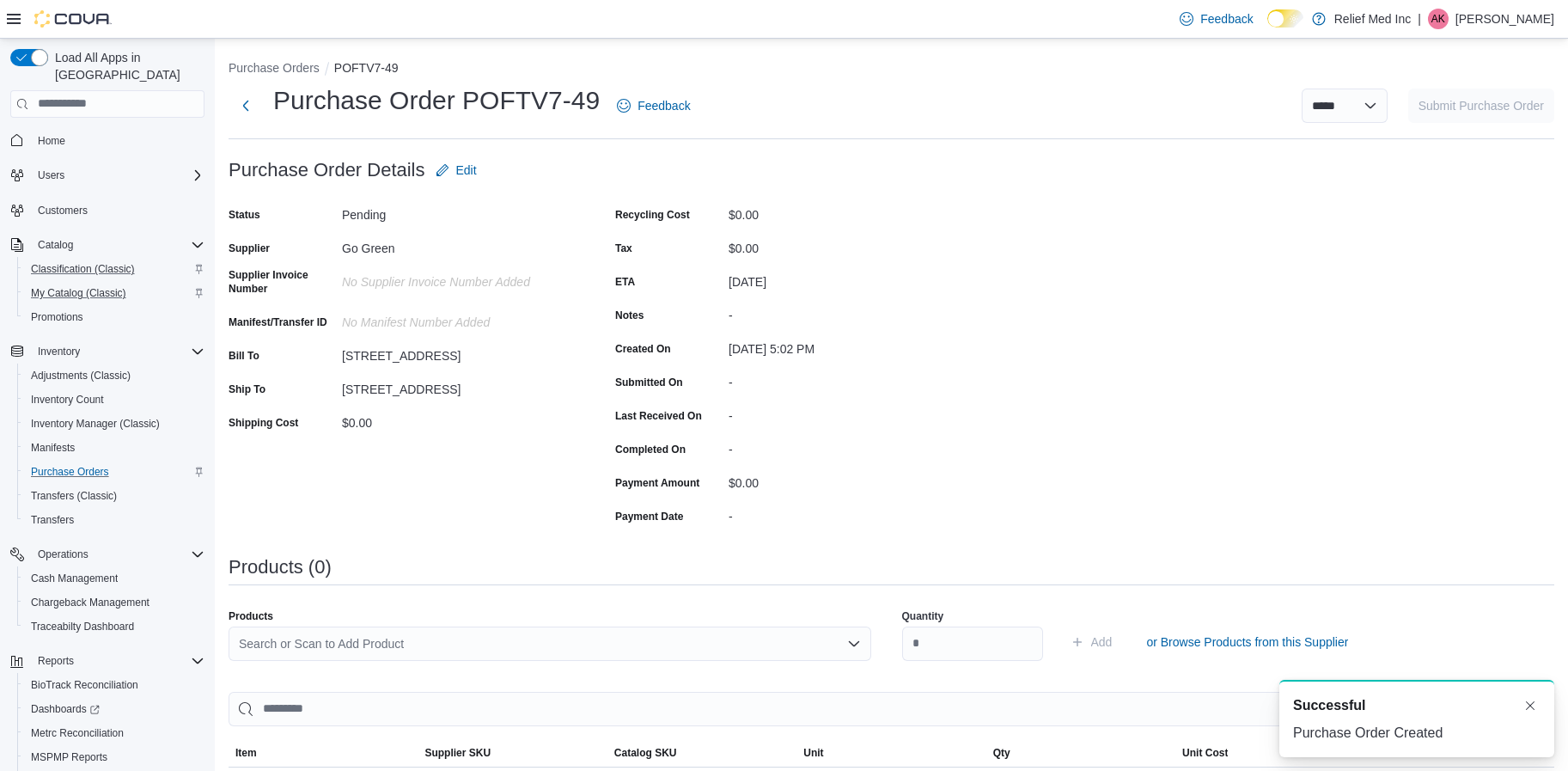
click at [728, 635] on div "Search or Scan to Add Product" at bounding box center [549, 644] width 642 height 35
click at [402, 643] on div "Search or Scan to Add Product" at bounding box center [549, 644] width 642 height 35
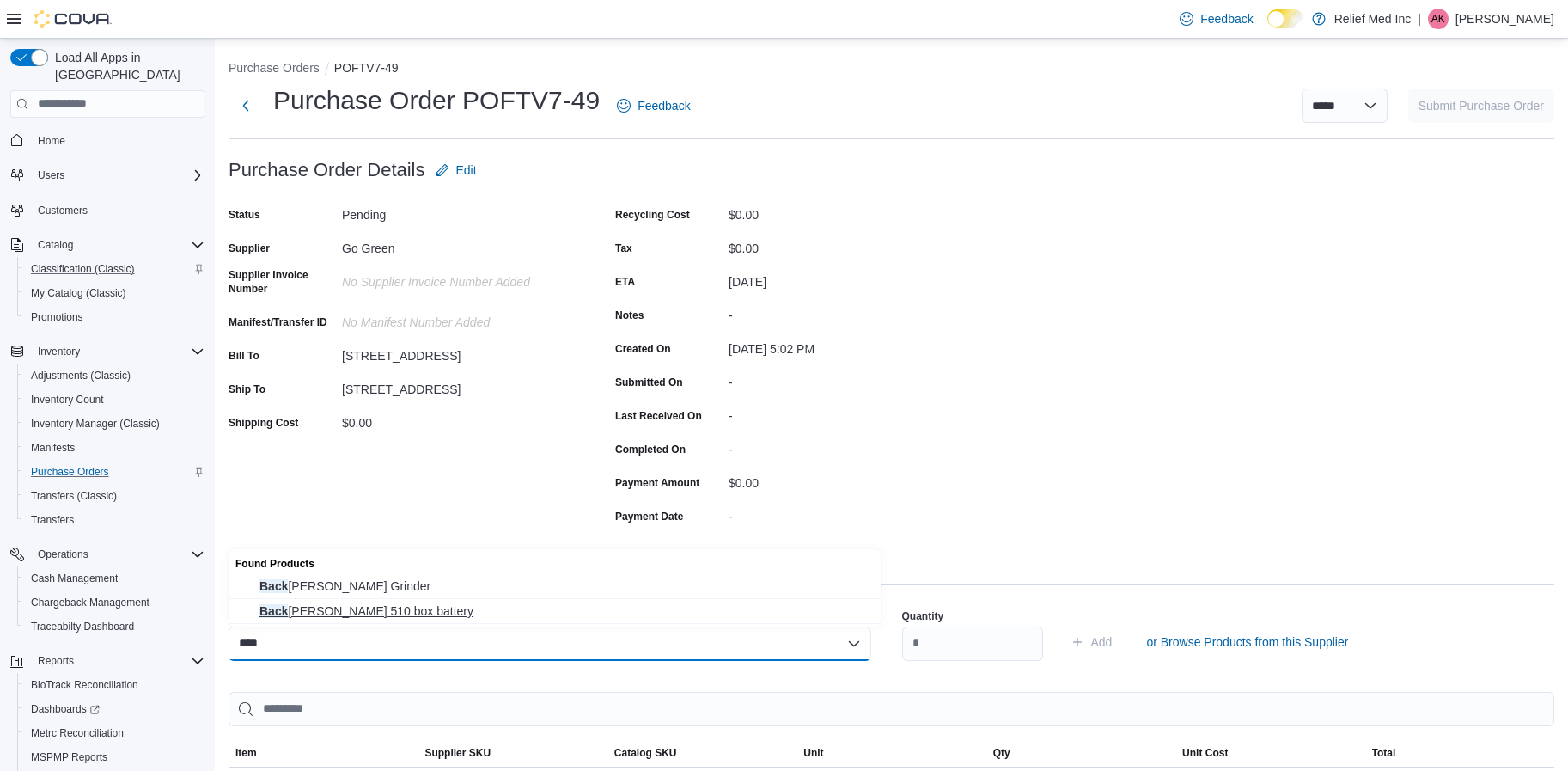
type input "****"
click at [371, 608] on span "Back woods 510 box battery" at bounding box center [565, 611] width 611 height 17
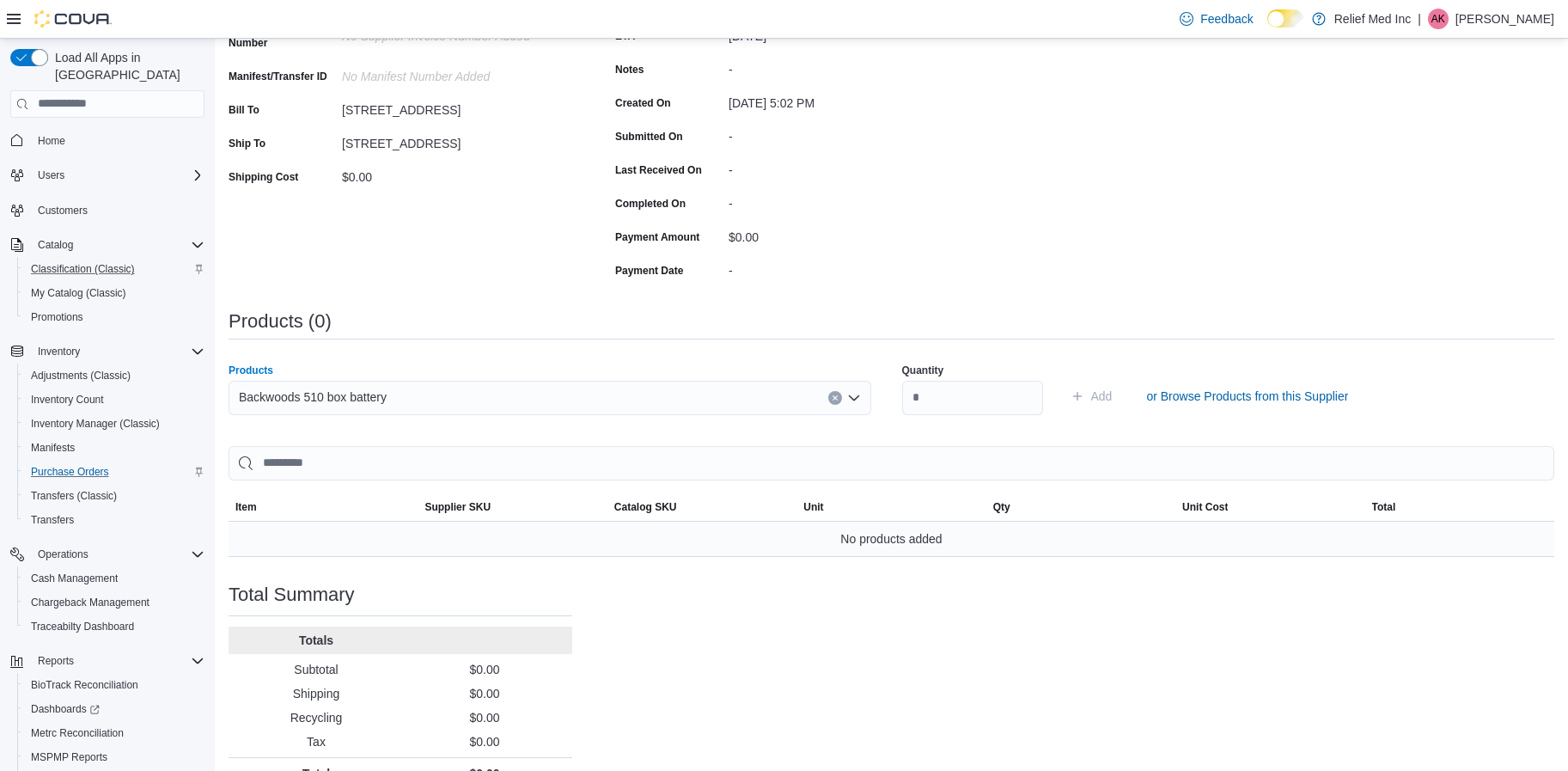
scroll to position [258, 0]
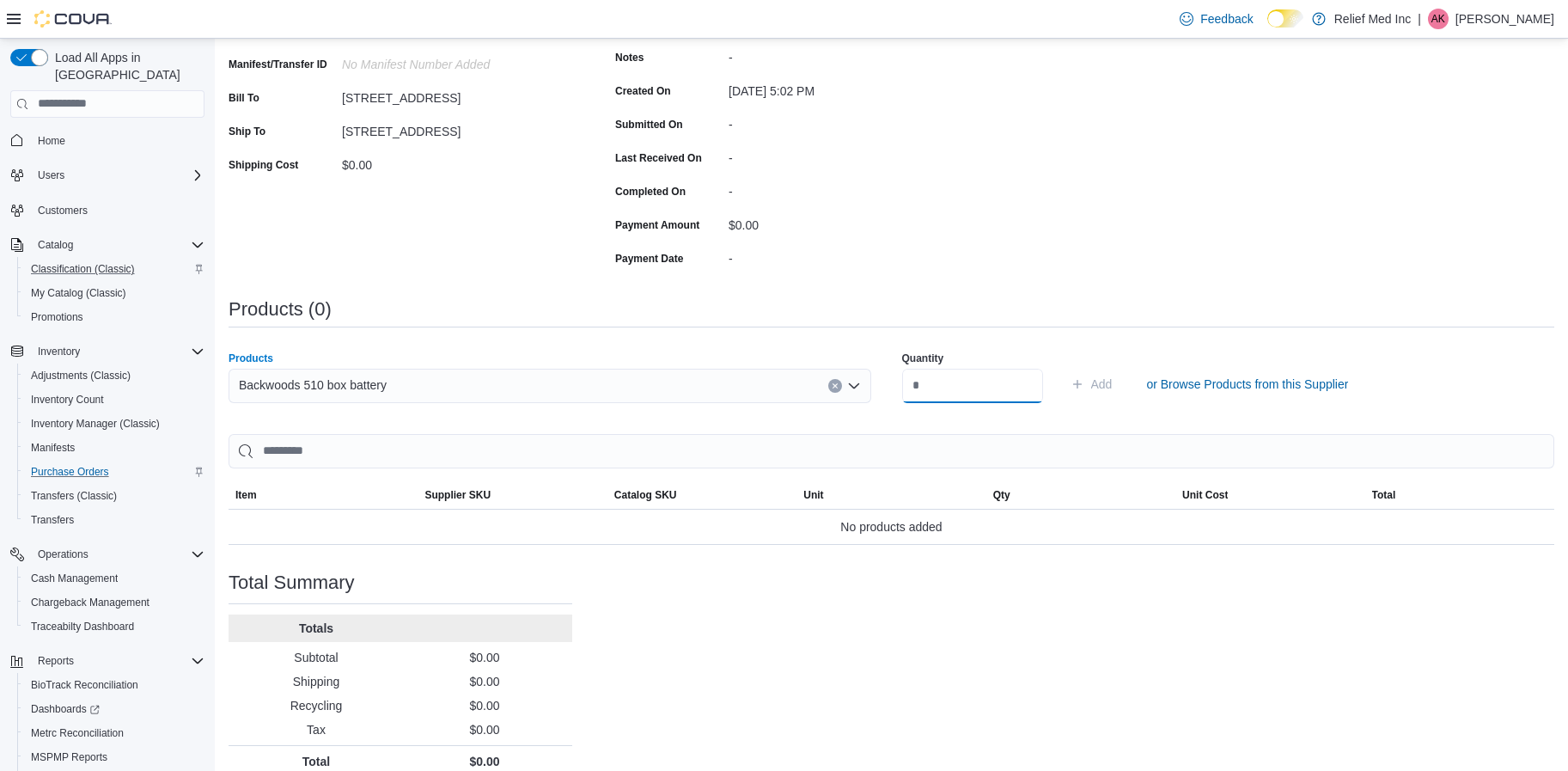
click at [957, 385] on input "number" at bounding box center [973, 386] width 141 height 35
type input "*"
type input "**"
click at [933, 528] on span "No products added" at bounding box center [891, 527] width 102 height 21
click at [1113, 391] on span "Add" at bounding box center [1091, 384] width 42 height 35
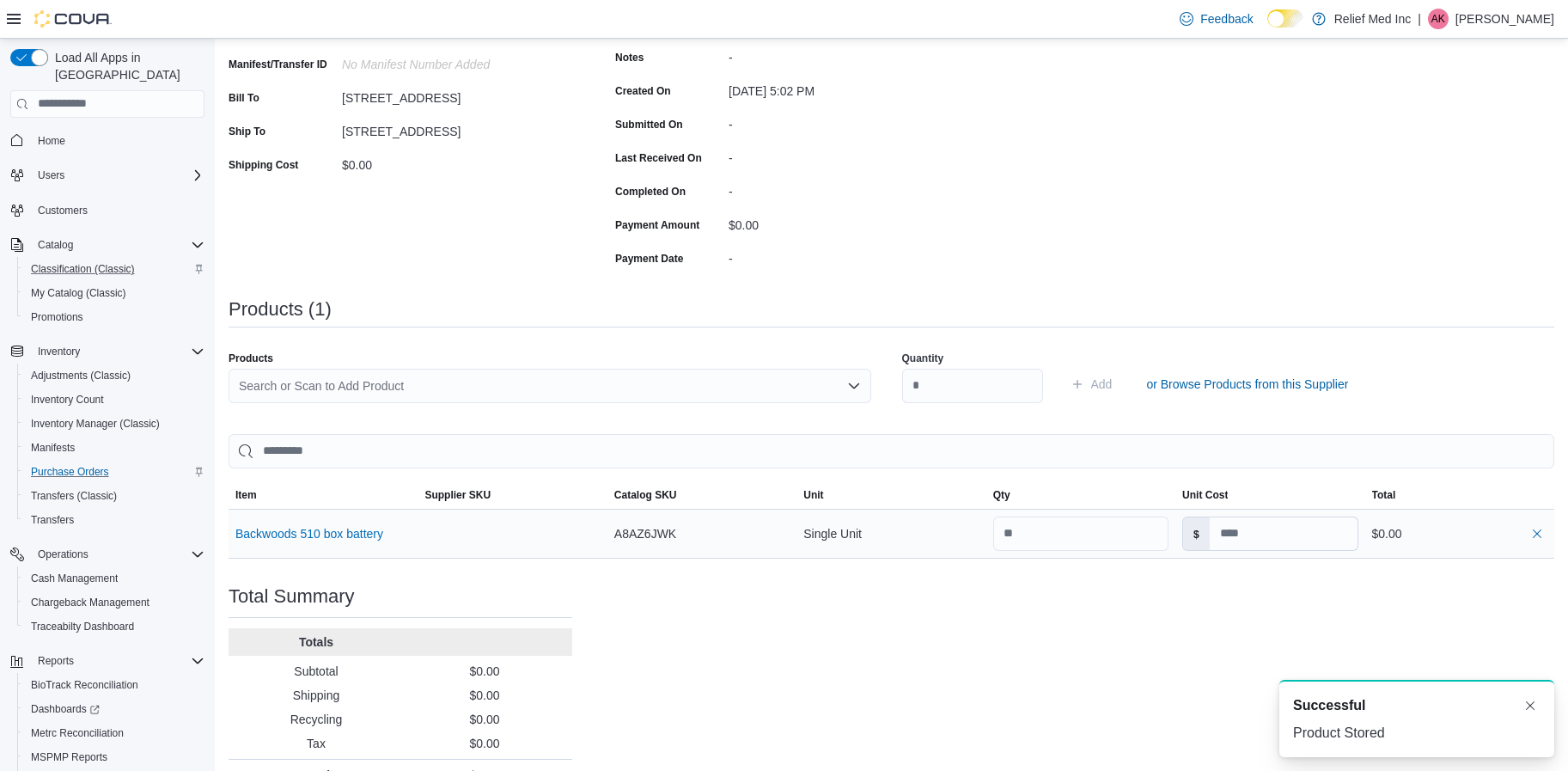
scroll to position [0, 0]
click at [1103, 542] on input "number" at bounding box center [1080, 534] width 175 height 35
click at [1271, 539] on input at bounding box center [1283, 534] width 148 height 33
type input "**"
click at [1168, 656] on div "Purchase Order: POFTV7-49 Feedback Purchase Order Details Edit Status Pending S…" at bounding box center [891, 343] width 1326 height 896
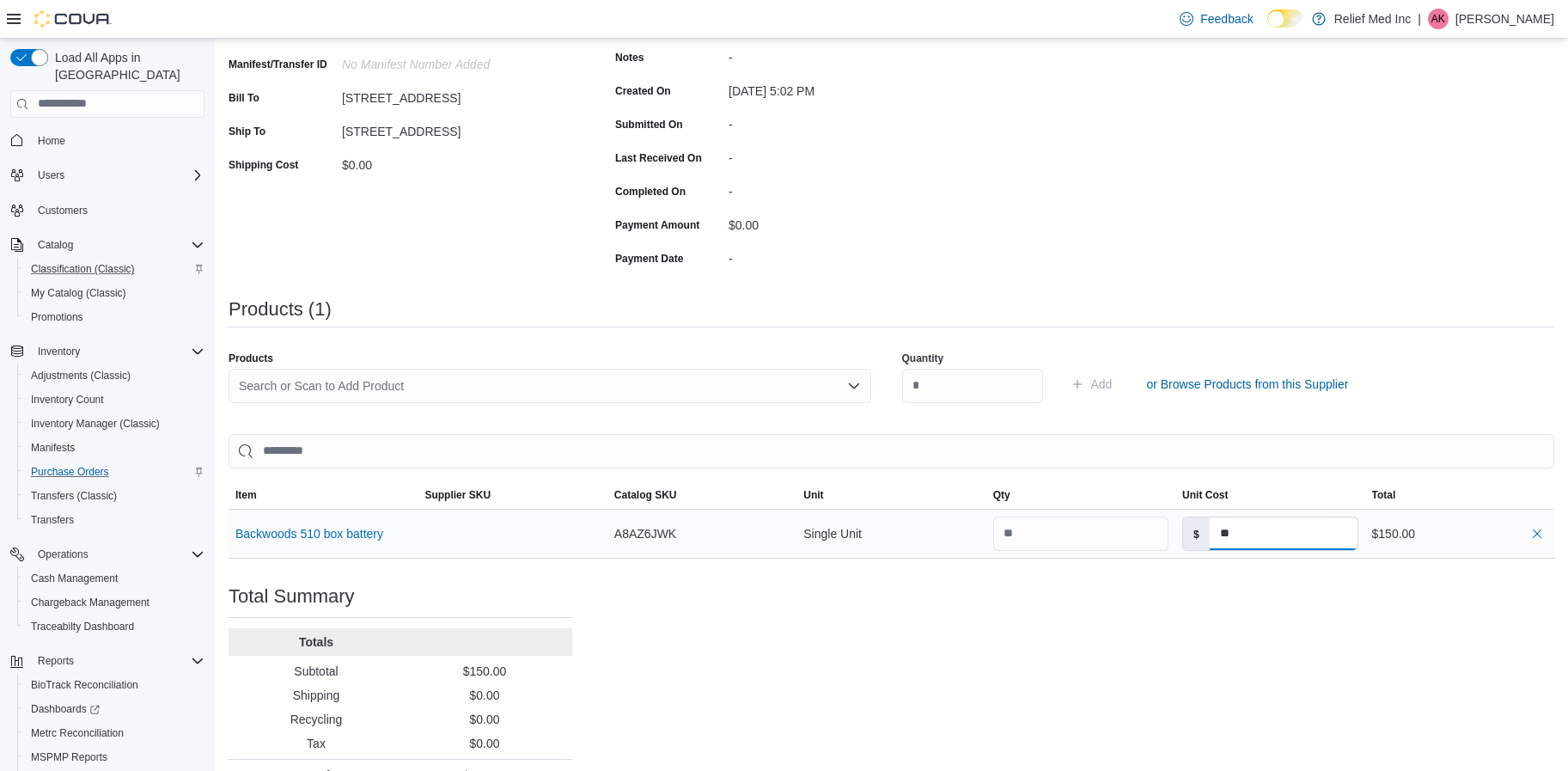
drag, startPoint x: 1288, startPoint y: 541, endPoint x: 1207, endPoint y: 555, distance: 82.2
click at [1206, 550] on div "$ **" at bounding box center [1269, 534] width 175 height 35
type input "*"
click at [1218, 647] on div "Purchase Order: POFTV7-49 Feedback Purchase Order Details Edit Status Pending S…" at bounding box center [891, 343] width 1326 height 896
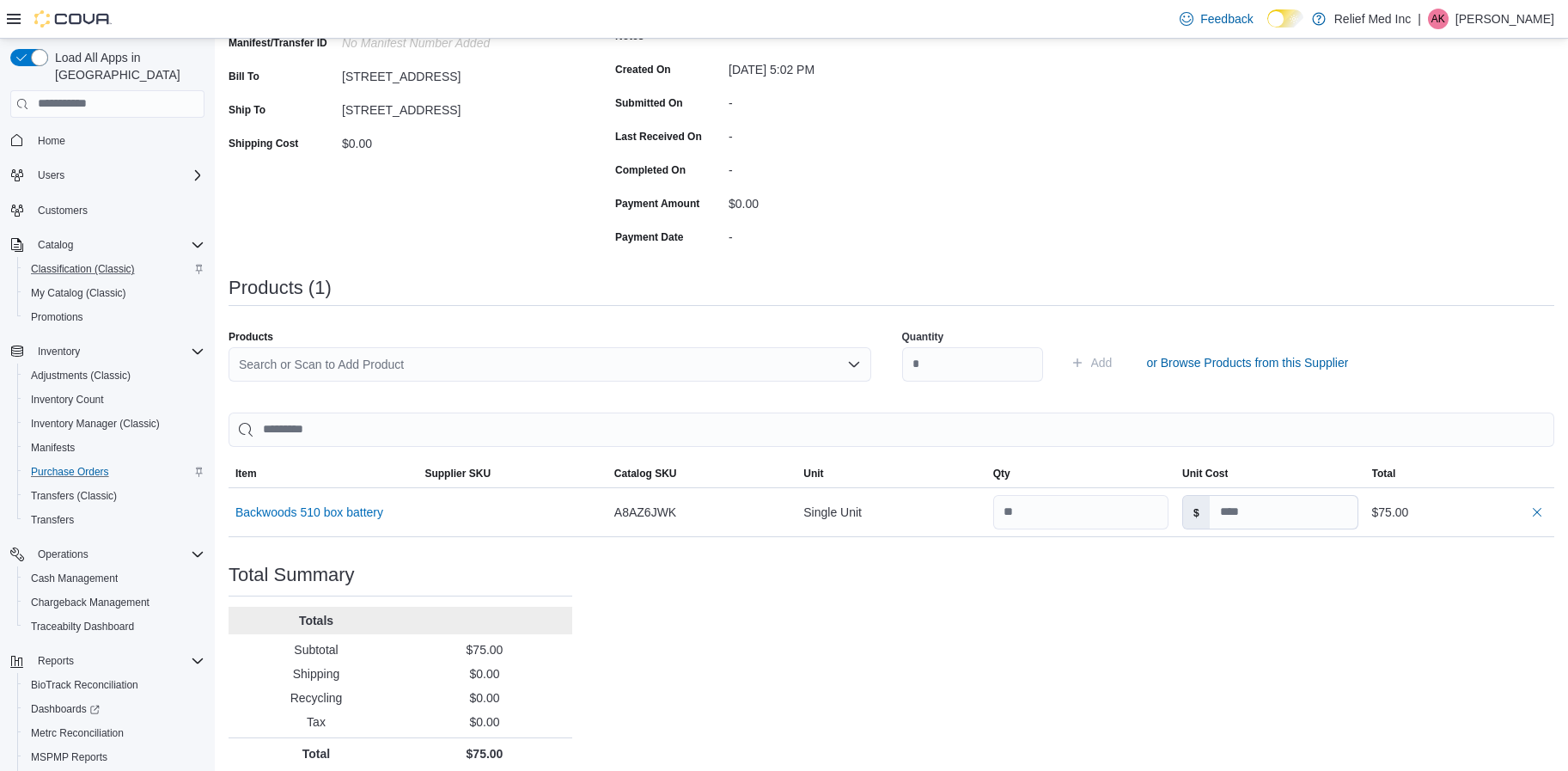
scroll to position [292, 0]
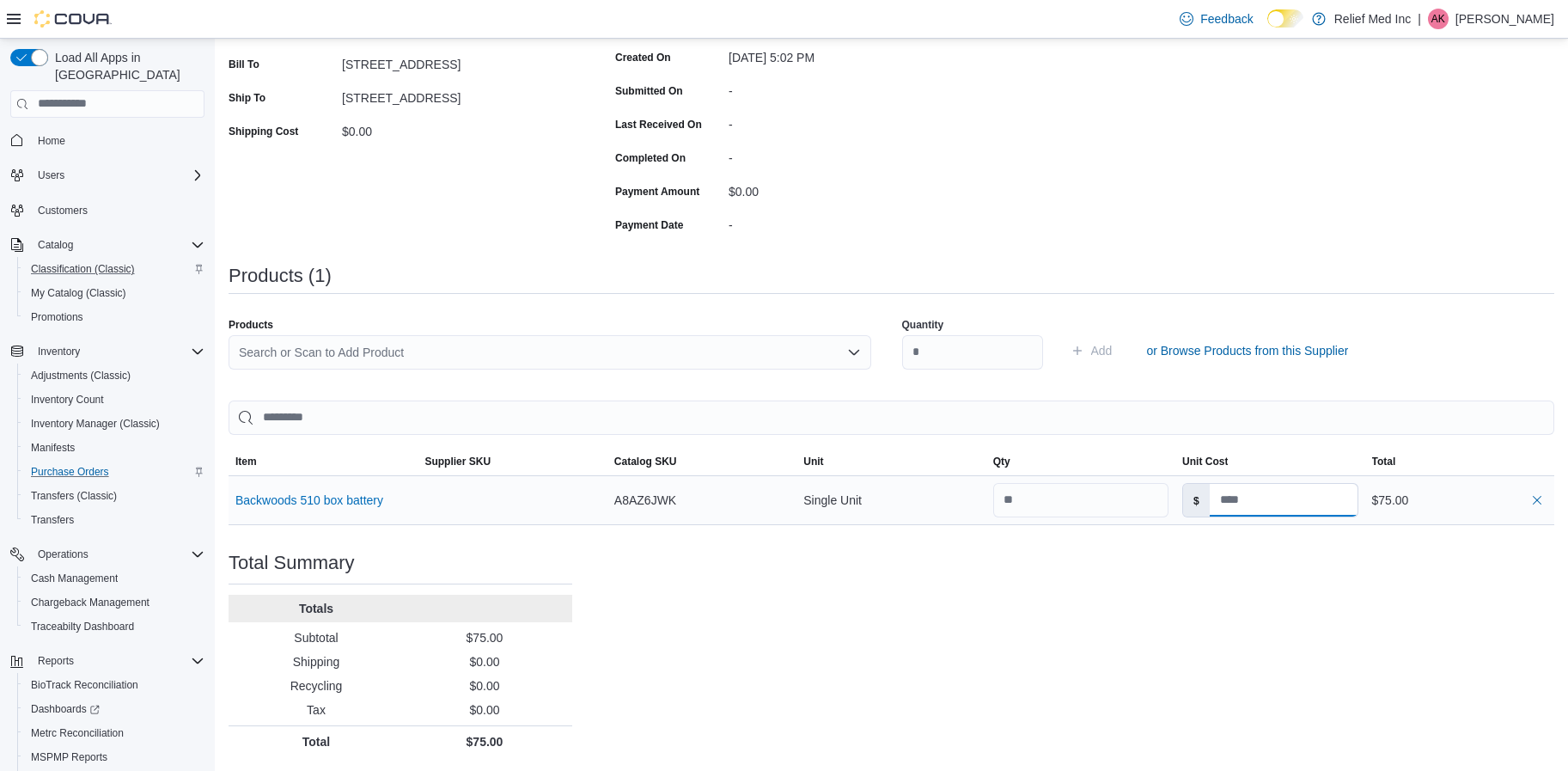
click at [1264, 508] on input at bounding box center [1283, 501] width 148 height 33
type input "*"
click at [1274, 600] on div "Purchase Order: POFTV7-49 Feedback Purchase Order Details Edit Status Pending S…" at bounding box center [891, 309] width 1326 height 896
drag, startPoint x: 1263, startPoint y: 497, endPoint x: 1224, endPoint y: 500, distance: 39.1
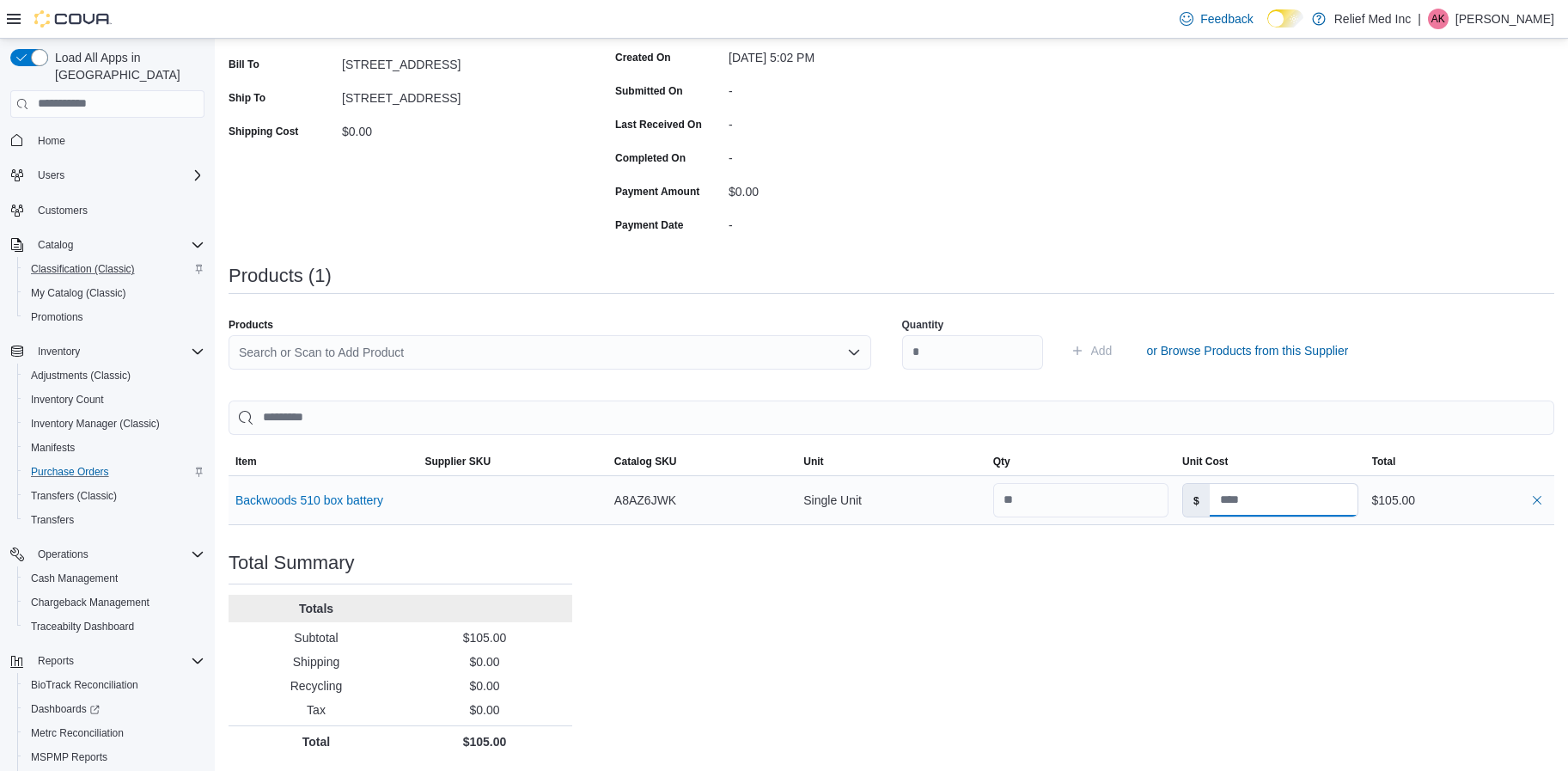
click at [1217, 502] on div "$" at bounding box center [1269, 501] width 175 height 35
type input "*"
click at [1206, 652] on div "Purchase Order: POFTV7-49 Feedback Purchase Order Details Edit Status Pending S…" at bounding box center [891, 309] width 1326 height 896
click at [1109, 633] on div "Purchase Order: POFTV7-49 Feedback Purchase Order Details Edit Status Pending S…" at bounding box center [891, 309] width 1326 height 896
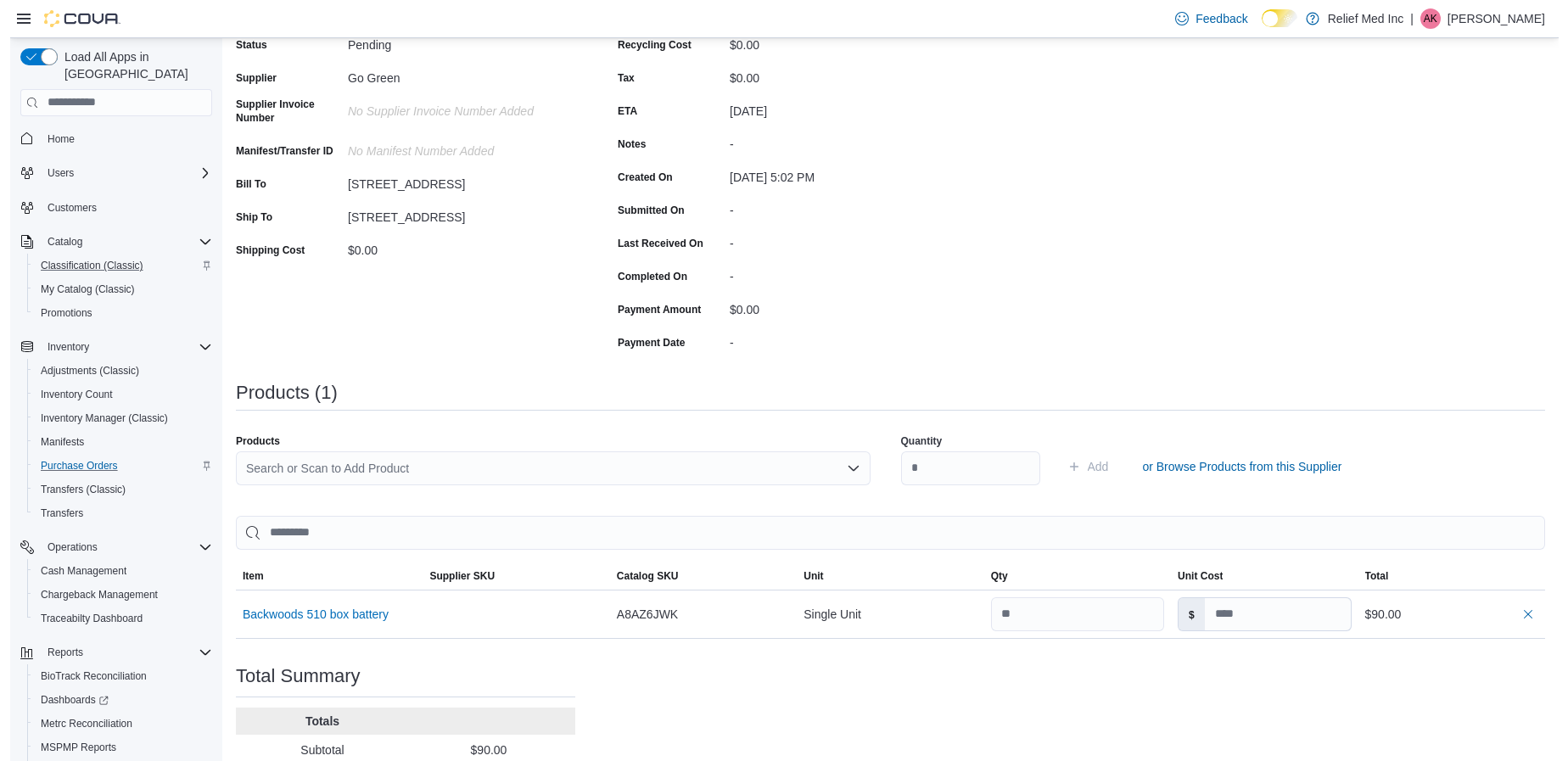
scroll to position [0, 0]
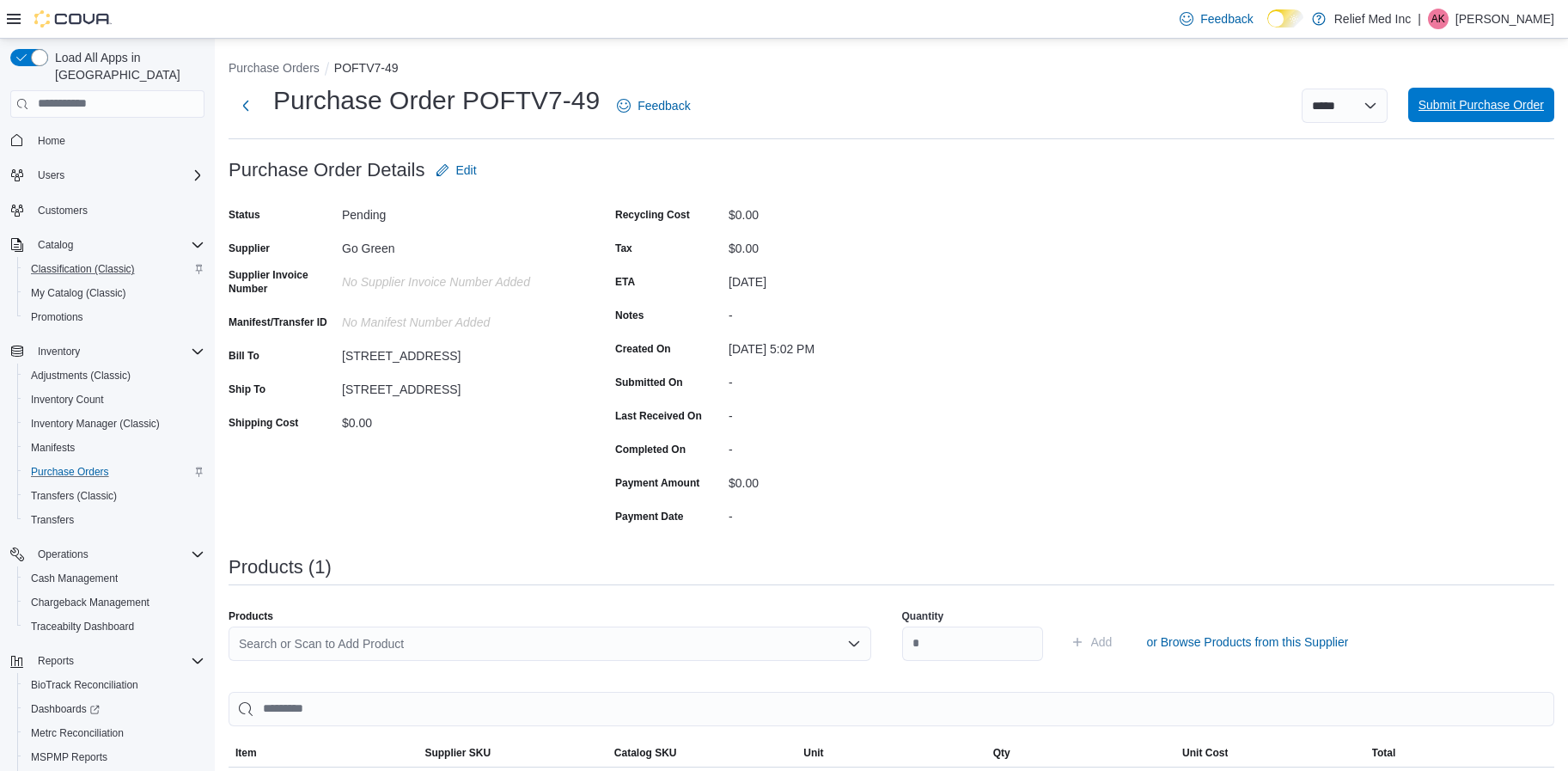
click at [1464, 116] on span "Submit Purchase Order" at bounding box center [1481, 105] width 126 height 35
type input "*"
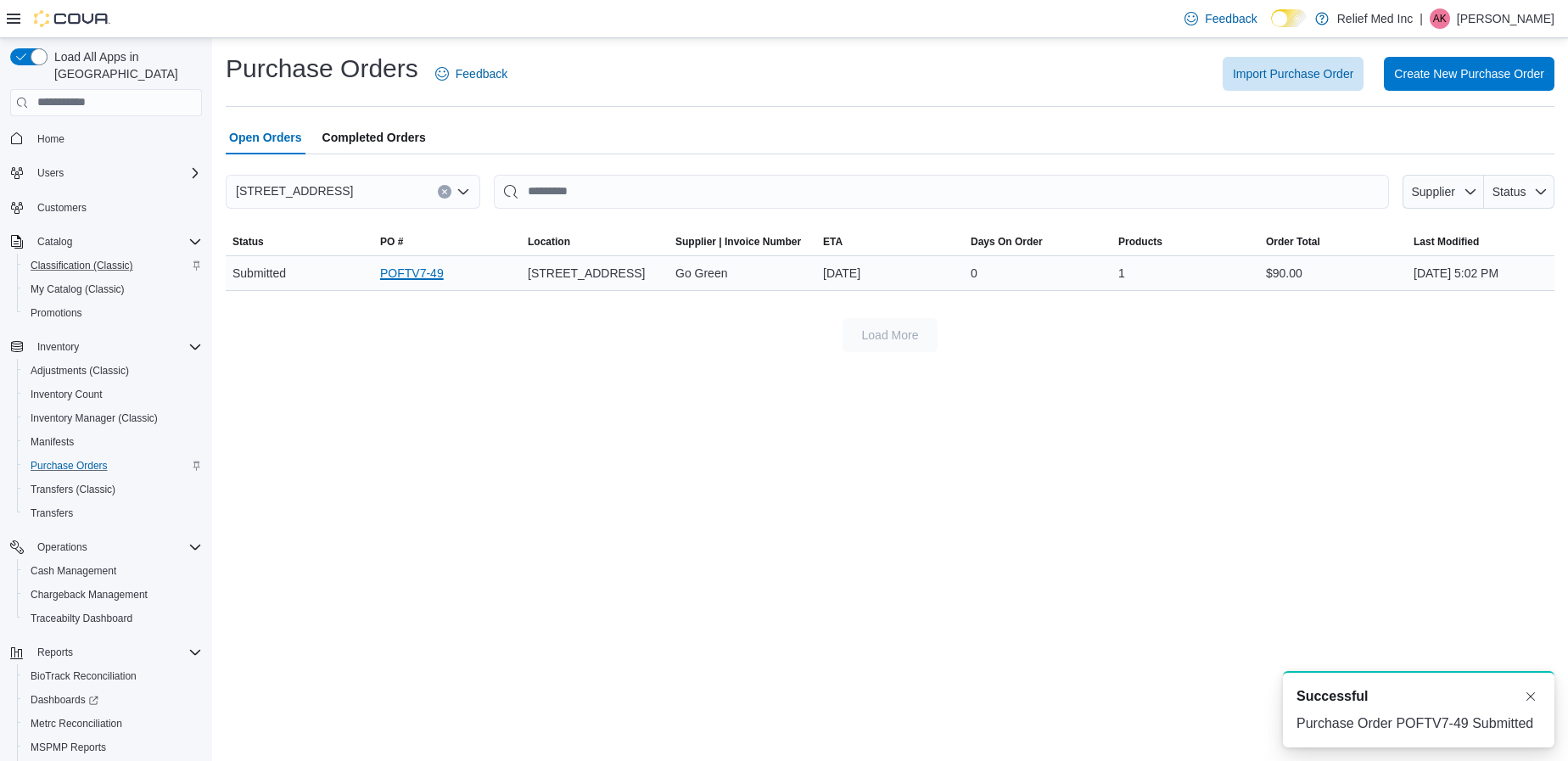
click at [408, 276] on link "POFTV7-49" at bounding box center [412, 273] width 63 height 21
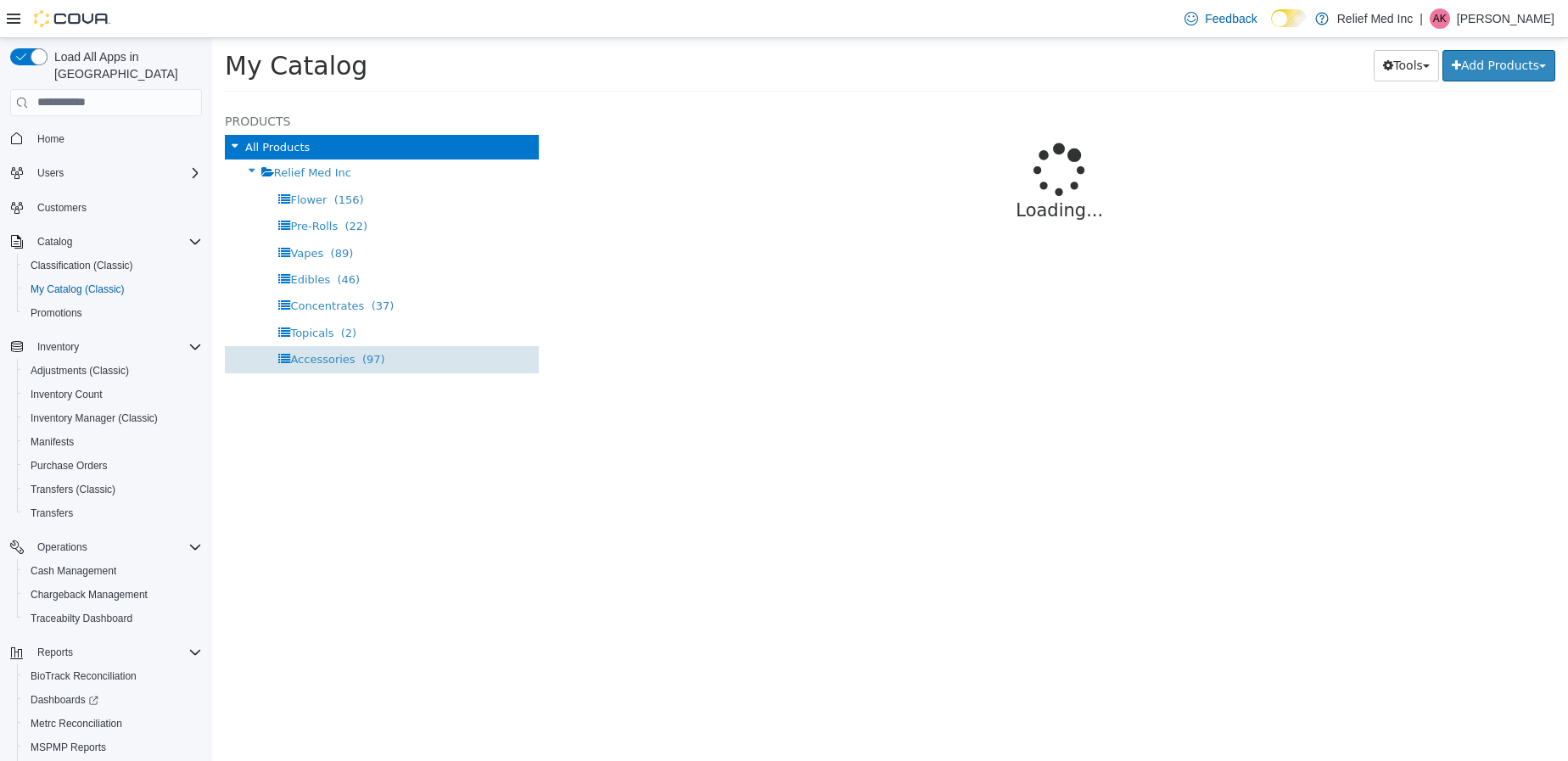
select select "**********"
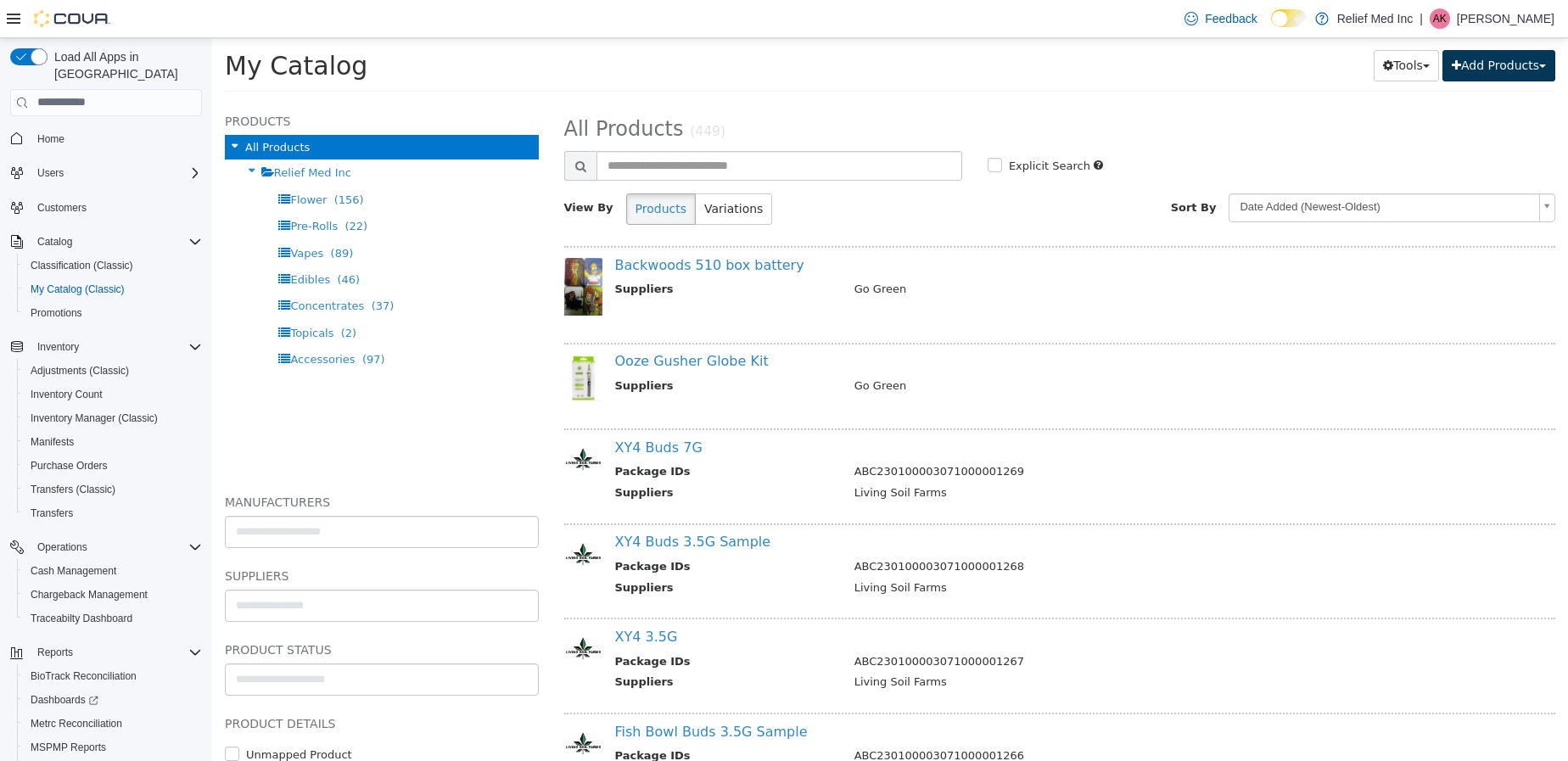
click at [1493, 78] on button "Add Products" at bounding box center [1498, 64] width 113 height 32
click at [1459, 98] on link "Create New Product" at bounding box center [1460, 99] width 187 height 23
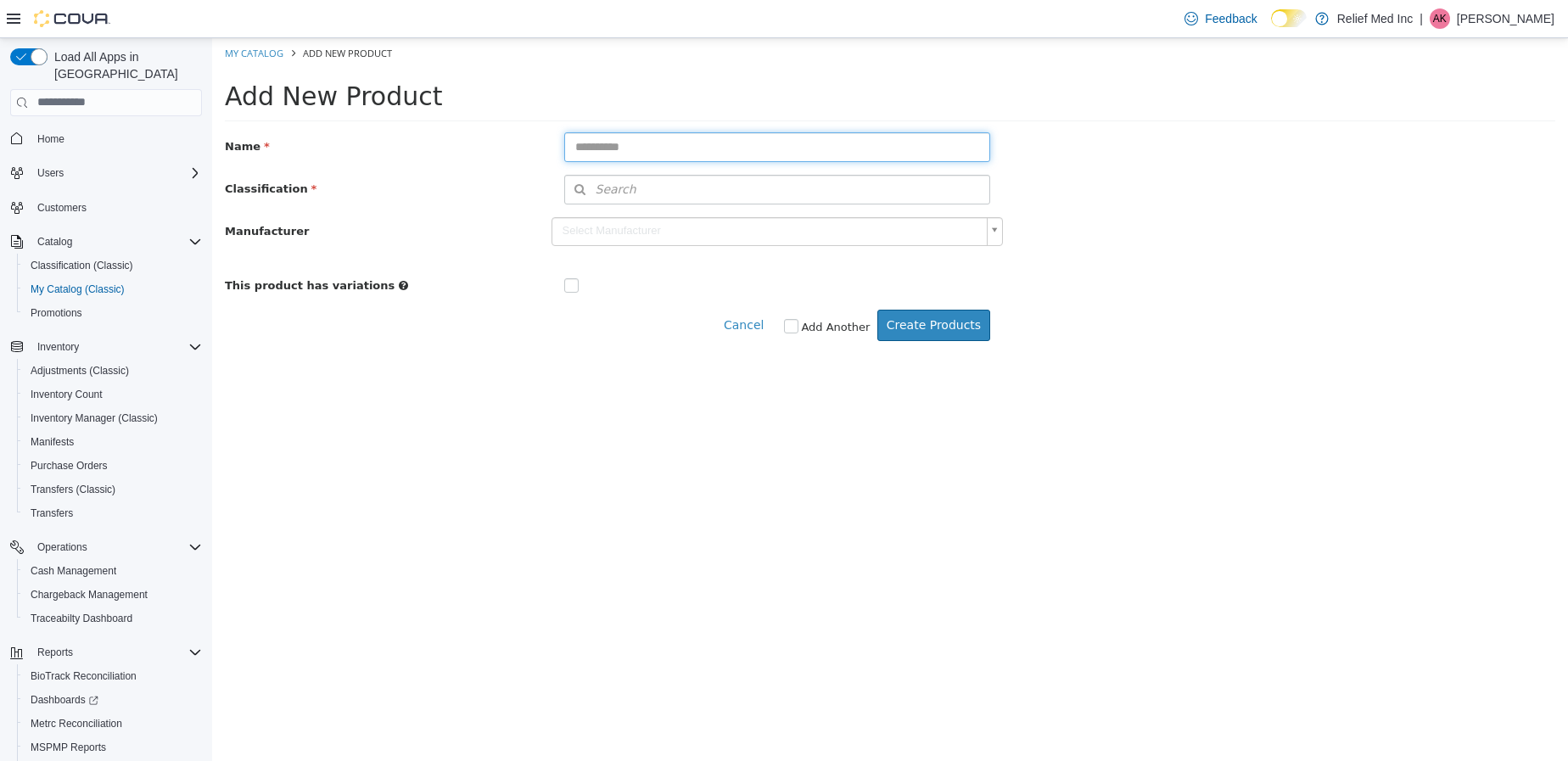
click at [678, 147] on input "text" at bounding box center [778, 146] width 427 height 30
type input "**********"
click at [763, 198] on button "Search" at bounding box center [778, 188] width 427 height 30
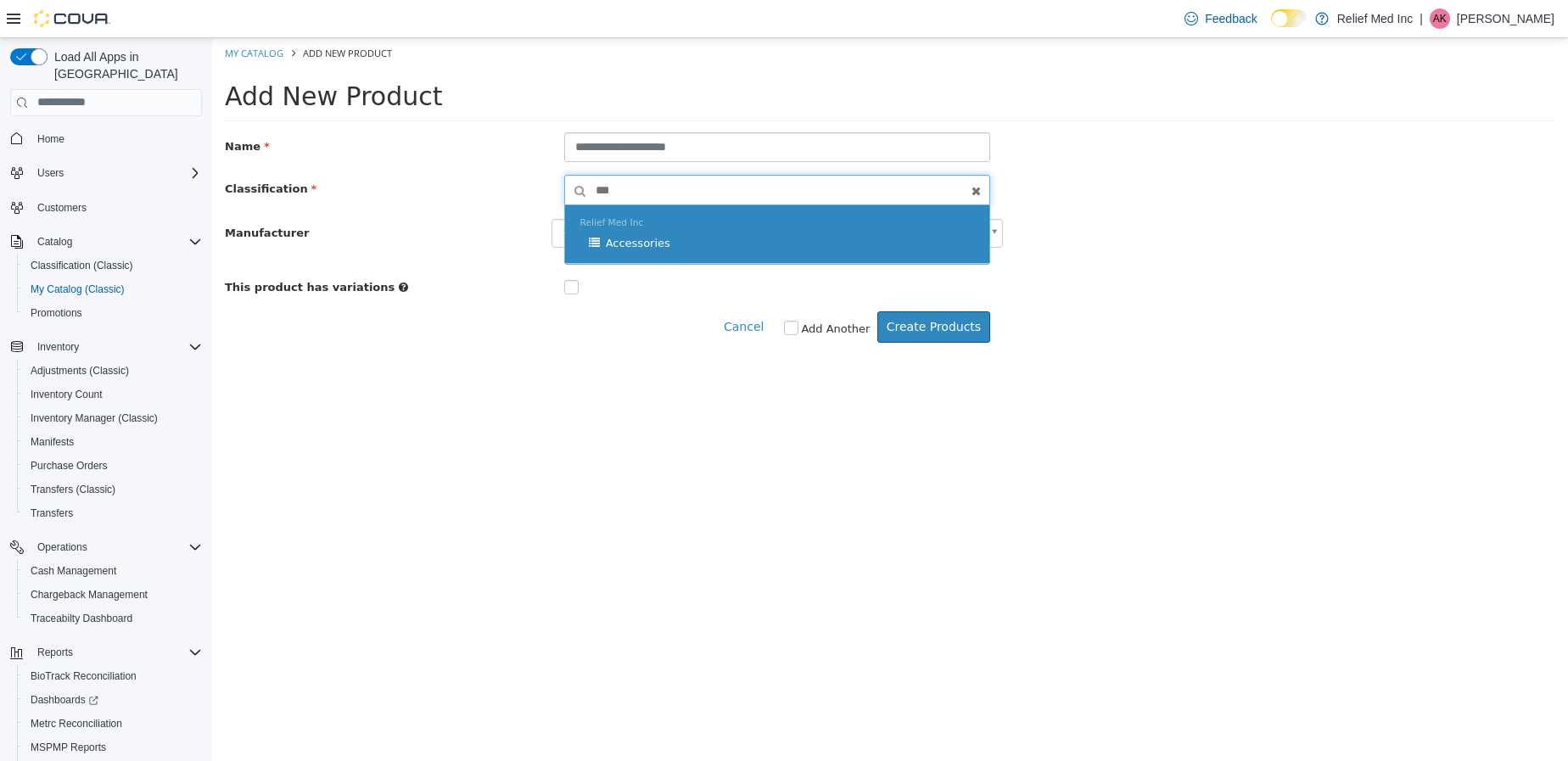
type input "***"
click at [602, 233] on div "Relief Med Inc Accessories" at bounding box center [777, 233] width 425 height 59
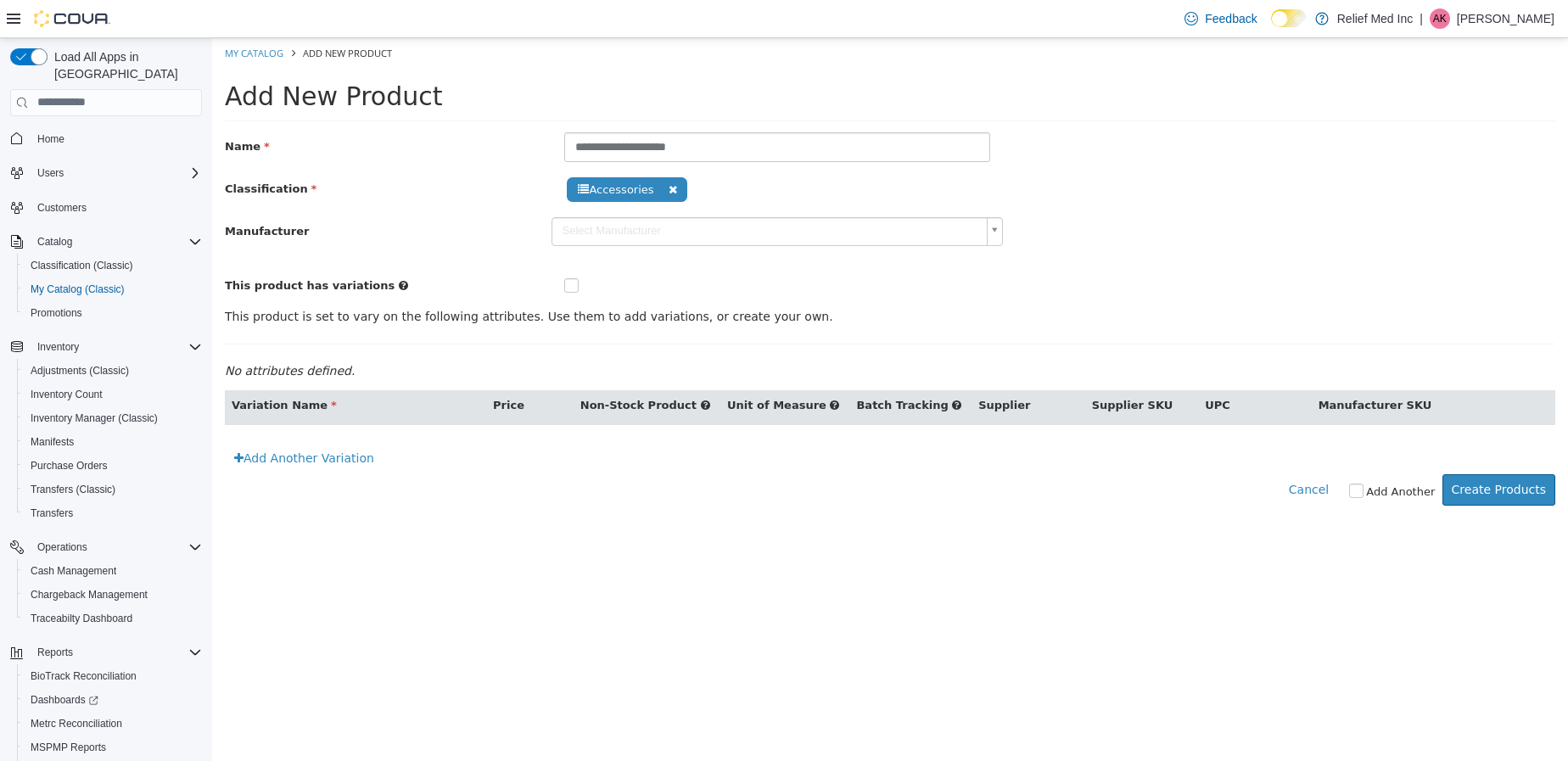
click at [827, 235] on body "**********" at bounding box center [889, 280] width 1355 height 485
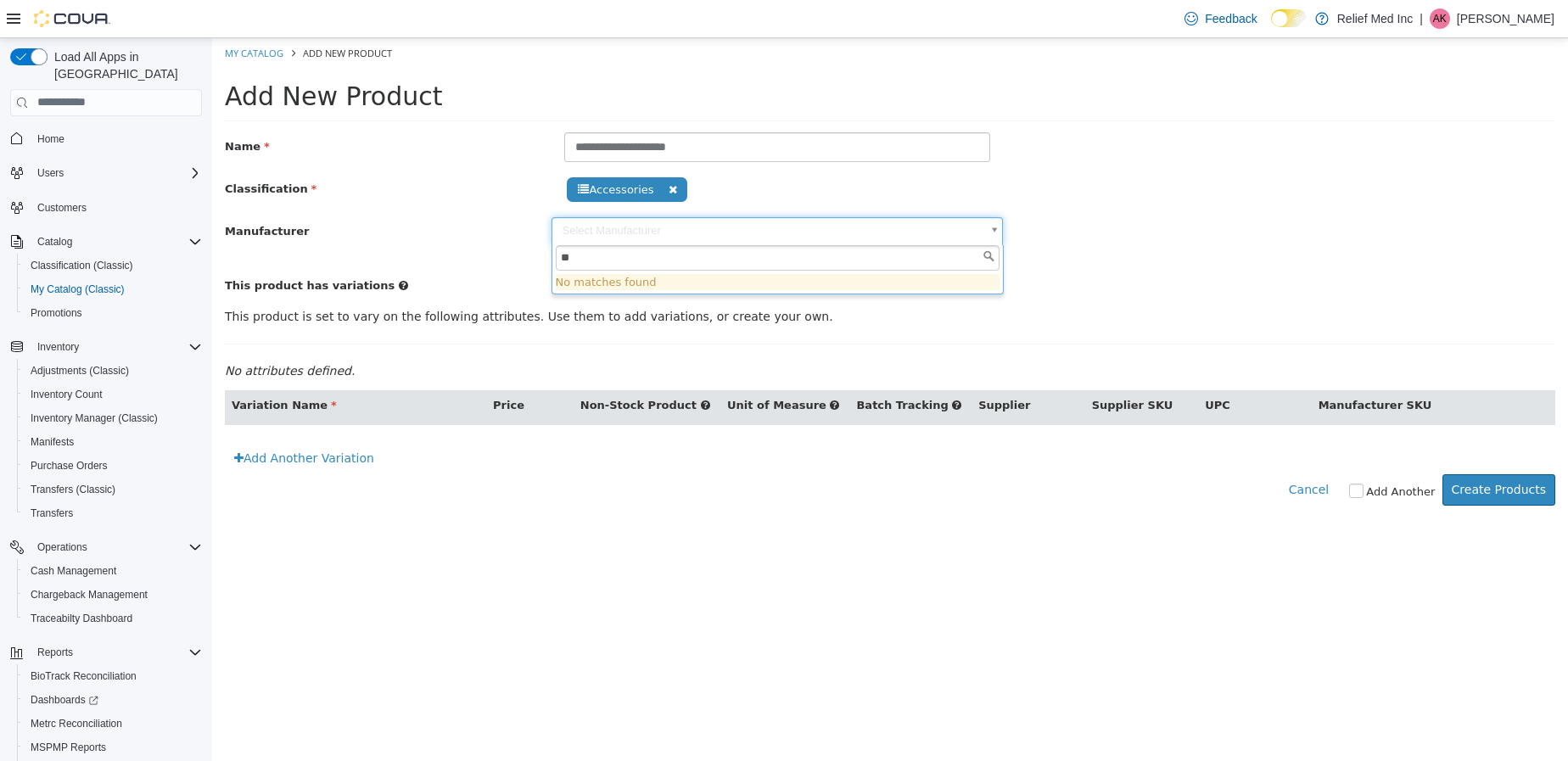
type input "*"
click at [1337, 246] on body "**********" at bounding box center [889, 280] width 1355 height 485
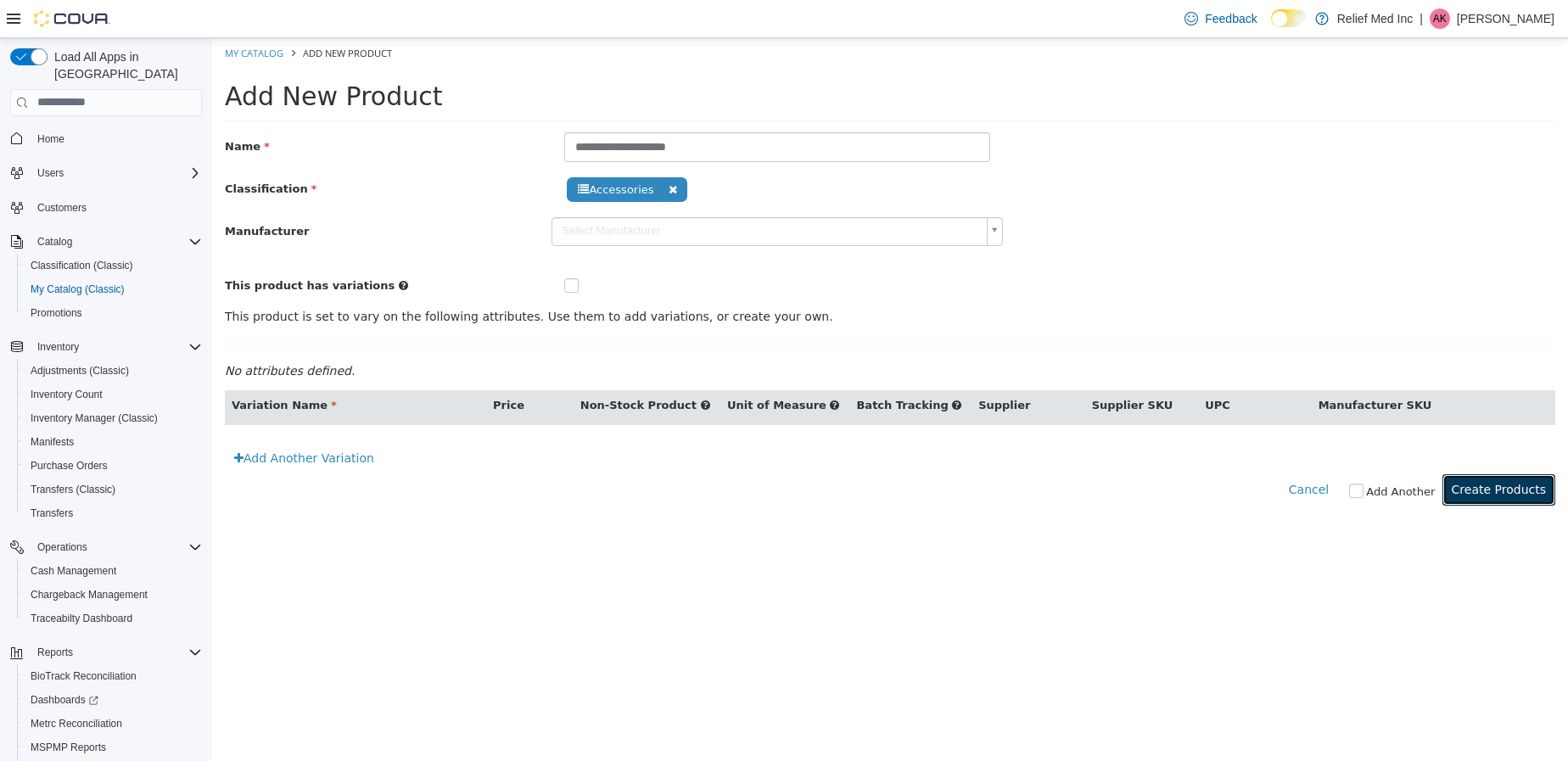
click at [1478, 488] on button "Create Products" at bounding box center [1498, 489] width 113 height 32
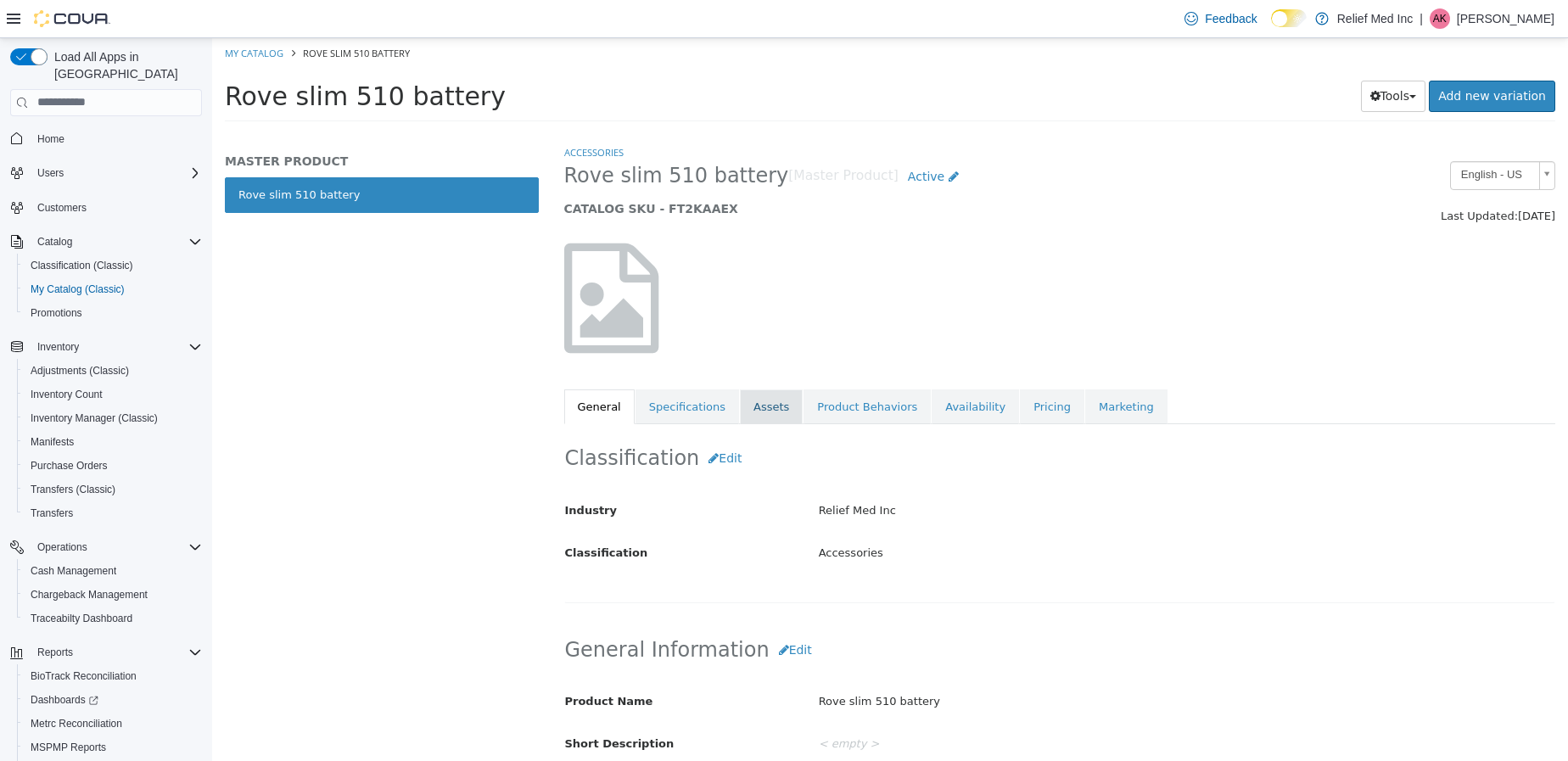
click at [741, 415] on link "Assets" at bounding box center [771, 405] width 62 height 35
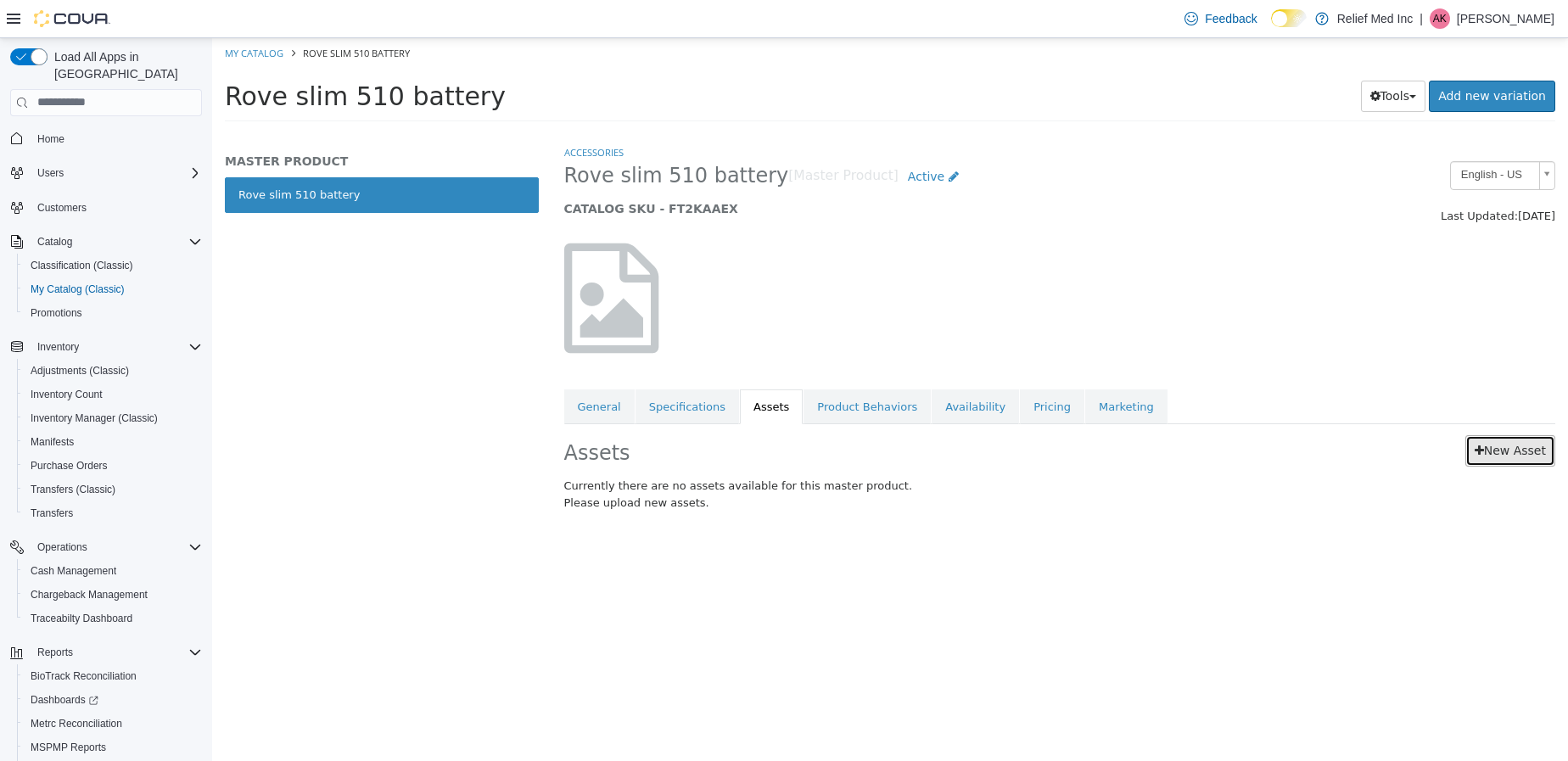
click at [1514, 447] on link "New Asset" at bounding box center [1509, 450] width 90 height 32
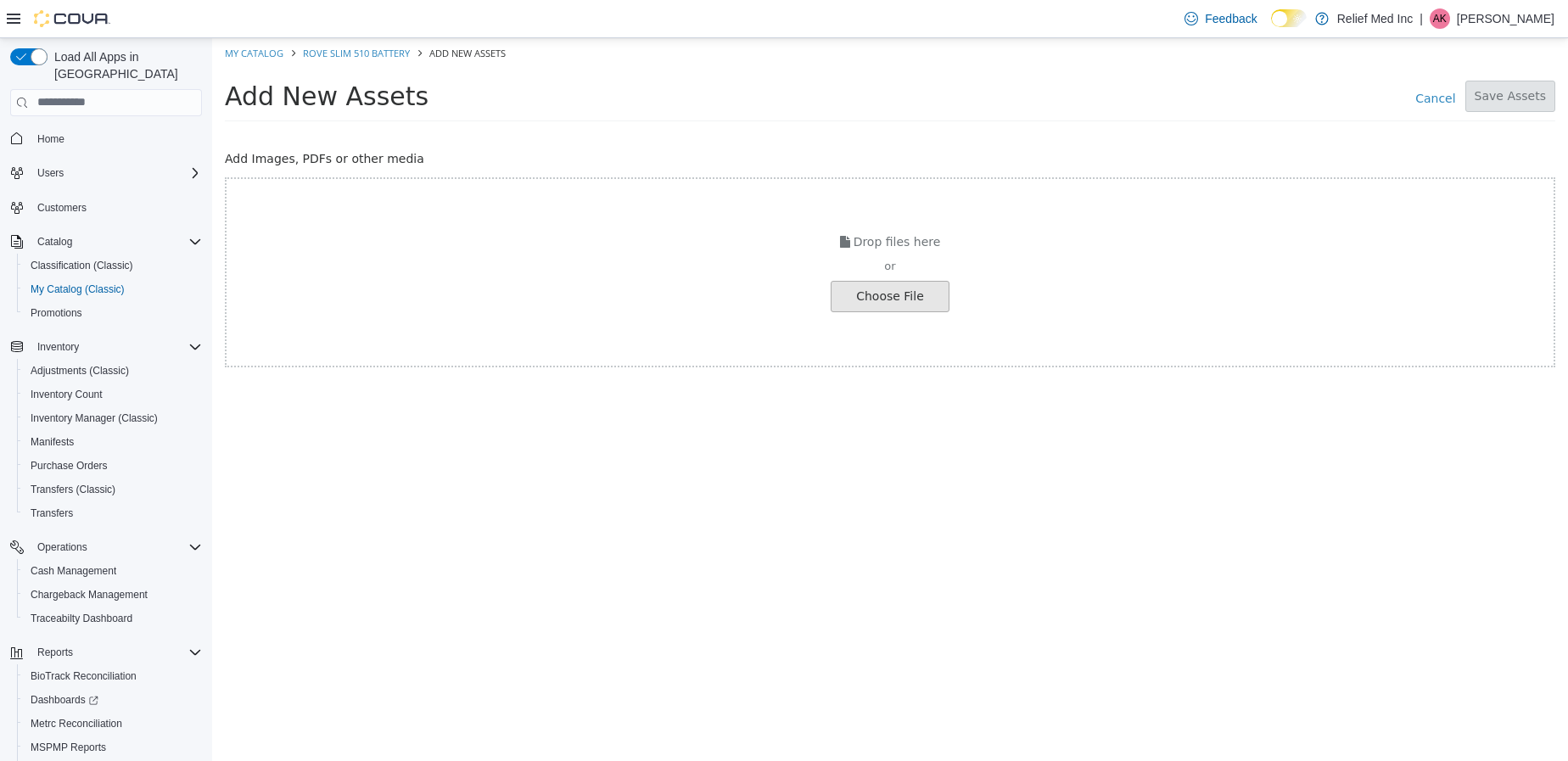
click at [865, 298] on input "file" at bounding box center [1, 295] width 1894 height 30
click at [866, 277] on div "Drop files here or Choose File" at bounding box center [889, 271] width 1330 height 190
click at [862, 285] on input "file" at bounding box center [1, 295] width 1894 height 30
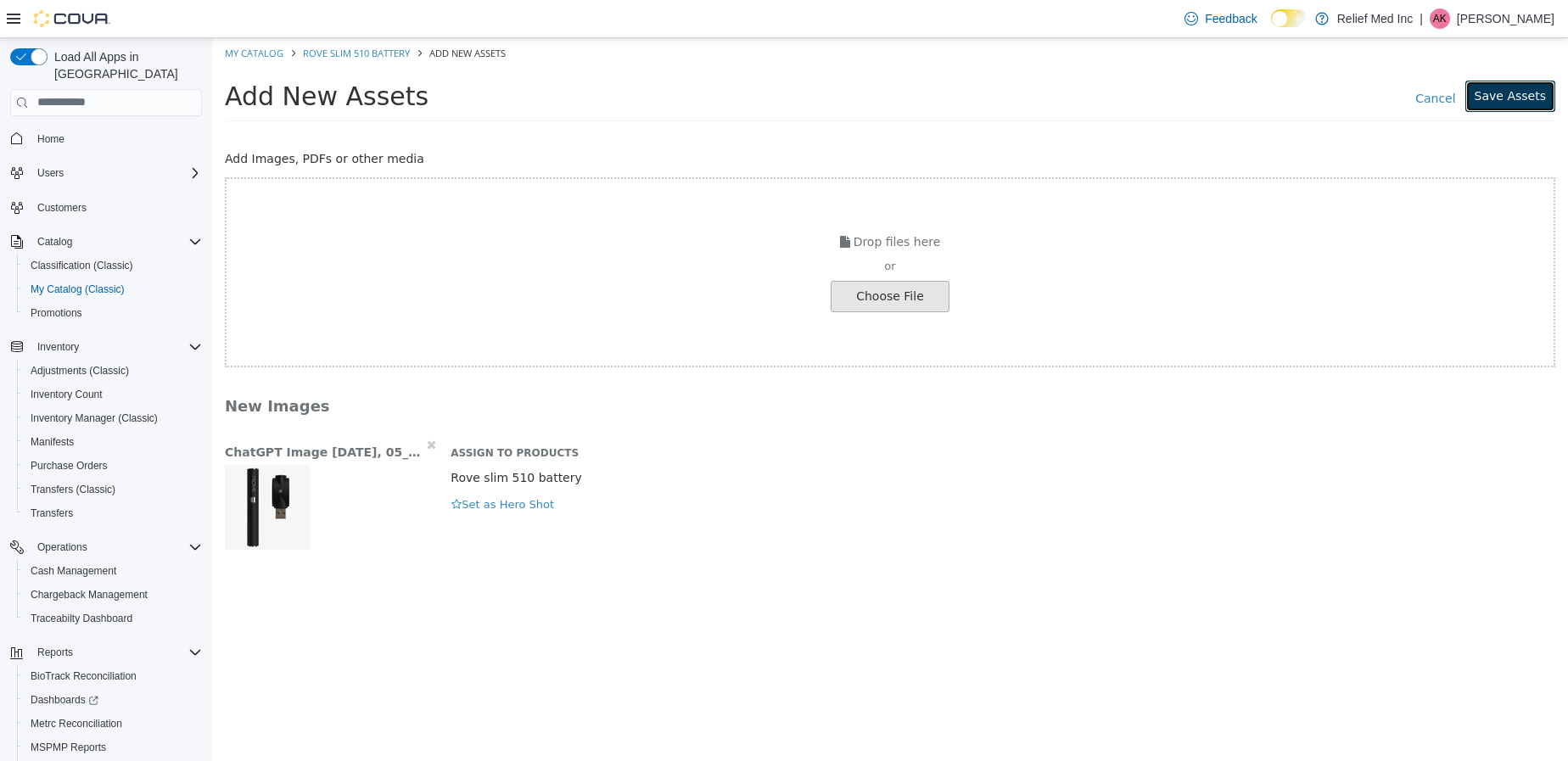
click at [1510, 100] on button "Save Assets" at bounding box center [1509, 95] width 90 height 32
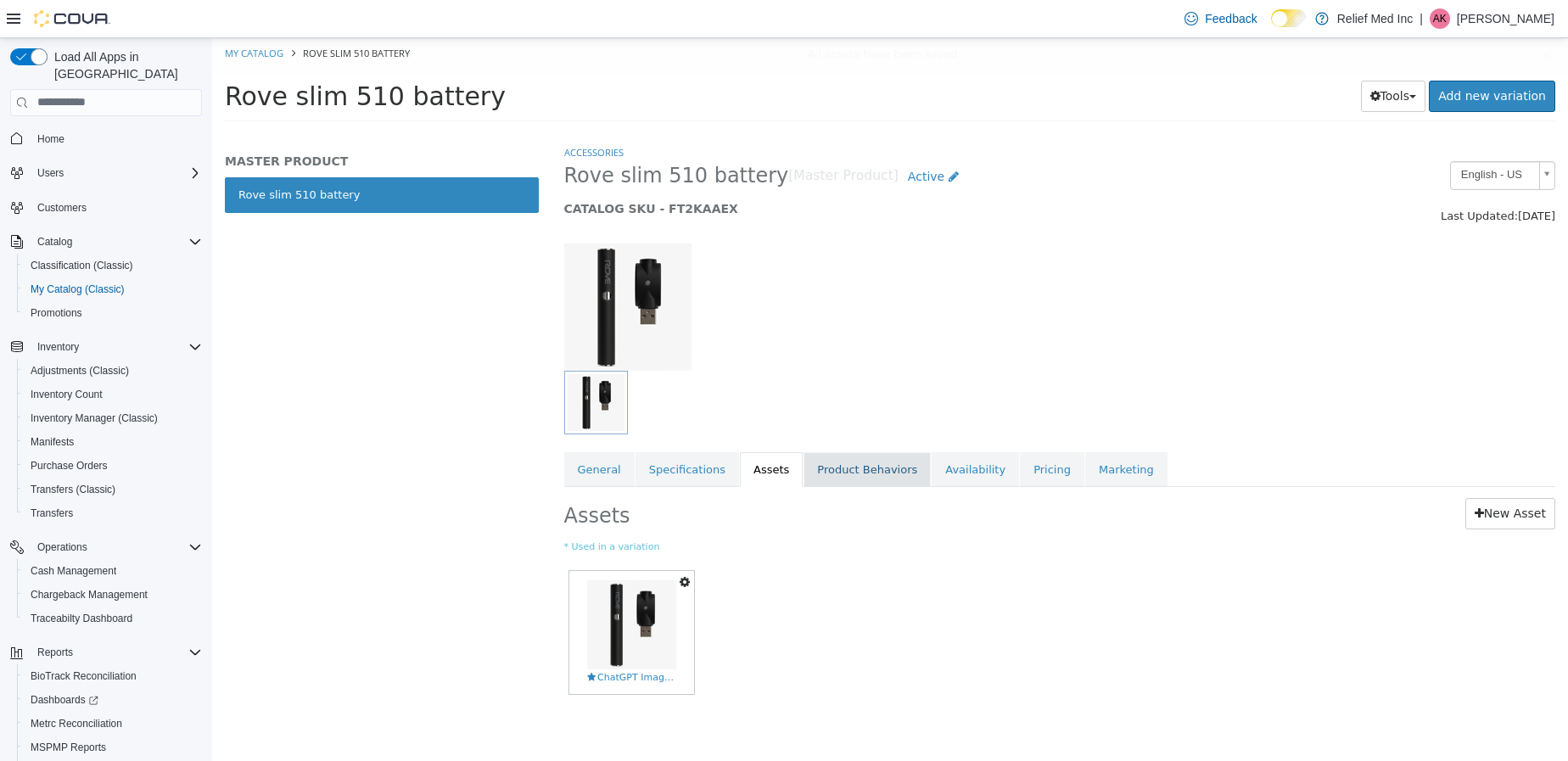
click at [841, 477] on link "Product Behaviors" at bounding box center [867, 469] width 128 height 35
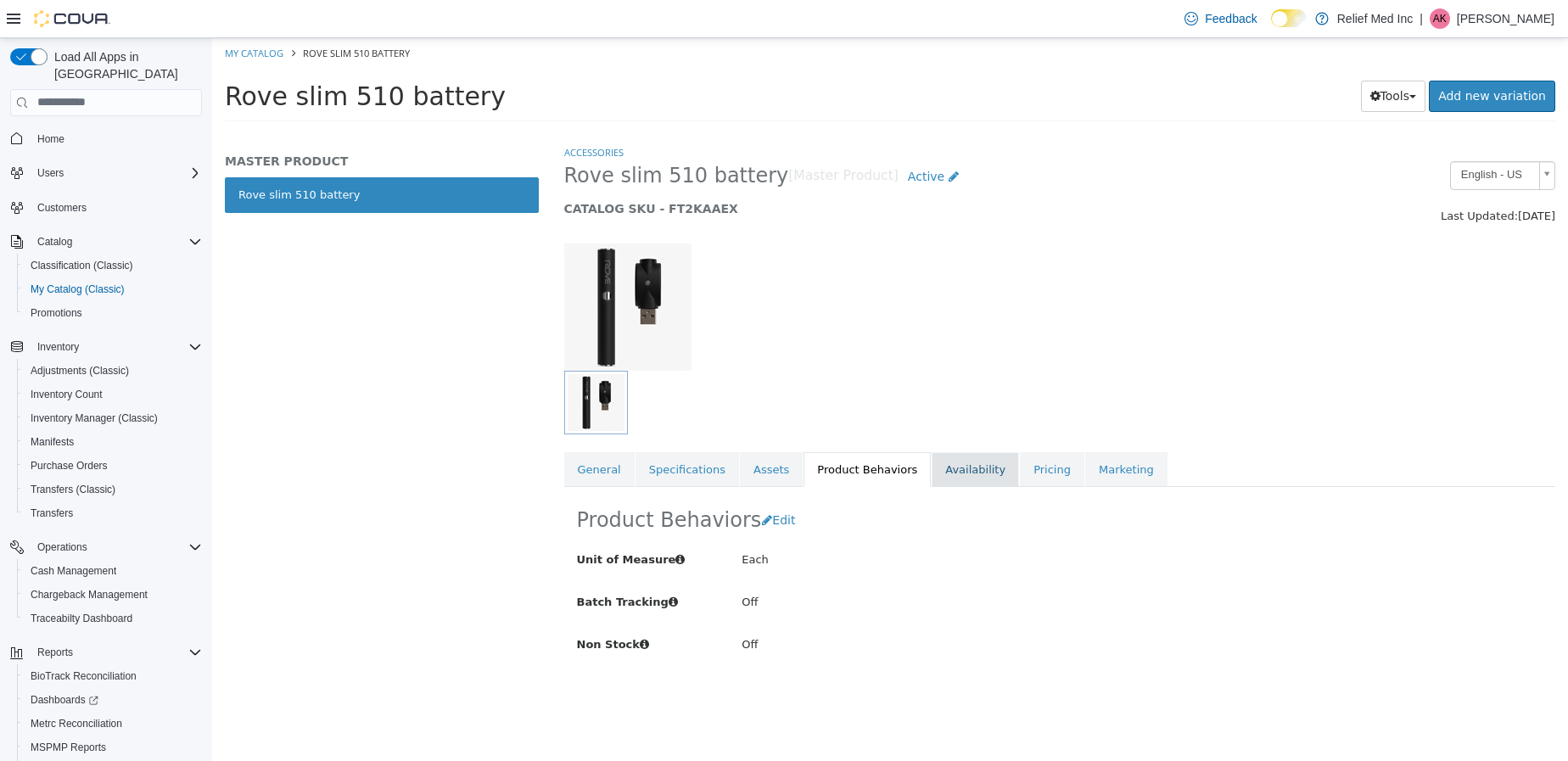
click at [955, 465] on link "Availability" at bounding box center [975, 469] width 88 height 35
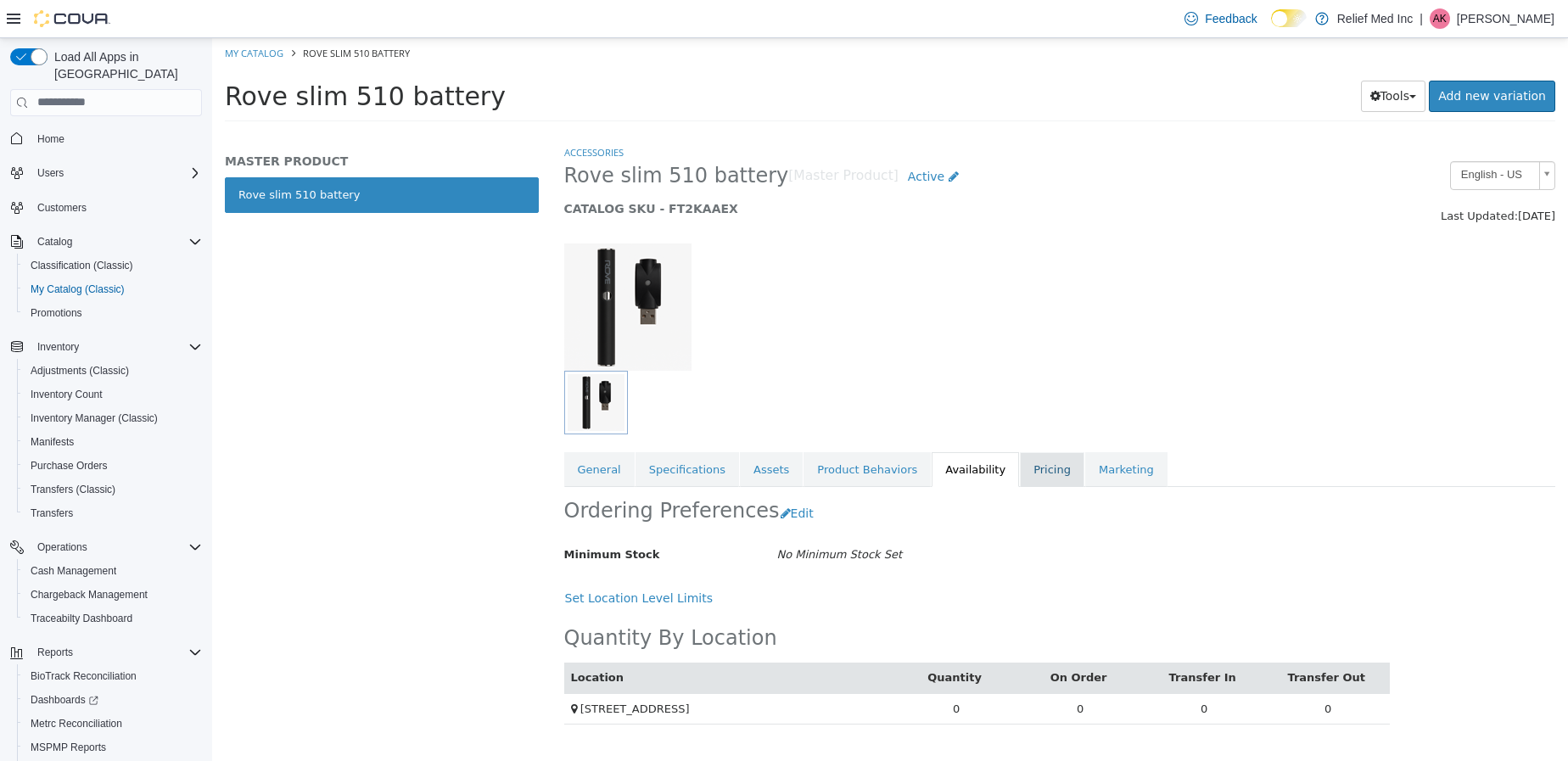
click at [1020, 474] on link "Pricing" at bounding box center [1051, 469] width 64 height 35
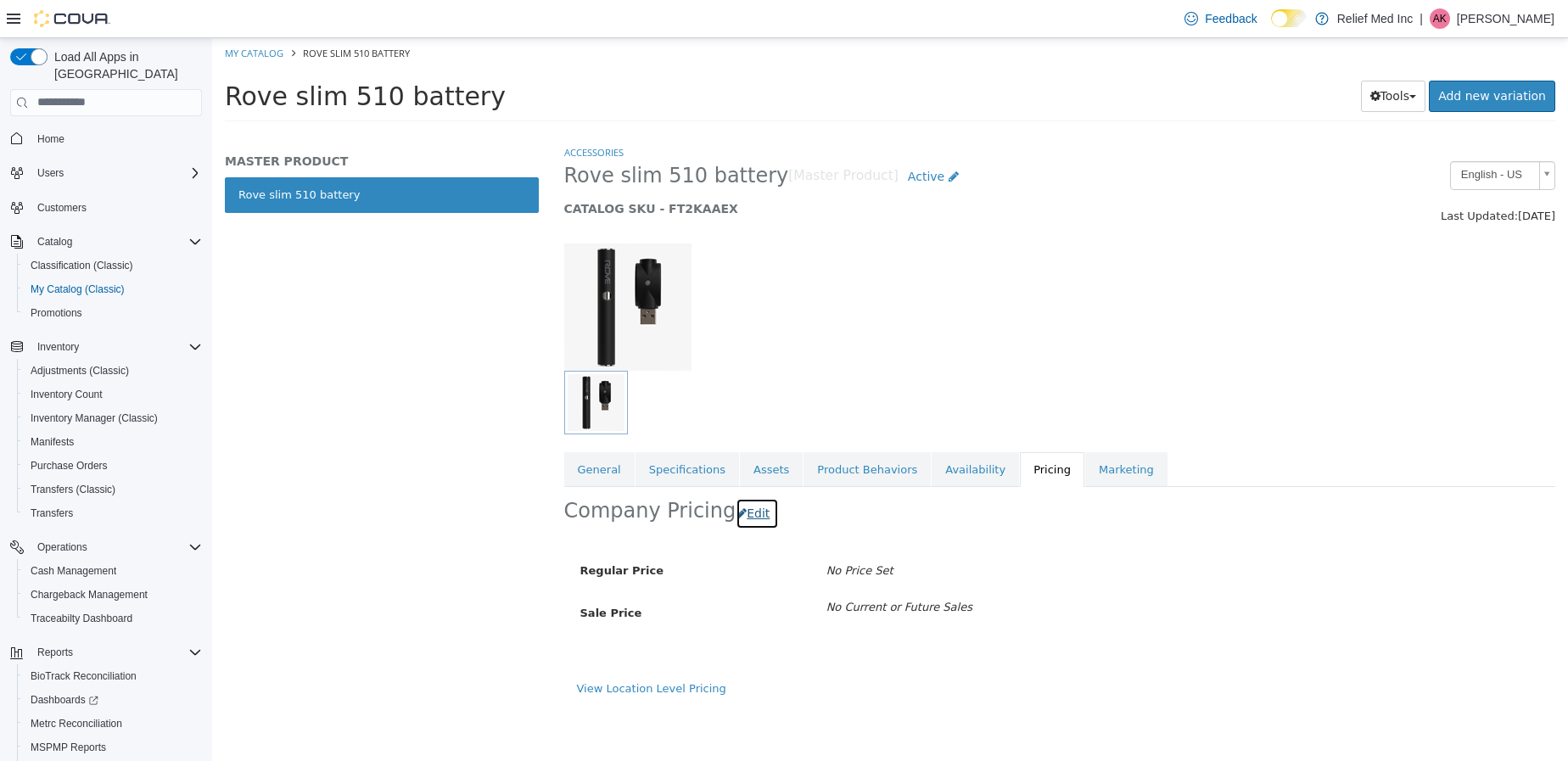
click at [748, 520] on button "Edit" at bounding box center [757, 512] width 43 height 32
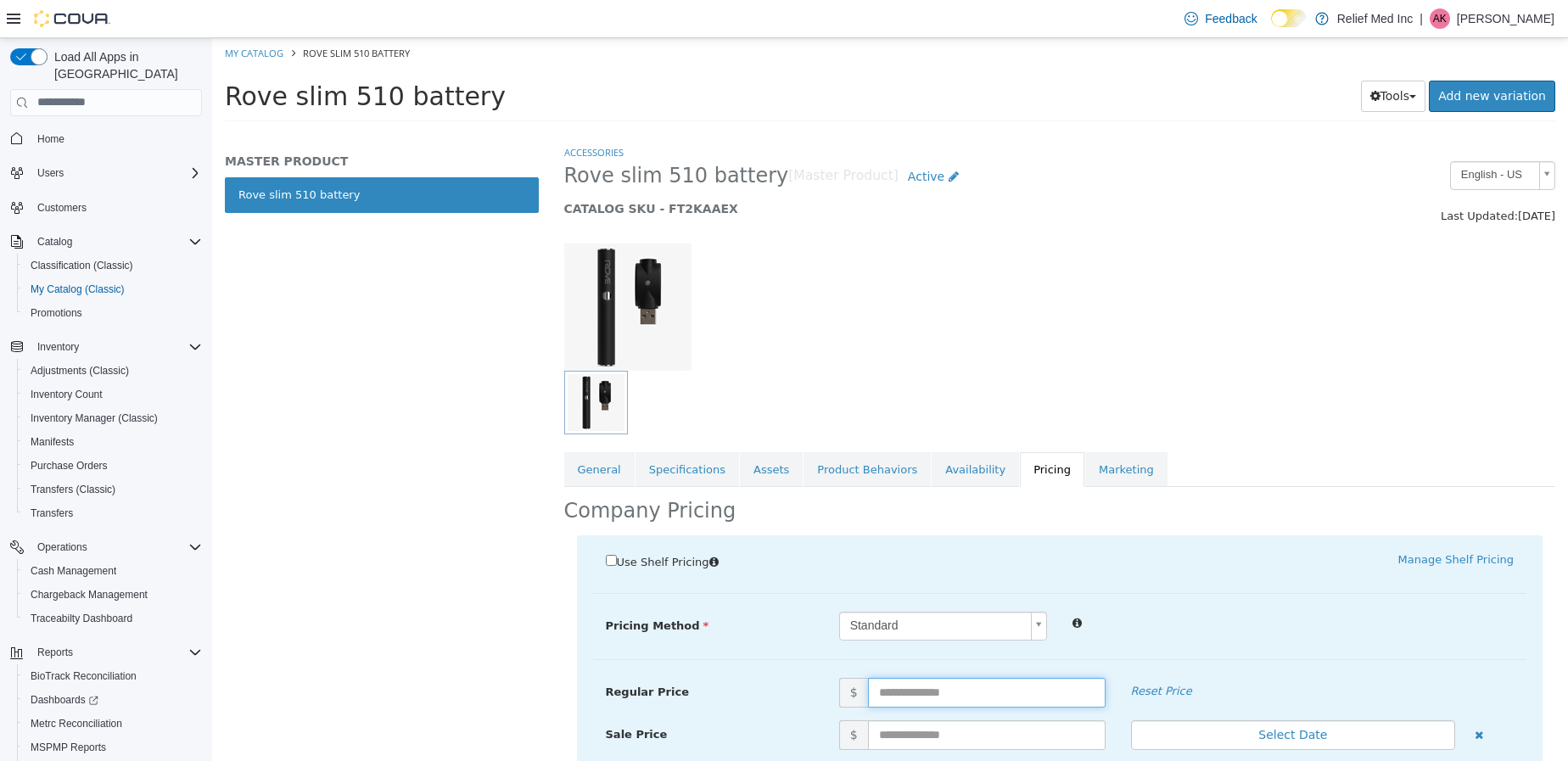
click at [931, 684] on input "text" at bounding box center [986, 691] width 238 height 30
type input "*"
type input "**"
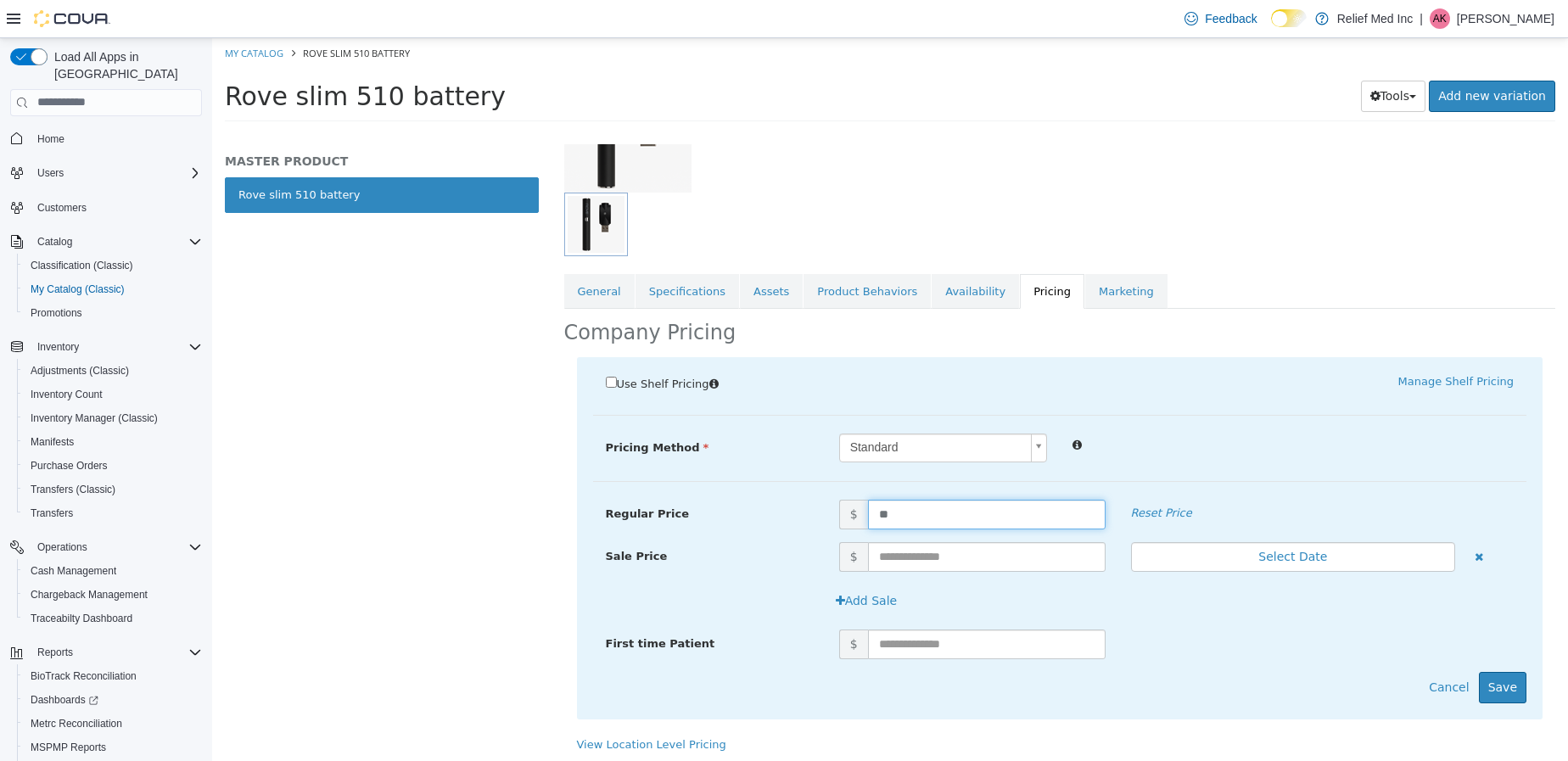
scroll to position [183, 0]
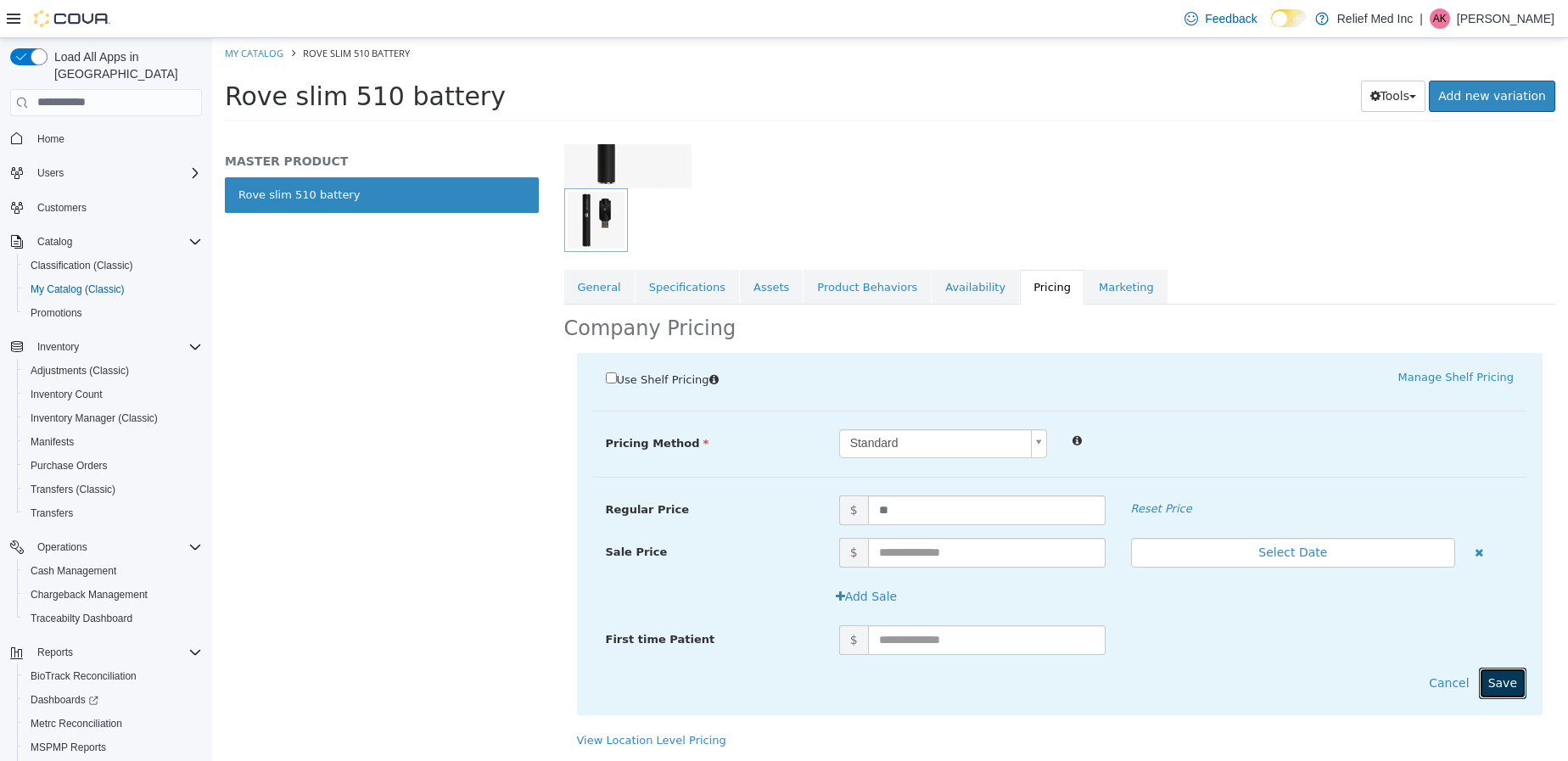
click at [1482, 691] on button "Save" at bounding box center [1502, 682] width 48 height 32
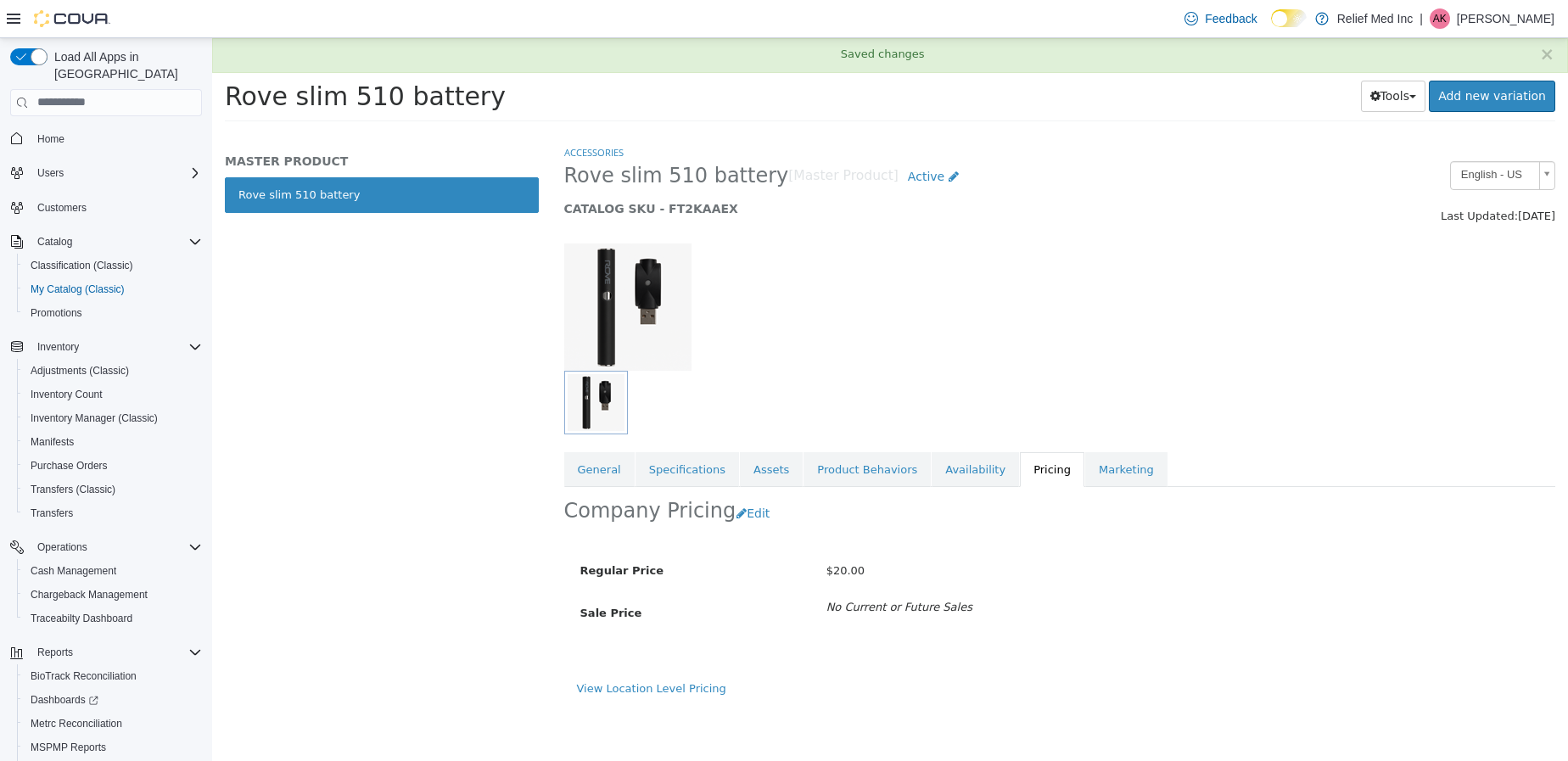
scroll to position [0, 0]
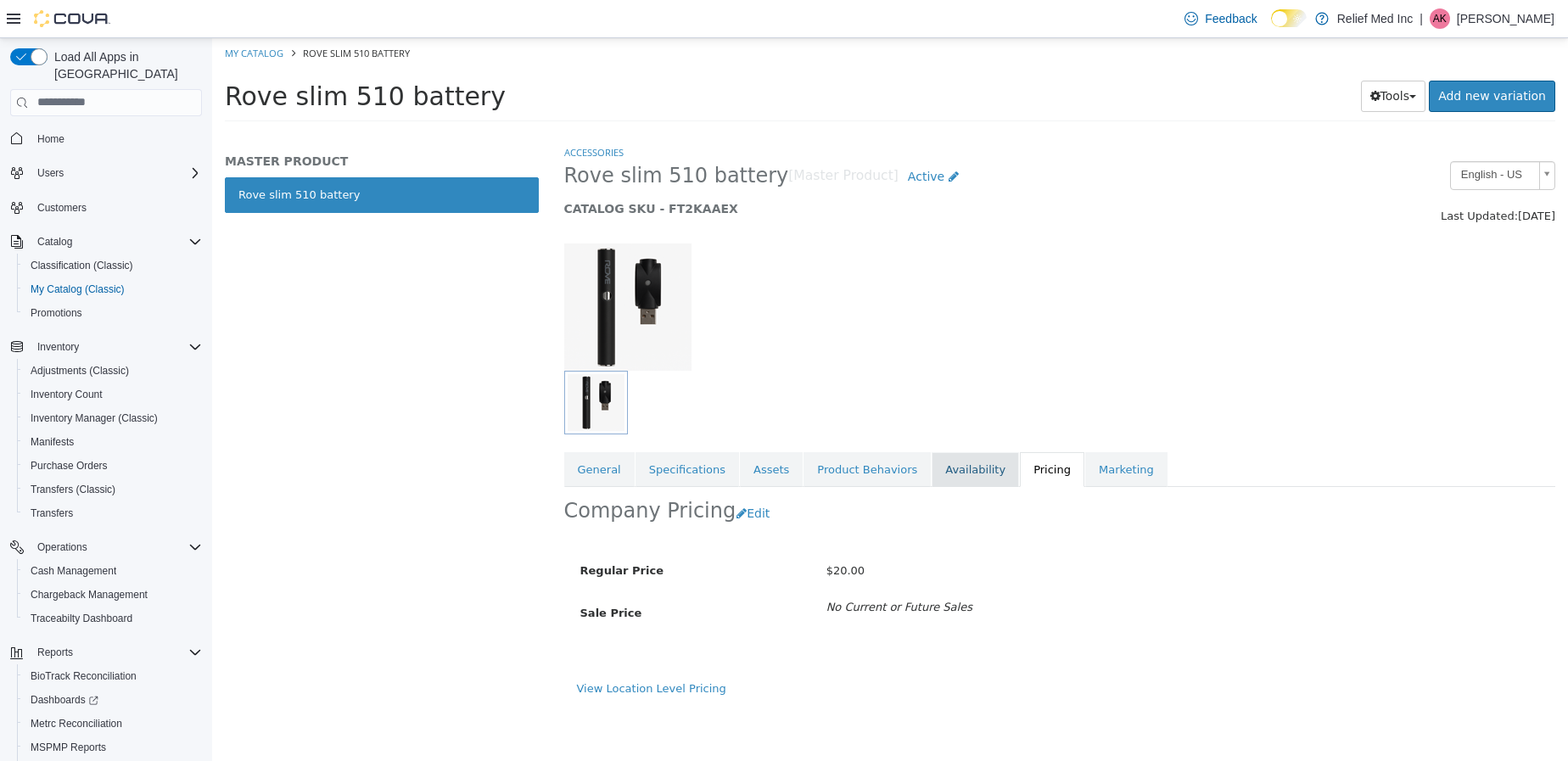
click at [953, 472] on link "Availability" at bounding box center [975, 469] width 88 height 35
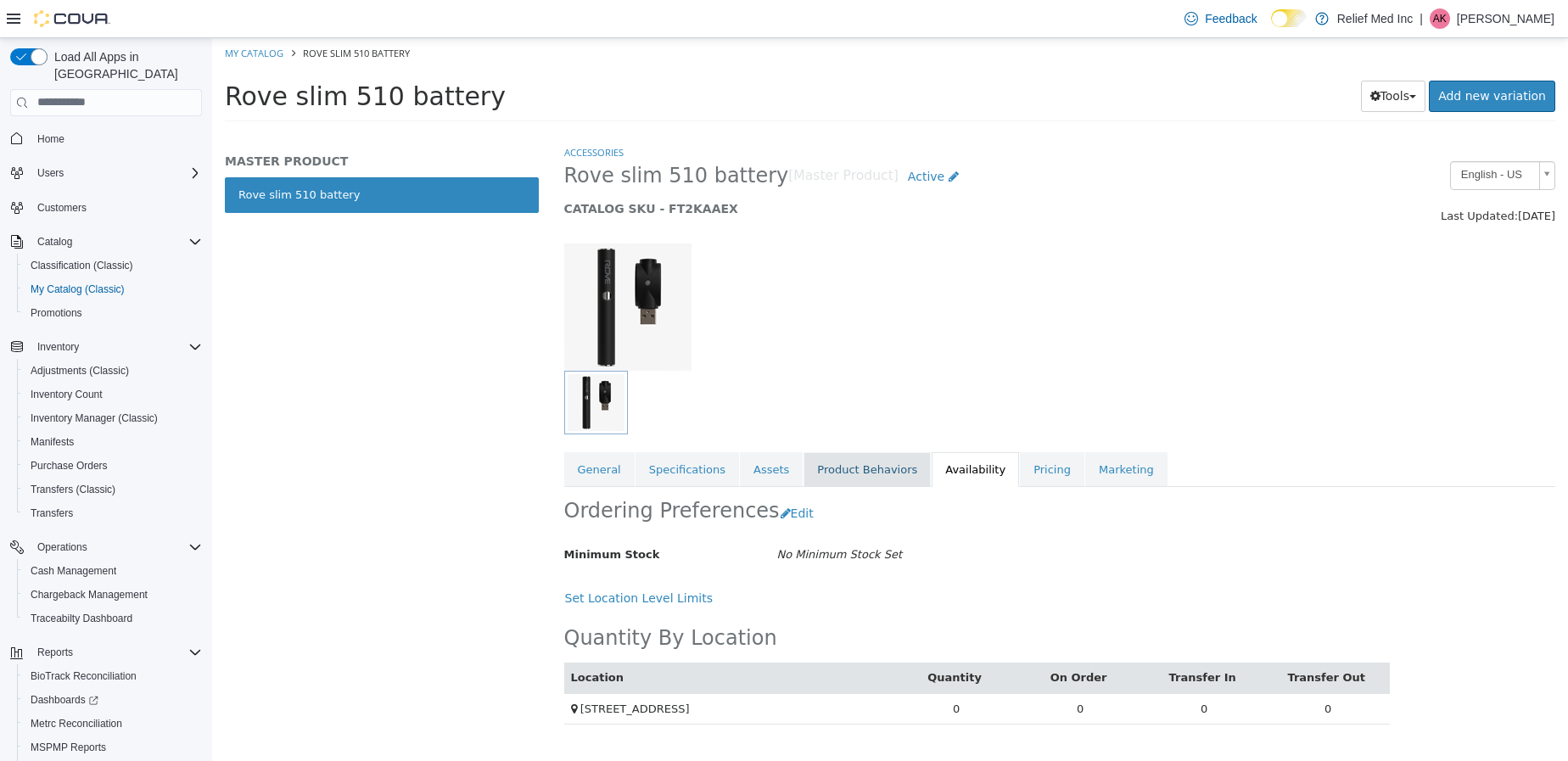
click at [807, 475] on link "Product Behaviors" at bounding box center [867, 469] width 128 height 35
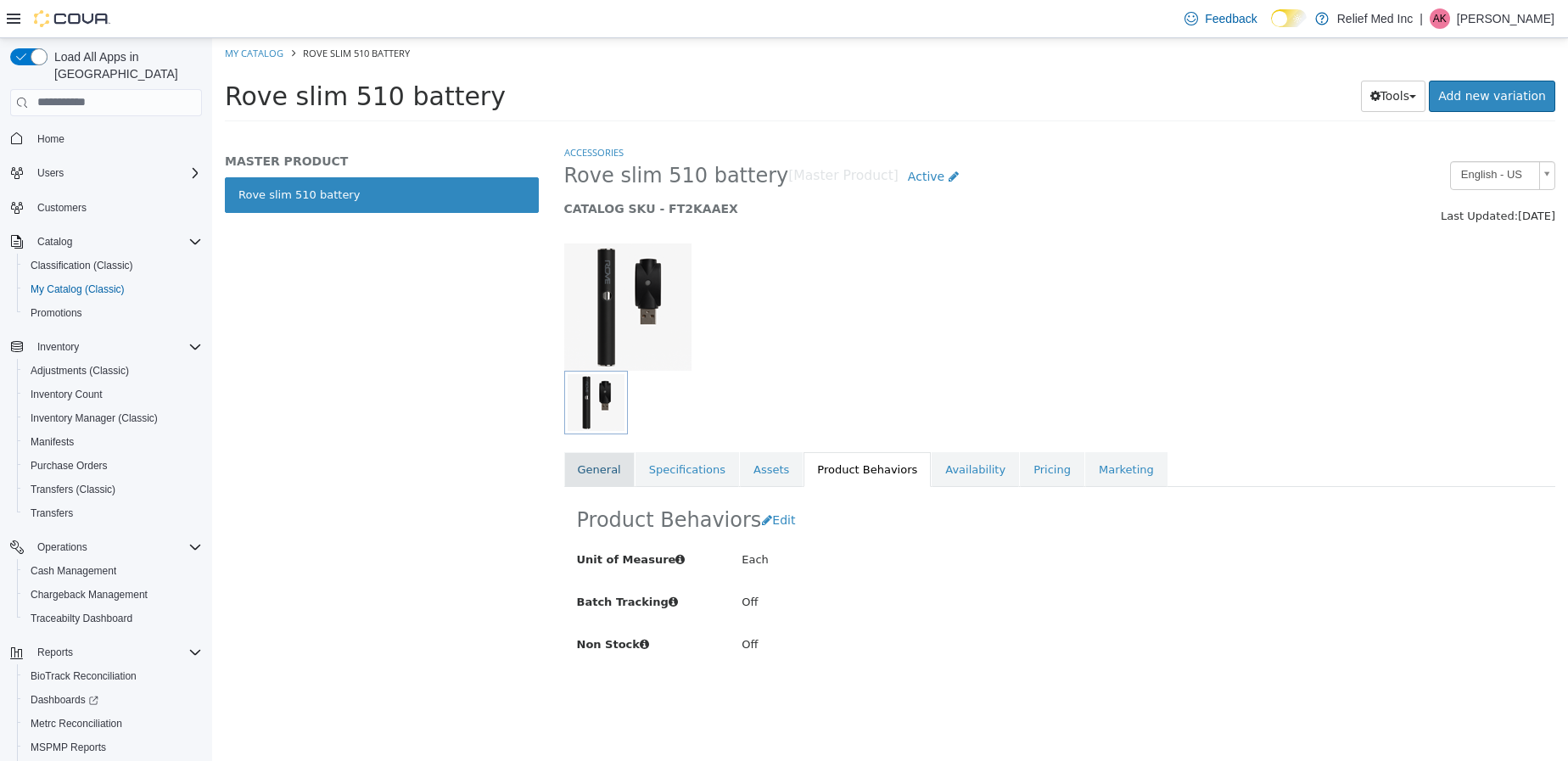
click at [622, 478] on link "General" at bounding box center [600, 469] width 71 height 35
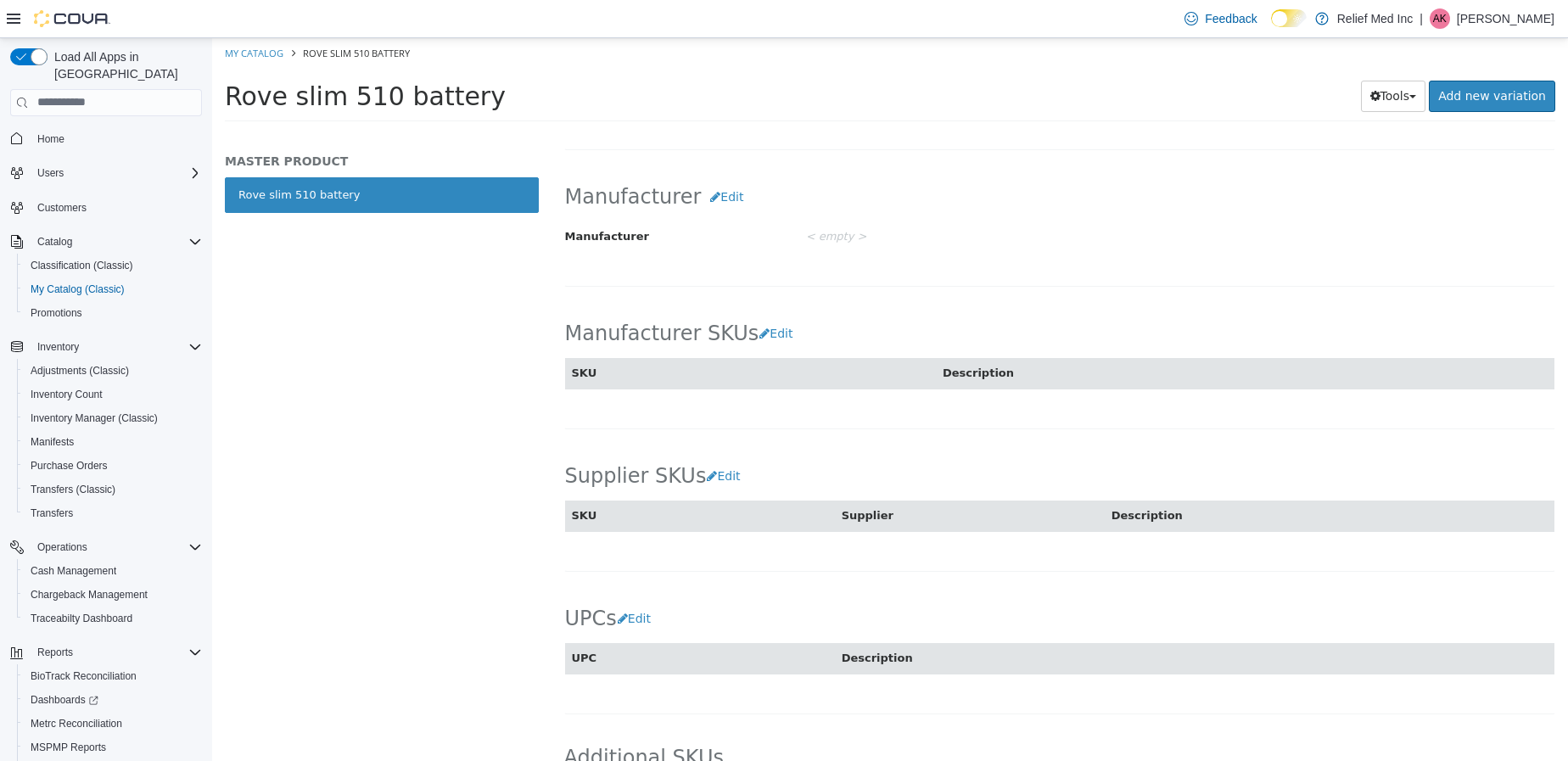
scroll to position [891, 0]
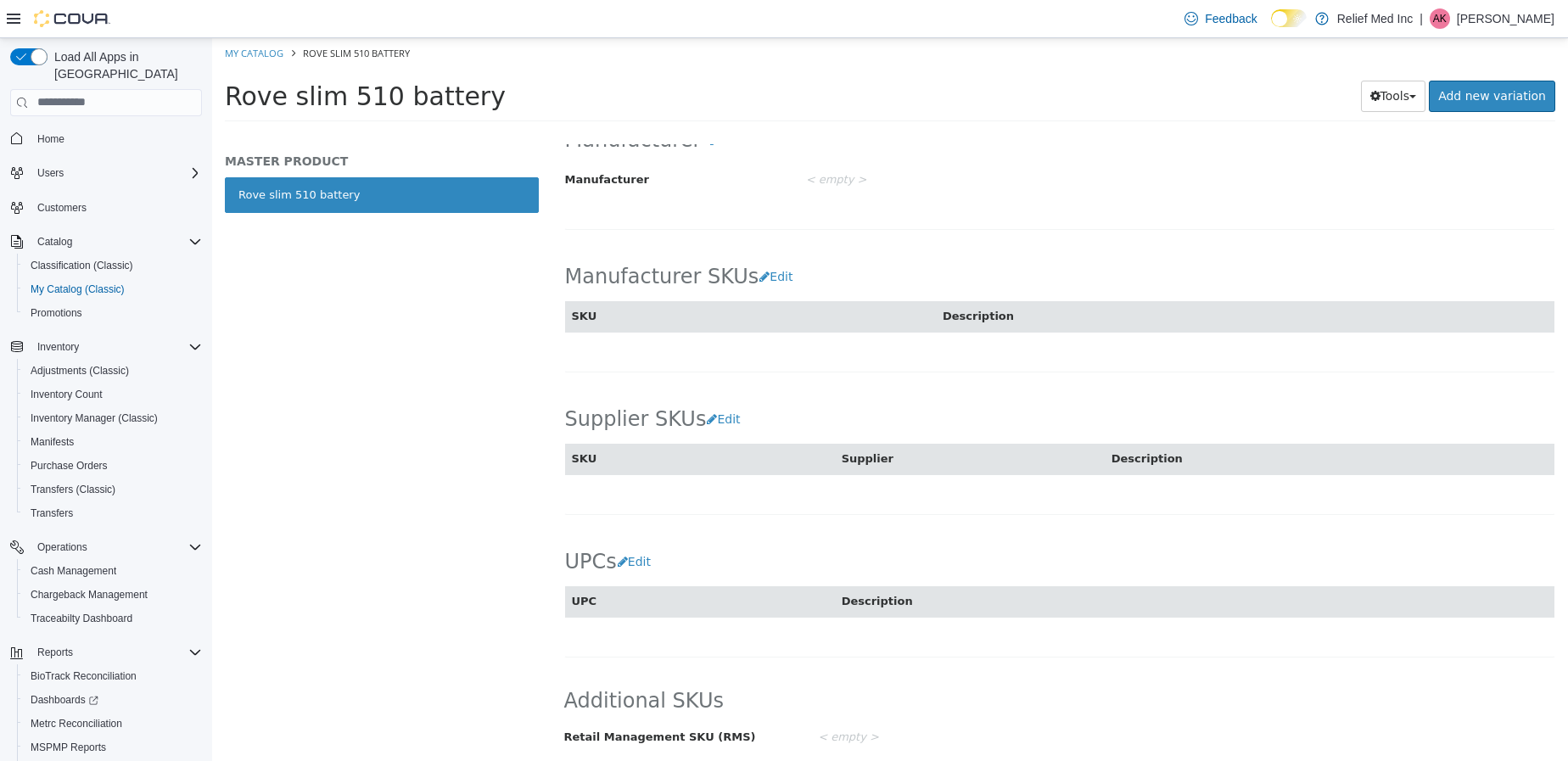
click at [703, 400] on div "Supplier SKUs Edit SKU Supplier Description Cancel Save" at bounding box center [1060, 430] width 990 height 89
click at [706, 408] on button "Edit" at bounding box center [727, 418] width 43 height 32
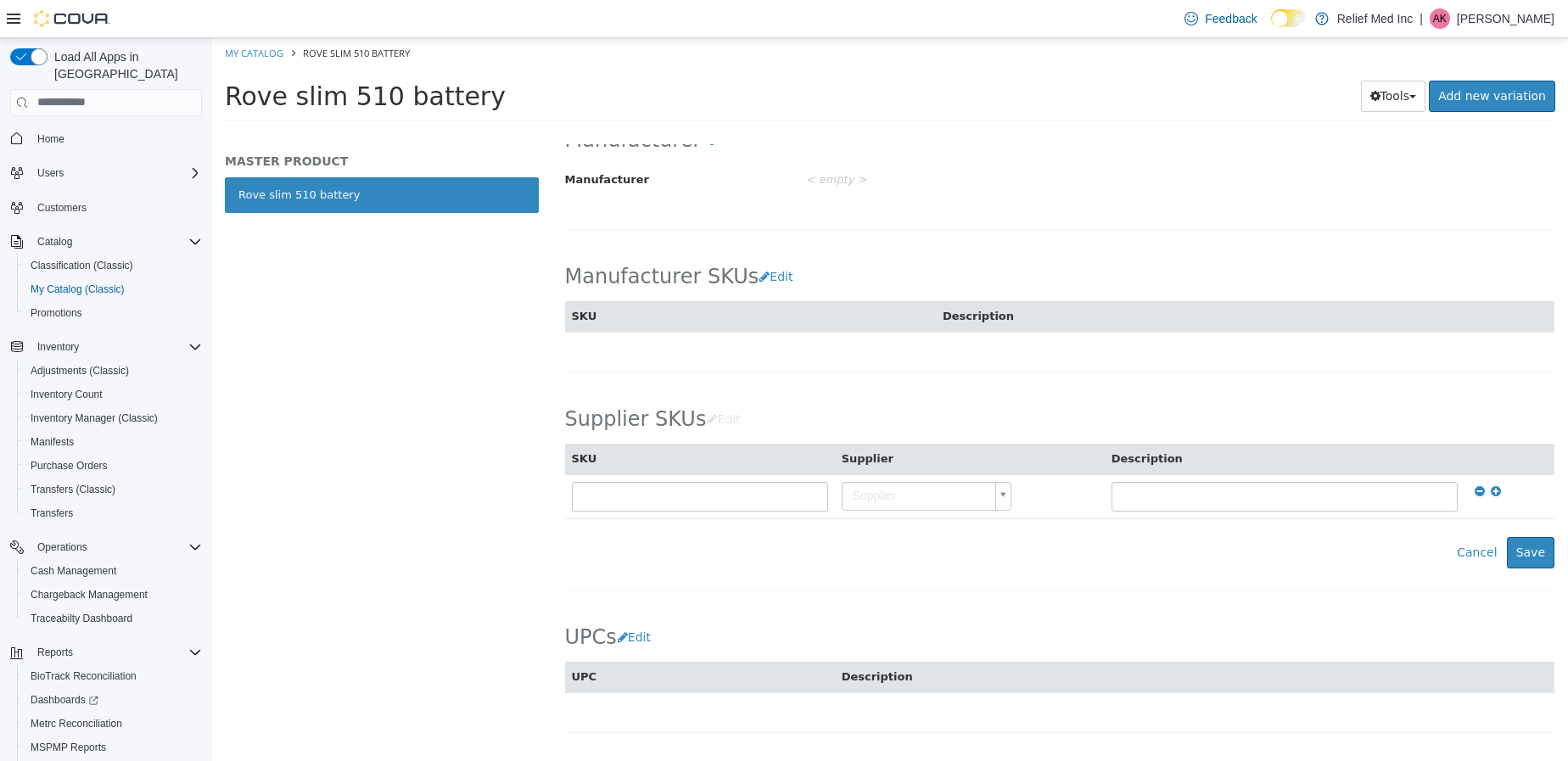
click at [874, 131] on body "Saving Bulk Changes... × Saved changes My Catalog Rove slim 510 battery Rove sl…" at bounding box center [889, 84] width 1355 height 94
type input "*****"
type input "********"
click at [1515, 553] on button "Save" at bounding box center [1530, 552] width 48 height 32
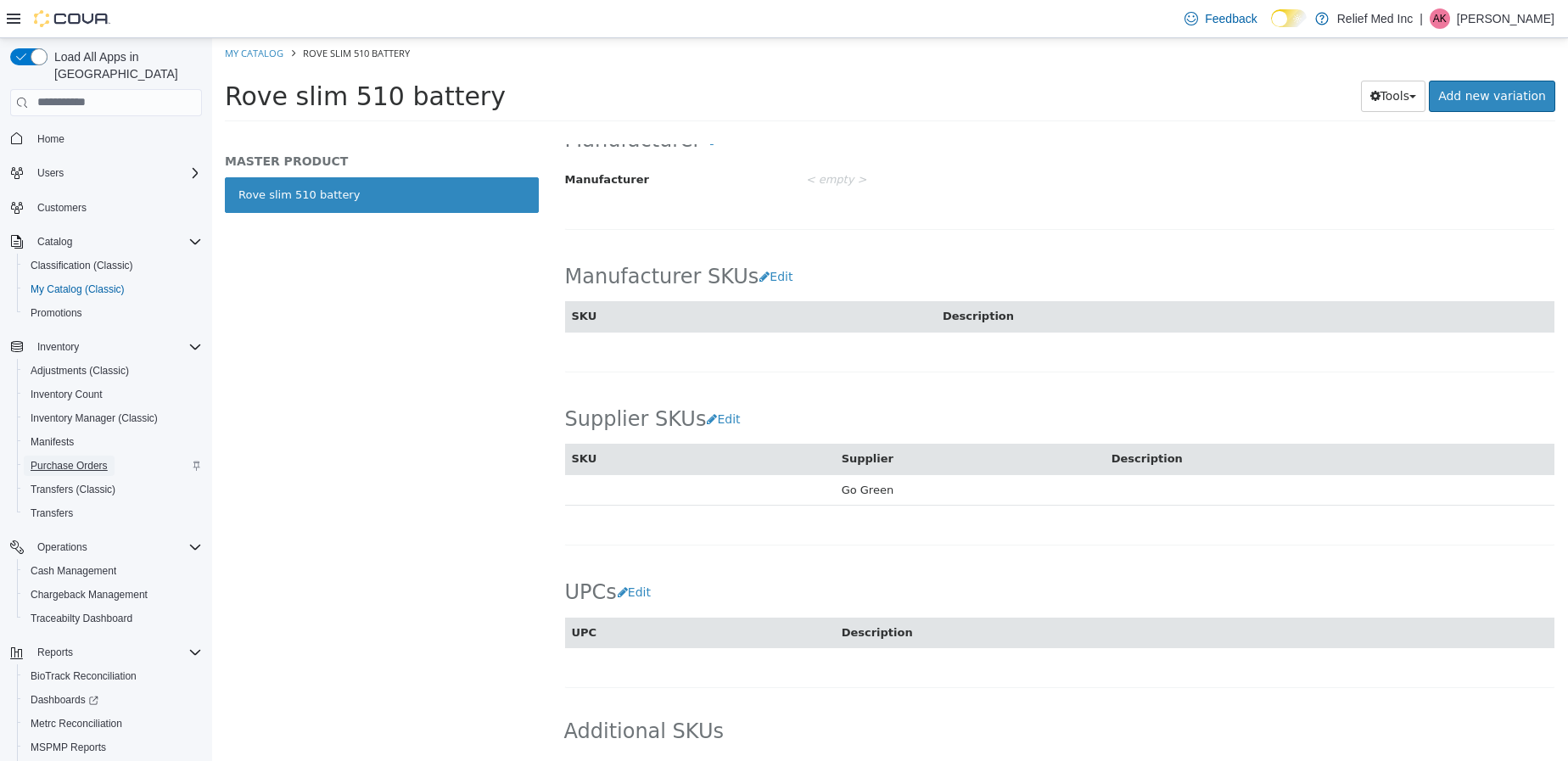
click at [80, 459] on span "Purchase Orders" at bounding box center [69, 465] width 77 height 14
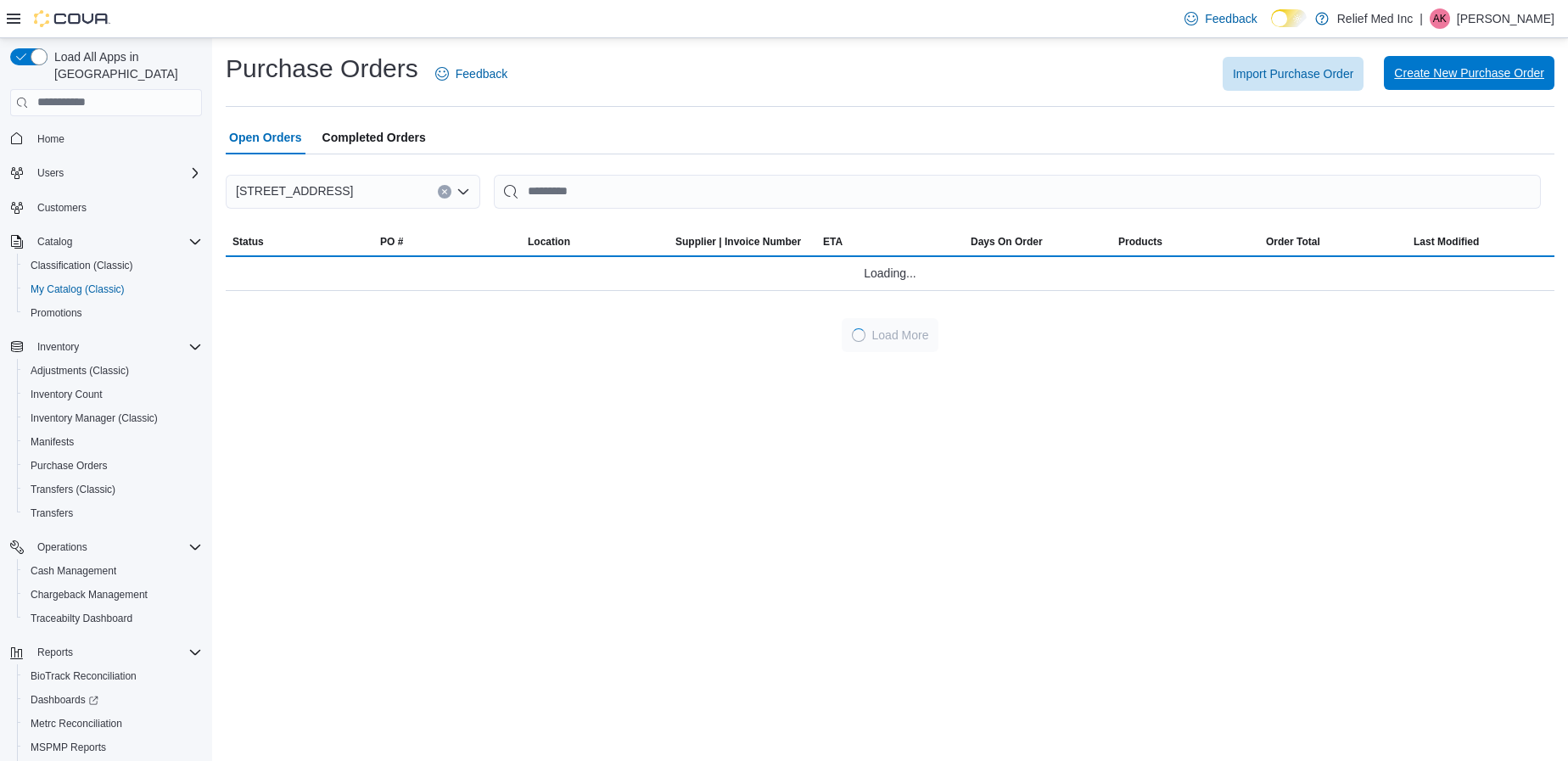
click at [1475, 64] on span "Create New Purchase Order" at bounding box center [1469, 73] width 150 height 34
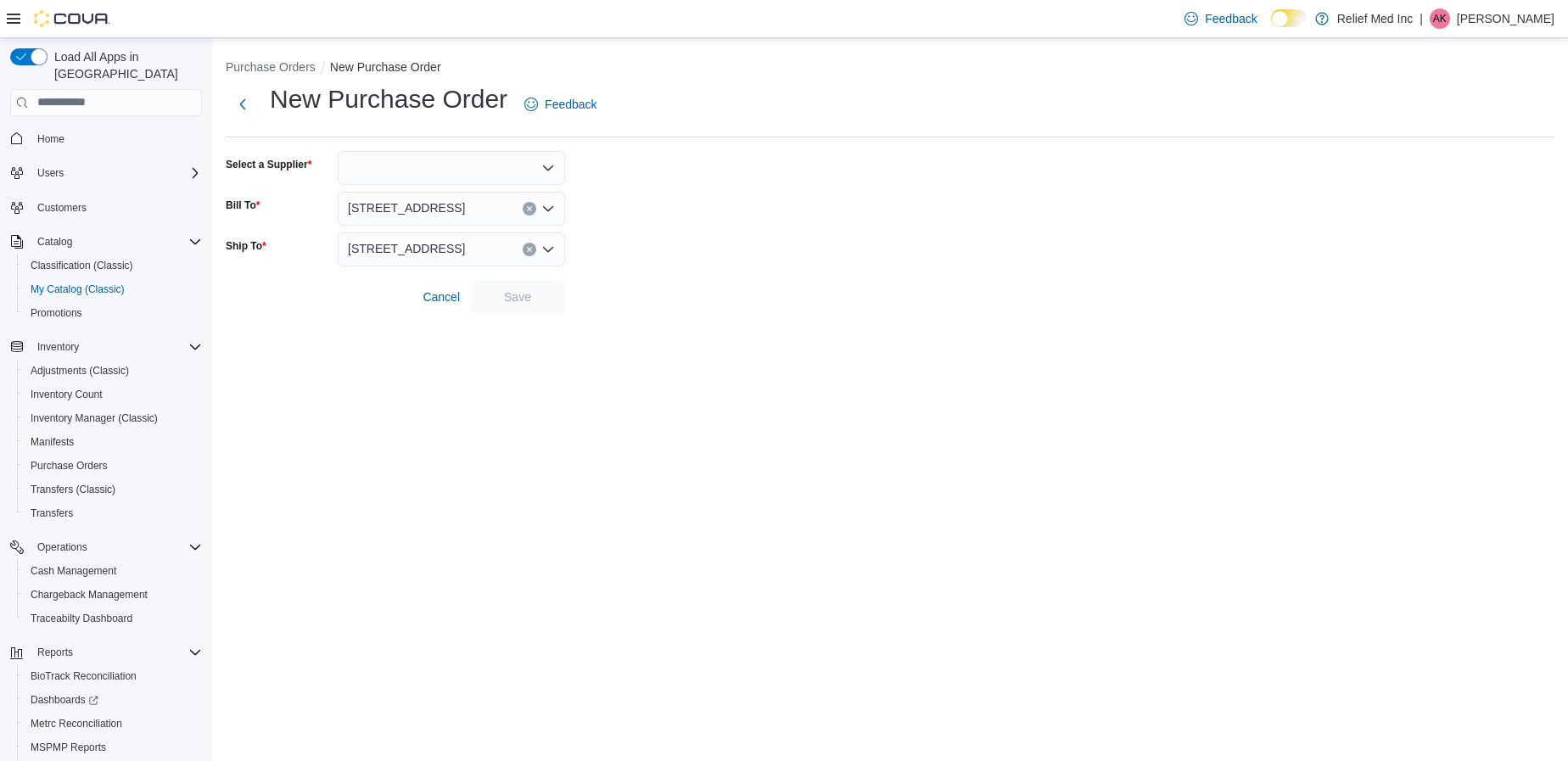
click at [385, 164] on div at bounding box center [451, 168] width 227 height 34
type input "****"
click at [406, 197] on span "Go G reen" at bounding box center [461, 196] width 186 height 17
click at [524, 297] on span "Save" at bounding box center [518, 296] width 27 height 17
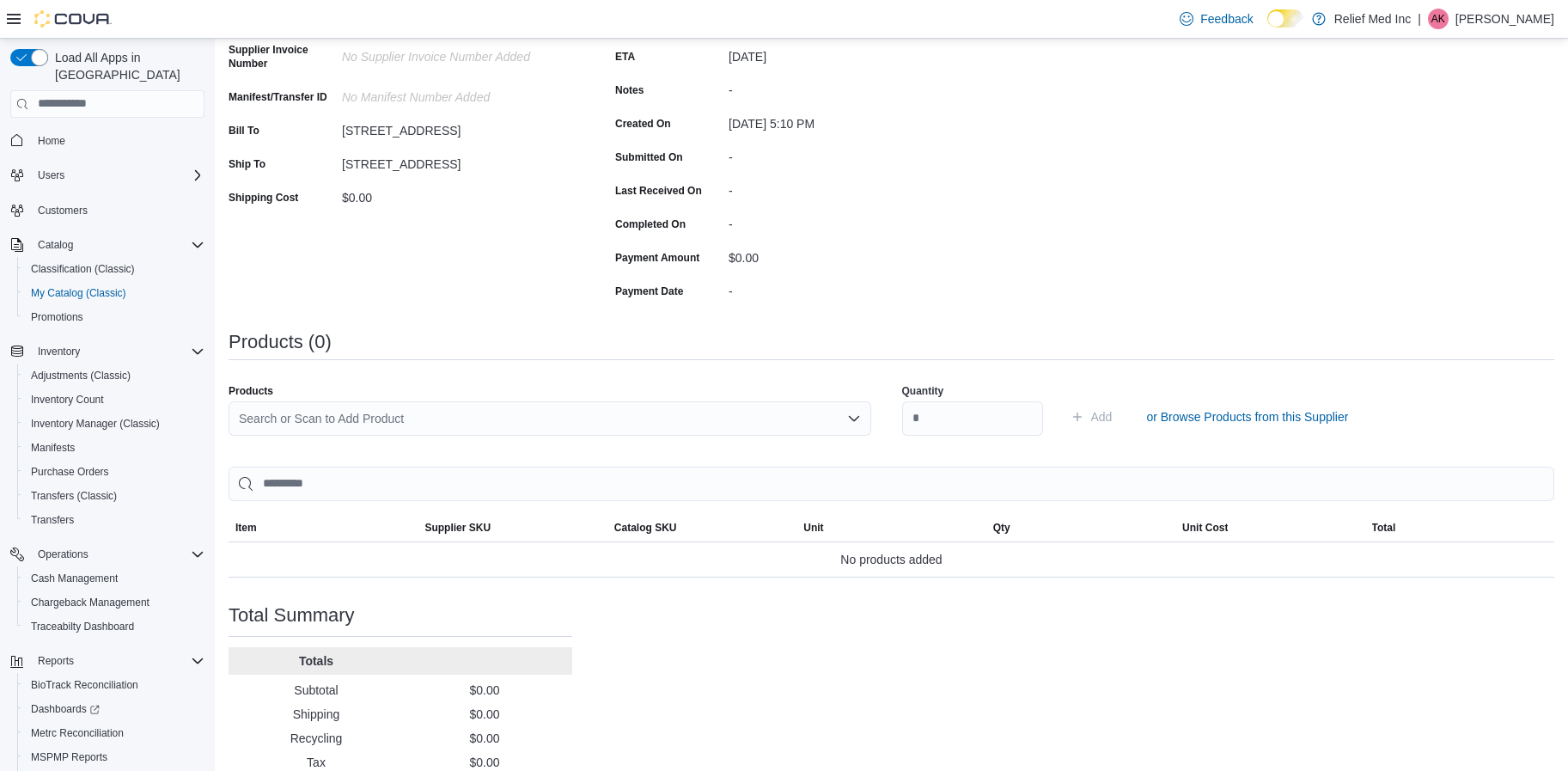
scroll to position [278, 0]
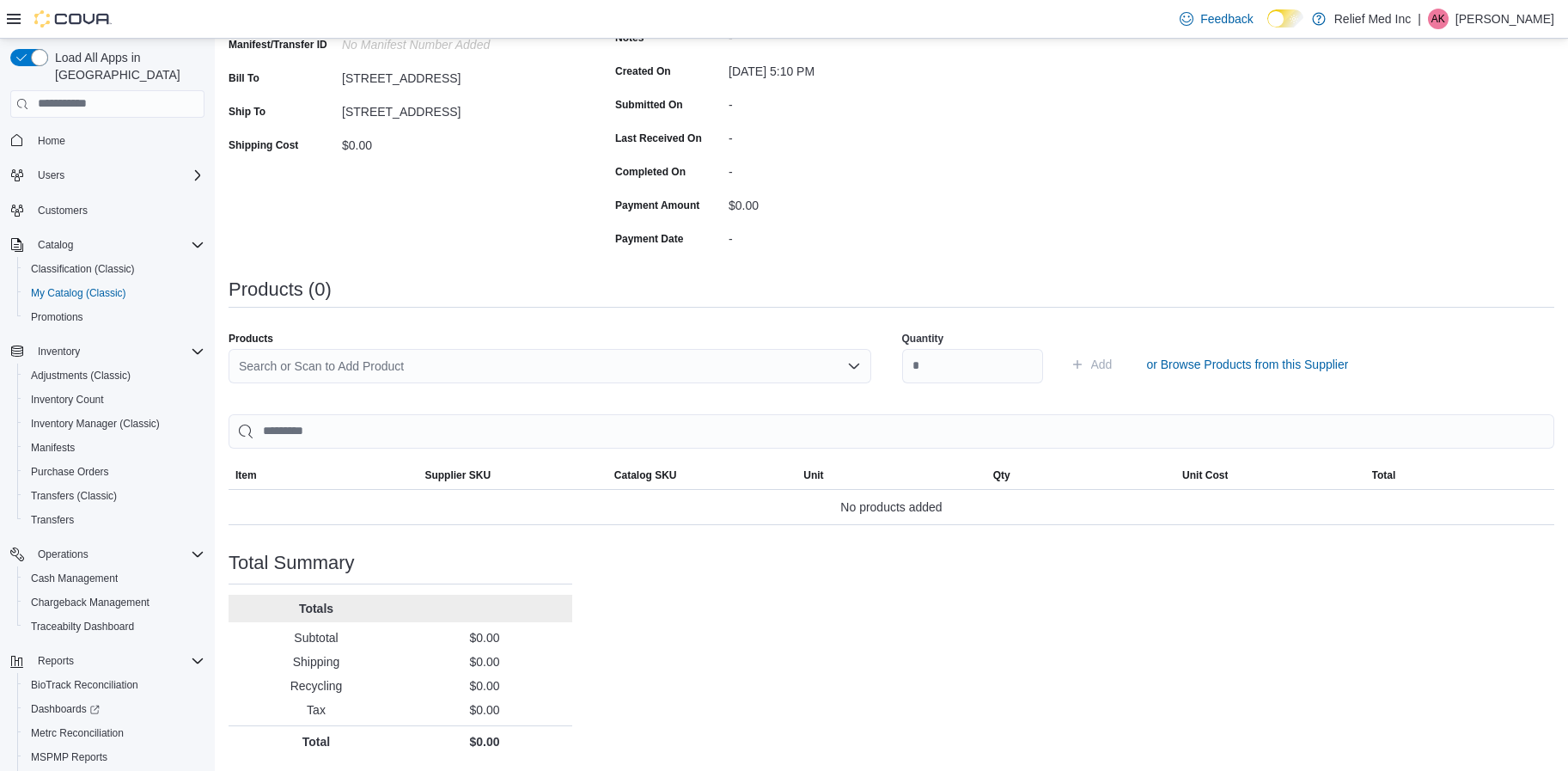
click at [716, 369] on div "Search or Scan to Add Product" at bounding box center [549, 367] width 642 height 35
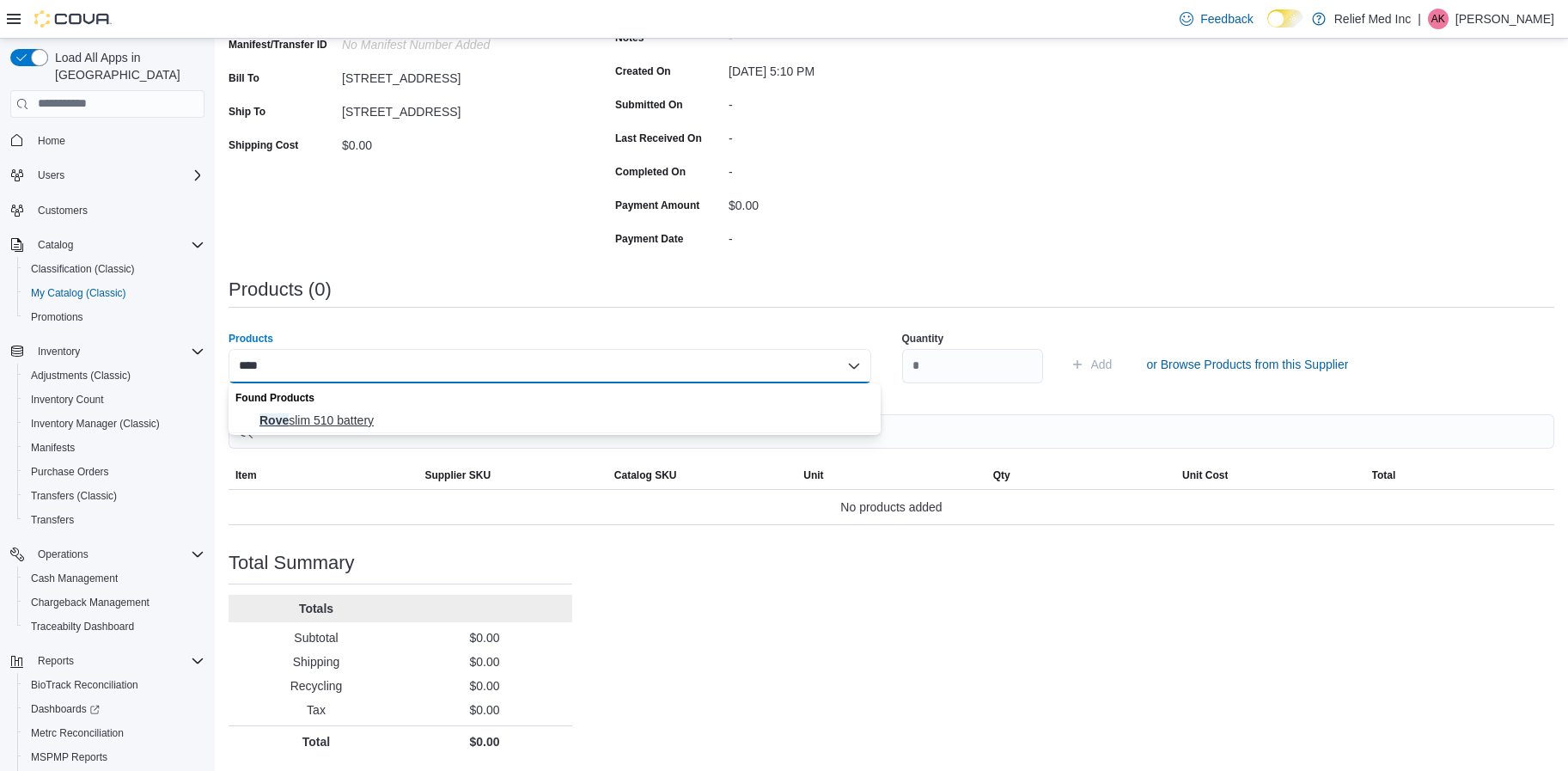
type input "****"
click at [342, 414] on span "Rove slim 510 battery" at bounding box center [565, 420] width 611 height 17
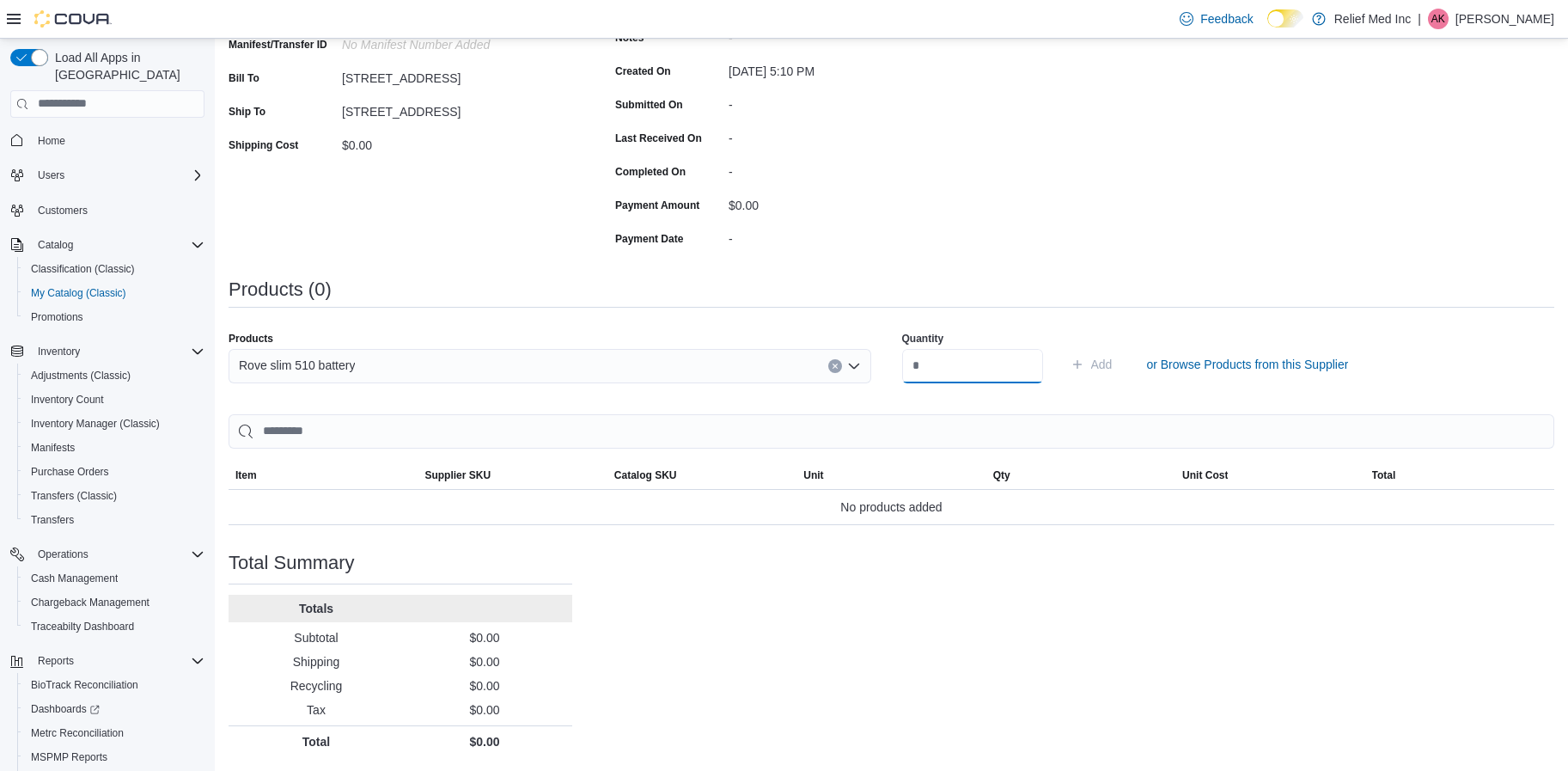
click at [989, 361] on input "number" at bounding box center [973, 367] width 141 height 35
type input "*"
click at [1113, 360] on span "Add" at bounding box center [1102, 364] width 21 height 17
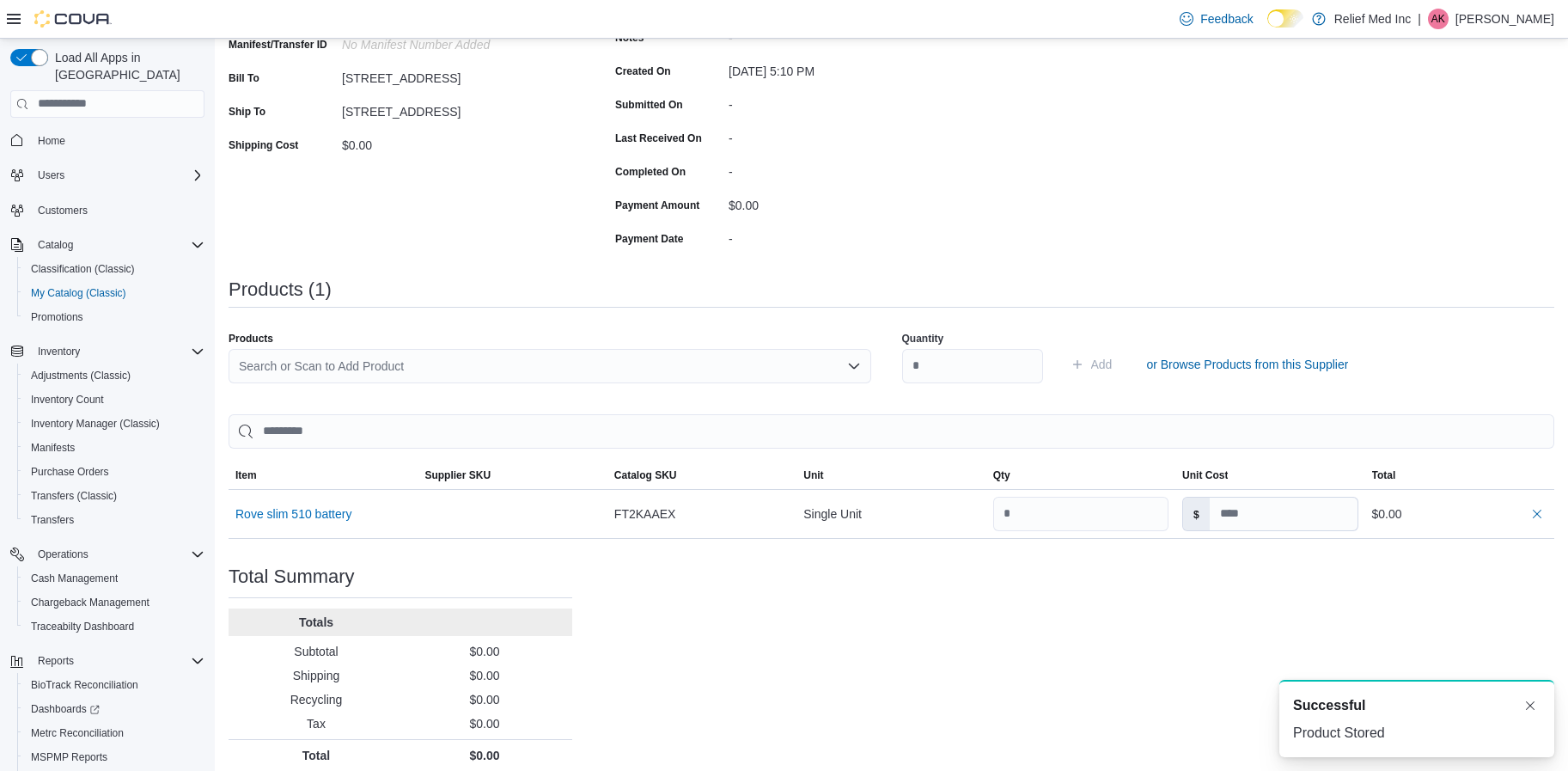
scroll to position [0, 0]
drag, startPoint x: 1124, startPoint y: 360, endPoint x: 1064, endPoint y: 272, distance: 106.5
click at [1065, 272] on div "Purchase Order: POFTV7-50 Feedback Purchase Order Details Edit Status Pending S…" at bounding box center [891, 323] width 1326 height 896
drag, startPoint x: 1299, startPoint y: 512, endPoint x: 1247, endPoint y: 515, distance: 52.1
click at [1242, 517] on input at bounding box center [1283, 514] width 148 height 33
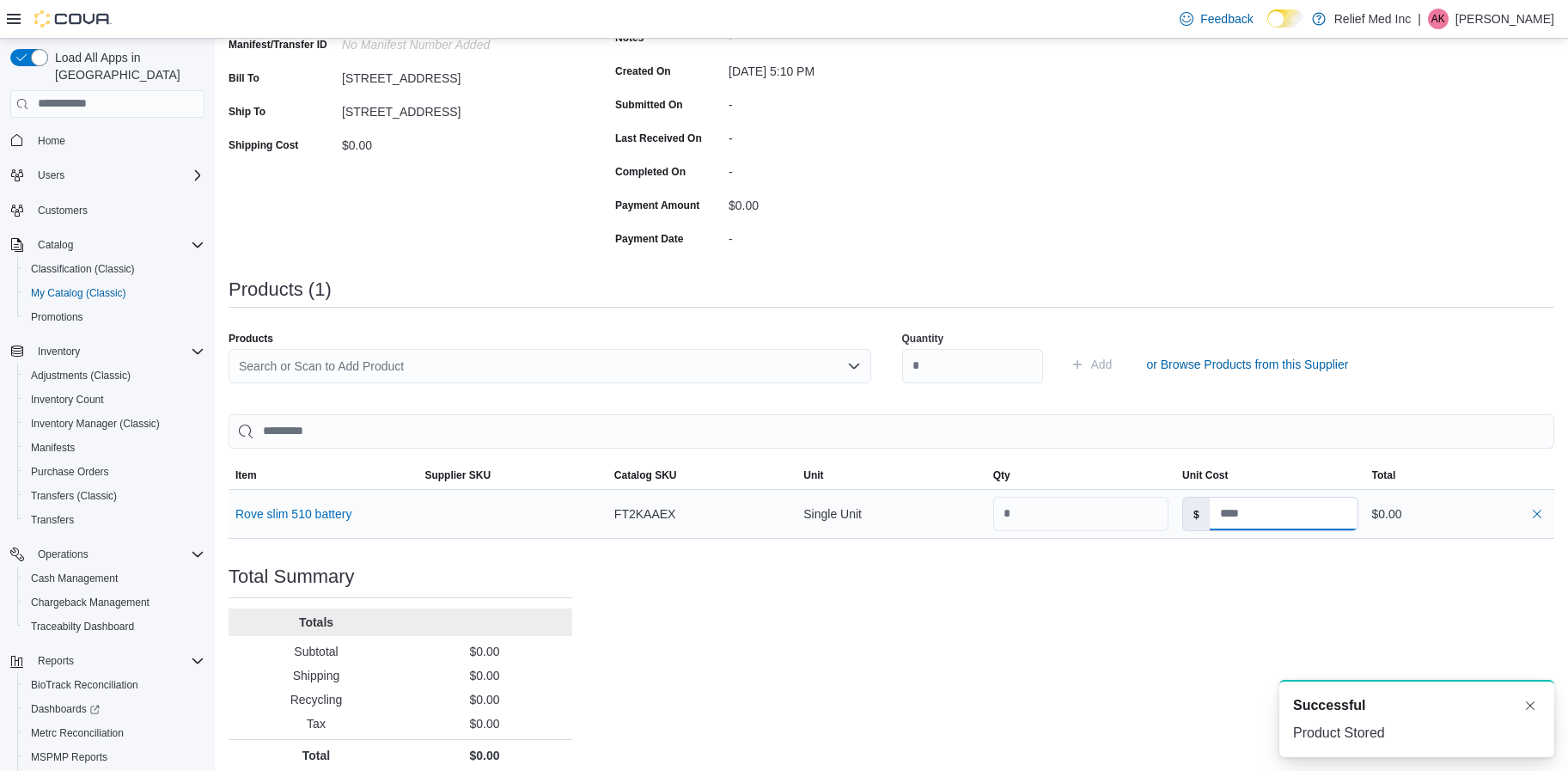
type input "*"
click at [1179, 714] on div "Purchase Order: POFTV7-50 Feedback Purchase Order Details Edit Status Pending S…" at bounding box center [891, 323] width 1326 height 896
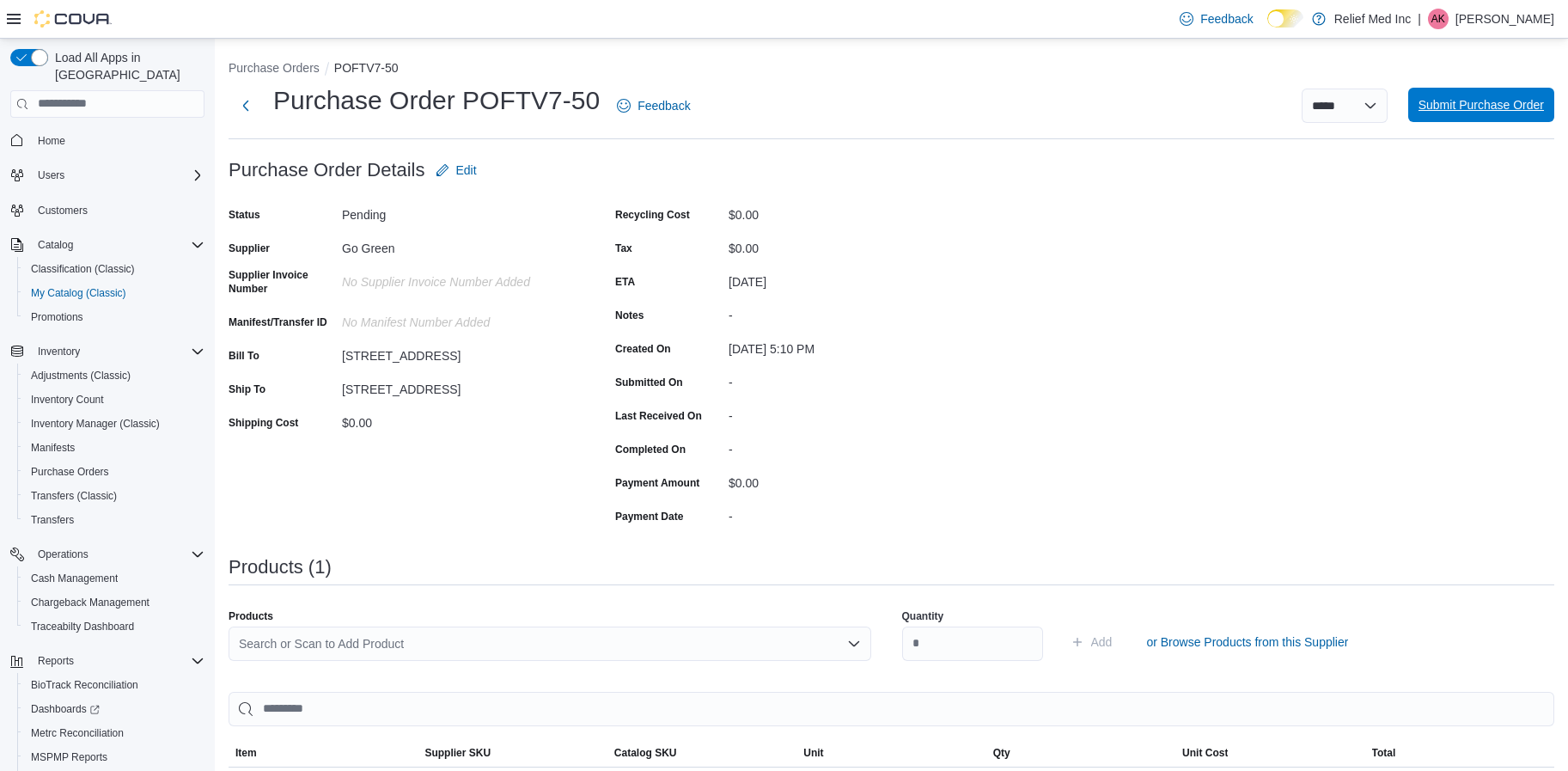
click at [1491, 116] on span "Submit Purchase Order" at bounding box center [1481, 105] width 126 height 35
type input "*"
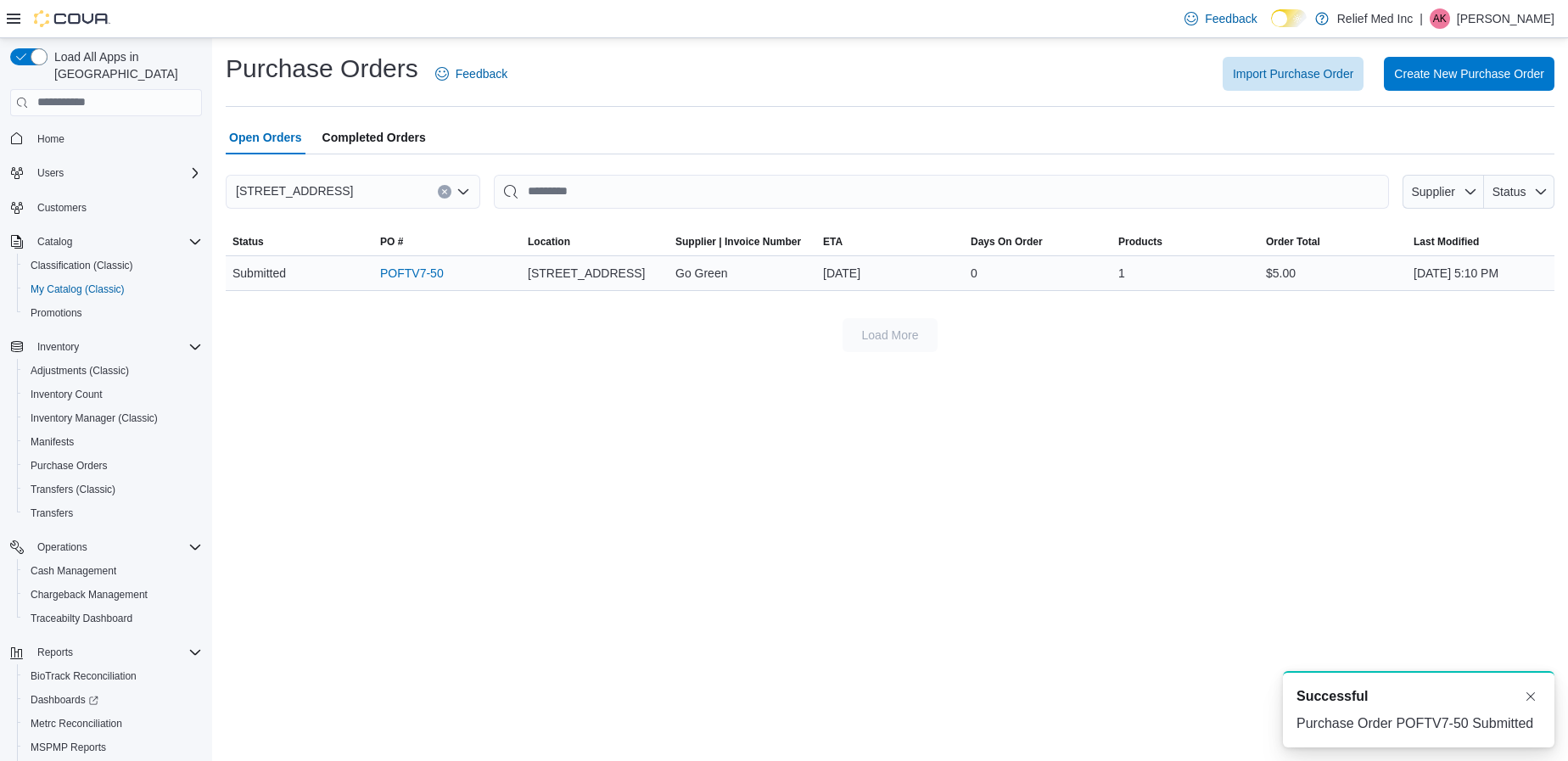
click at [400, 261] on div "POFTV7-50" at bounding box center [447, 273] width 147 height 34
click at [406, 271] on link "POFTV7-50" at bounding box center [412, 273] width 63 height 21
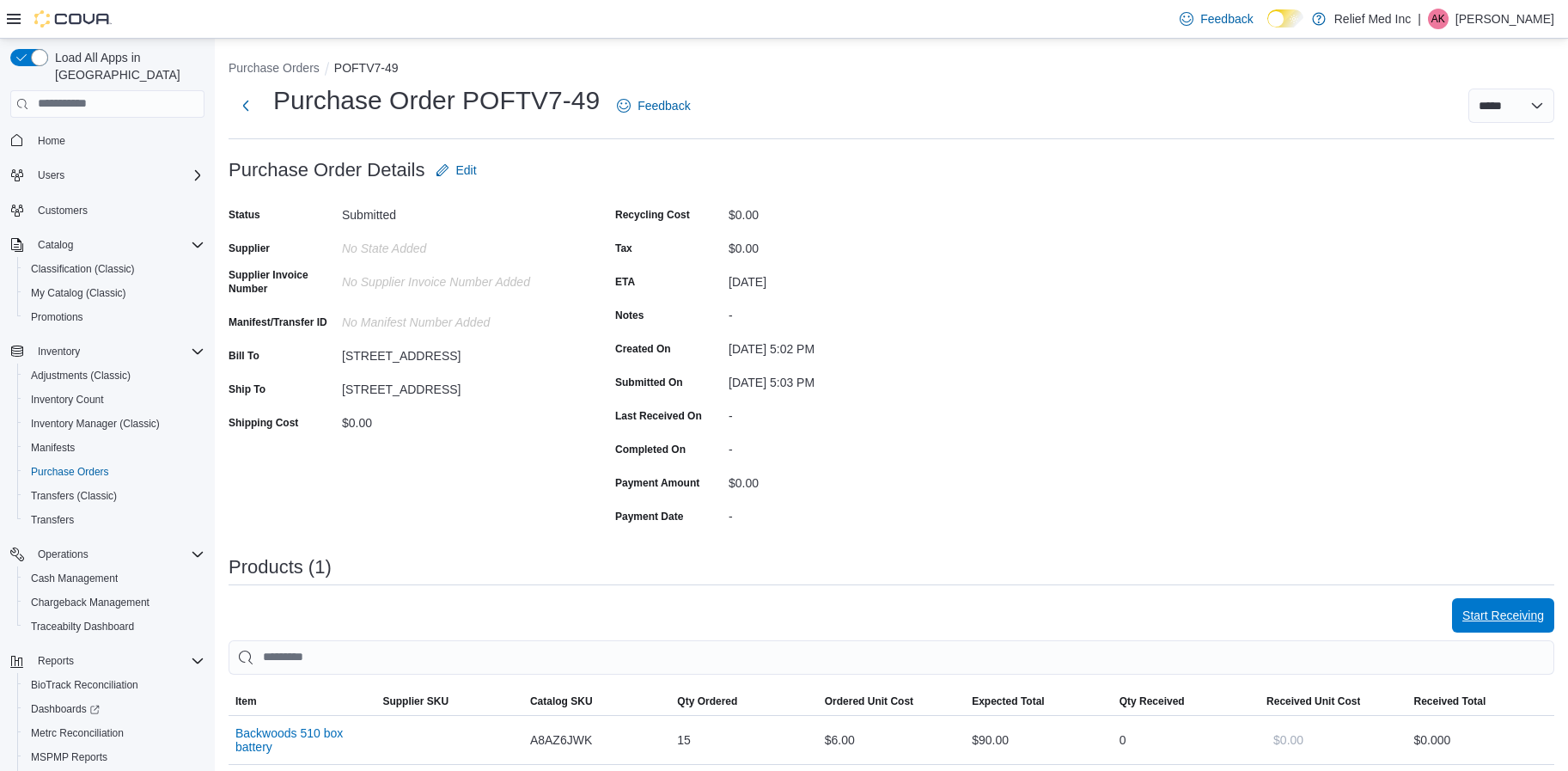
click at [1488, 611] on span "Start Receiving" at bounding box center [1503, 615] width 82 height 17
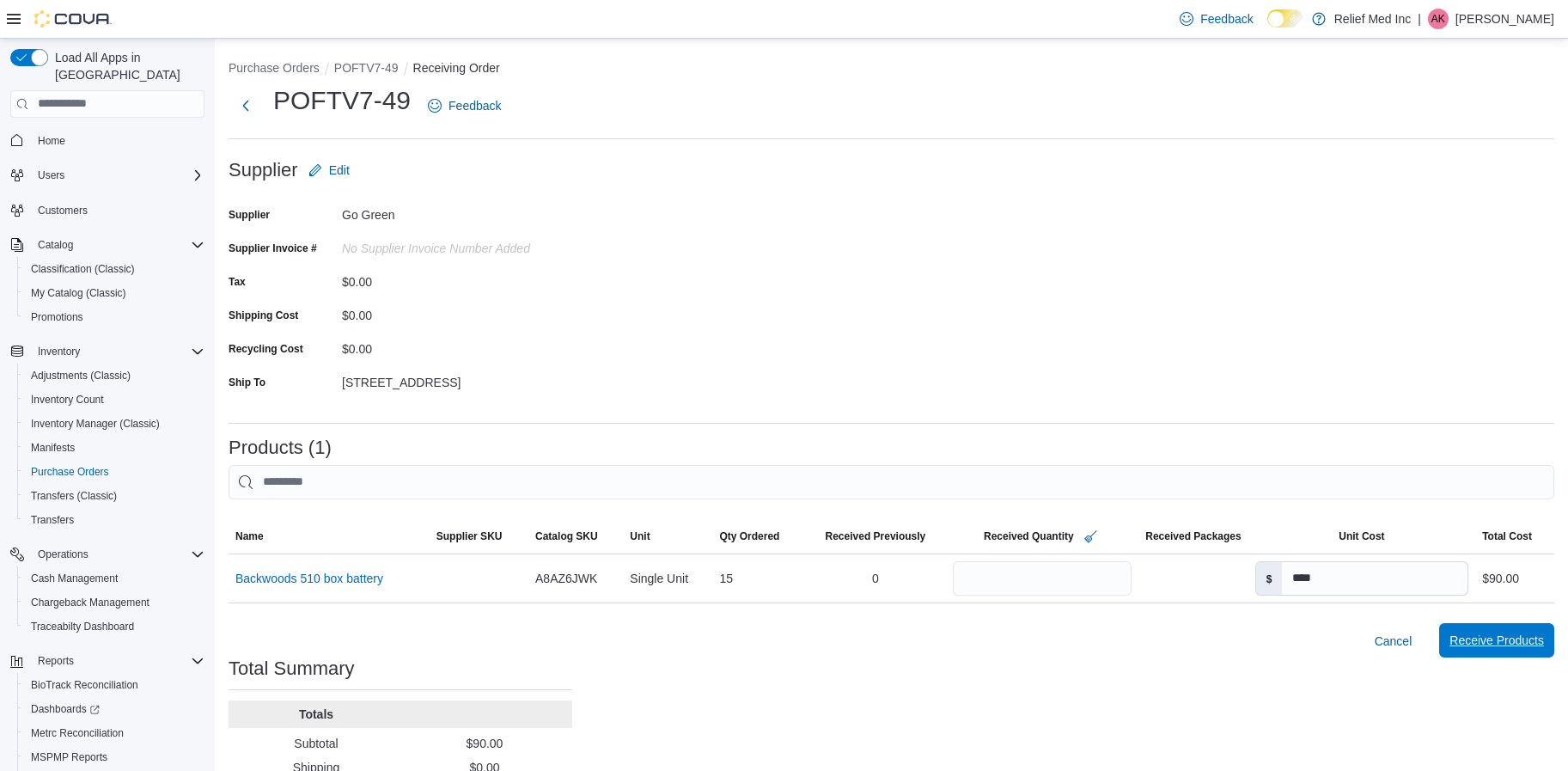
click at [1483, 641] on span "Receive Products" at bounding box center [1497, 640] width 94 height 17
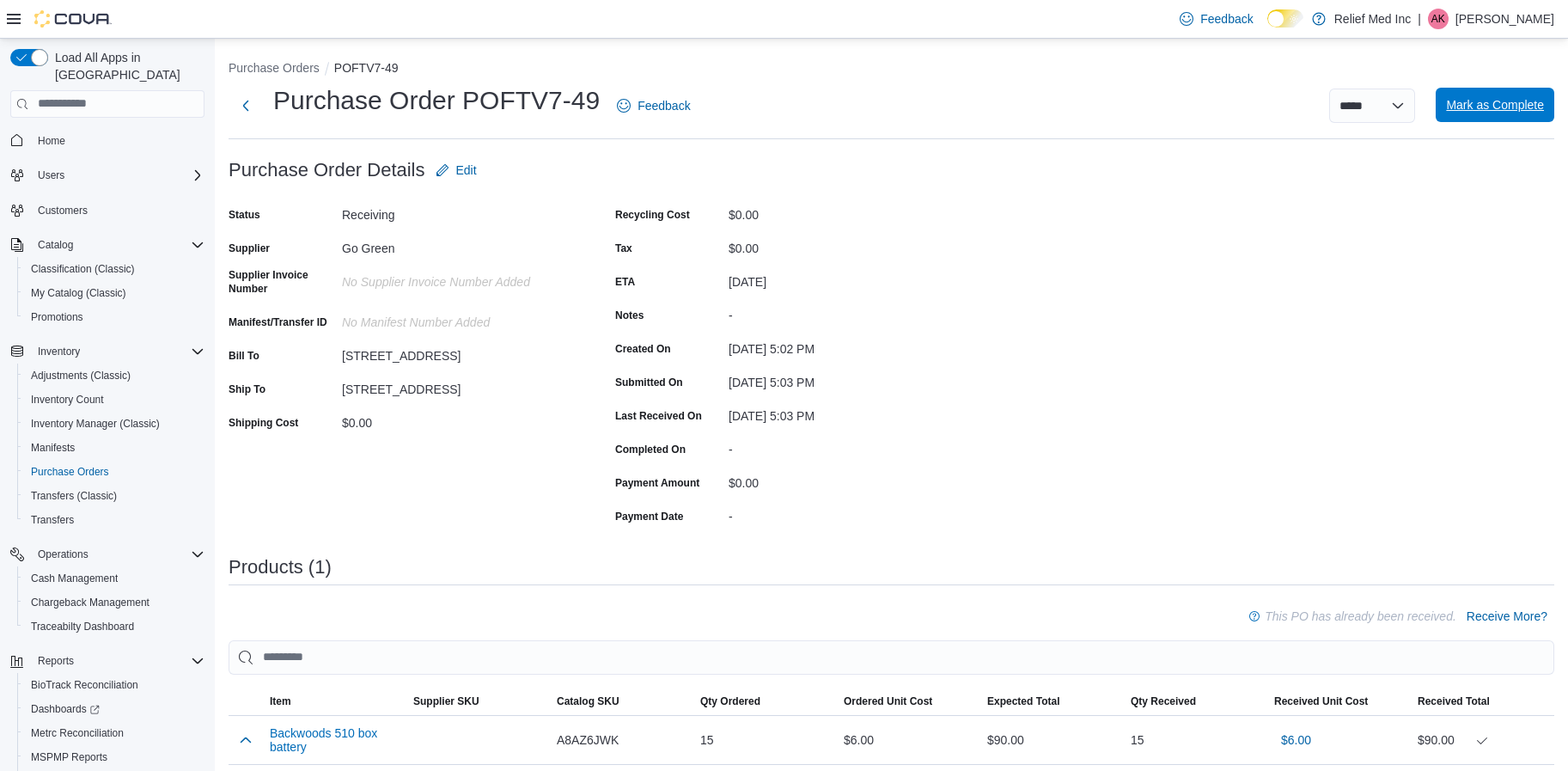
click at [1506, 104] on span "Mark as Complete" at bounding box center [1495, 105] width 98 height 17
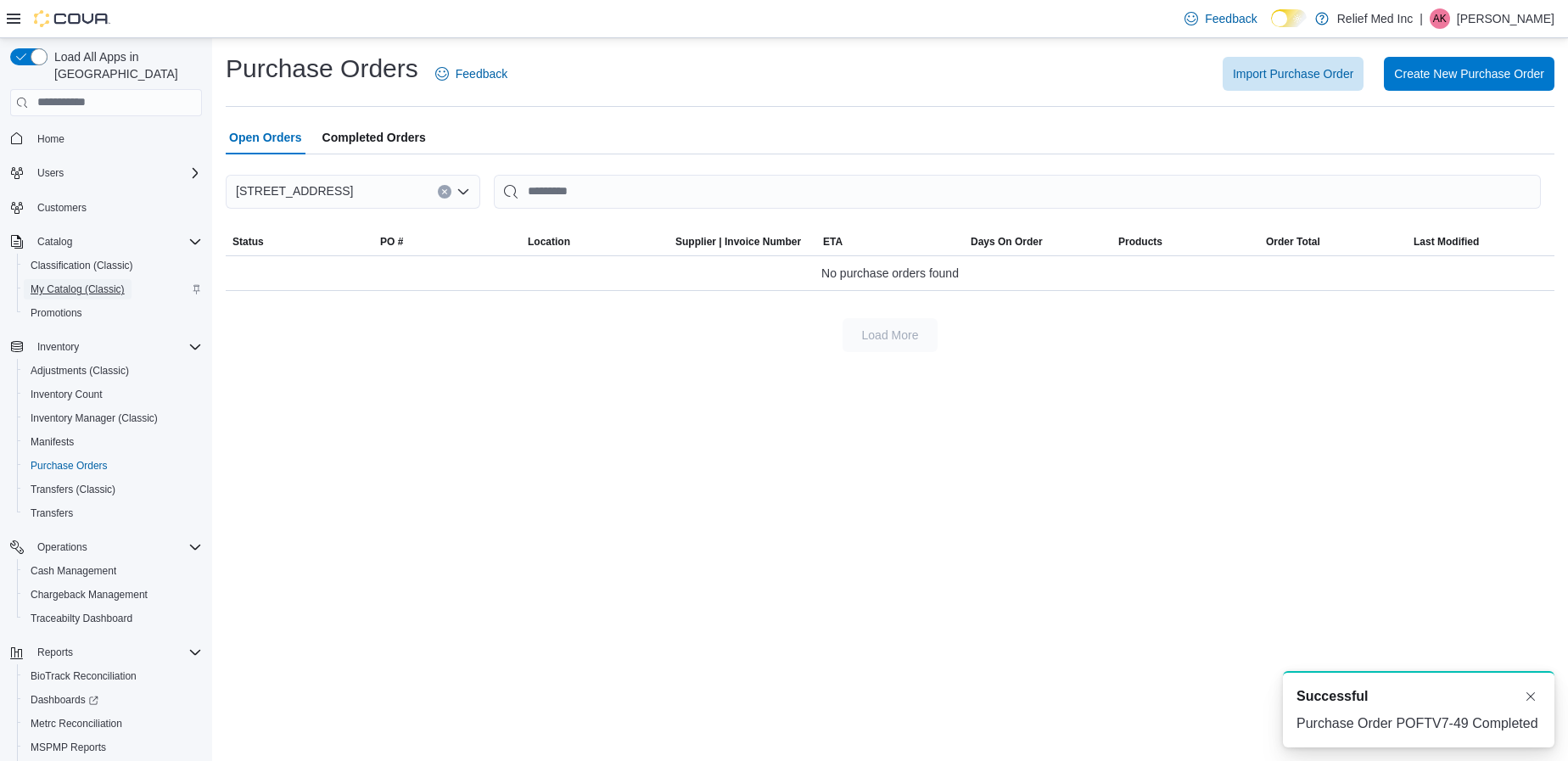
click at [77, 282] on span "My Catalog (Classic)" at bounding box center [78, 289] width 94 height 14
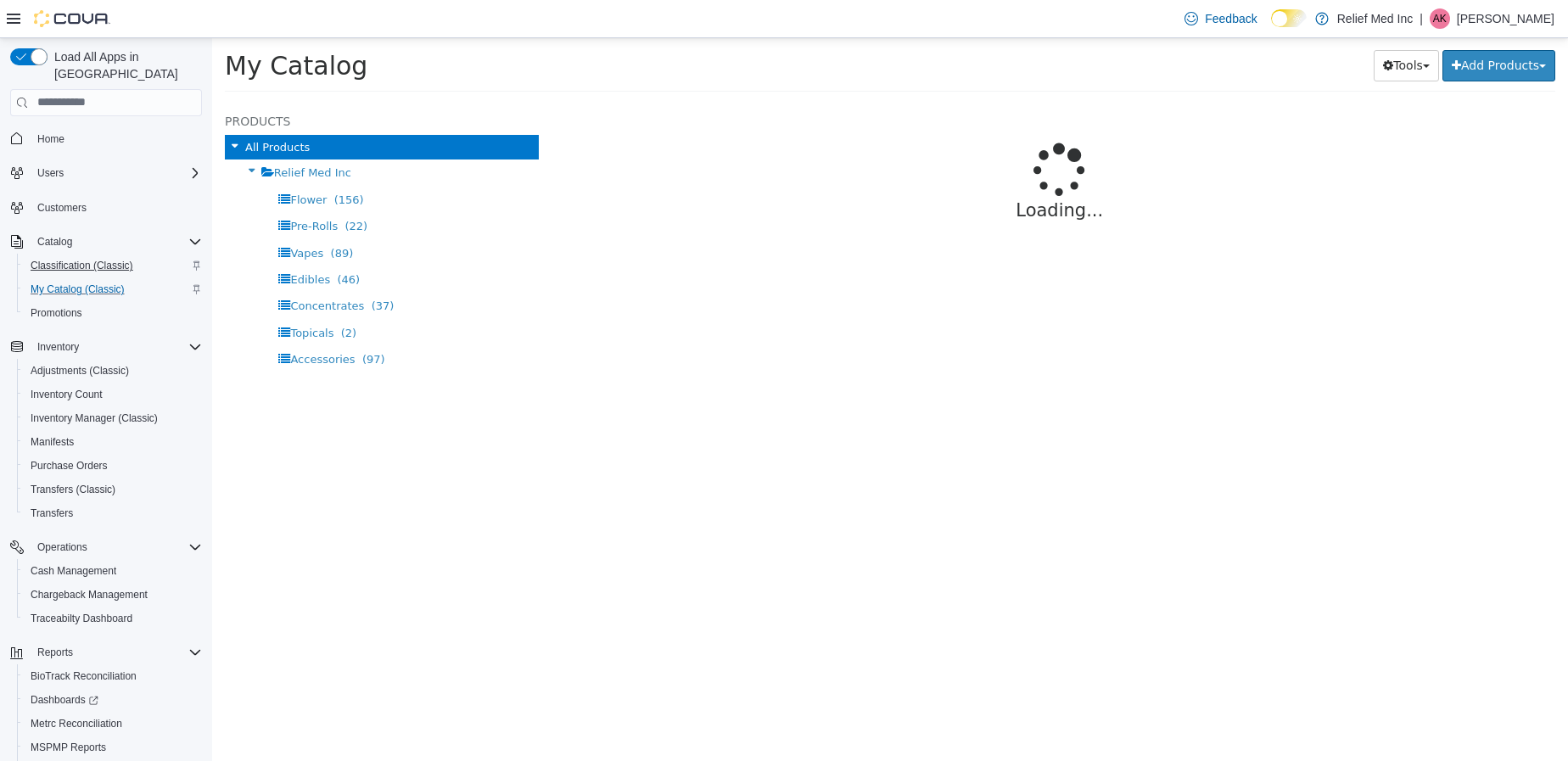
select select "**********"
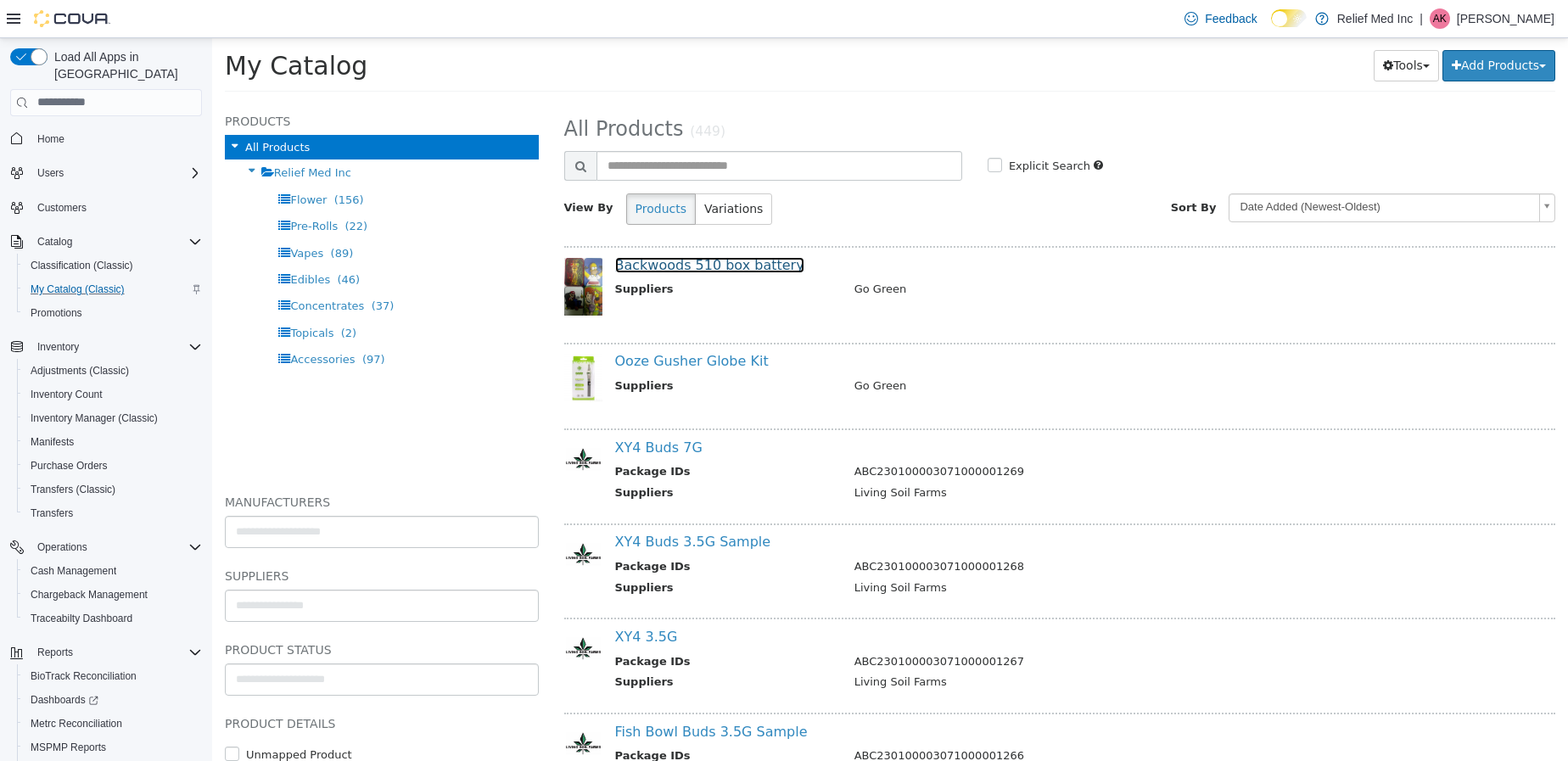
click at [667, 269] on link "Backwoods 510 box battery" at bounding box center [709, 264] width 189 height 16
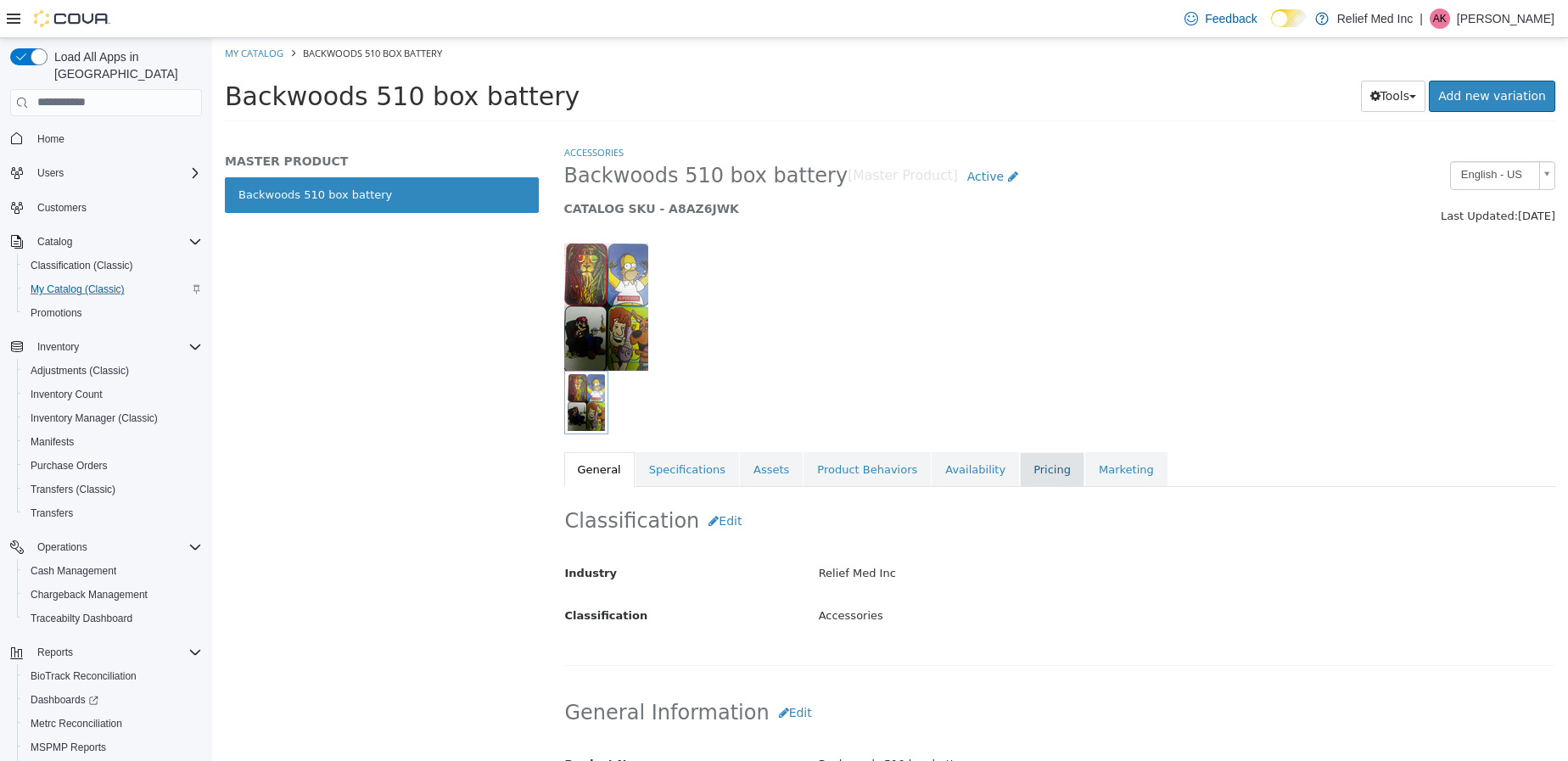
click at [1020, 466] on link "Pricing" at bounding box center [1051, 469] width 64 height 35
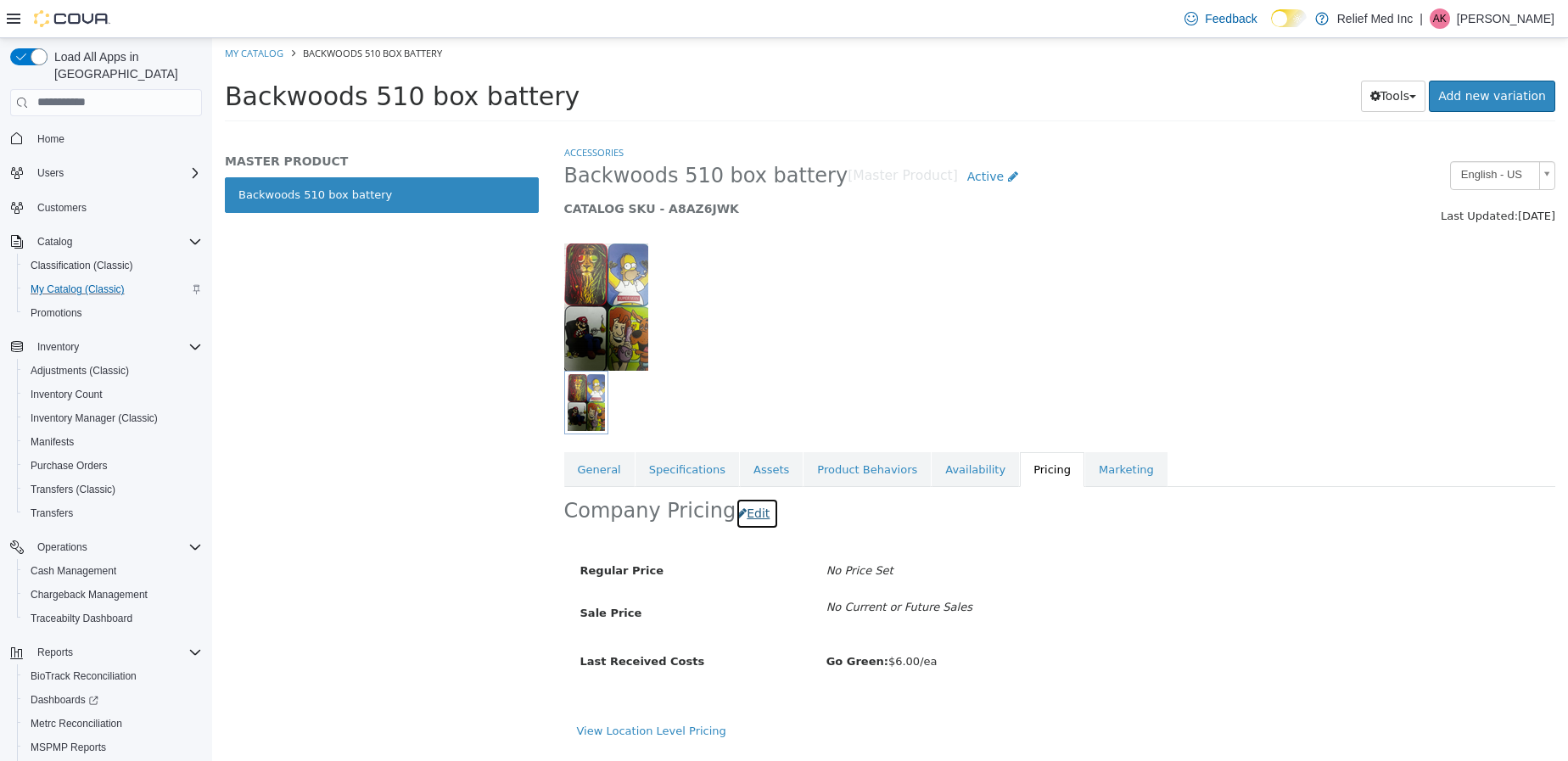
click at [737, 509] on button "Edit" at bounding box center [757, 512] width 43 height 32
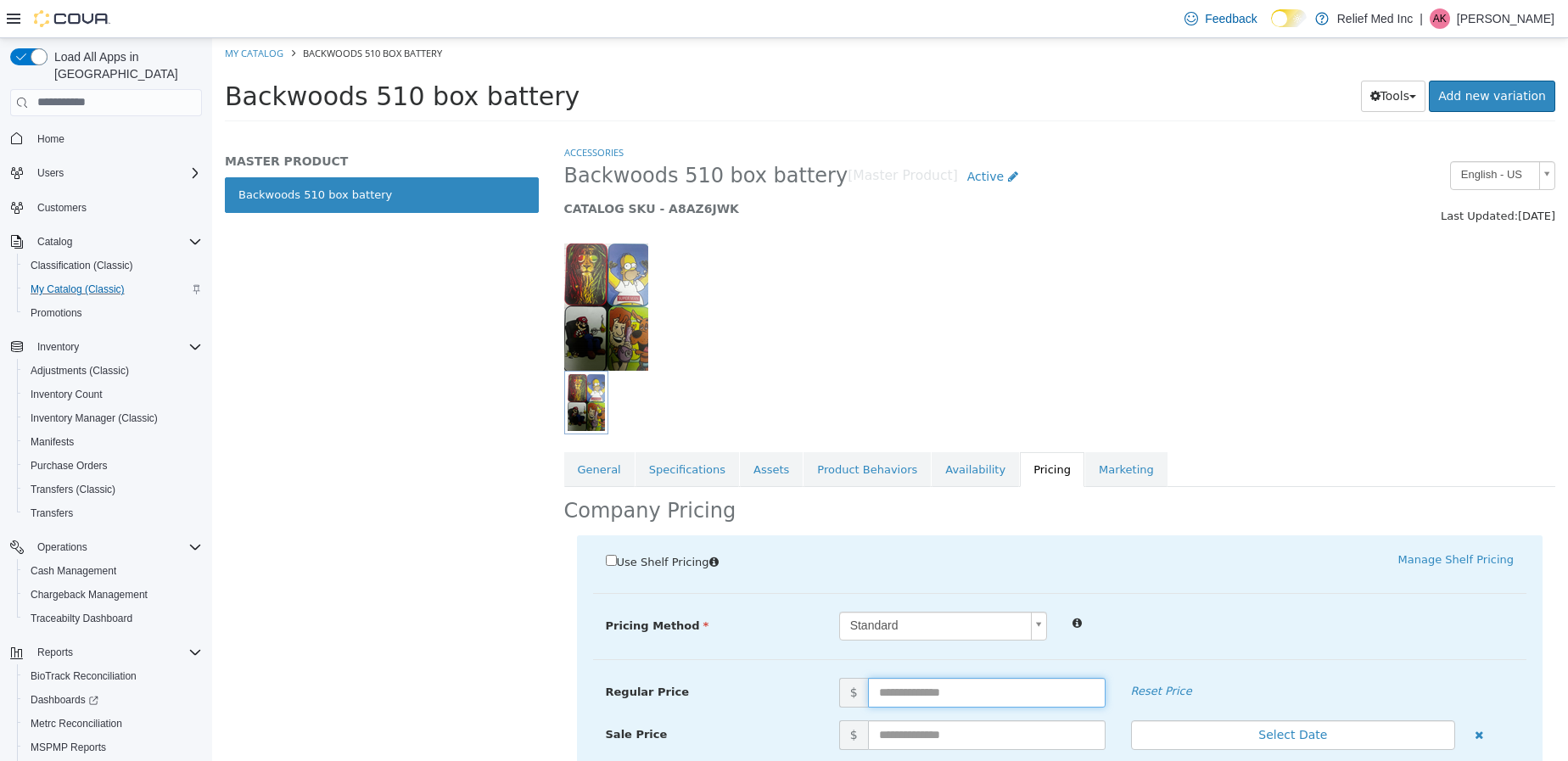
click at [981, 691] on input "text" at bounding box center [986, 691] width 238 height 30
type input "**"
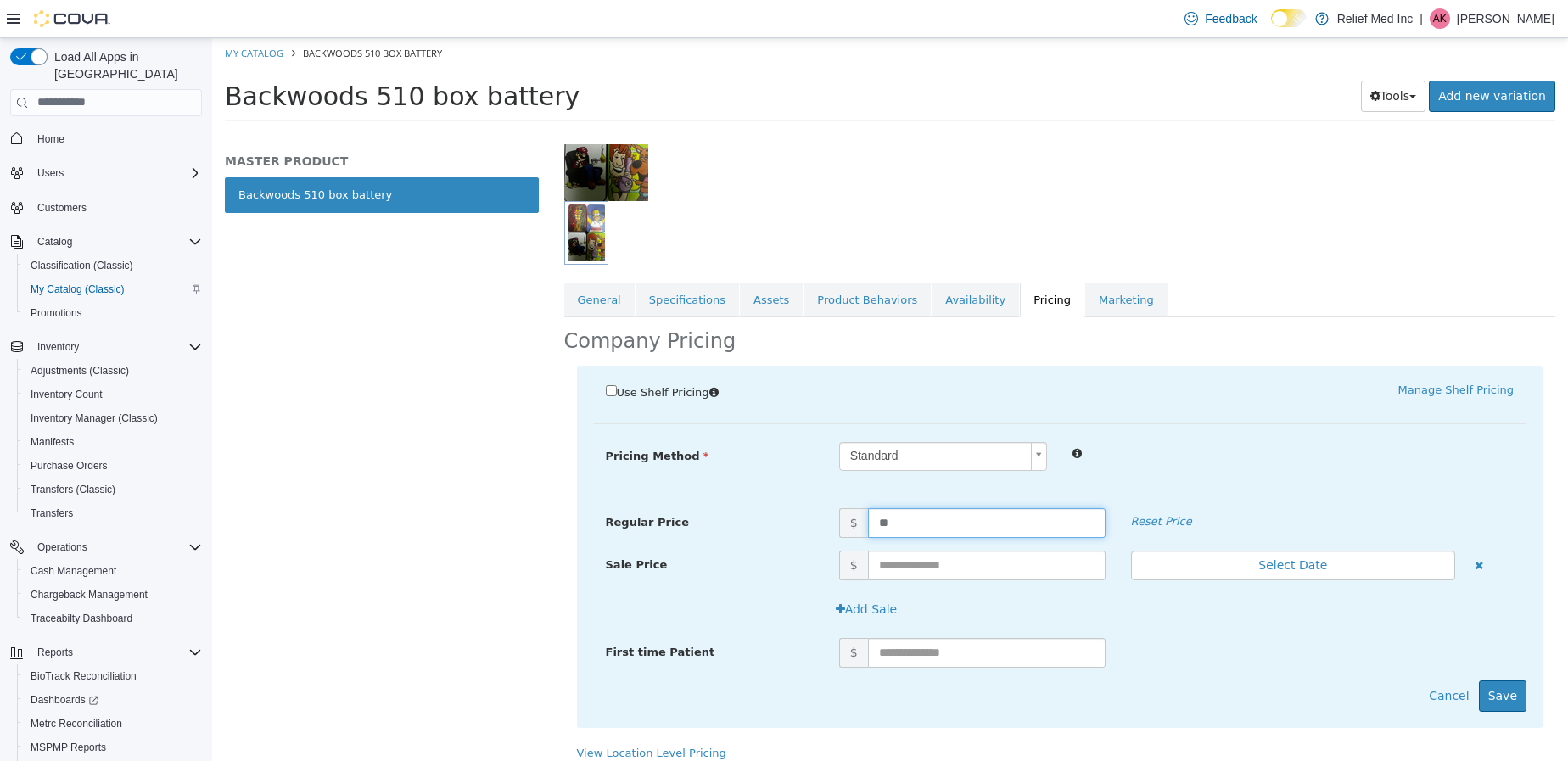
scroll to position [183, 0]
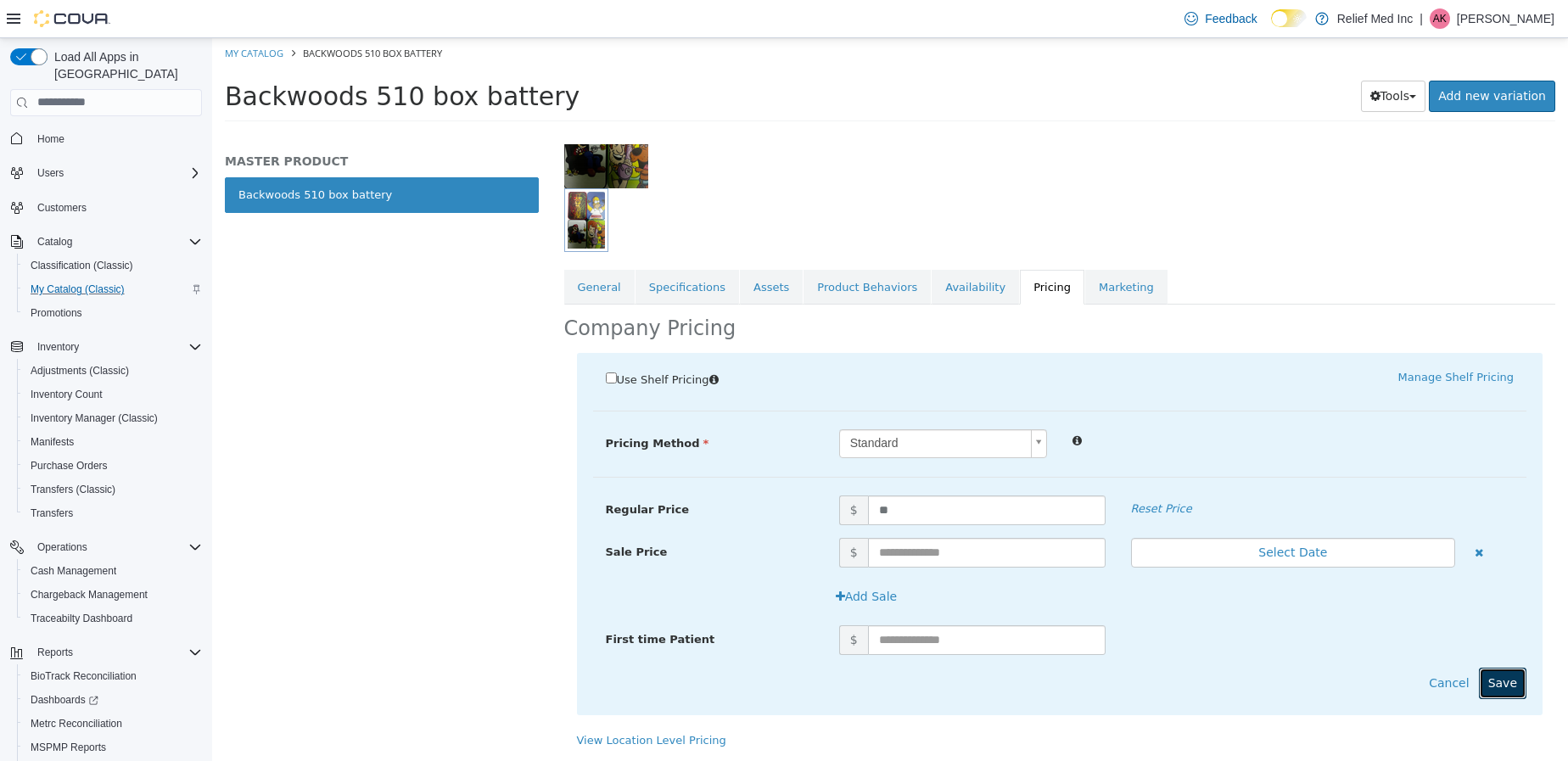
click at [1494, 689] on button "Save" at bounding box center [1502, 682] width 48 height 32
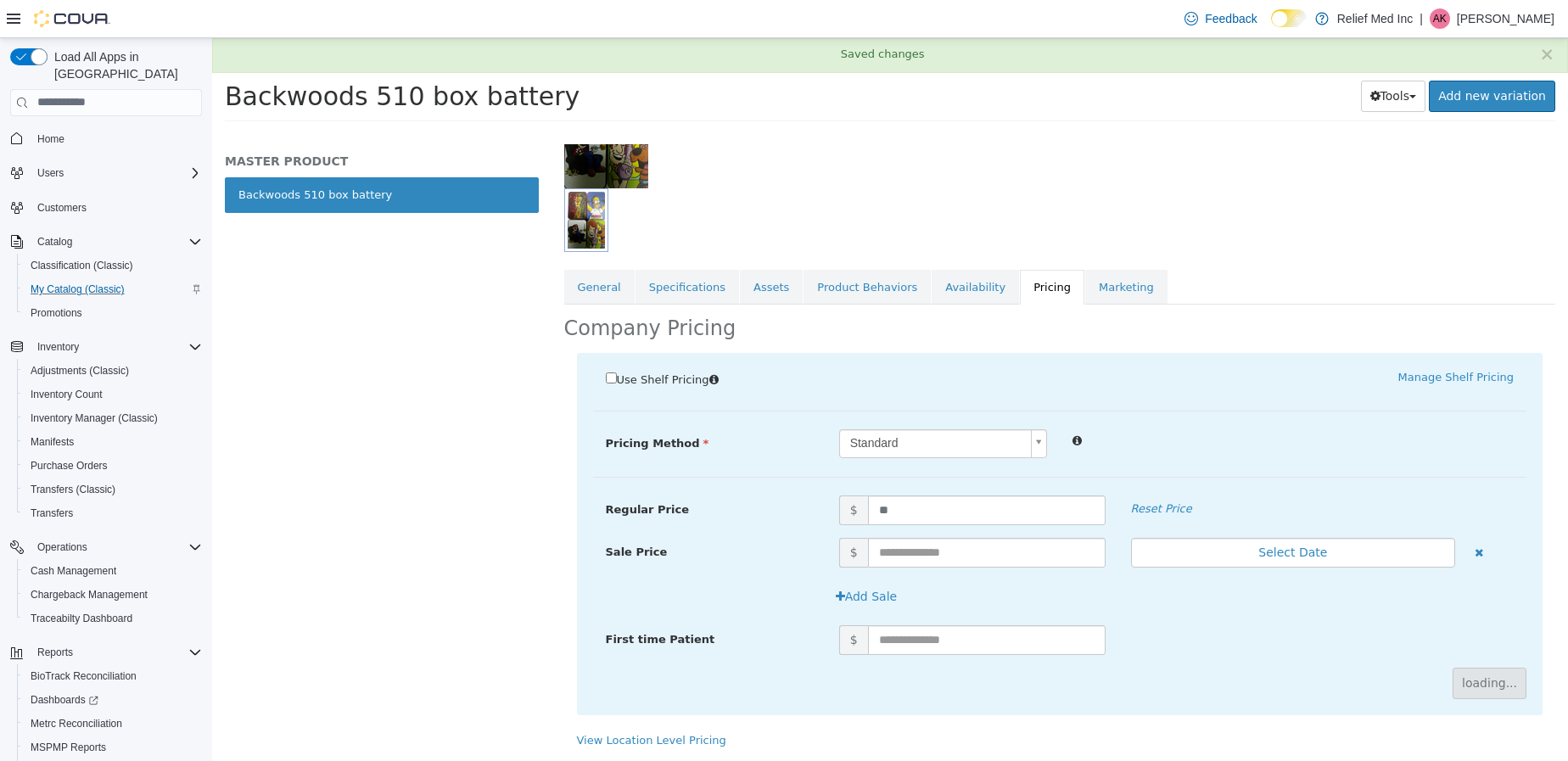
scroll to position [0, 0]
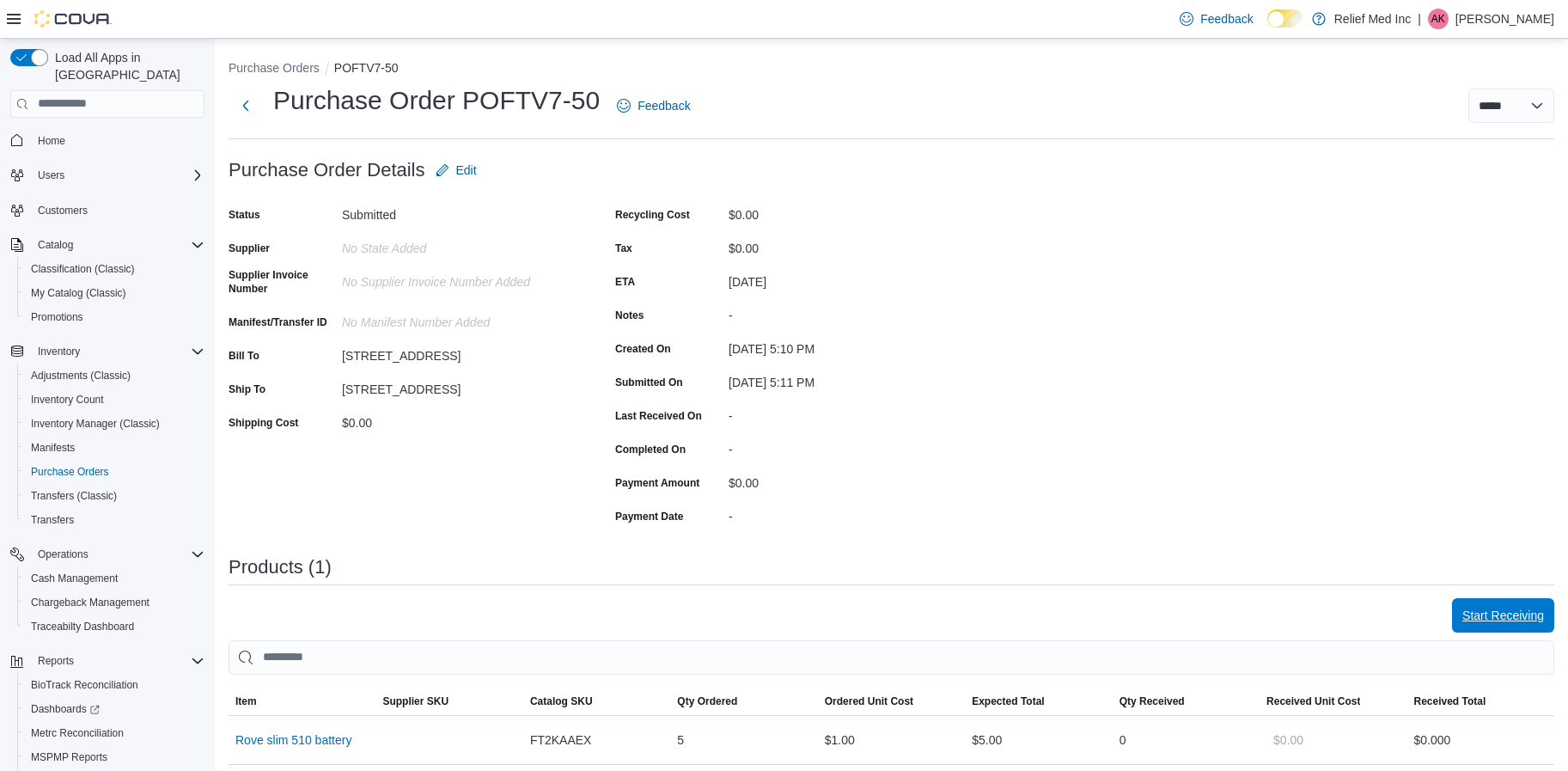
click at [1530, 618] on span "Start Receiving" at bounding box center [1503, 615] width 82 height 17
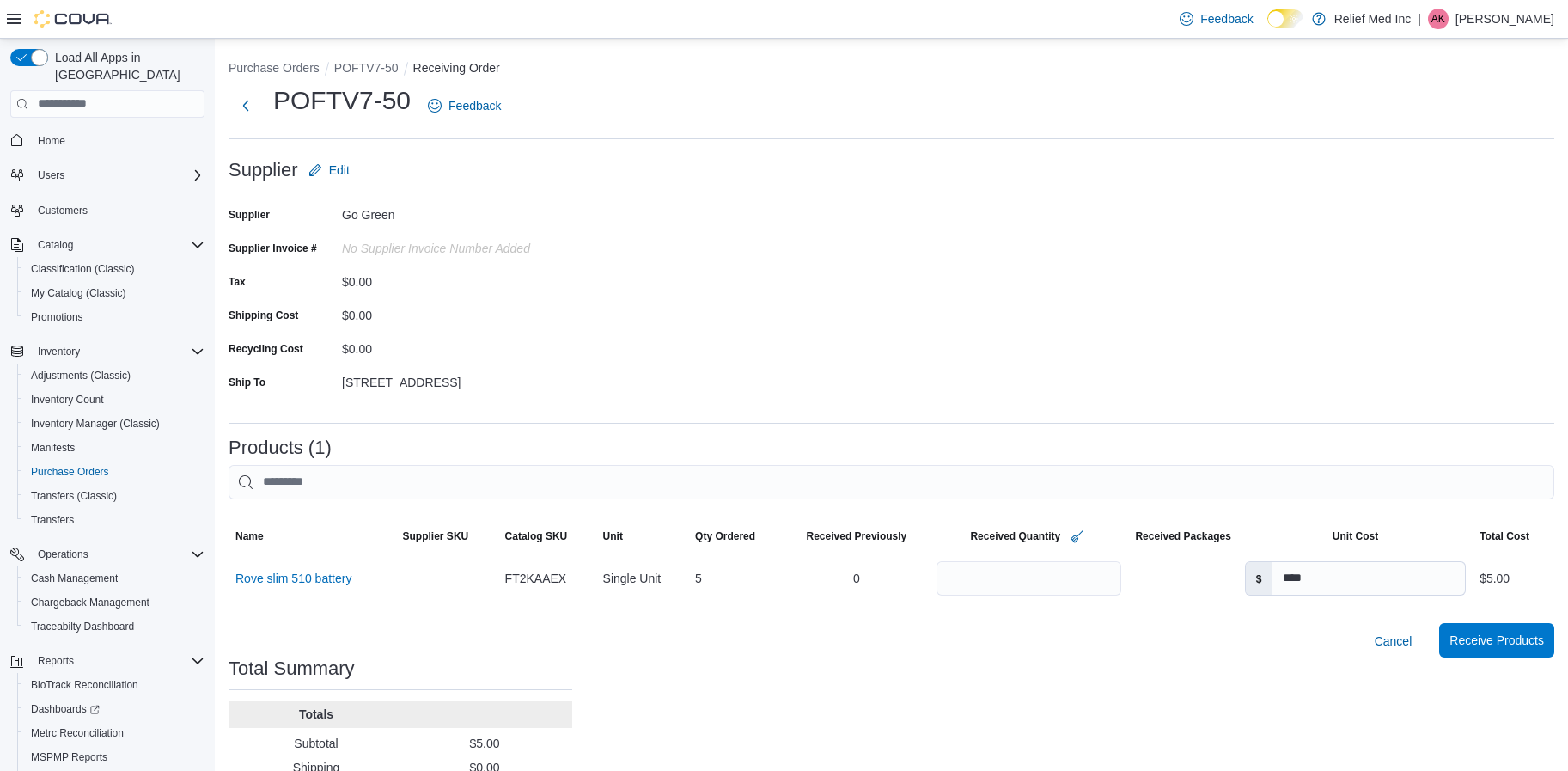
click at [1487, 644] on span "Receive Products" at bounding box center [1497, 640] width 94 height 17
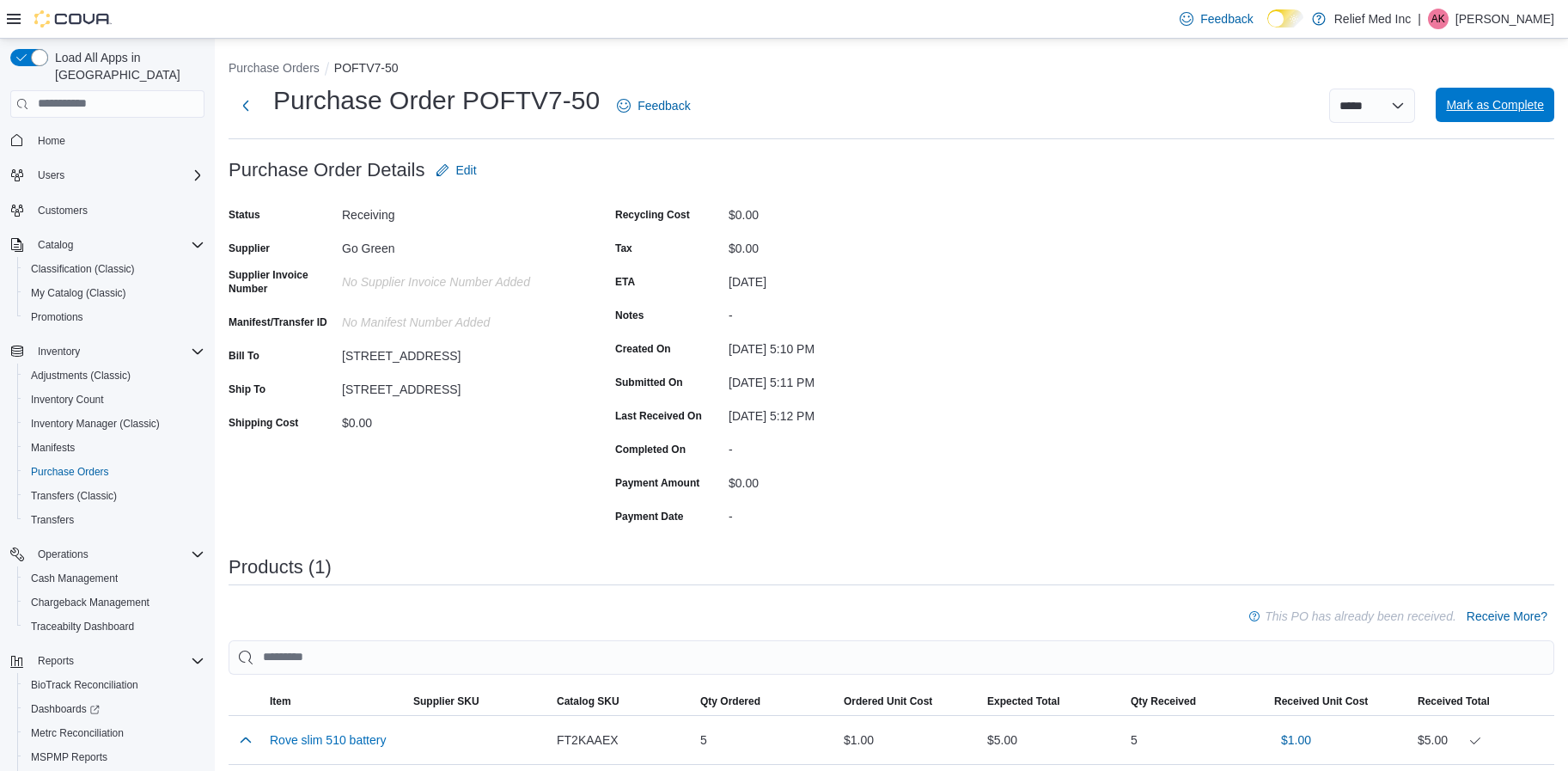
click at [1522, 90] on span "Mark as Complete" at bounding box center [1495, 105] width 98 height 35
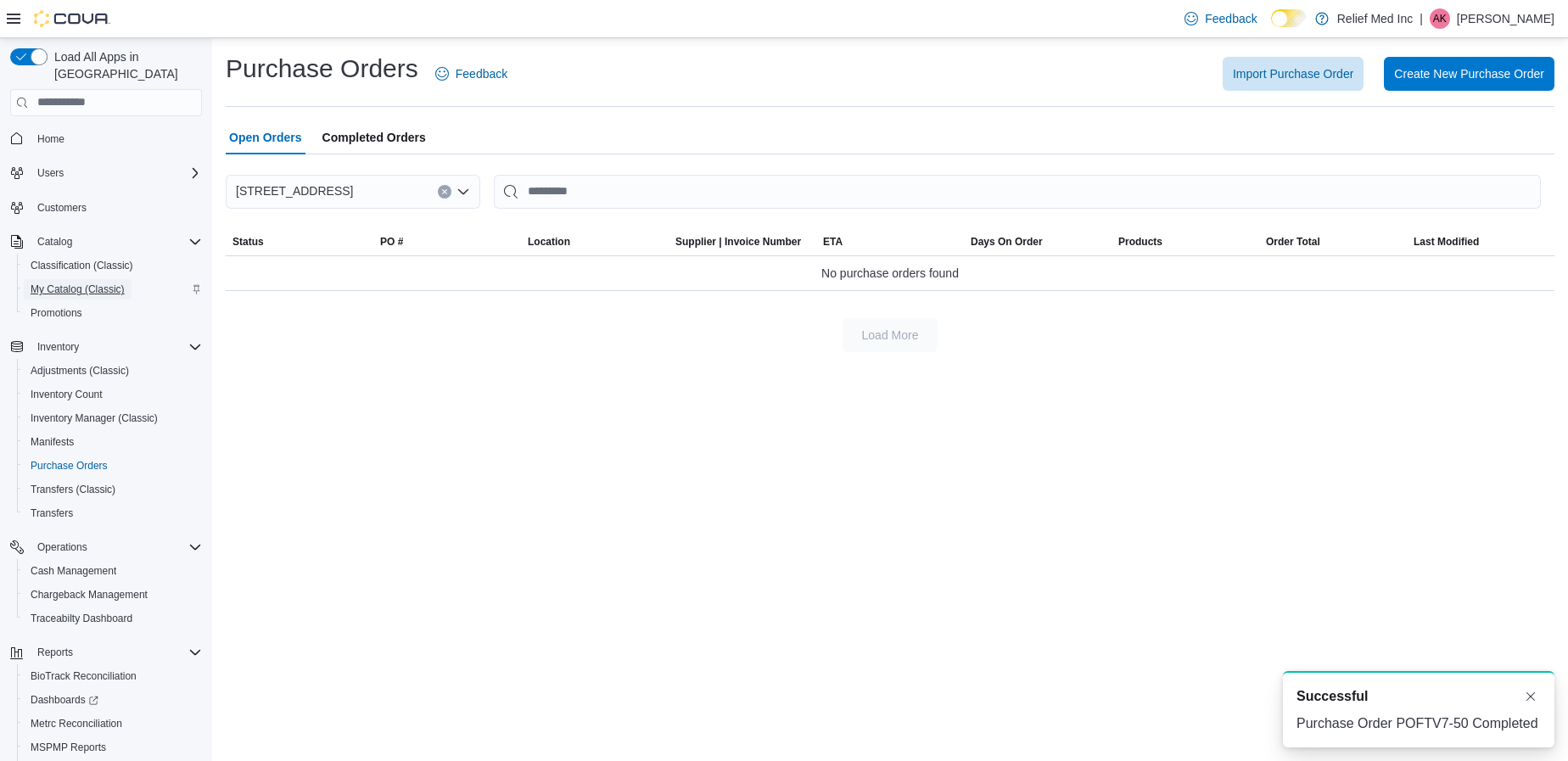
click at [62, 282] on span "My Catalog (Classic)" at bounding box center [78, 289] width 94 height 21
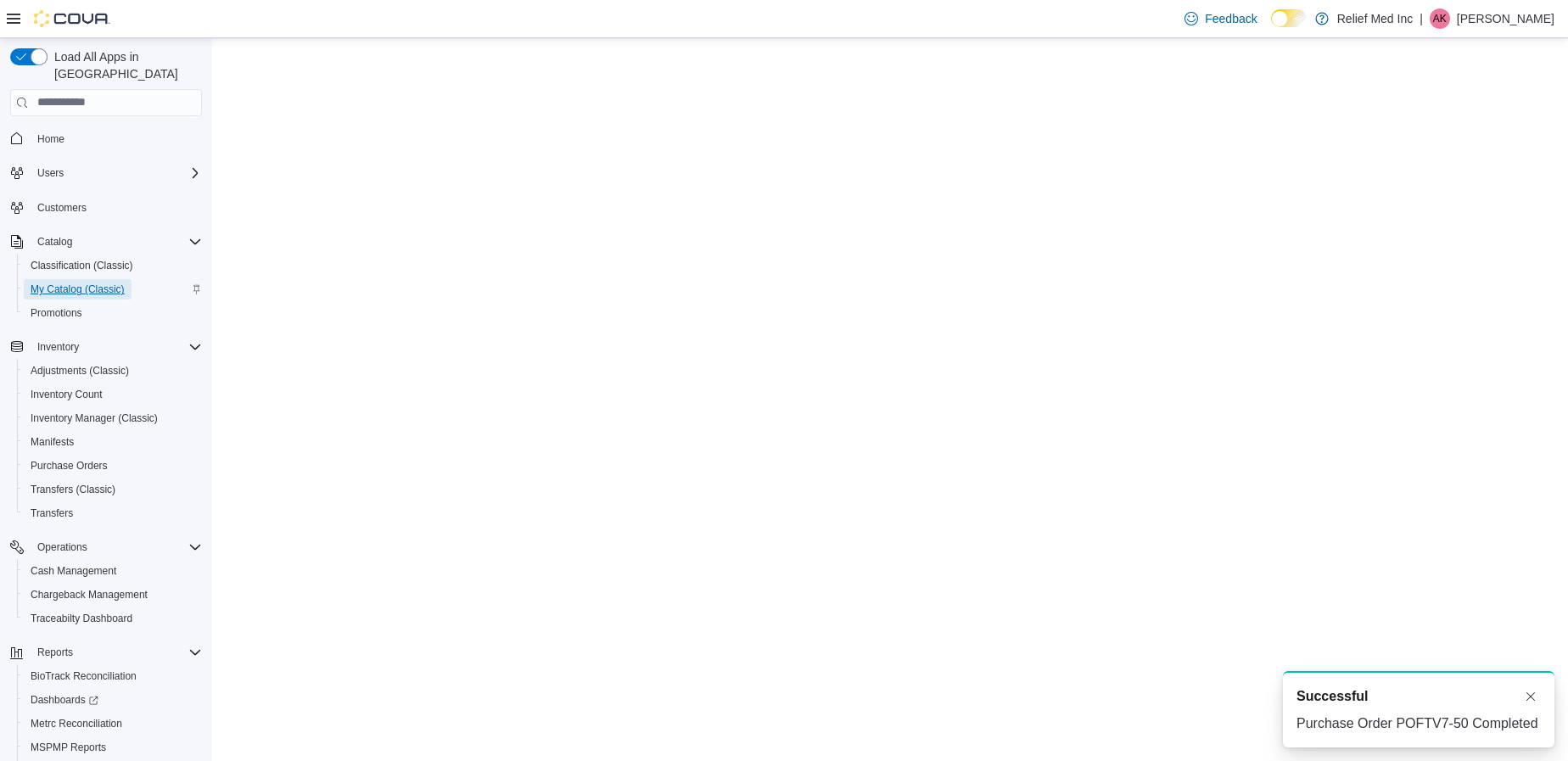
click at [65, 282] on span "My Catalog (Classic)" at bounding box center [78, 289] width 94 height 14
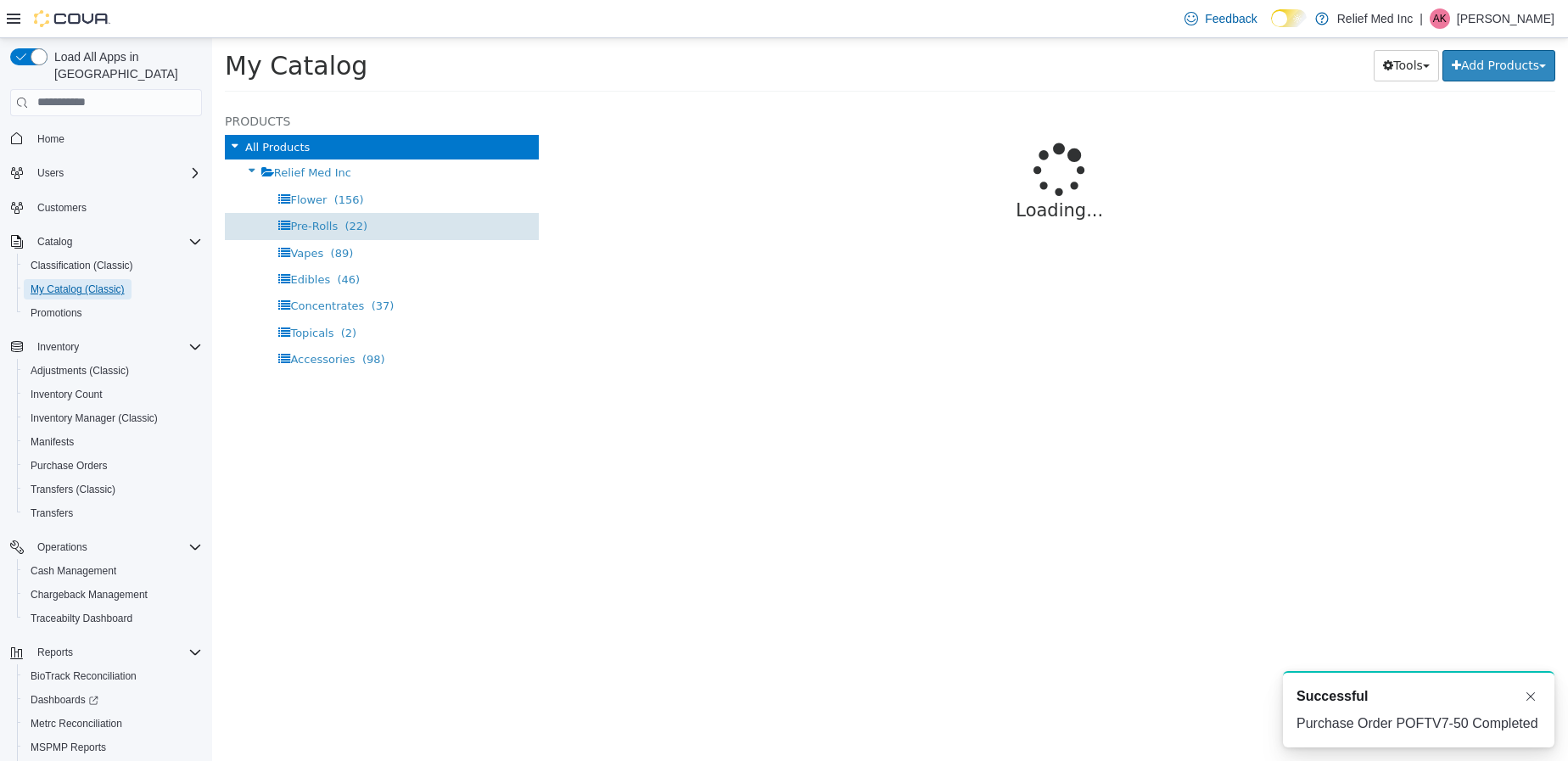
select select "**********"
